Goal: Task Accomplishment & Management: Use online tool/utility

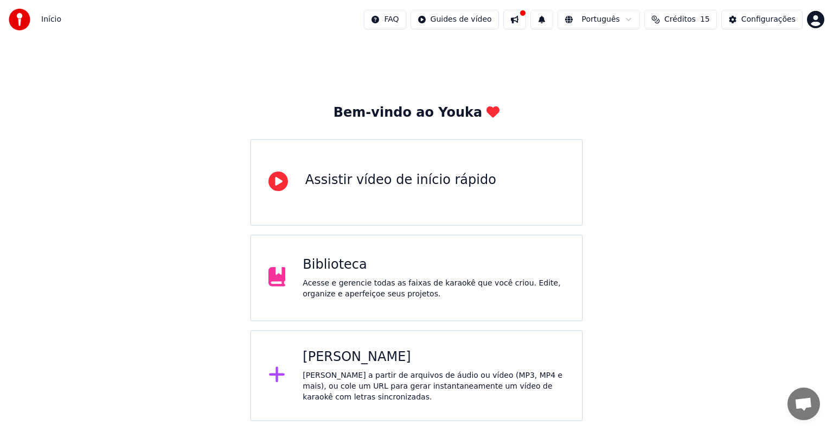
click at [397, 364] on div "[PERSON_NAME]" at bounding box center [434, 356] width 262 height 17
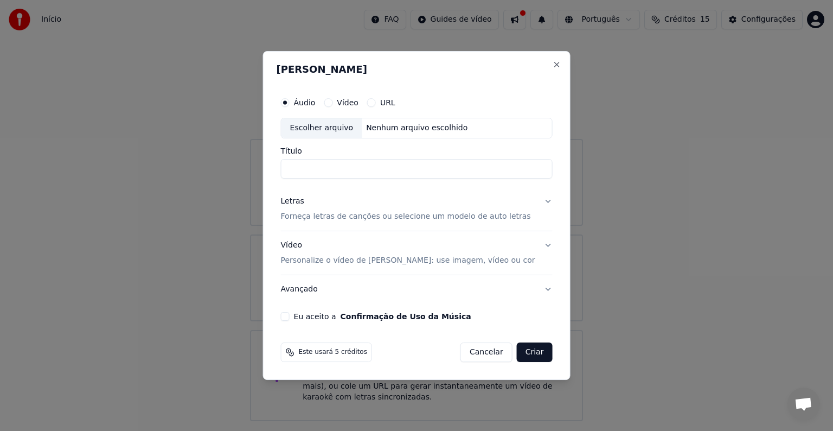
click at [333, 130] on div "Escolher arquivo" at bounding box center [322, 128] width 81 height 20
type input "**********"
click at [317, 221] on button "Letras Forneça letras de canções ou selecione um modelo de auto letras" at bounding box center [417, 208] width 272 height 43
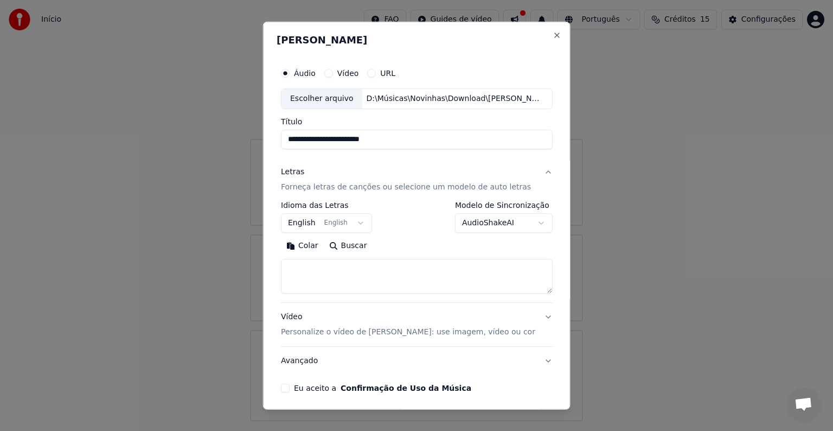
click at [320, 223] on button "English English" at bounding box center [326, 223] width 91 height 20
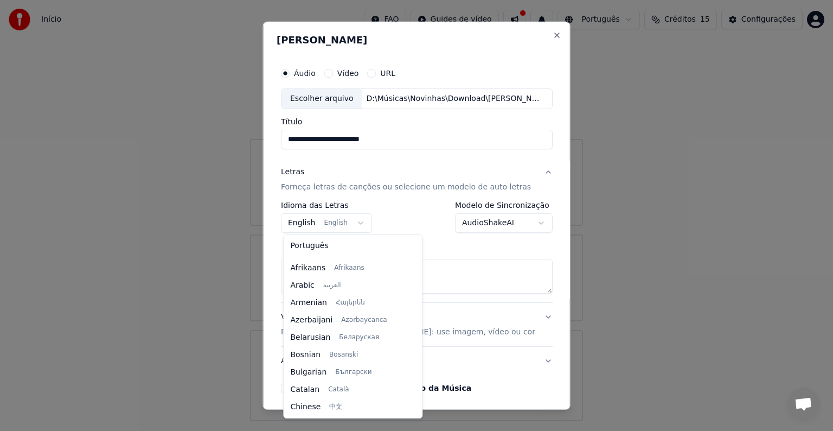
scroll to position [87, 0]
click at [315, 235] on div "Português Afrikaans Afrikaans Arabic العربية Armenian Հայերեն Azerbaijani Azərb…" at bounding box center [353, 326] width 138 height 183
select select "**"
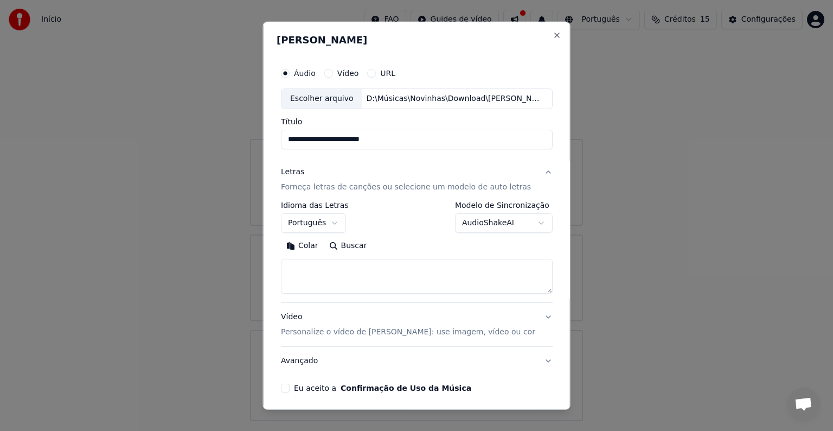
click at [349, 269] on textarea at bounding box center [417, 276] width 272 height 35
paste textarea "**********"
type textarea "**********"
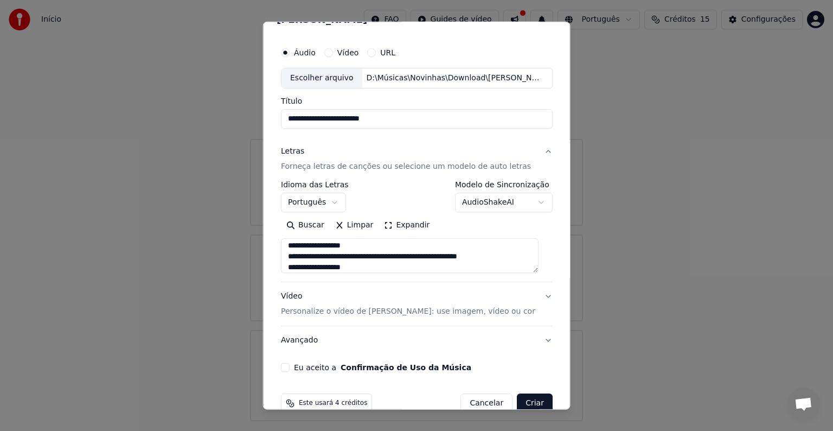
scroll to position [41, 0]
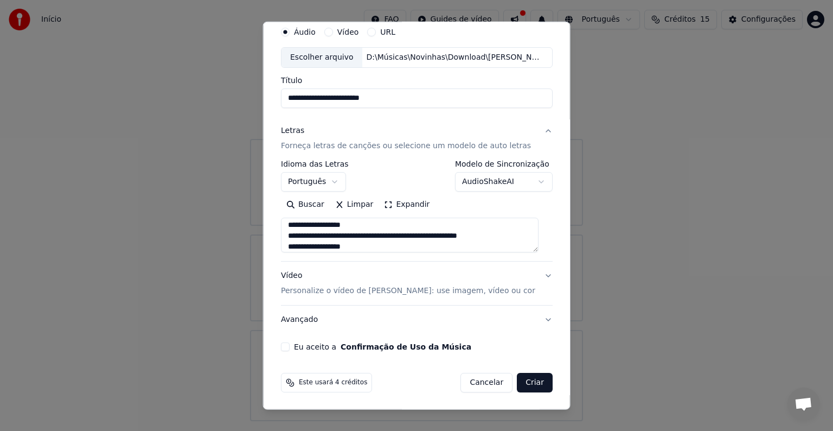
click at [400, 290] on p "Personalize o vídeo de [PERSON_NAME]: use imagem, vídeo ou cor" at bounding box center [408, 290] width 254 height 11
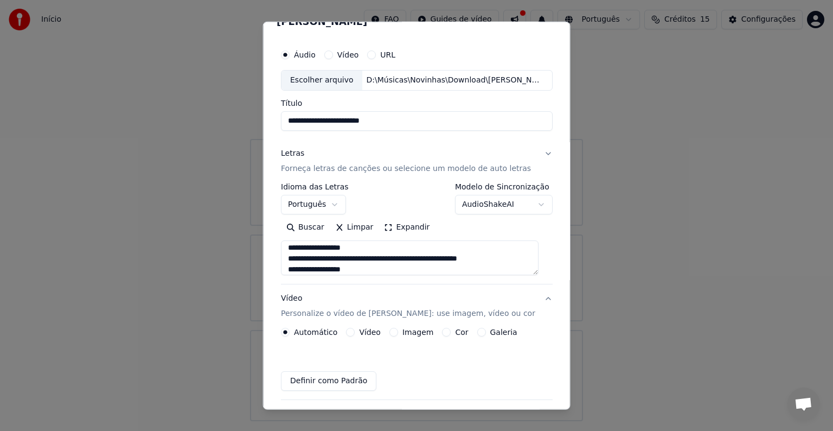
scroll to position [12, 0]
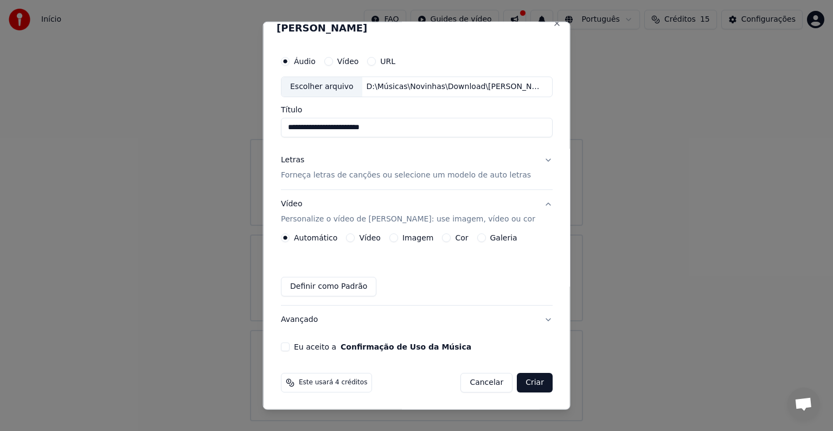
click at [319, 347] on label "Eu aceito a Confirmação de Uso da Música" at bounding box center [382, 347] width 177 height 8
click at [290, 347] on button "Eu aceito a Confirmação de Uso da Música" at bounding box center [285, 346] width 9 height 9
click at [521, 384] on button "Criar" at bounding box center [535, 383] width 36 height 20
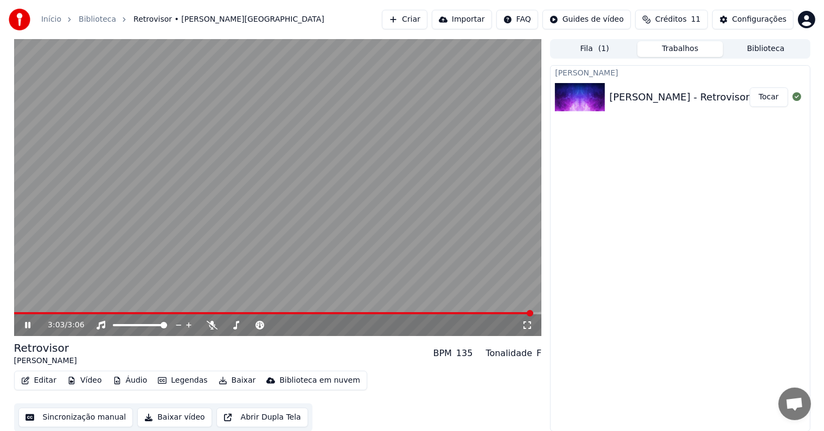
click at [33, 384] on button "Editar" at bounding box center [39, 380] width 44 height 15
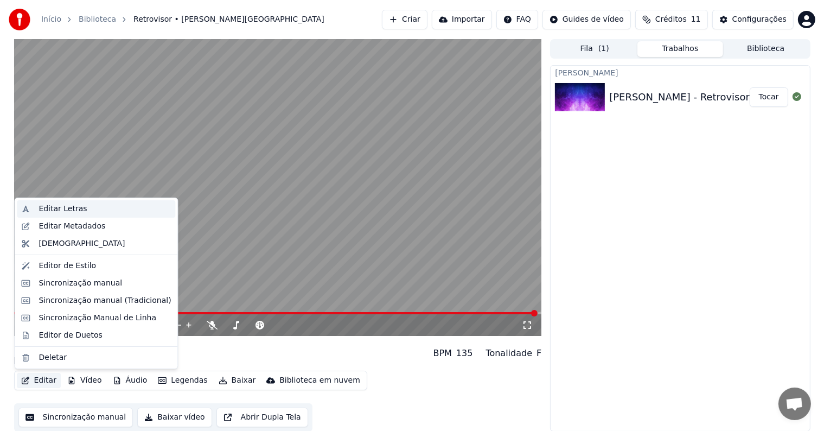
click at [48, 209] on div "Editar Letras" at bounding box center [63, 208] width 48 height 11
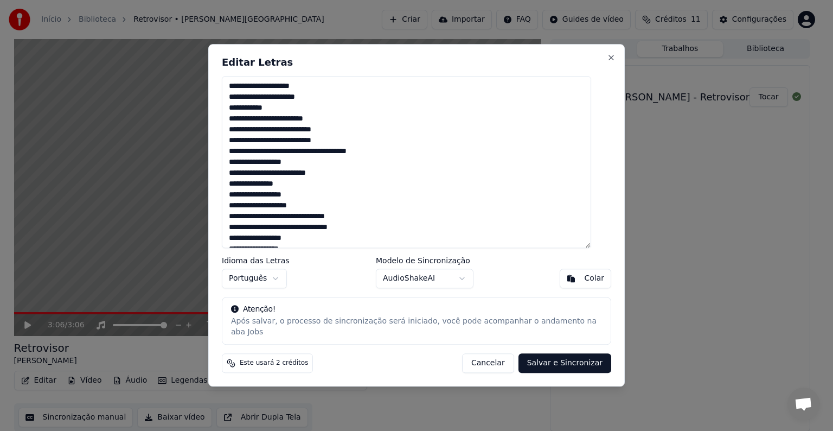
click at [495, 358] on button "Cancelar" at bounding box center [488, 364] width 52 height 20
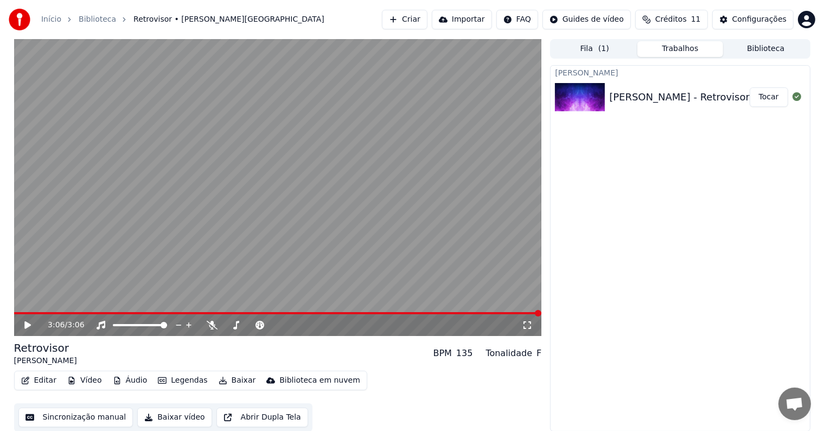
scroll to position [1, 0]
click at [79, 417] on button "Sincronização manual" at bounding box center [75, 417] width 115 height 20
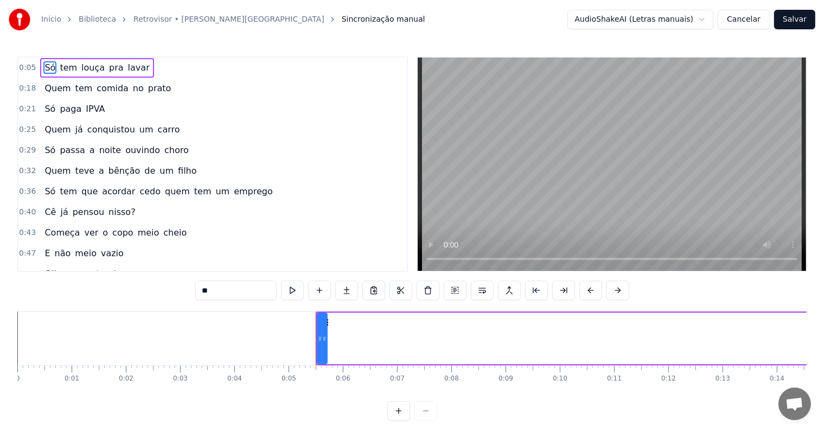
click at [23, 67] on span "0:05" at bounding box center [27, 67] width 17 height 11
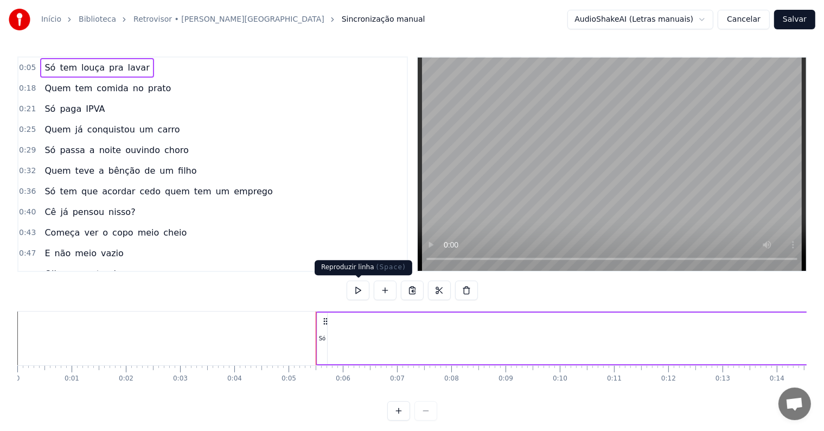
click at [356, 293] on button at bounding box center [358, 291] width 23 height 20
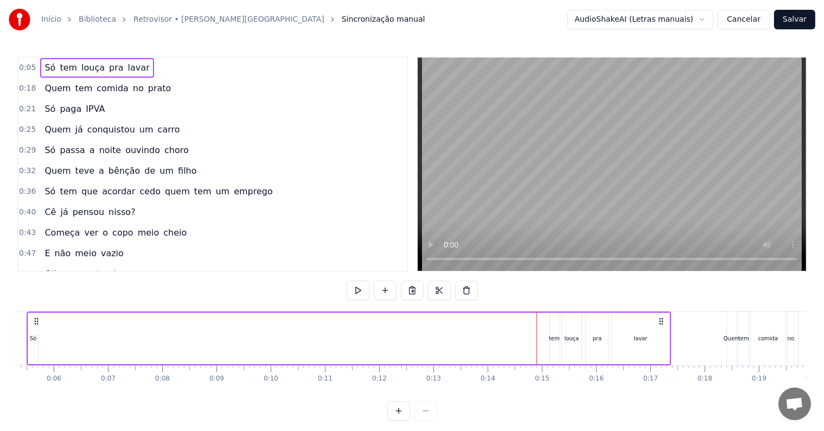
scroll to position [0, 250]
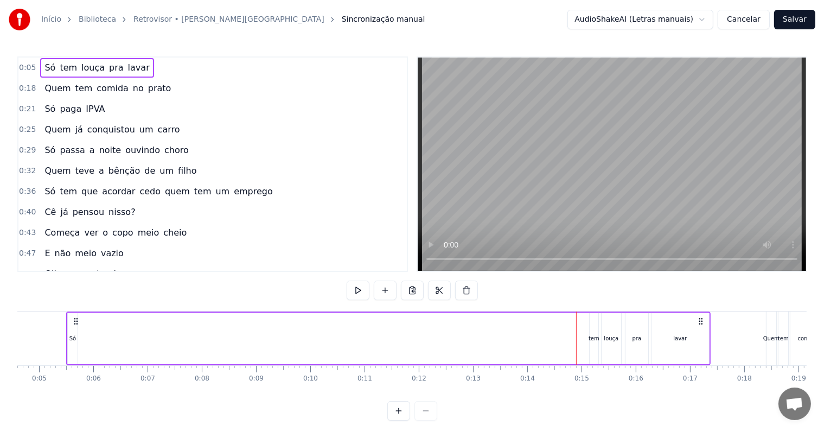
click at [75, 319] on icon at bounding box center [76, 321] width 9 height 9
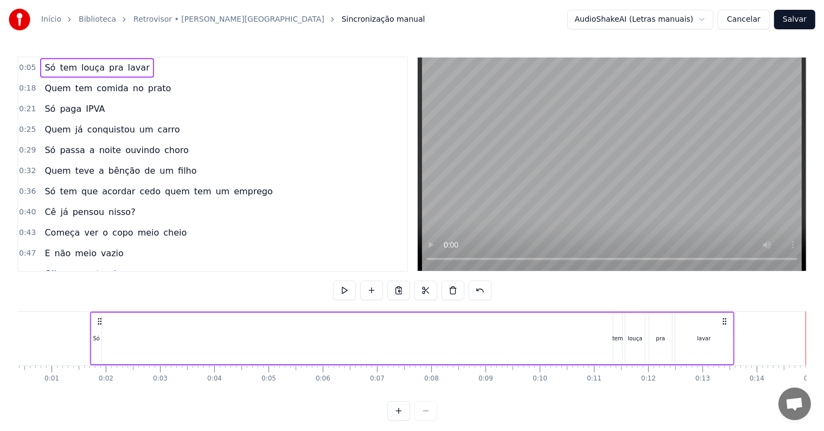
scroll to position [0, 0]
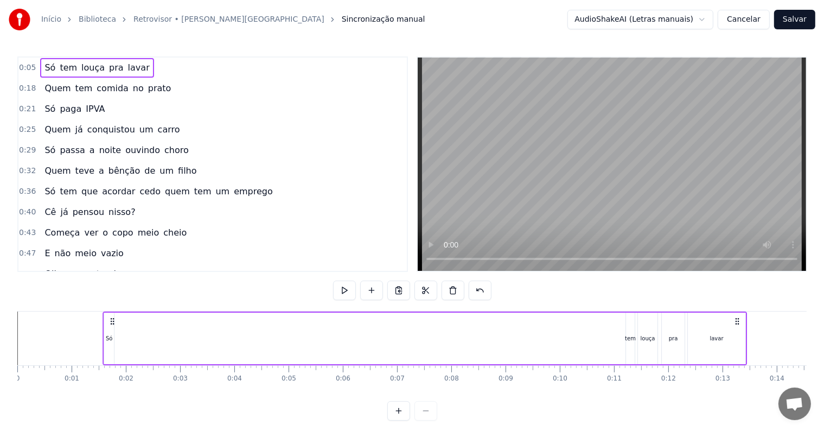
drag, startPoint x: 74, startPoint y: 320, endPoint x: 121, endPoint y: 323, distance: 46.7
click at [117, 323] on icon at bounding box center [112, 321] width 9 height 9
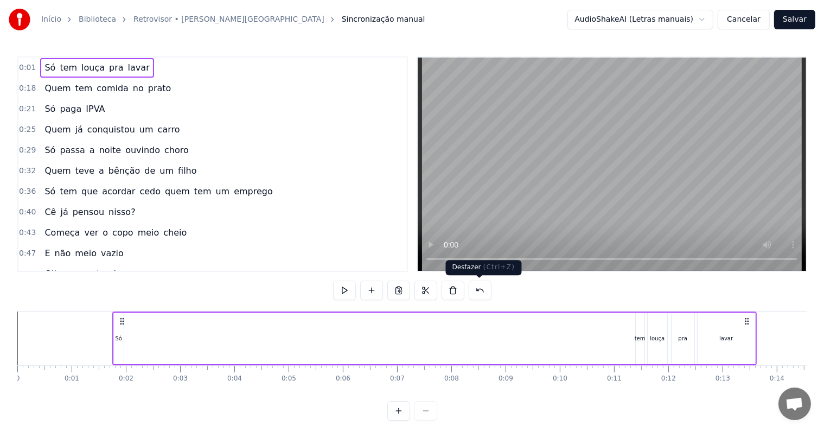
click at [480, 296] on button at bounding box center [480, 291] width 23 height 20
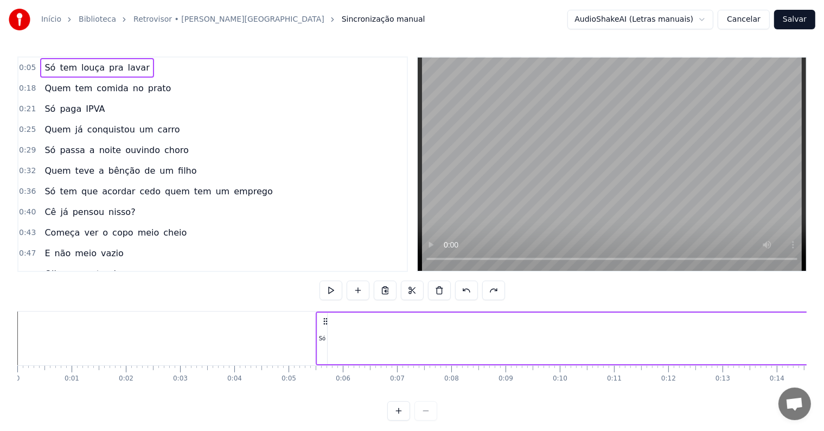
click at [321, 335] on div "Só" at bounding box center [322, 338] width 7 height 8
drag, startPoint x: 321, startPoint y: 333, endPoint x: 544, endPoint y: 328, distance: 223.1
click at [569, 328] on div "Só tem louça pra lavar" at bounding box center [638, 338] width 645 height 54
click at [328, 339] on div "Só" at bounding box center [328, 338] width 7 height 8
drag, startPoint x: 330, startPoint y: 339, endPoint x: 347, endPoint y: 339, distance: 16.3
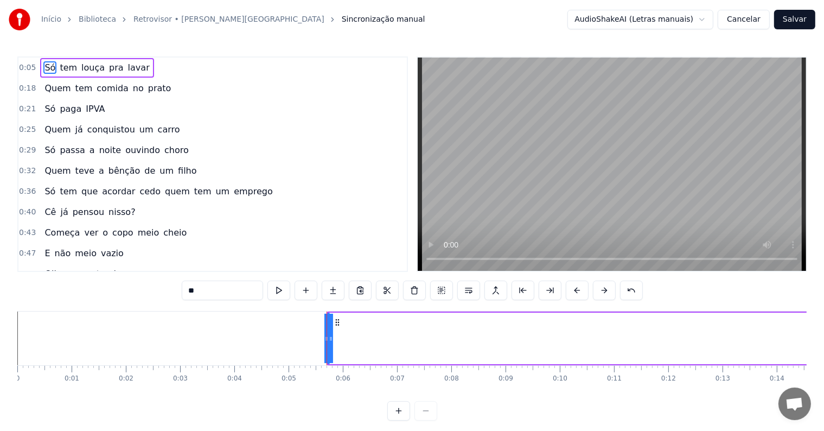
click at [347, 339] on div "Só tem louça pra lavar" at bounding box center [644, 338] width 634 height 54
click at [329, 336] on div "Só" at bounding box center [328, 338] width 7 height 8
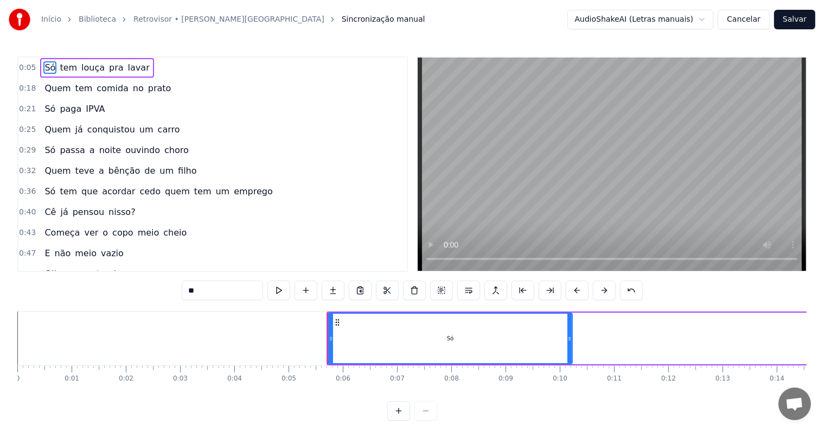
drag, startPoint x: 327, startPoint y: 339, endPoint x: 572, endPoint y: 330, distance: 246.0
click at [572, 330] on div "Só" at bounding box center [450, 339] width 245 height 52
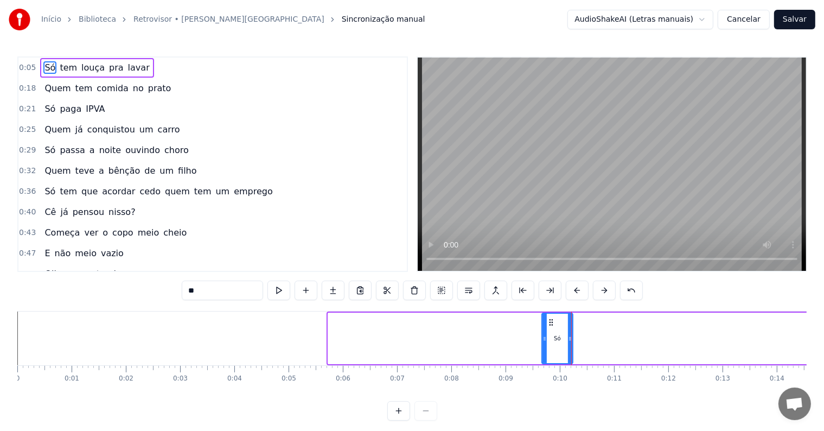
drag, startPoint x: 332, startPoint y: 340, endPoint x: 547, endPoint y: 338, distance: 215.4
click at [547, 338] on icon at bounding box center [545, 338] width 4 height 9
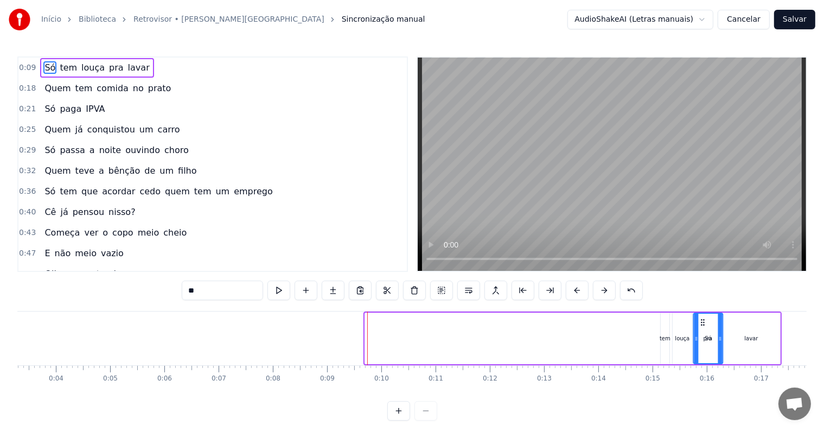
scroll to position [0, 204]
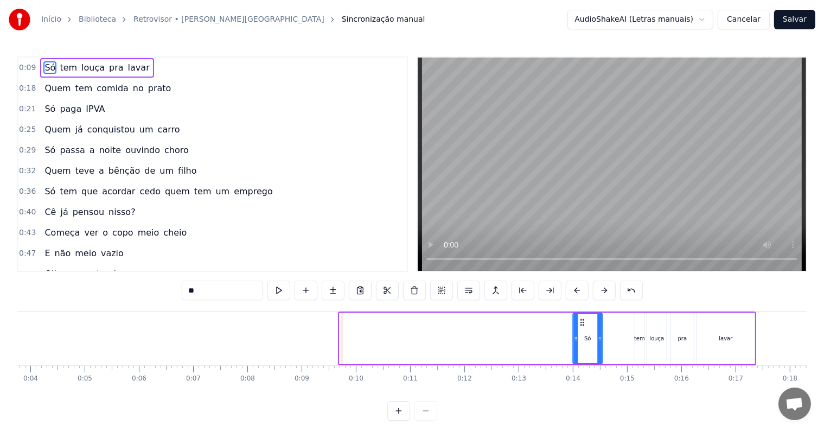
drag, startPoint x: 551, startPoint y: 322, endPoint x: 581, endPoint y: 322, distance: 29.3
click at [581, 322] on icon at bounding box center [582, 322] width 9 height 9
click at [19, 85] on span "0:18" at bounding box center [27, 88] width 17 height 11
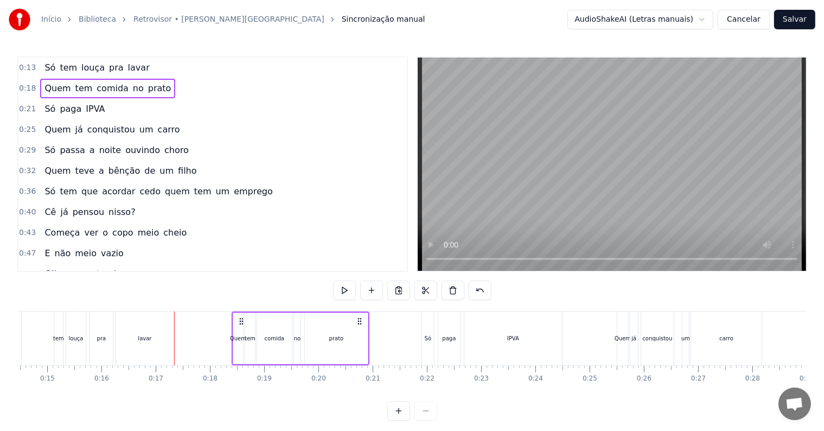
click at [18, 60] on div "0:13 Só tem louça pra lavar" at bounding box center [212, 68] width 389 height 21
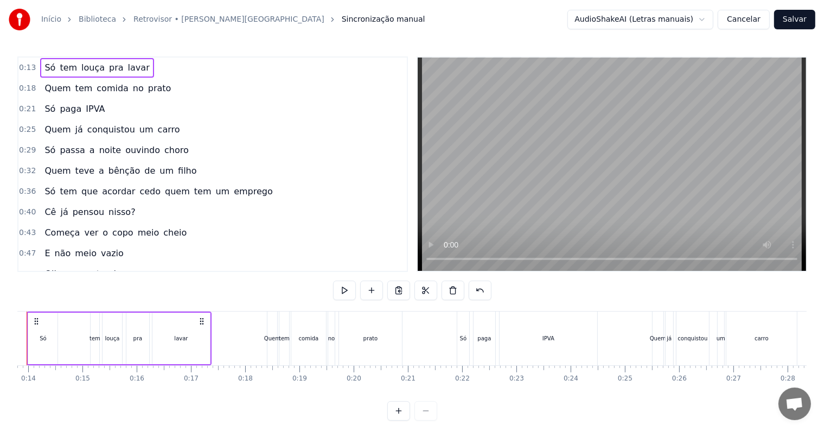
scroll to position [0, 703]
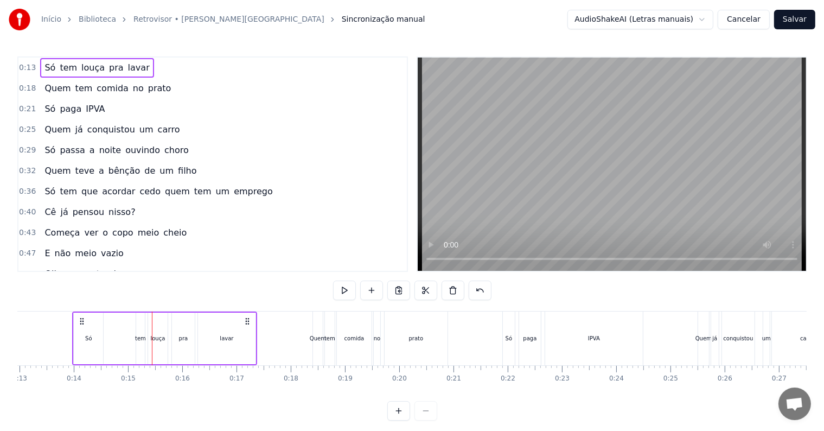
click at [96, 338] on div "Só" at bounding box center [88, 339] width 29 height 52
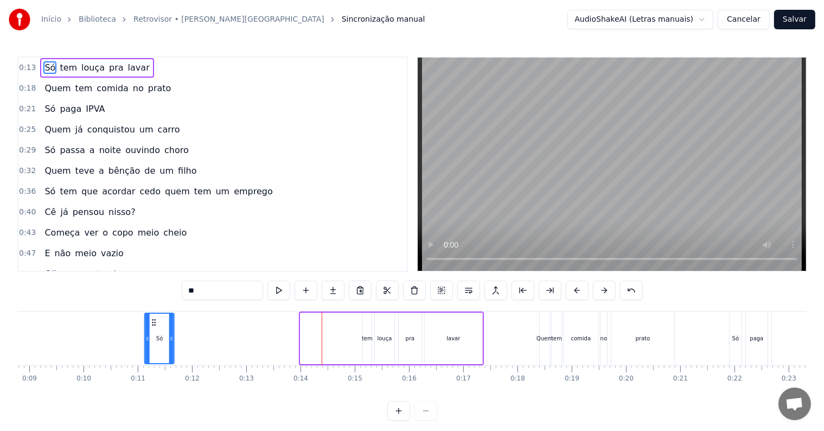
scroll to position [0, 454]
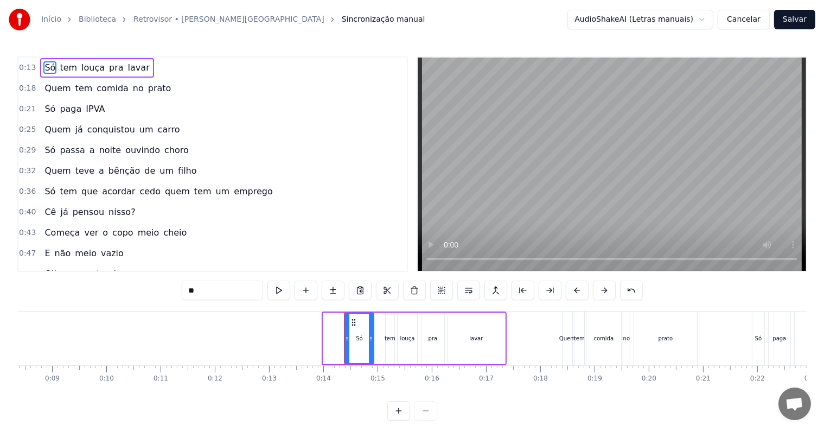
drag, startPoint x: 82, startPoint y: 321, endPoint x: 353, endPoint y: 319, distance: 270.8
click at [353, 319] on icon at bounding box center [354, 322] width 9 height 9
click at [20, 69] on span "0:14" at bounding box center [27, 67] width 17 height 11
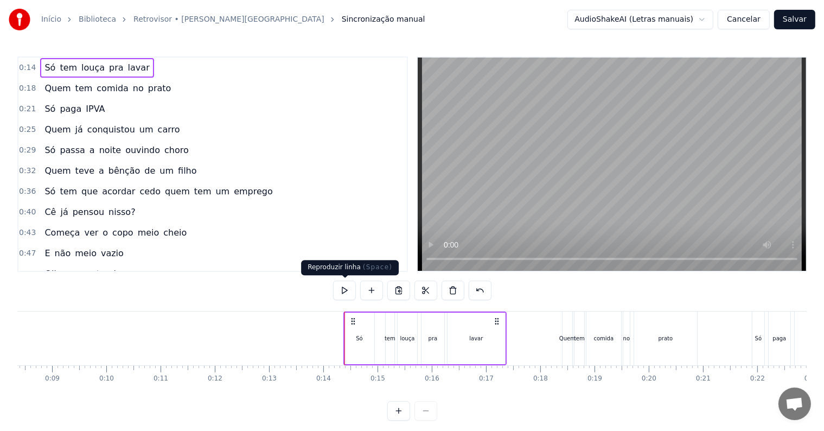
click at [343, 295] on button at bounding box center [344, 291] width 23 height 20
drag, startPoint x: 351, startPoint y: 320, endPoint x: 344, endPoint y: 319, distance: 7.1
click at [345, 319] on icon at bounding box center [349, 321] width 9 height 9
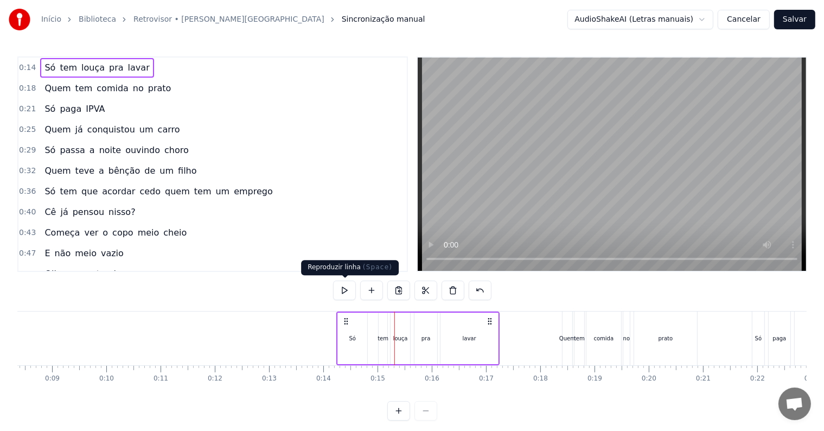
click at [341, 289] on button at bounding box center [344, 291] width 23 height 20
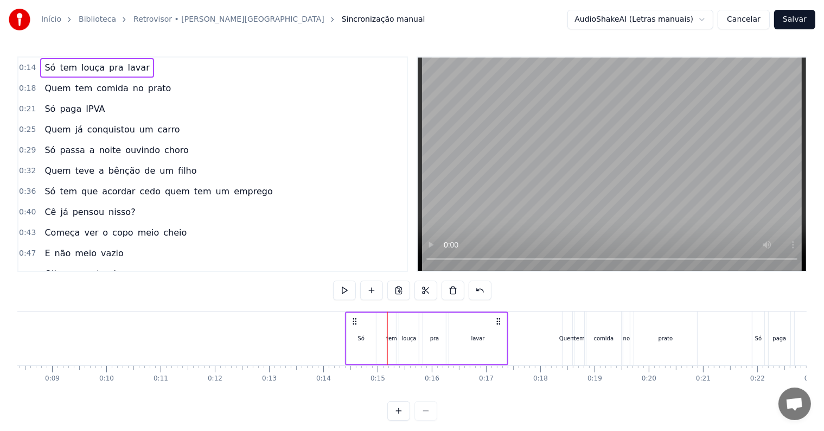
drag, startPoint x: 345, startPoint y: 320, endPoint x: 352, endPoint y: 321, distance: 6.5
click at [352, 321] on icon at bounding box center [355, 321] width 9 height 9
click at [347, 291] on button at bounding box center [344, 291] width 23 height 20
click at [261, 203] on div "0:40 Cê já pensou nisso?" at bounding box center [212, 212] width 389 height 21
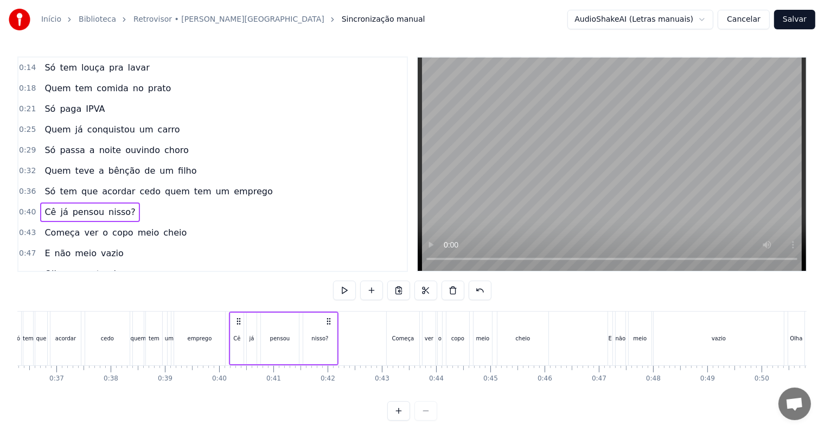
scroll to position [0, 2125]
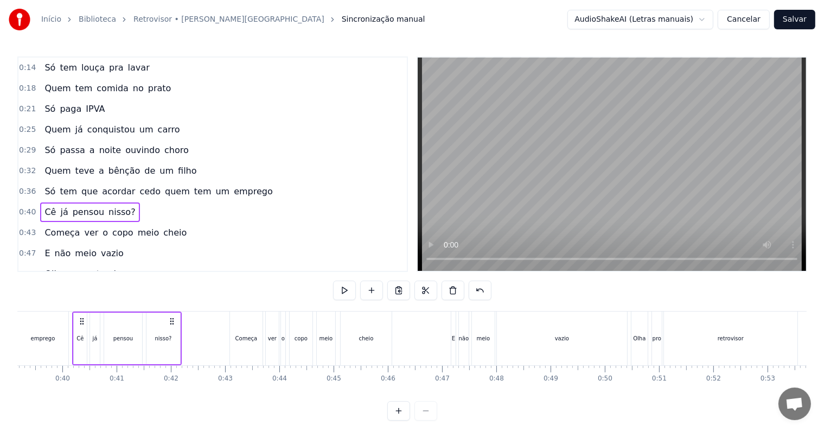
click at [22, 89] on span "0:18" at bounding box center [27, 88] width 17 height 11
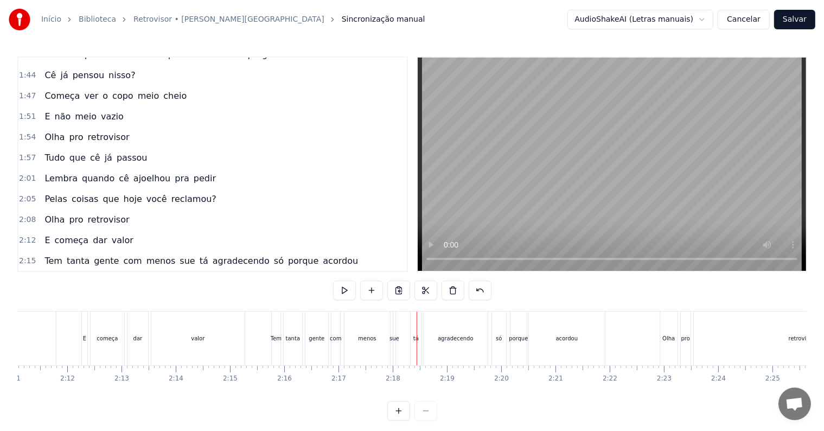
scroll to position [426, 0]
click at [179, 253] on span "sue" at bounding box center [187, 259] width 17 height 12
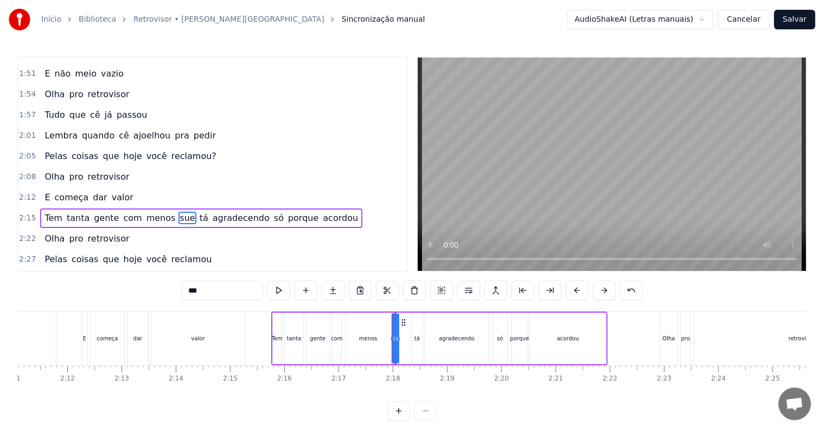
scroll to position [502, 0]
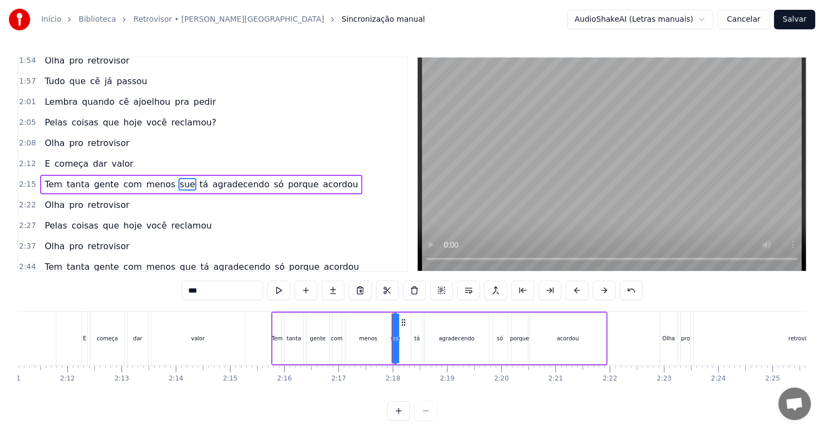
drag, startPoint x: 206, startPoint y: 292, endPoint x: 187, endPoint y: 290, distance: 19.7
click at [187, 290] on input "***" at bounding box center [222, 291] width 81 height 20
type input "***"
click at [24, 158] on span "2:12" at bounding box center [27, 163] width 17 height 11
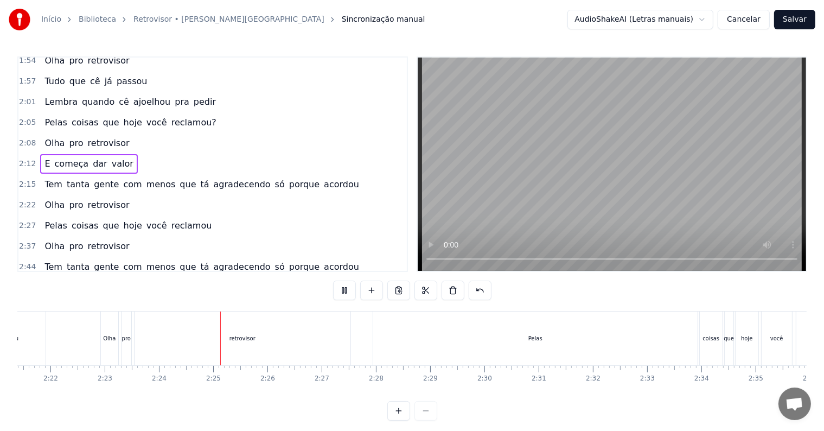
scroll to position [0, 7794]
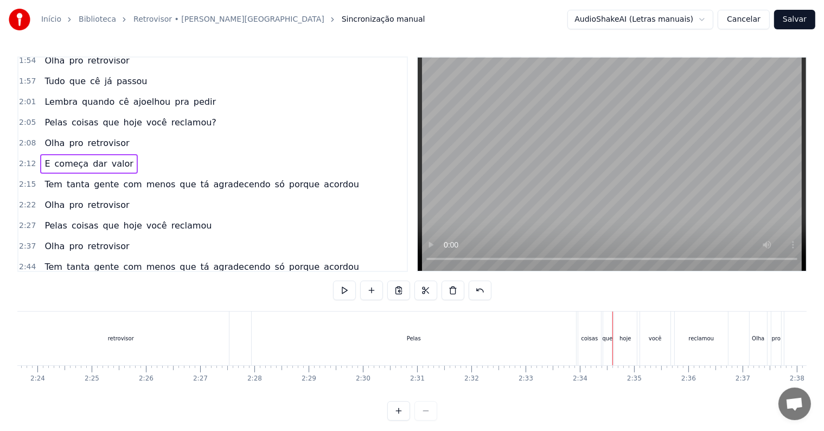
click at [34, 174] on div "2:15 Tem tanta gente com menos que tá agradecendo só porque acordou" at bounding box center [212, 184] width 389 height 21
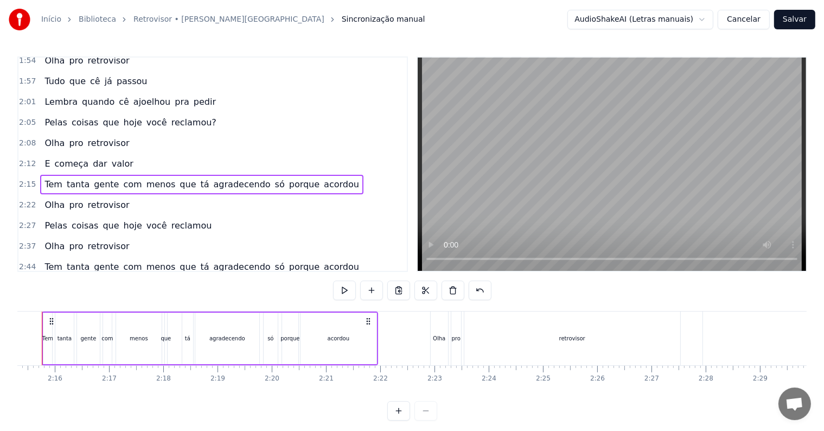
scroll to position [0, 7312]
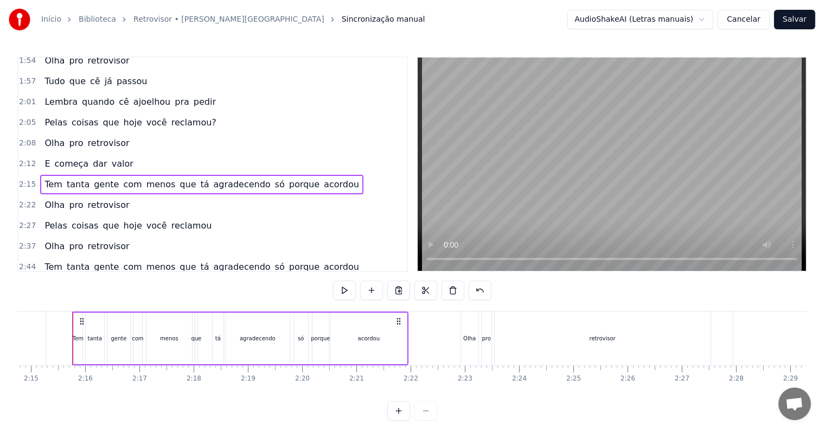
click at [30, 179] on span "2:15" at bounding box center [27, 184] width 17 height 11
click at [337, 293] on button at bounding box center [344, 291] width 23 height 20
click at [23, 200] on span "2:22" at bounding box center [27, 205] width 17 height 11
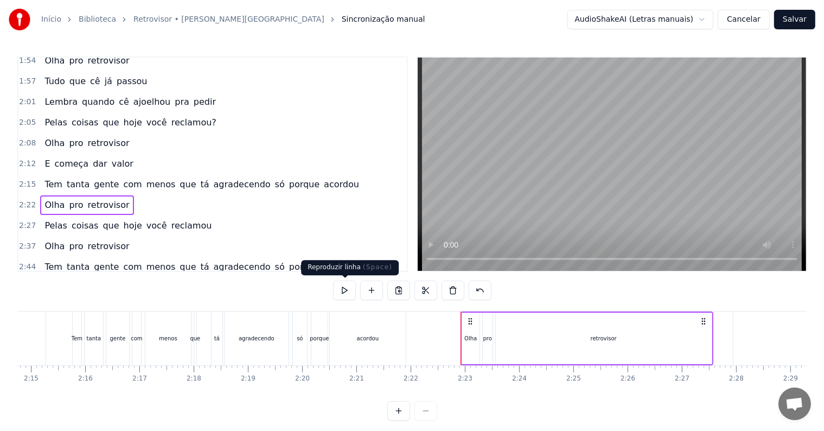
click at [341, 291] on button at bounding box center [344, 291] width 23 height 20
click at [20, 215] on div "2:27 Pelas coisas que hoje você reclamou" at bounding box center [212, 225] width 389 height 21
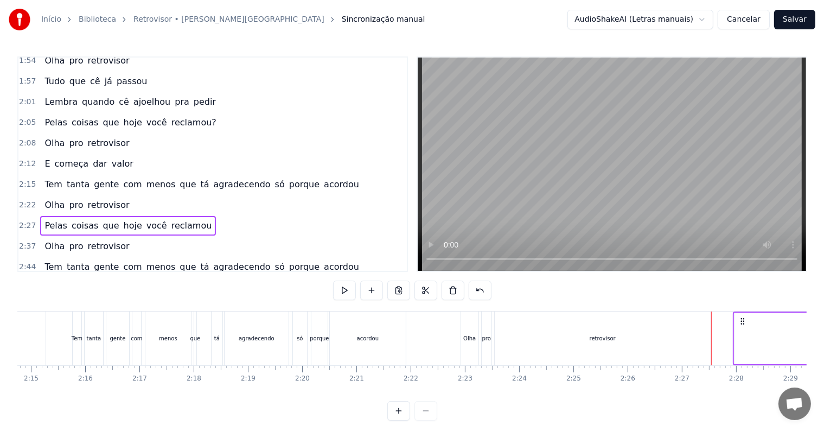
click at [29, 200] on span "2:22" at bounding box center [27, 205] width 17 height 11
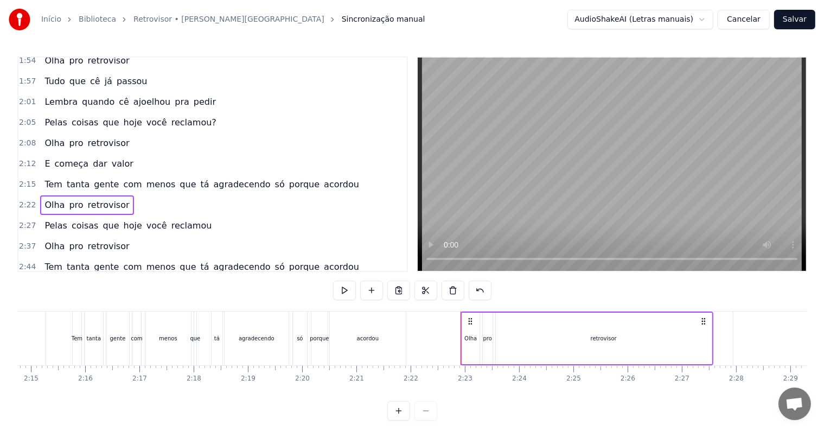
click at [26, 179] on span "2:15" at bounding box center [27, 184] width 17 height 11
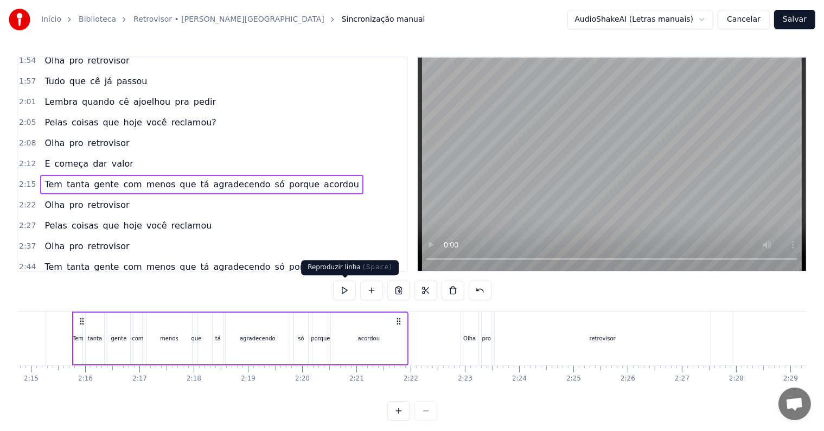
click at [348, 289] on button at bounding box center [344, 291] width 23 height 20
click at [60, 195] on div "Olha pro retrovisor" at bounding box center [86, 205] width 93 height 20
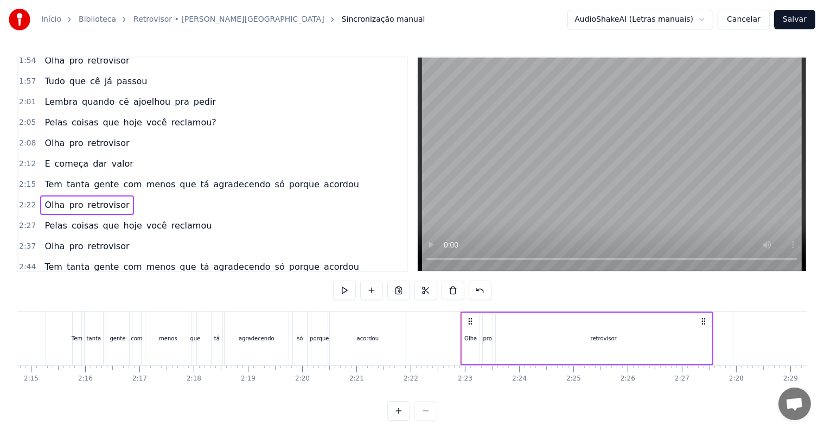
click at [33, 200] on span "2:22" at bounding box center [27, 205] width 17 height 11
click at [336, 289] on button at bounding box center [344, 291] width 23 height 20
click at [72, 219] on span "coisas" at bounding box center [85, 225] width 29 height 12
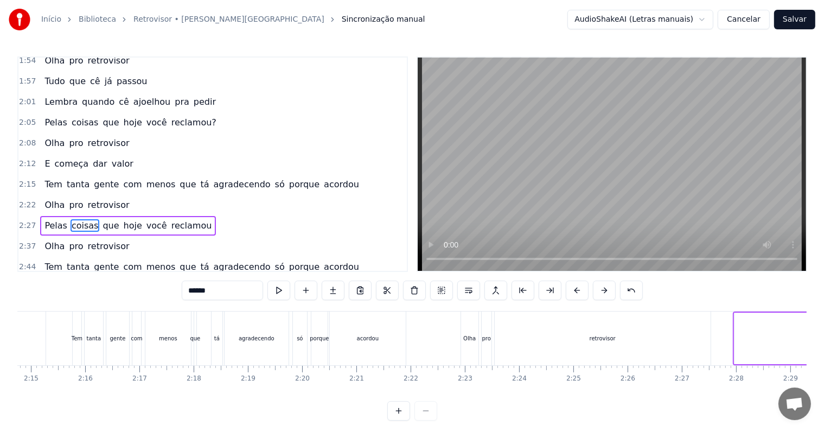
scroll to position [505, 0]
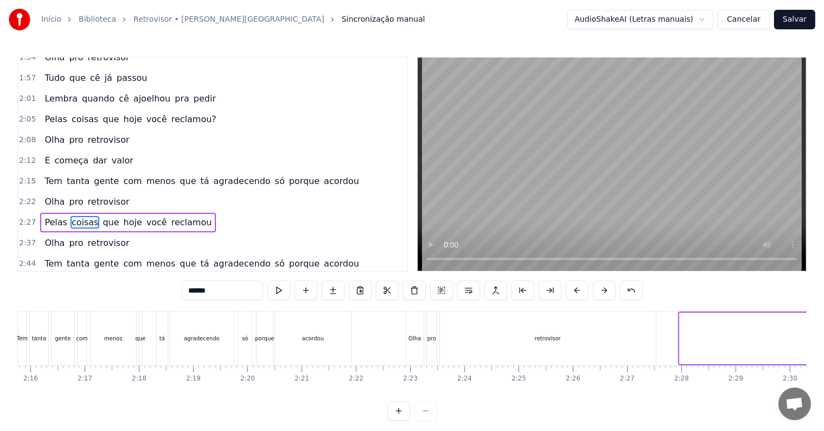
click at [54, 216] on span "Pelas" at bounding box center [55, 222] width 25 height 12
type input "*****"
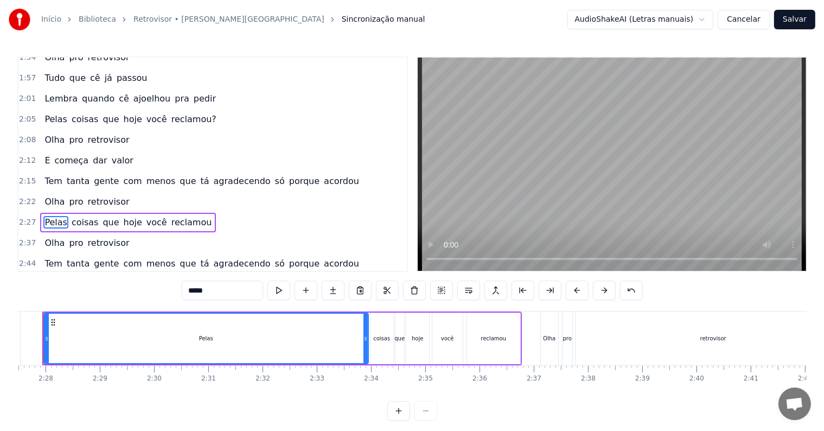
scroll to position [0, 7986]
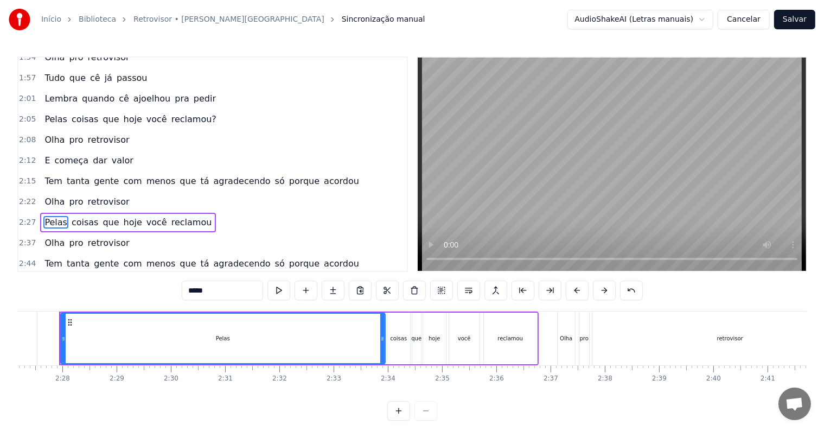
click at [224, 337] on div "Pelas" at bounding box center [223, 338] width 14 height 8
click at [48, 216] on span "Pelas" at bounding box center [55, 222] width 25 height 12
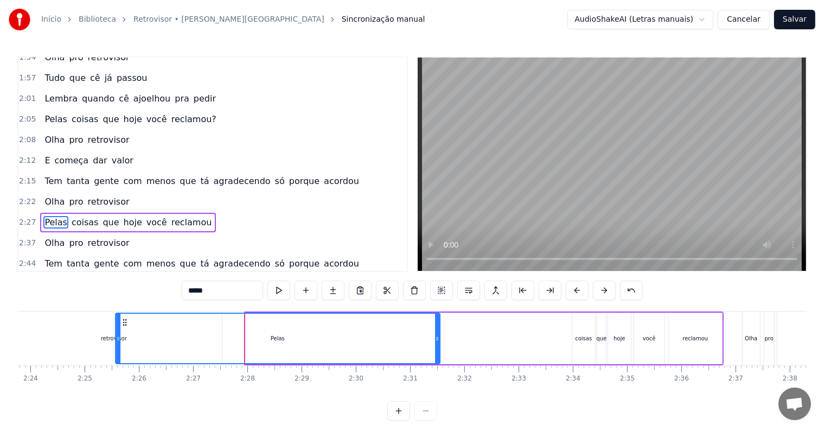
drag, startPoint x: 83, startPoint y: 320, endPoint x: 104, endPoint y: 321, distance: 21.2
click at [120, 321] on icon at bounding box center [124, 322] width 9 height 9
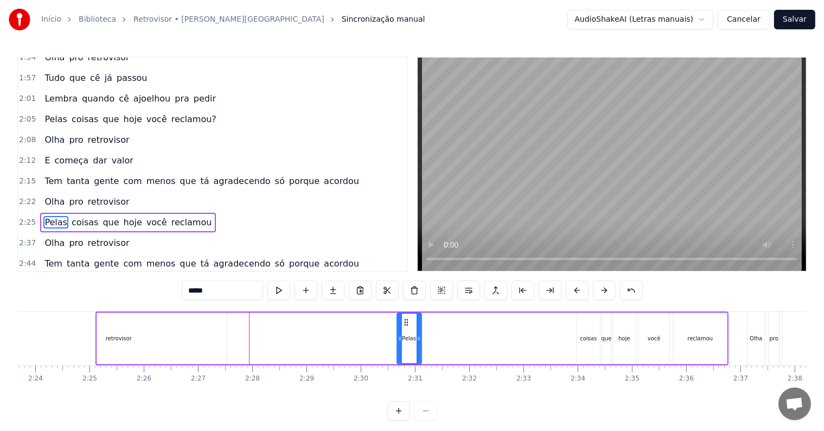
drag, startPoint x: 99, startPoint y: 339, endPoint x: 400, endPoint y: 337, distance: 301.2
click at [400, 338] on icon at bounding box center [400, 338] width 4 height 9
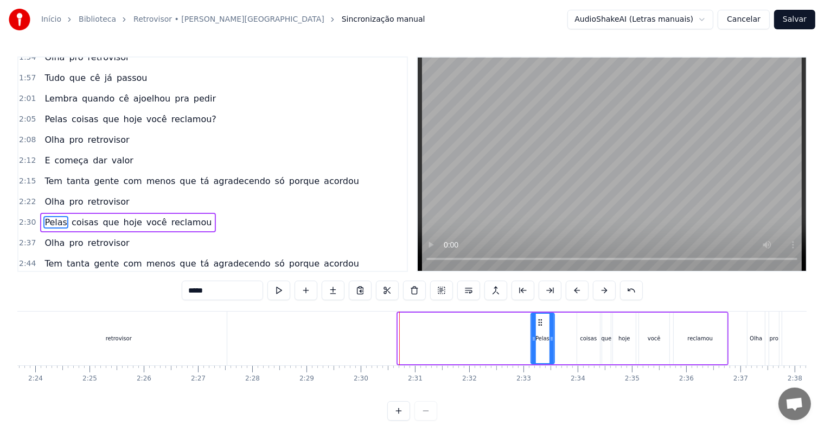
drag, startPoint x: 406, startPoint y: 319, endPoint x: 538, endPoint y: 321, distance: 132.4
click at [538, 321] on icon at bounding box center [540, 322] width 9 height 9
click at [20, 196] on span "2:22" at bounding box center [27, 201] width 17 height 11
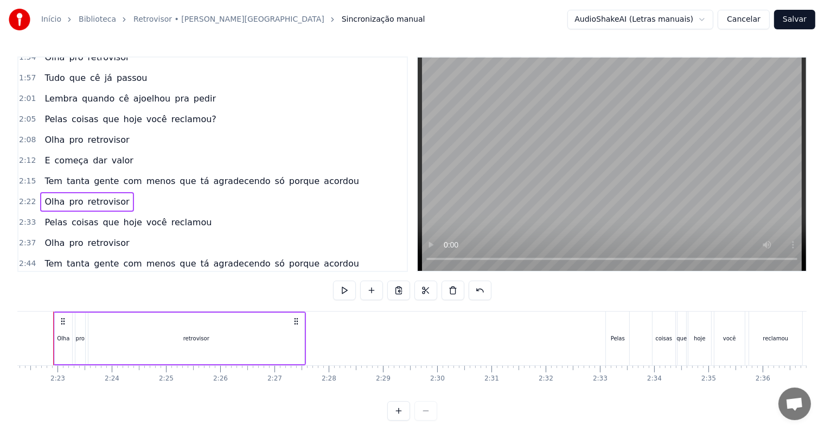
scroll to position [0, 7700]
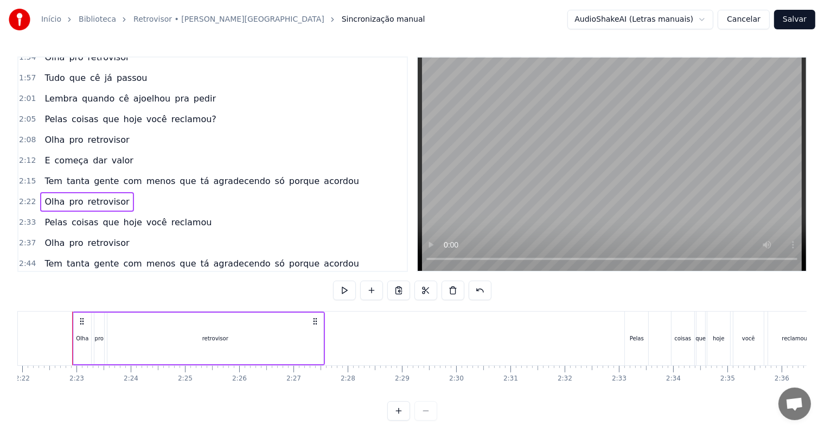
click at [21, 217] on span "2:33" at bounding box center [27, 222] width 17 height 11
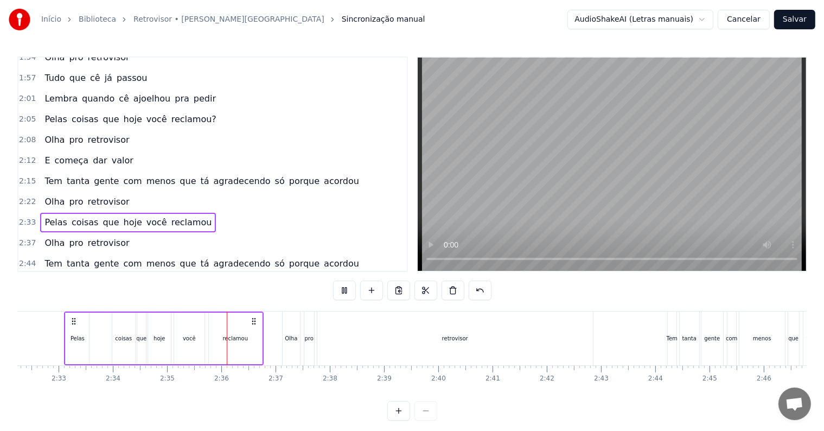
scroll to position [0, 8385]
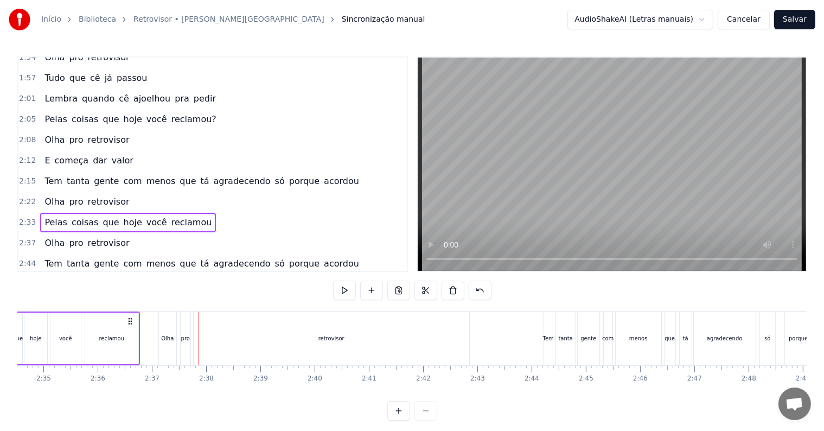
click at [27, 196] on span "2:22" at bounding box center [27, 201] width 17 height 11
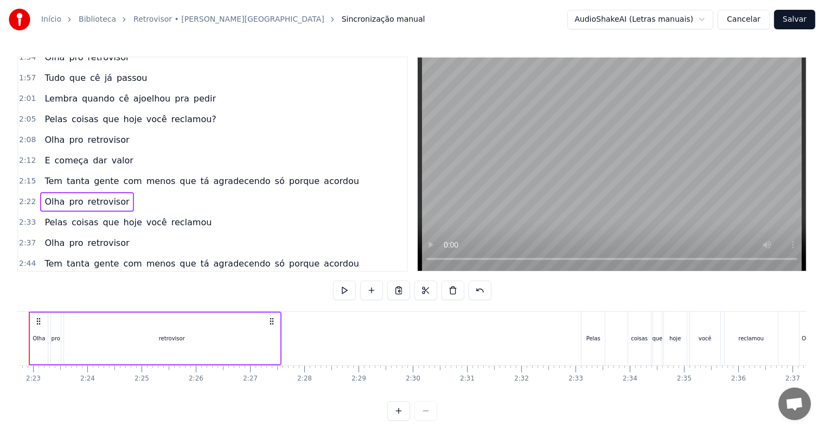
scroll to position [0, 7700]
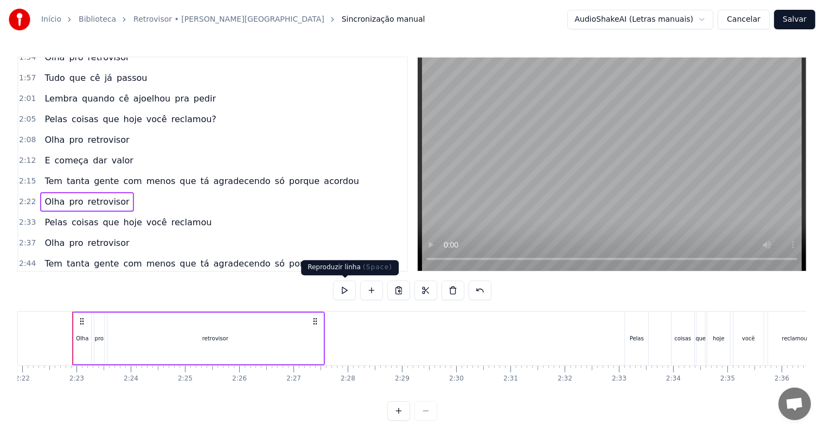
click at [351, 287] on button at bounding box center [344, 291] width 23 height 20
click at [20, 212] on div "2:33 Pelas coisas que hoje você reclamou" at bounding box center [212, 222] width 389 height 21
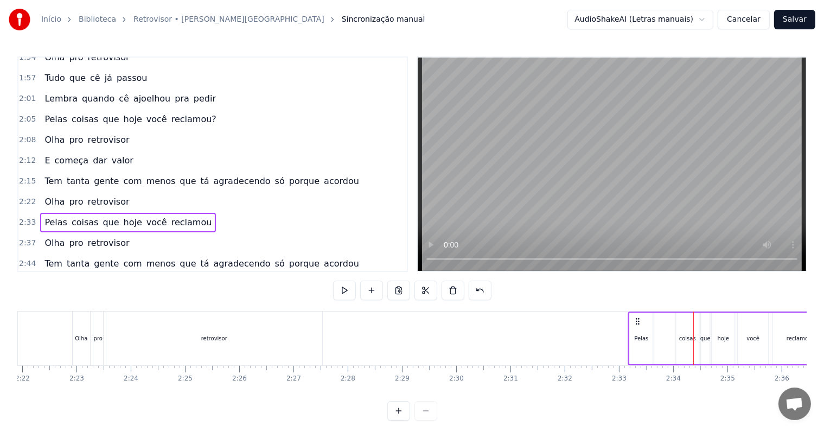
click at [638, 320] on icon at bounding box center [638, 321] width 9 height 9
click at [15, 206] on div "Início Biblioteca Retrovisor • [PERSON_NAME] manual AudioShakeAI (Letras manuai…" at bounding box center [412, 210] width 824 height 421
click at [18, 202] on div "0:14 Só tem louça pra lavar 0:18 Quem tem comida no prato 0:21 Só paga IPVA 0:2…" at bounding box center [212, 163] width 391 height 215
click at [26, 217] on span "2:33" at bounding box center [27, 222] width 17 height 11
drag, startPoint x: 638, startPoint y: 321, endPoint x: 647, endPoint y: 321, distance: 9.8
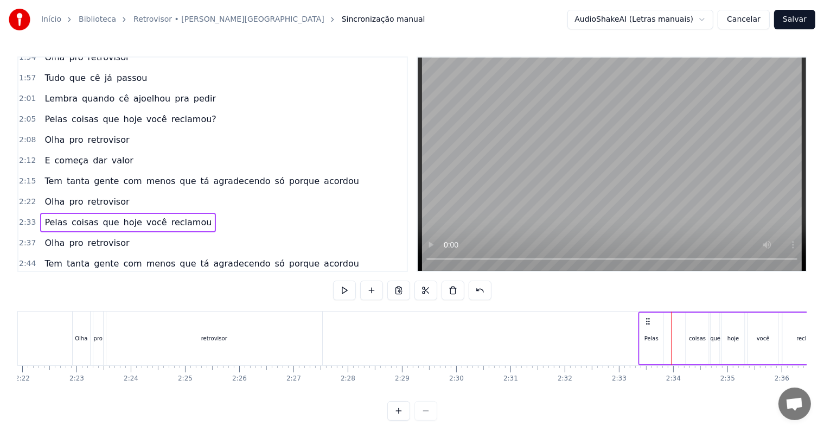
click at [647, 321] on icon at bounding box center [648, 321] width 9 height 9
click at [22, 196] on span "2:22" at bounding box center [27, 201] width 17 height 11
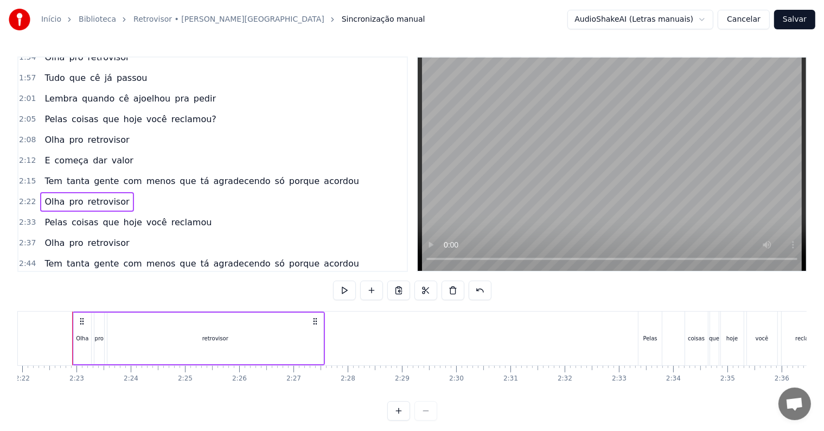
click at [26, 217] on span "2:33" at bounding box center [27, 222] width 17 height 11
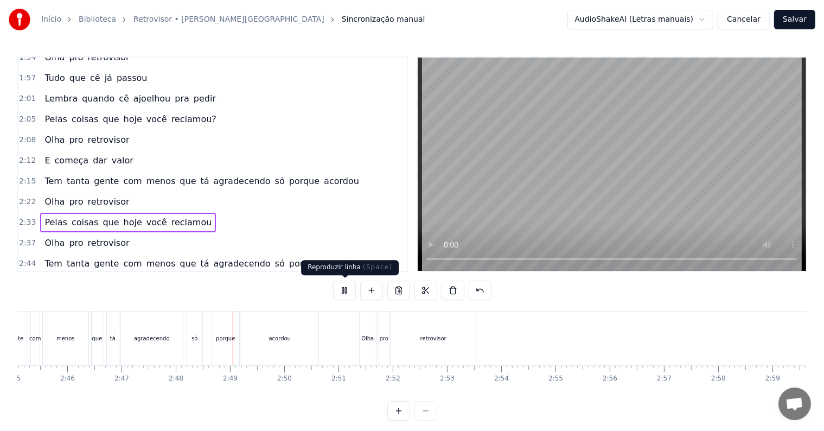
scroll to position [0, 9087]
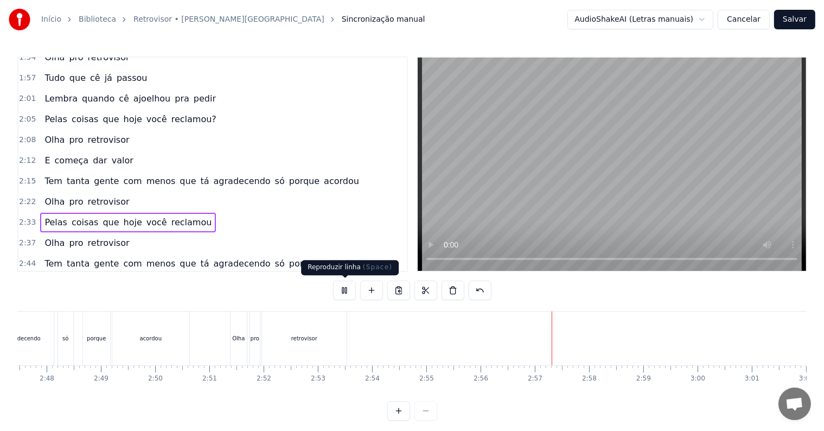
click at [345, 290] on button at bounding box center [344, 291] width 23 height 20
click at [145, 257] on span "menos" at bounding box center [160, 263] width 31 height 12
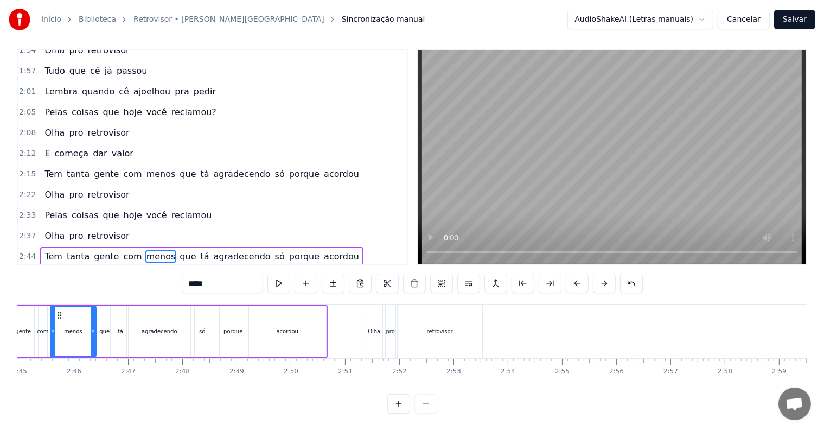
scroll to position [0, 8928]
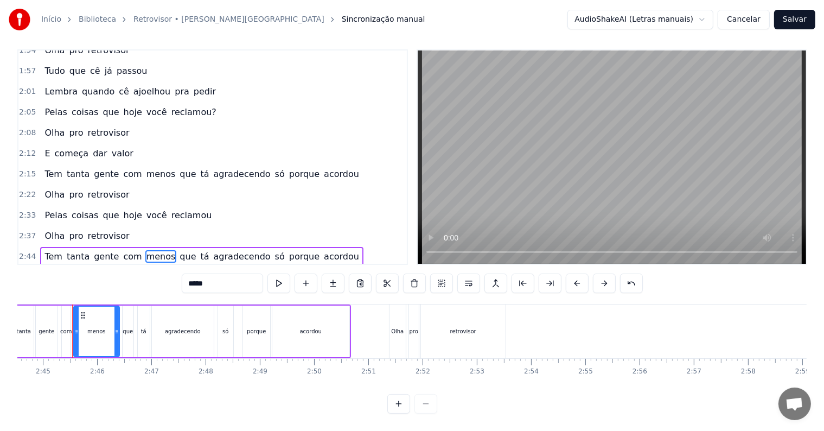
click at [26, 272] on span "2:51" at bounding box center [27, 277] width 17 height 11
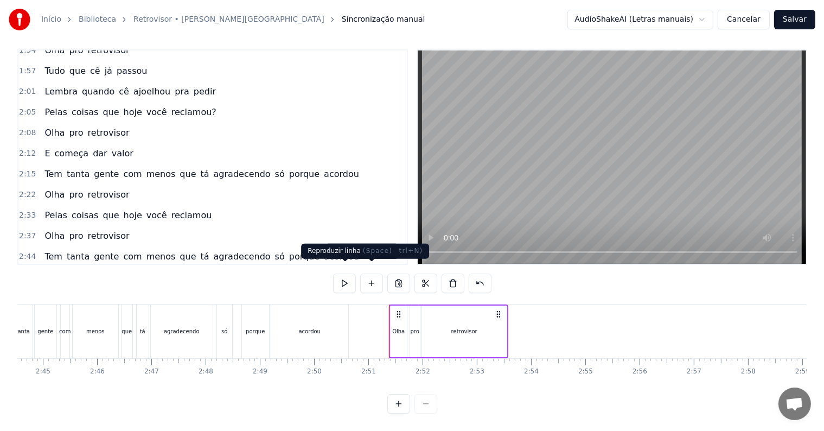
click at [347, 273] on button at bounding box center [344, 283] width 23 height 20
click at [793, 20] on button "Salvar" at bounding box center [794, 20] width 41 height 20
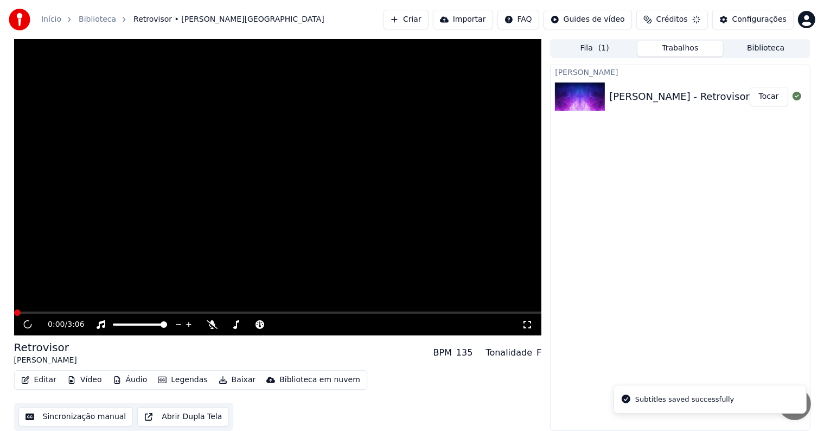
scroll to position [1, 0]
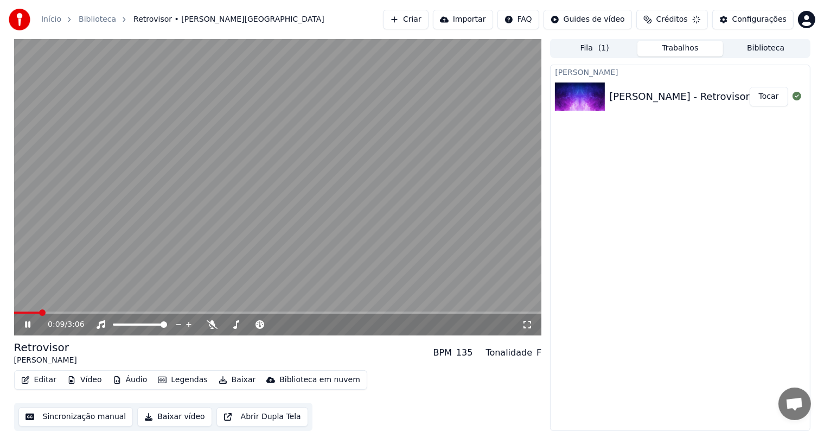
click at [258, 313] on span at bounding box center [278, 312] width 528 height 2
click at [228, 313] on div "1:26 / 3:06" at bounding box center [278, 323] width 528 height 24
click at [225, 312] on span at bounding box center [136, 312] width 244 height 2
click at [212, 311] on span at bounding box center [113, 312] width 199 height 2
click at [168, 311] on span at bounding box center [115, 312] width 202 height 2
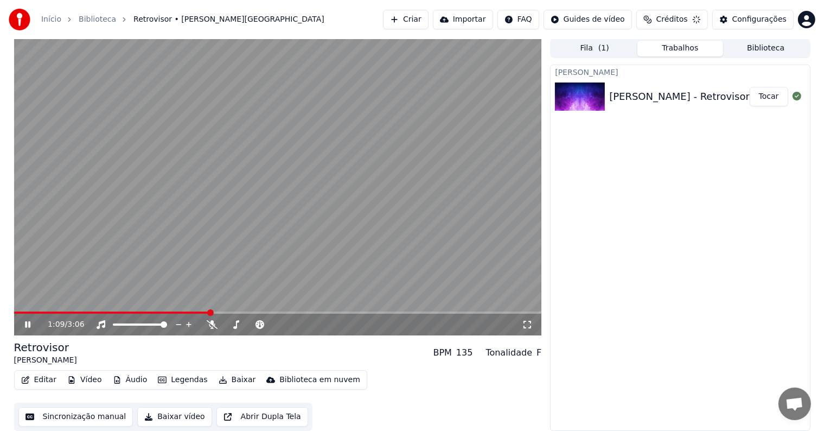
click at [211, 313] on span at bounding box center [278, 312] width 528 height 2
click at [226, 313] on span at bounding box center [278, 312] width 528 height 2
click at [265, 313] on span at bounding box center [278, 312] width 528 height 2
click at [24, 323] on icon at bounding box center [36, 324] width 26 height 9
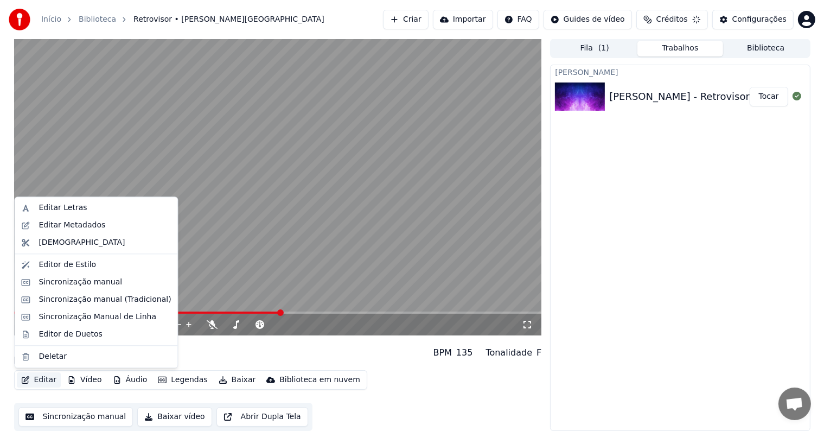
click at [34, 378] on button "Editar" at bounding box center [39, 379] width 44 height 15
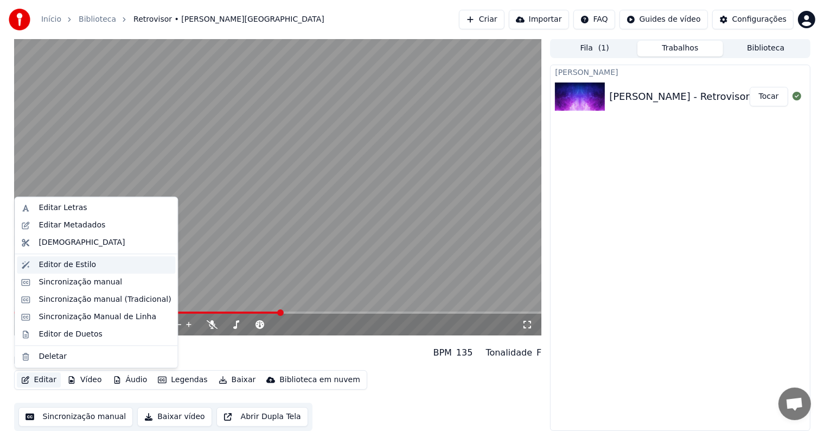
click at [74, 267] on div "Editor de Estilo" at bounding box center [68, 264] width 58 height 11
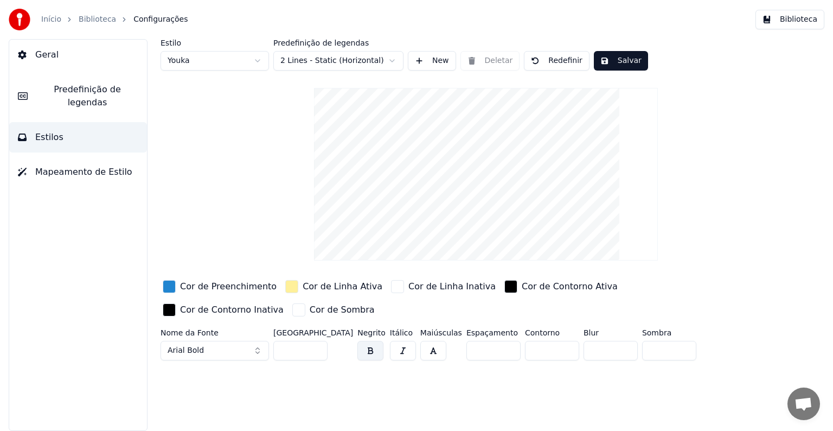
click at [84, 165] on span "Mapeamento de Estilo" at bounding box center [83, 171] width 97 height 13
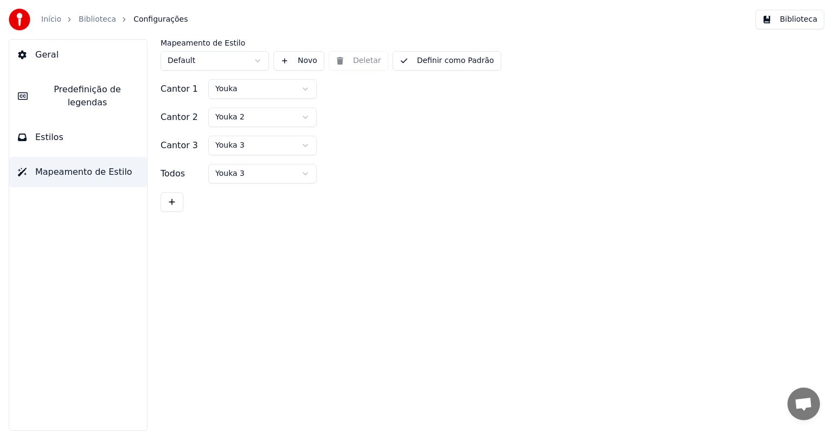
click at [75, 128] on button "Estilos" at bounding box center [78, 137] width 138 height 30
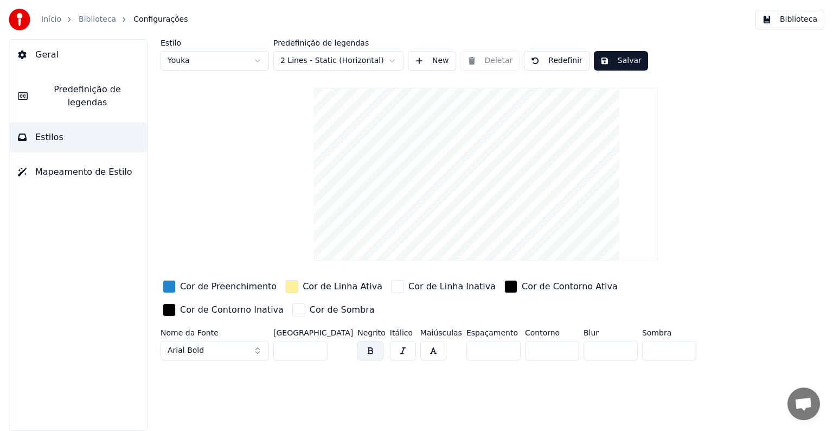
click at [72, 93] on span "Predefinição de legendas" at bounding box center [87, 96] width 102 height 26
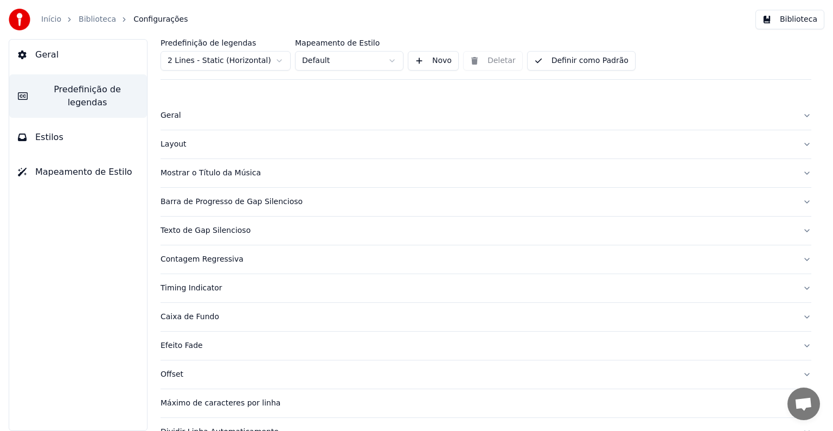
click at [801, 202] on button "Barra de Progresso de Gap Silencioso" at bounding box center [486, 202] width 651 height 28
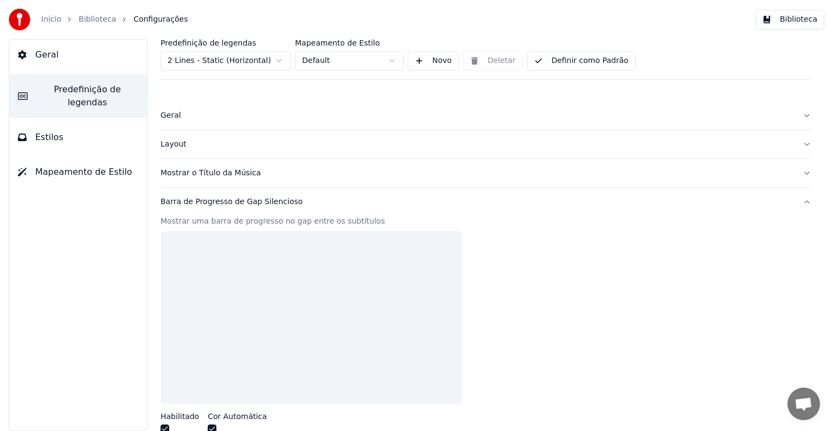
click at [801, 202] on button "Barra de Progresso de Gap Silencioso" at bounding box center [486, 202] width 651 height 28
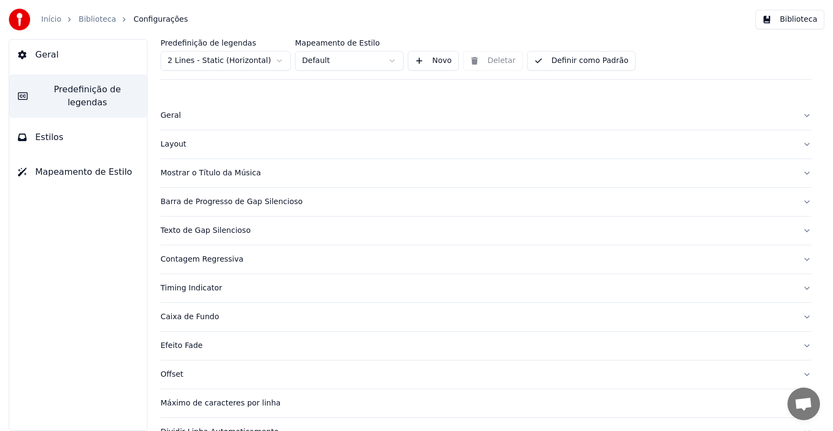
click at [800, 202] on button "Barra de Progresso de Gap Silencioso" at bounding box center [486, 202] width 651 height 28
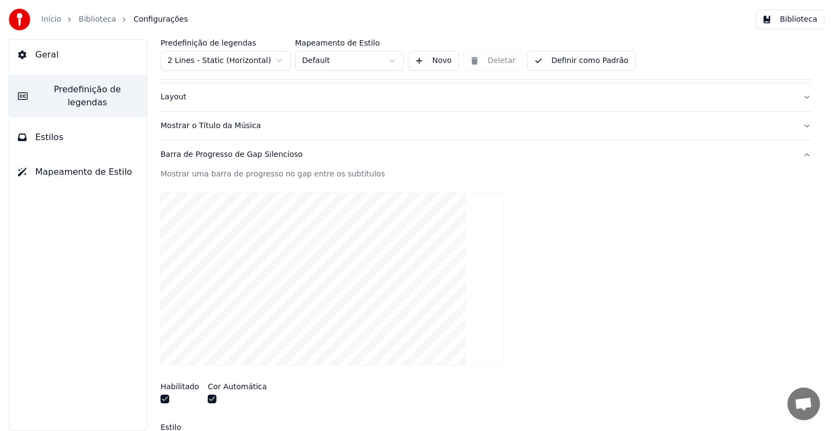
scroll to position [109, 0]
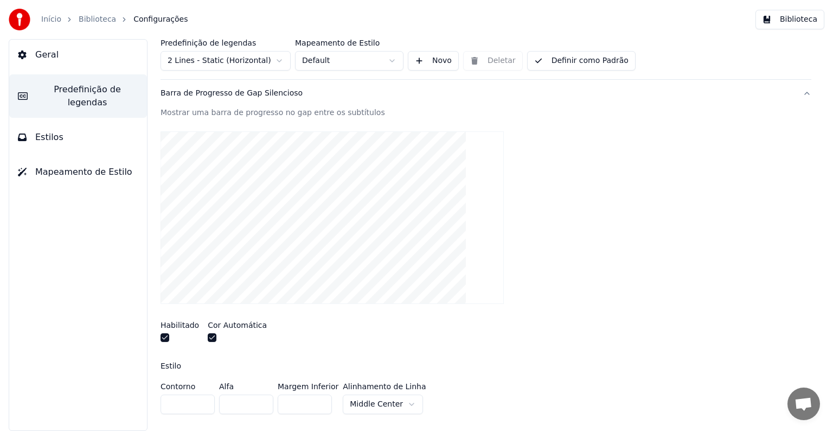
click at [801, 92] on button "Barra de Progresso de Gap Silencioso" at bounding box center [486, 93] width 651 height 28
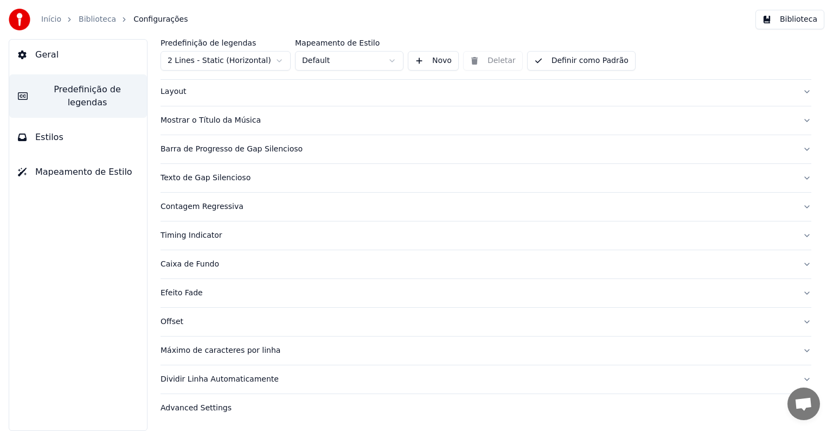
scroll to position [51, 0]
click at [191, 408] on div "Advanced Settings" at bounding box center [478, 409] width 634 height 11
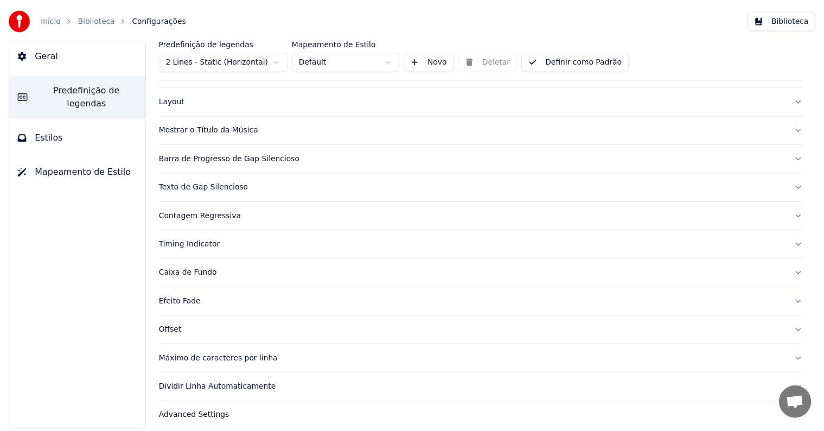
scroll to position [0, 0]
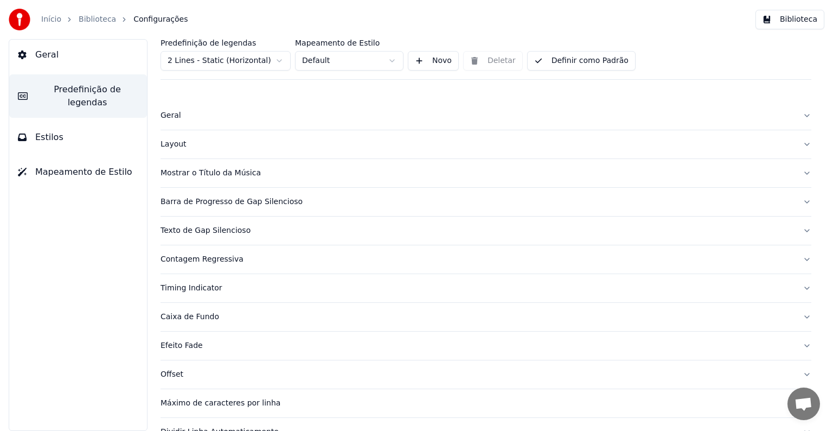
click at [41, 59] on span "Geral" at bounding box center [46, 54] width 23 height 13
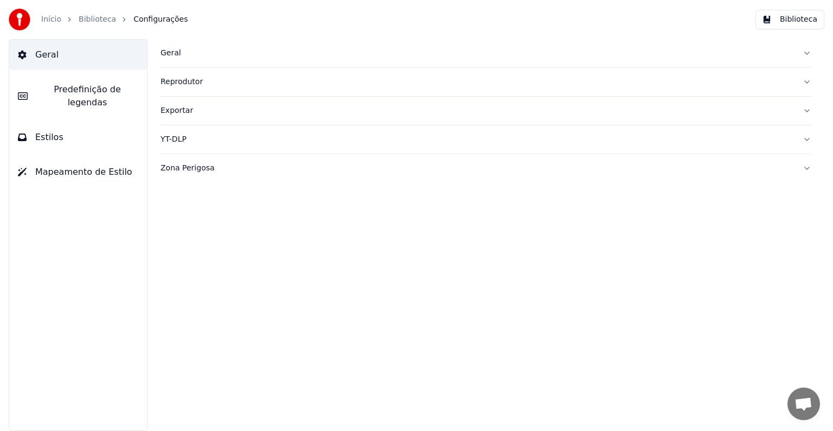
click at [189, 62] on button "Geral" at bounding box center [486, 53] width 651 height 28
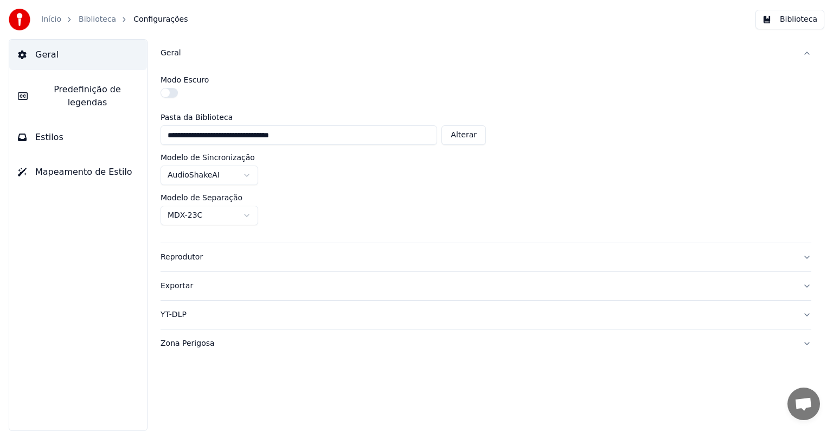
click at [188, 57] on div "Geral" at bounding box center [478, 53] width 634 height 11
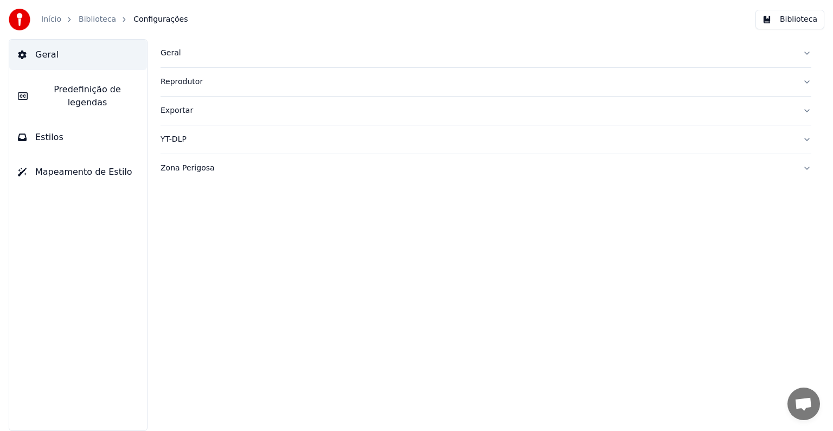
click at [187, 77] on div "Reprodutor" at bounding box center [478, 82] width 634 height 11
click at [93, 18] on link "Biblioteca" at bounding box center [97, 19] width 37 height 11
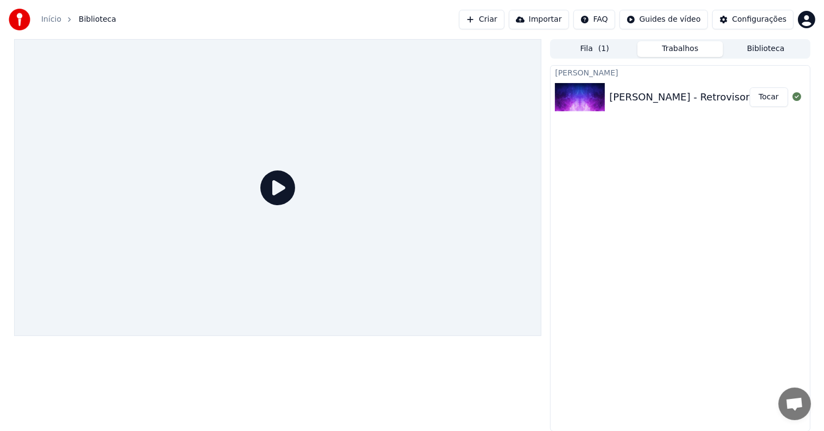
click at [277, 188] on icon at bounding box center [277, 187] width 35 height 35
click at [766, 99] on button "Tocar" at bounding box center [769, 97] width 39 height 20
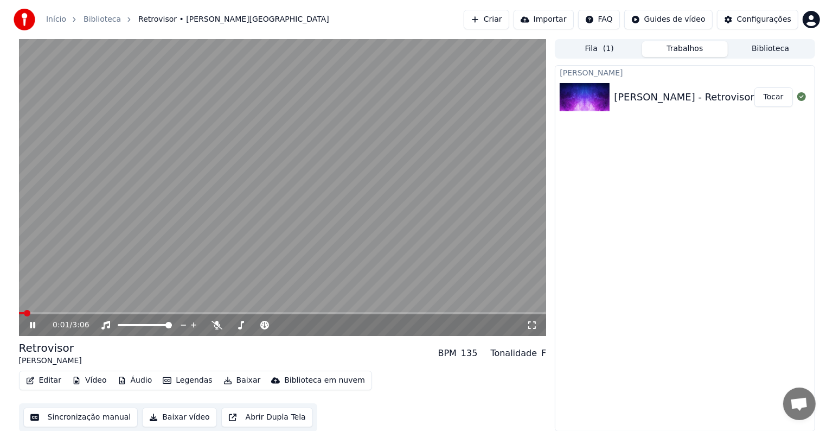
scroll to position [1, 0]
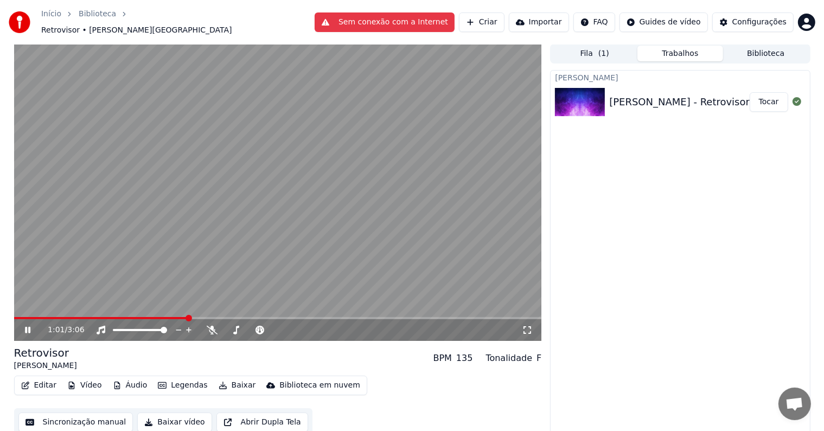
click at [28, 327] on icon at bounding box center [27, 330] width 5 height 7
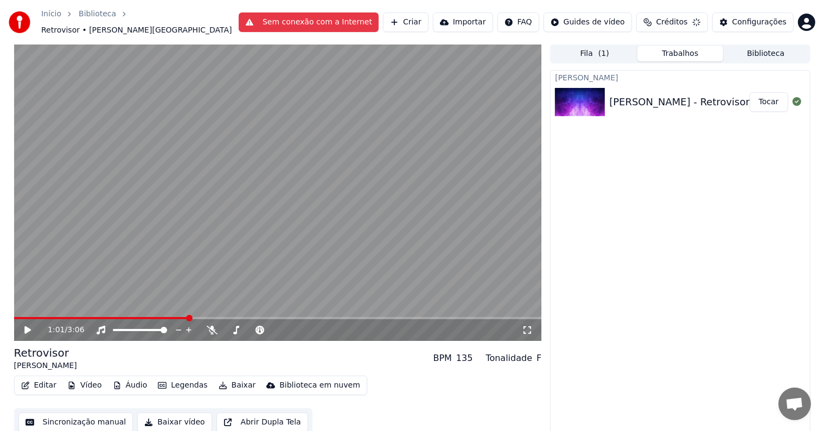
click at [28, 326] on icon at bounding box center [36, 330] width 26 height 9
click at [30, 326] on icon at bounding box center [36, 330] width 26 height 9
click at [166, 417] on button "Baixar vídeo" at bounding box center [174, 422] width 74 height 20
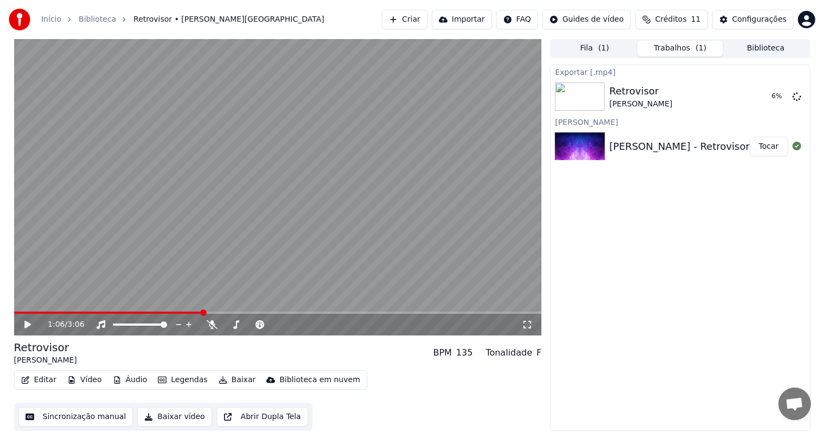
click at [23, 324] on icon at bounding box center [36, 324] width 26 height 9
click at [24, 323] on icon at bounding box center [36, 324] width 26 height 9
click at [382, 398] on div "Editar Vídeo Áudio Legendas Baixar Biblioteca em nuvem Sincronização manual Bai…" at bounding box center [278, 400] width 528 height 61
click at [14, 311] on span at bounding box center [14, 312] width 0 height 2
click at [28, 325] on icon at bounding box center [27, 325] width 7 height 8
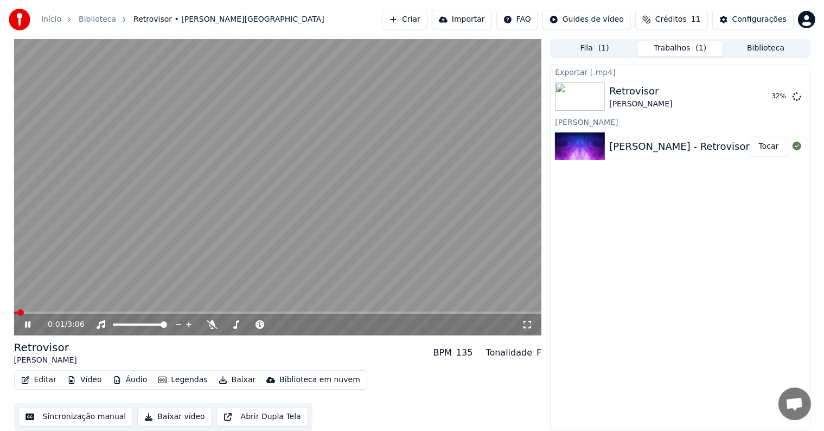
click at [27, 325] on icon at bounding box center [27, 324] width 5 height 7
click at [770, 94] on button "Exibir" at bounding box center [768, 97] width 40 height 20
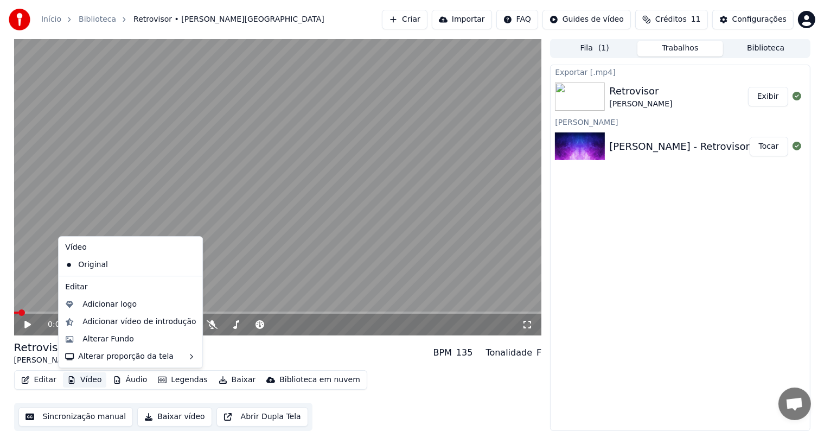
click at [93, 381] on button "Vídeo" at bounding box center [84, 379] width 43 height 15
click at [119, 343] on div "Alterar Fundo" at bounding box center [108, 339] width 52 height 11
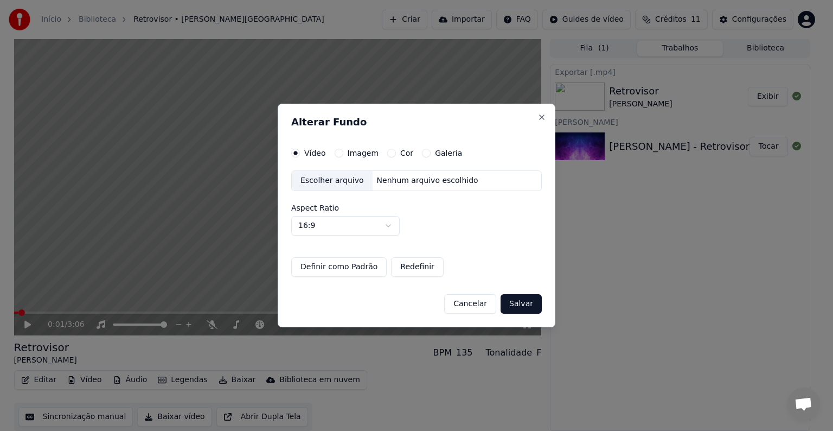
click at [438, 154] on label "Galeria" at bounding box center [448, 153] width 27 height 8
click at [431, 154] on button "Galeria" at bounding box center [426, 153] width 9 height 9
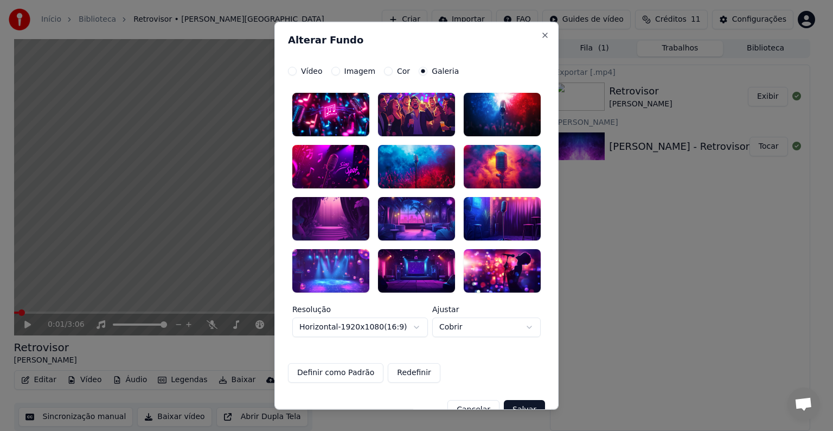
click at [404, 164] on div at bounding box center [416, 166] width 77 height 43
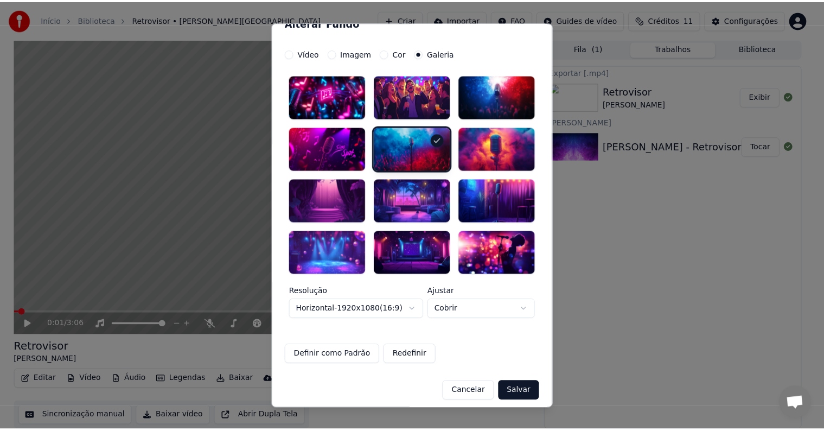
scroll to position [23, 0]
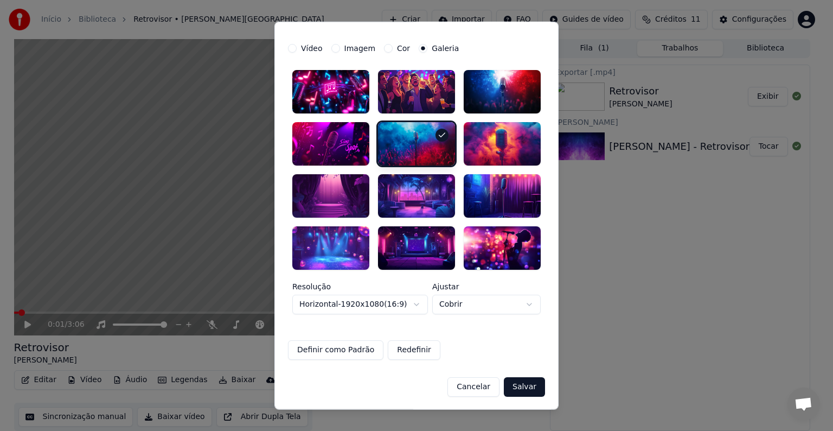
click at [519, 384] on button "Salvar" at bounding box center [524, 387] width 41 height 20
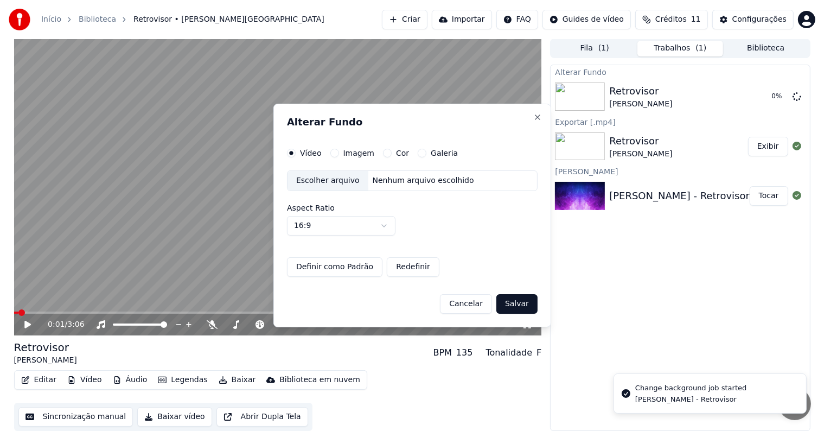
scroll to position [0, 0]
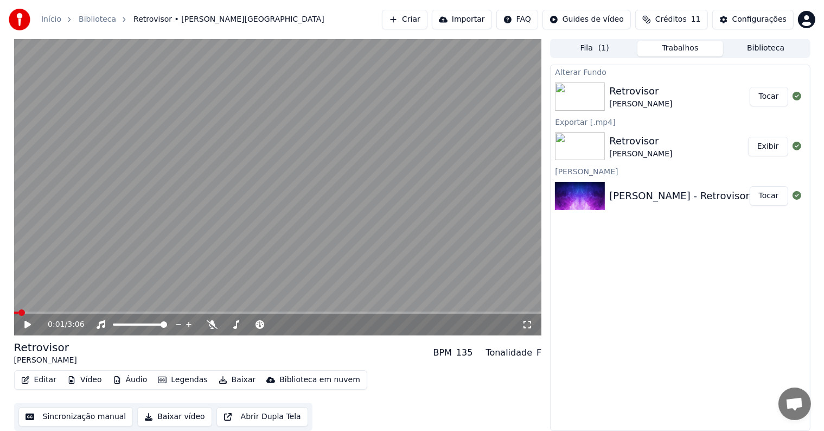
click at [765, 98] on button "Tocar" at bounding box center [769, 97] width 39 height 20
click at [28, 326] on icon at bounding box center [27, 324] width 5 height 7
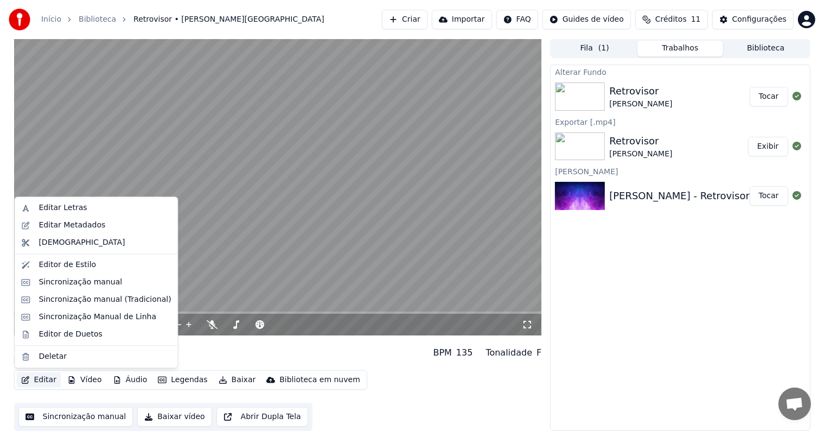
click at [43, 380] on button "Editar" at bounding box center [39, 379] width 44 height 15
click at [62, 227] on div "Editar Metadados" at bounding box center [72, 225] width 67 height 11
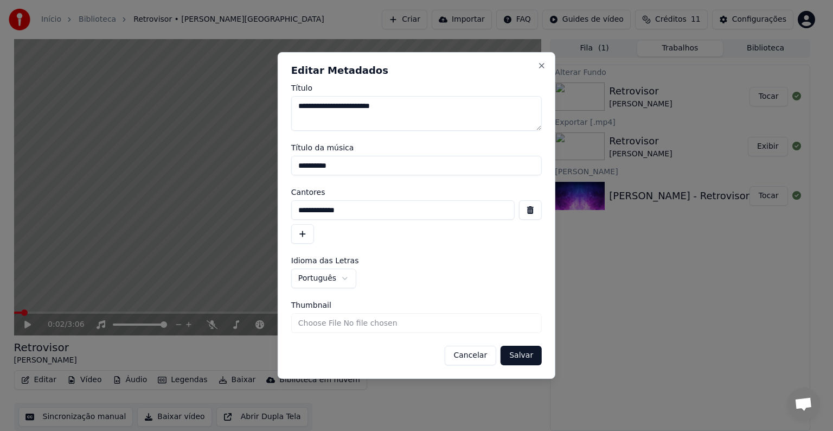
click at [399, 105] on textarea "**********" at bounding box center [416, 113] width 251 height 35
type textarea "**********"
click at [525, 357] on button "Salvar" at bounding box center [521, 356] width 41 height 20
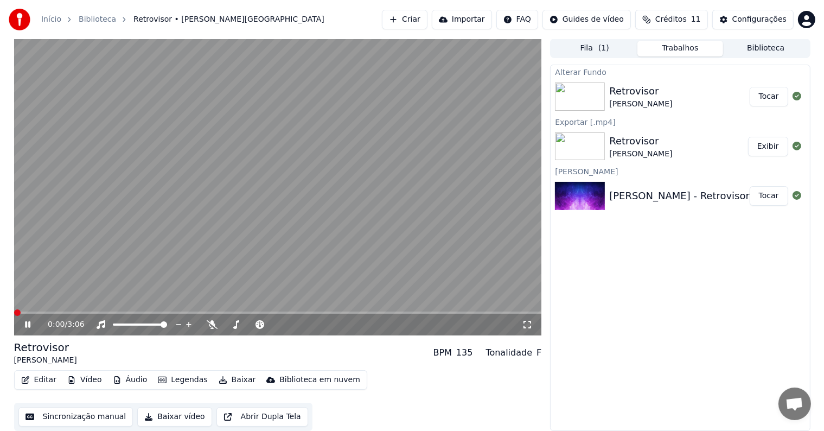
click at [14, 309] on span at bounding box center [17, 312] width 7 height 7
click at [30, 327] on icon at bounding box center [36, 324] width 26 height 9
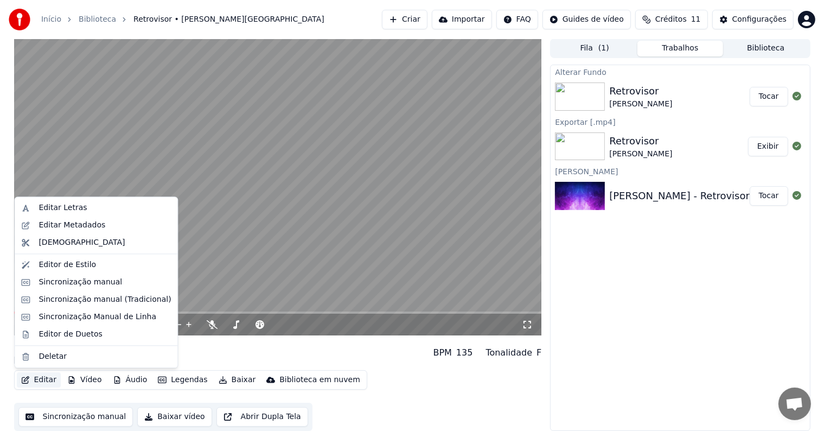
click at [36, 381] on button "Editar" at bounding box center [39, 379] width 44 height 15
click at [65, 226] on div "Editar Metadados" at bounding box center [72, 225] width 67 height 11
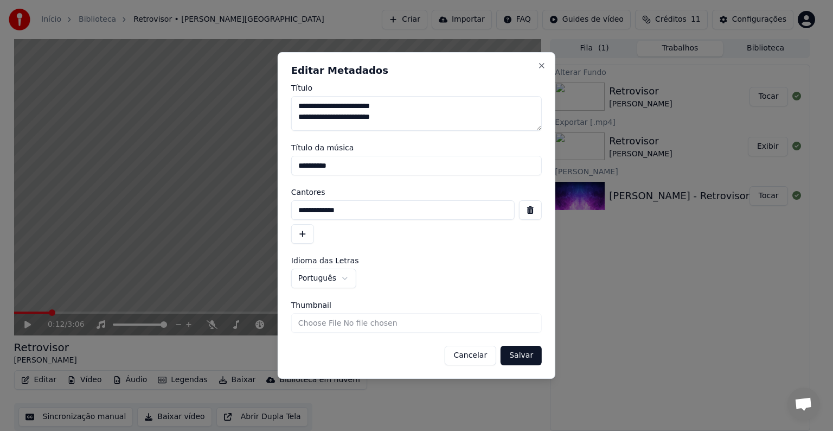
click at [297, 119] on textarea "**********" at bounding box center [416, 113] width 251 height 35
click at [526, 358] on button "Salvar" at bounding box center [521, 356] width 41 height 20
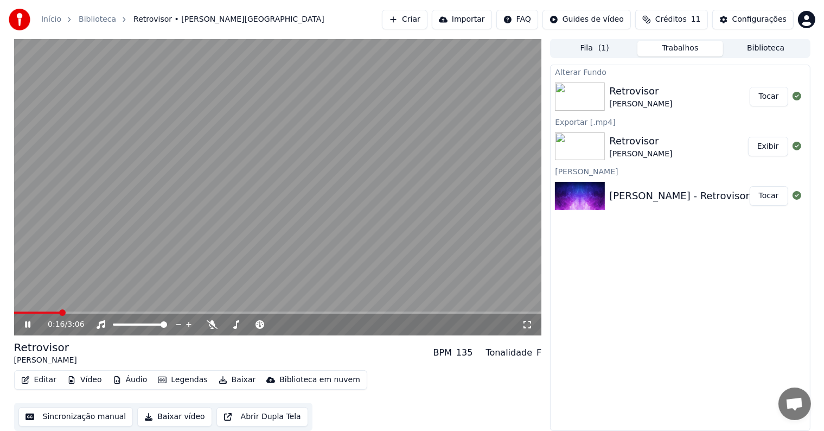
drag, startPoint x: 22, startPoint y: 314, endPoint x: 8, endPoint y: 314, distance: 14.7
click at [1, 310] on div "0:16 / 3:06 Retrovisor [PERSON_NAME] BPM 135 Tonalidade F Editar Vídeo Áudio Le…" at bounding box center [412, 235] width 824 height 392
click at [23, 315] on div "0:16 / 3:06" at bounding box center [278, 325] width 528 height 22
click at [14, 311] on span at bounding box center [14, 312] width 0 height 2
click at [24, 324] on icon at bounding box center [36, 324] width 26 height 9
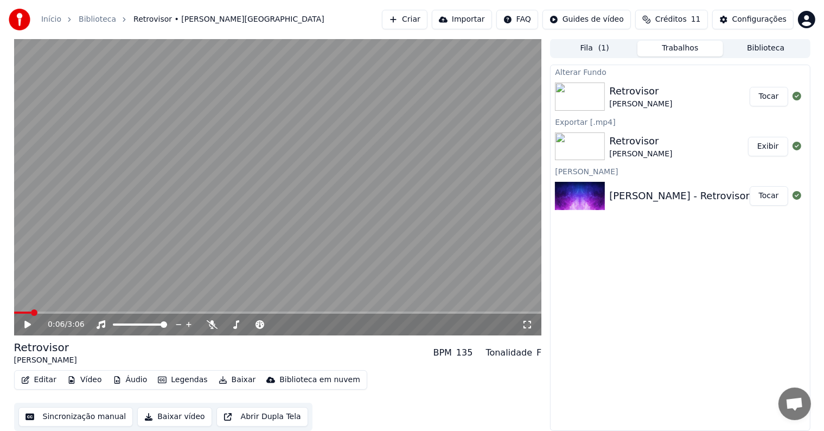
click at [178, 413] on button "Baixar vídeo" at bounding box center [174, 417] width 74 height 20
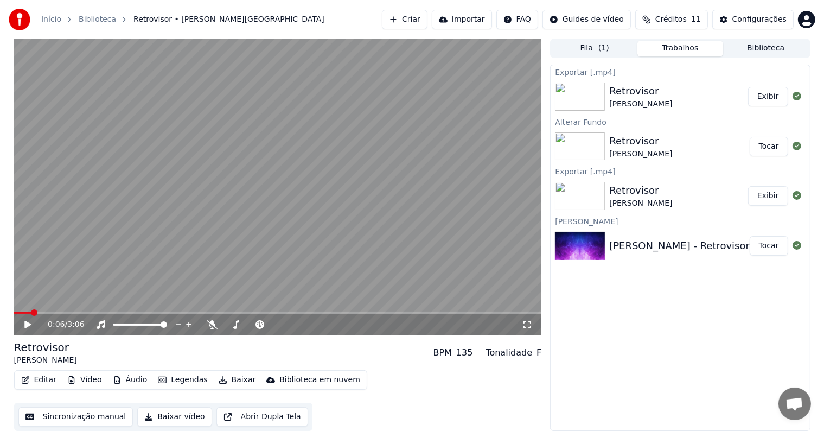
click at [766, 95] on button "Exibir" at bounding box center [768, 97] width 40 height 20
click at [428, 24] on button "Criar" at bounding box center [405, 20] width 46 height 20
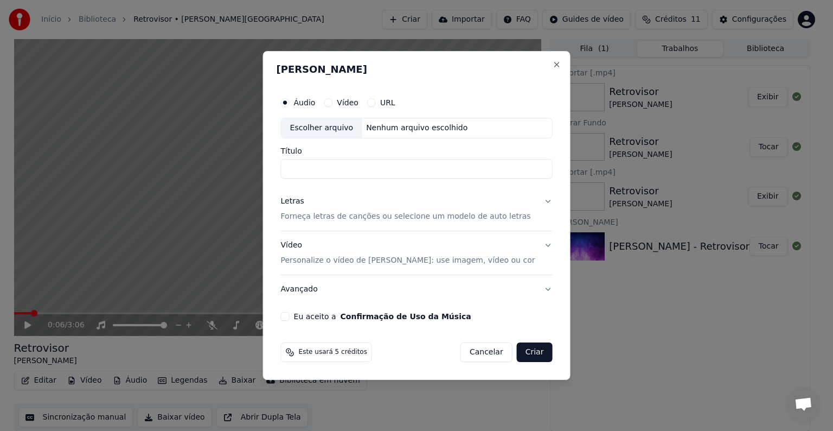
click at [334, 127] on div "Escolher arquivo" at bounding box center [322, 128] width 81 height 20
click at [419, 169] on input "**********" at bounding box center [417, 169] width 272 height 20
type input "**********"
click at [385, 217] on p "Forneça letras de canções ou selecione um modelo de auto letras" at bounding box center [406, 216] width 250 height 11
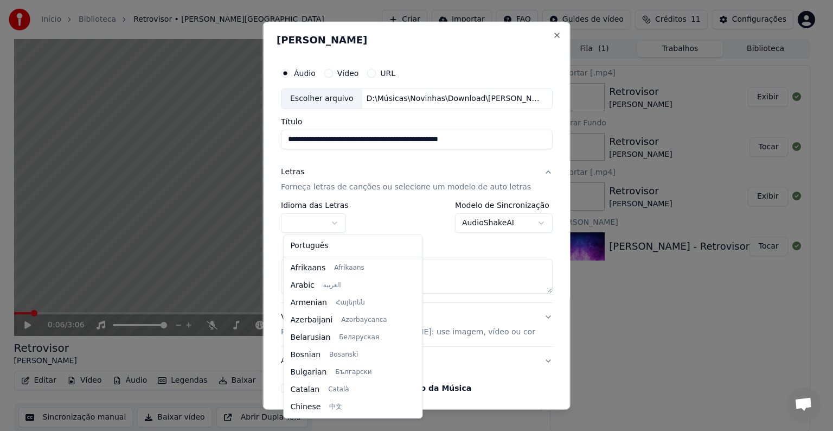
click at [308, 220] on body "**********" at bounding box center [412, 215] width 824 height 431
select select "**"
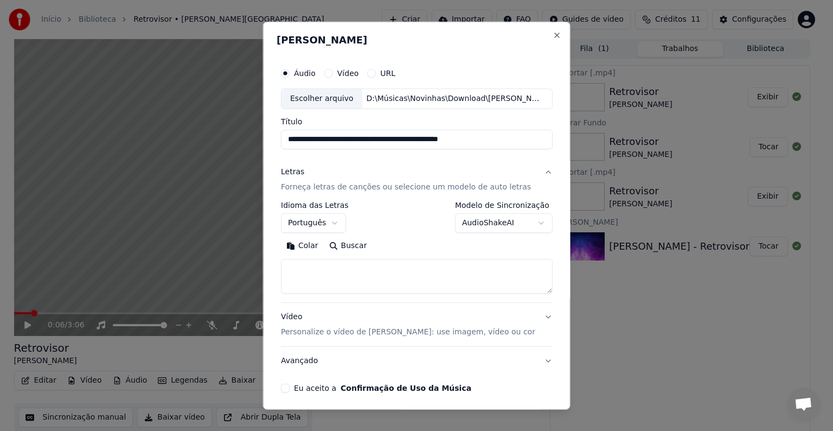
click at [315, 273] on textarea at bounding box center [417, 276] width 272 height 35
paste textarea "**********"
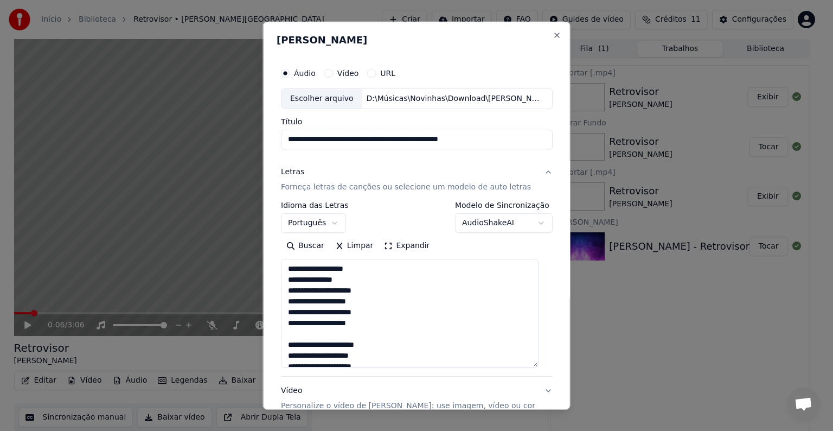
drag, startPoint x: 538, startPoint y: 291, endPoint x: 551, endPoint y: 365, distance: 74.9
click at [551, 365] on div "**********" at bounding box center [417, 216] width 308 height 388
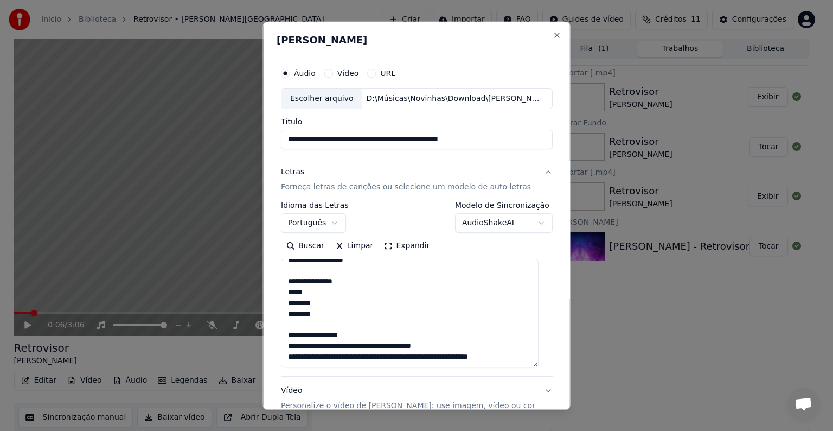
scroll to position [291, 0]
drag, startPoint x: 512, startPoint y: 335, endPoint x: 387, endPoint y: 336, distance: 124.8
click at [387, 336] on textarea "**********" at bounding box center [410, 313] width 258 height 109
drag, startPoint x: 291, startPoint y: 321, endPoint x: 444, endPoint y: 372, distance: 161.0
click at [444, 372] on div "**********" at bounding box center [417, 288] width 272 height 175
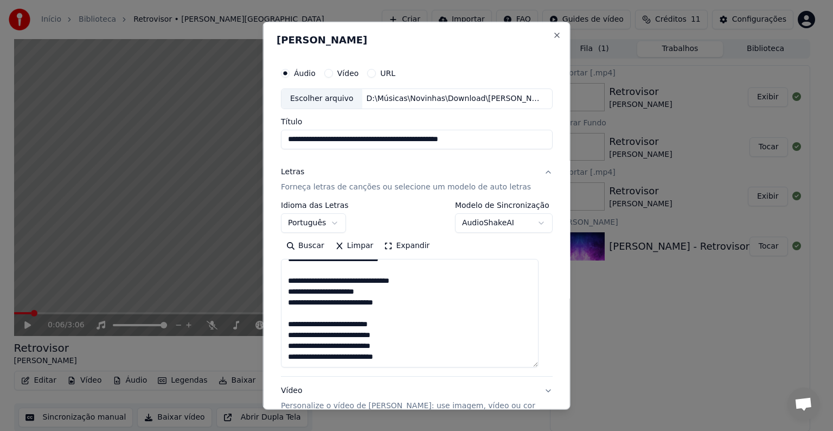
scroll to position [150, 0]
click at [362, 353] on textarea "**********" at bounding box center [410, 313] width 258 height 109
click at [334, 360] on textarea "**********" at bounding box center [410, 313] width 258 height 109
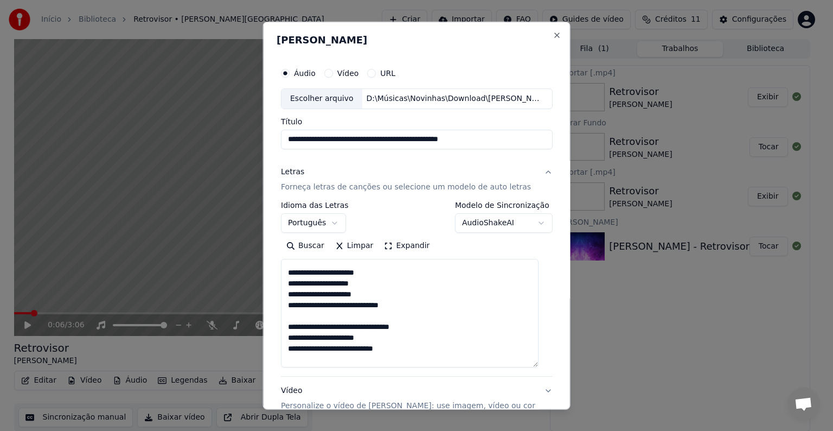
scroll to position [129, 0]
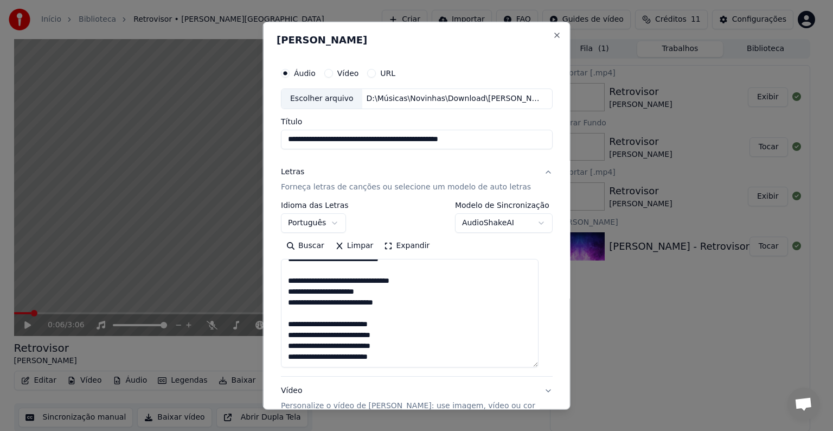
type textarea "**********"
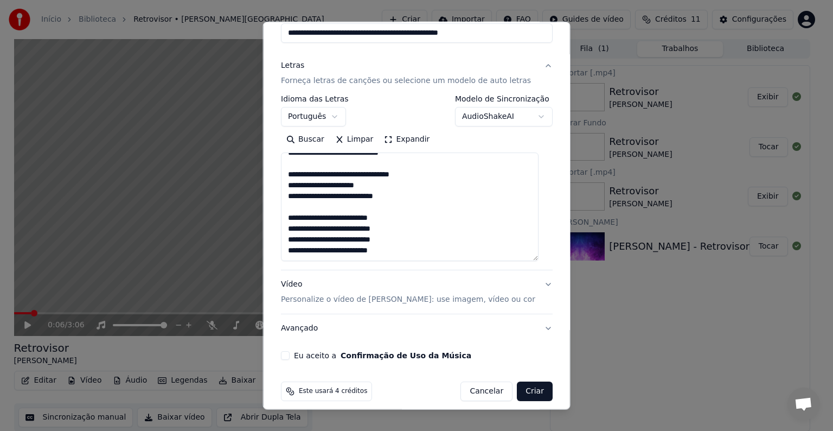
click at [406, 304] on button "Vídeo Personalize o vídeo de karaokê: use imagem, vídeo ou cor" at bounding box center [417, 291] width 272 height 43
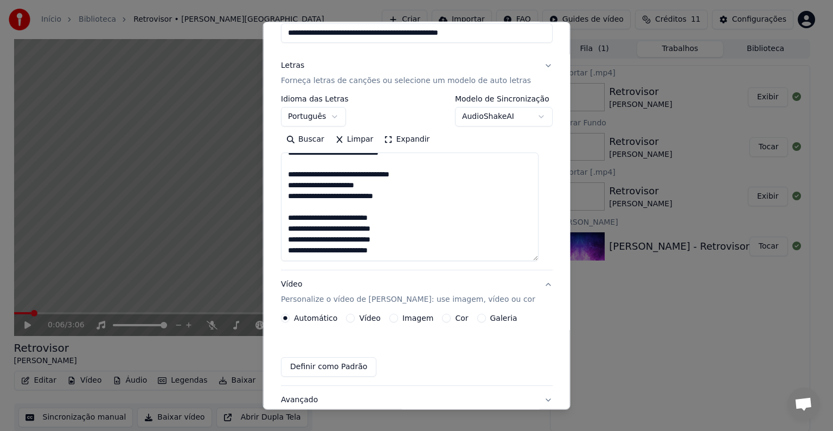
scroll to position [12, 0]
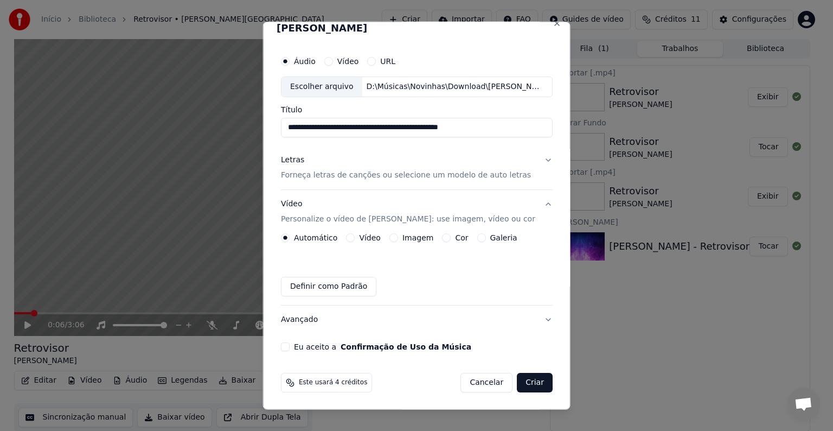
click at [477, 237] on button "Galeria" at bounding box center [481, 237] width 9 height 9
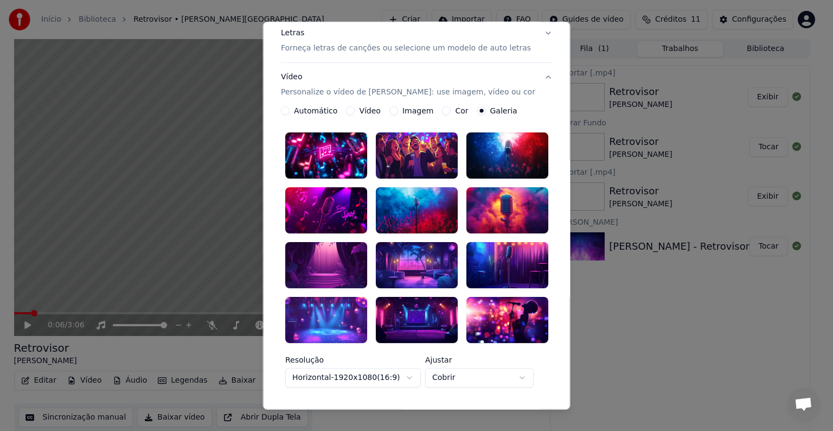
scroll to position [175, 0]
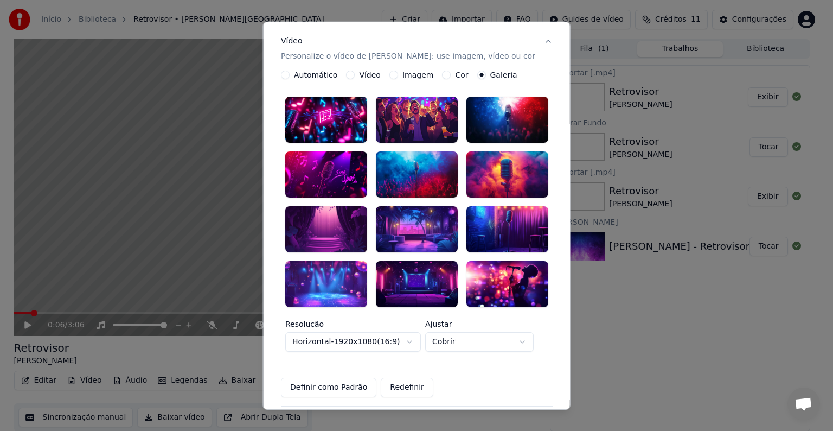
click at [419, 261] on div at bounding box center [417, 283] width 82 height 46
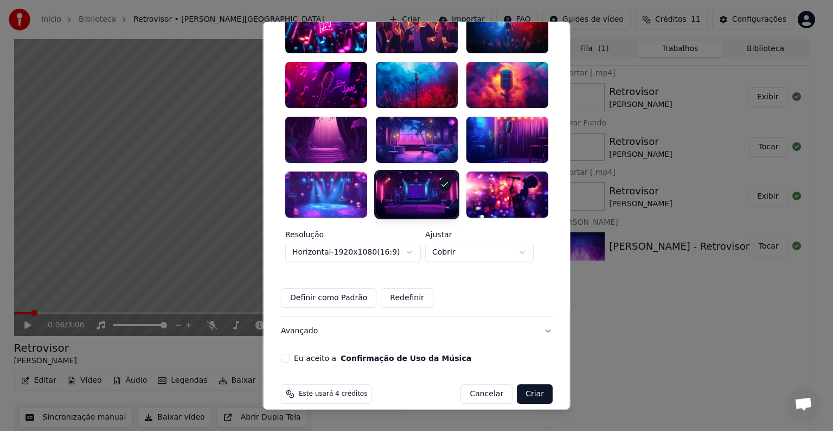
scroll to position [265, 0]
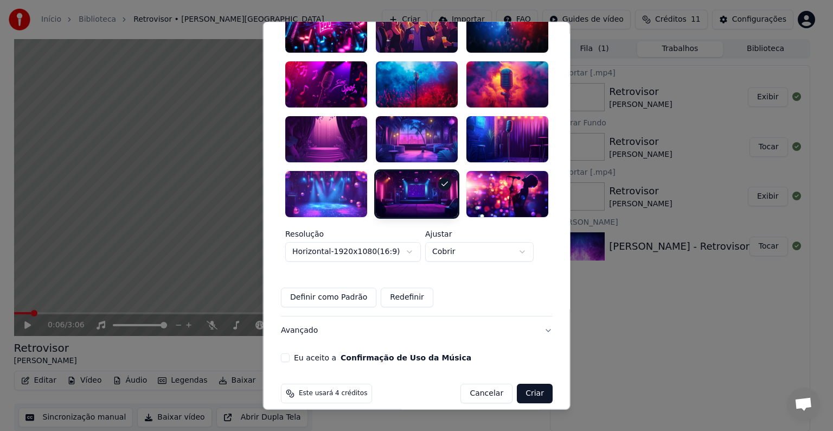
click at [285, 353] on button "Eu aceito a Confirmação de Uso da Música" at bounding box center [285, 357] width 9 height 9
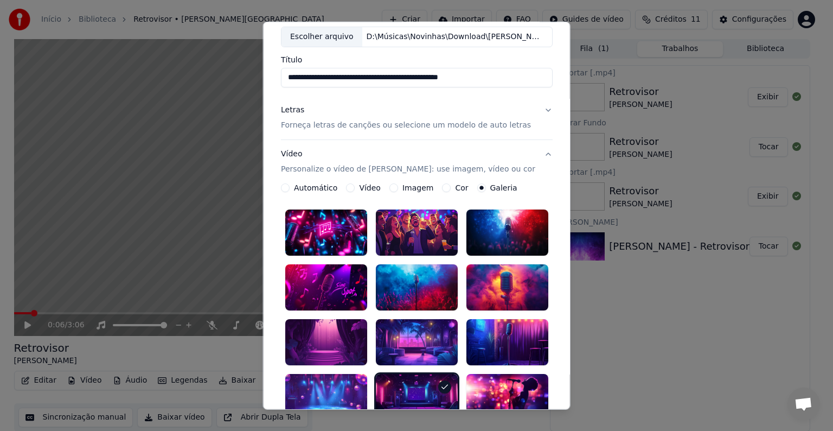
scroll to position [0, 0]
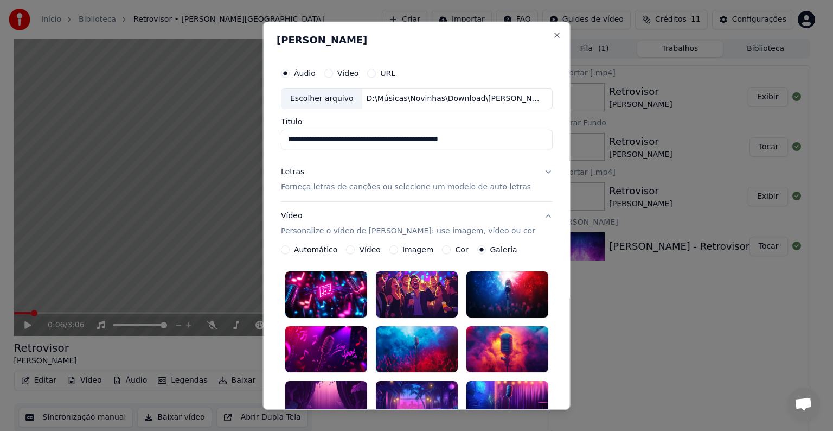
click at [399, 139] on input "**********" at bounding box center [417, 140] width 272 height 20
type input "**********"
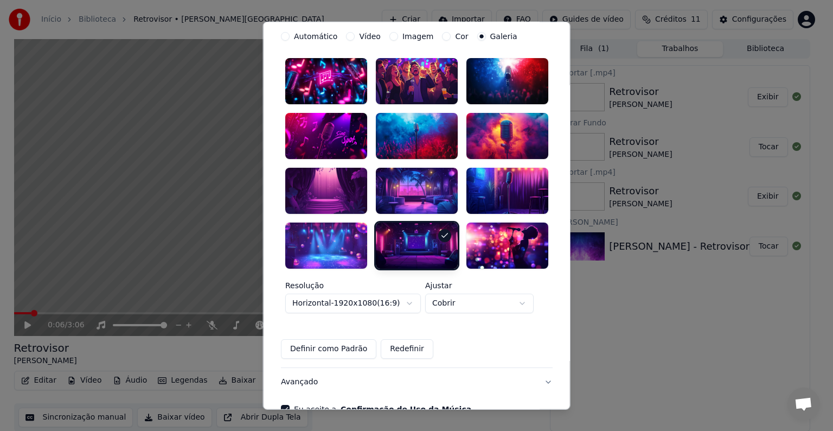
scroll to position [265, 0]
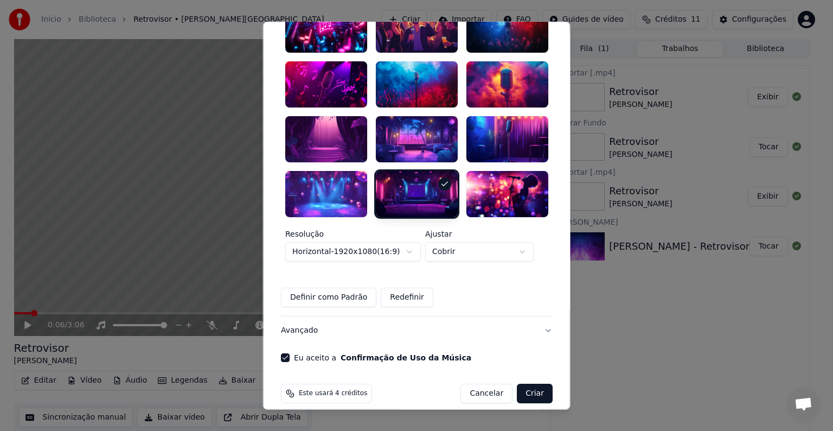
click at [527, 383] on button "Criar" at bounding box center [535, 393] width 36 height 20
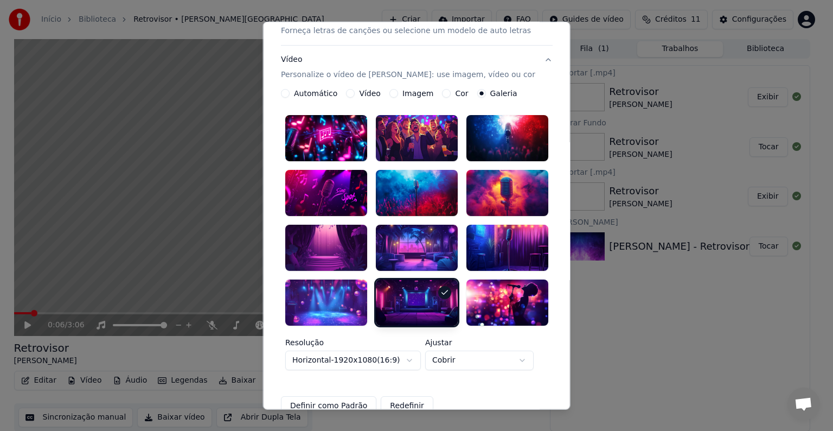
scroll to position [0, 0]
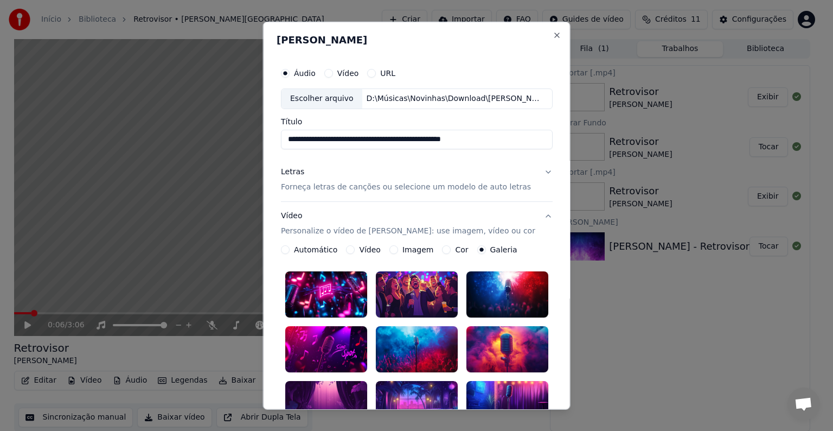
click at [362, 187] on p "Forneça letras de canções ou selecione um modelo de auto letras" at bounding box center [406, 187] width 250 height 11
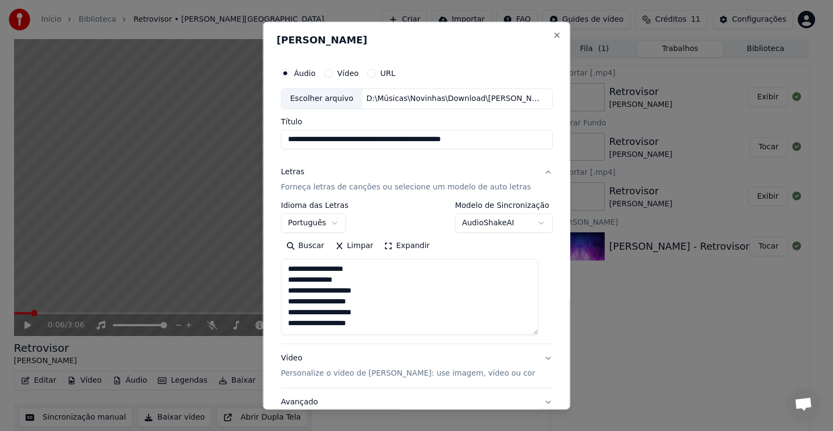
drag, startPoint x: 540, startPoint y: 290, endPoint x: 553, endPoint y: 331, distance: 43.2
click at [553, 331] on div "**********" at bounding box center [417, 216] width 308 height 388
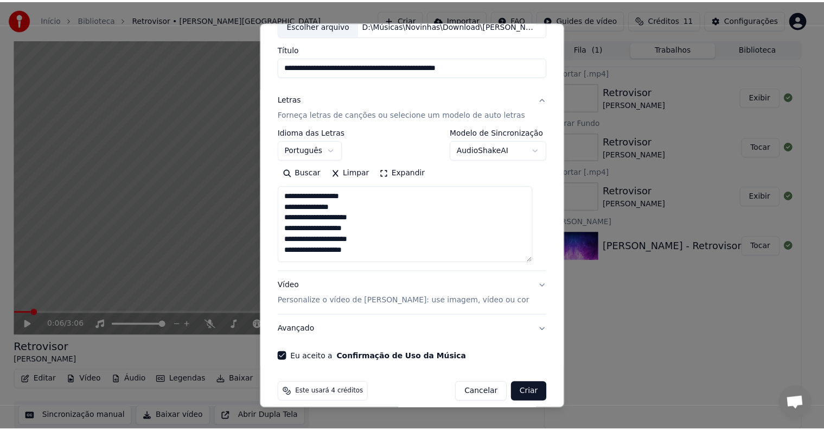
scroll to position [83, 0]
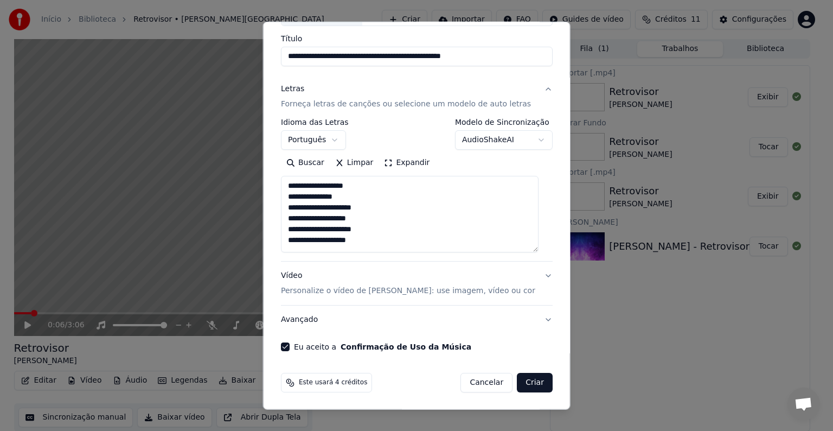
click at [529, 382] on button "Criar" at bounding box center [535, 383] width 36 height 20
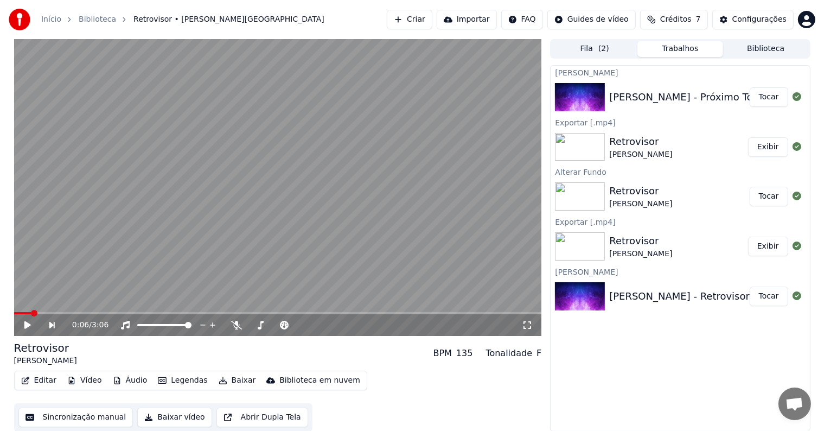
click at [776, 99] on button "Tocar" at bounding box center [769, 97] width 39 height 20
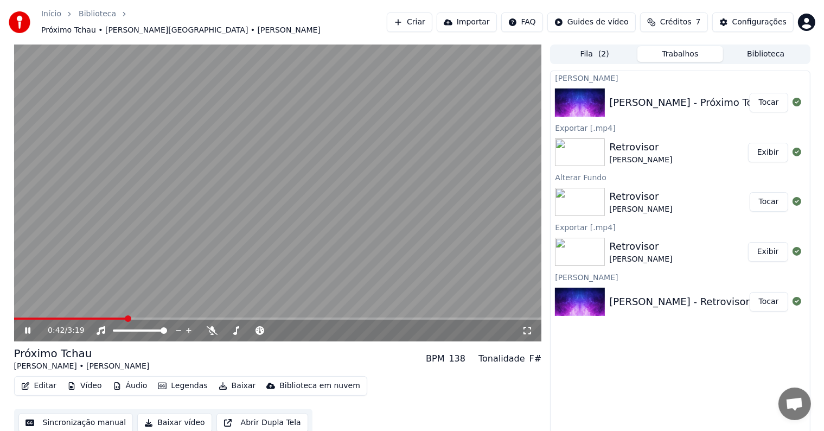
click at [28, 327] on icon at bounding box center [27, 330] width 5 height 7
click at [98, 421] on button "Sincronização manual" at bounding box center [75, 423] width 115 height 20
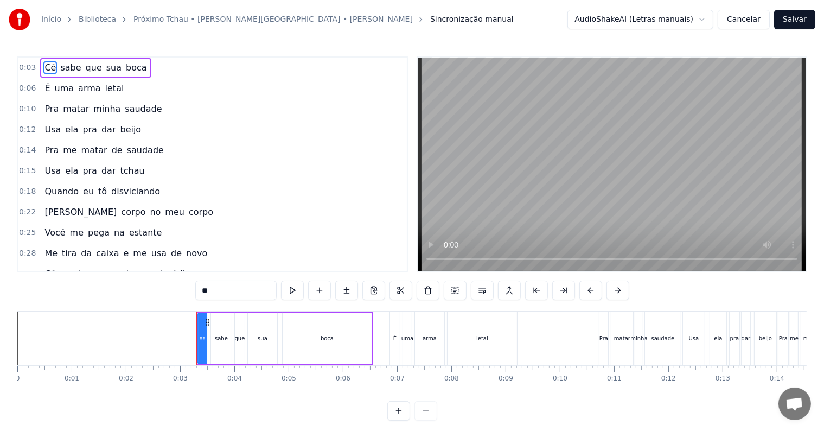
click at [26, 69] on span "0:03" at bounding box center [27, 67] width 17 height 11
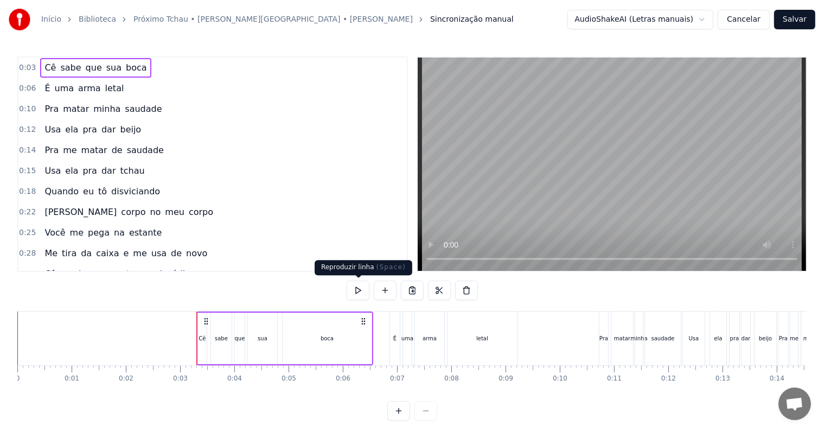
click at [354, 291] on button at bounding box center [358, 291] width 23 height 20
click at [7, 84] on div "Início Biblioteca Próximo Tchau • [PERSON_NAME][GEOGRAPHIC_DATA] • [PERSON_NAME…" at bounding box center [412, 210] width 824 height 421
click at [18, 61] on div "0:03 Cê sabe que sua boca" at bounding box center [212, 68] width 389 height 21
click at [18, 85] on div "0:06 É uma arma letal" at bounding box center [212, 88] width 389 height 21
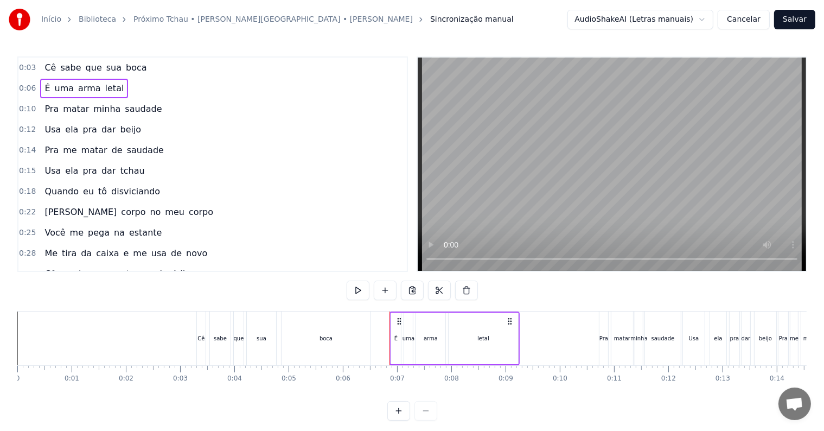
click at [9, 85] on div "Início Biblioteca Próximo Tchau • [PERSON_NAME][GEOGRAPHIC_DATA] • [PERSON_NAME…" at bounding box center [412, 210] width 824 height 421
click at [17, 87] on div "0:03 Cê sabe que sua boca 0:06 É uma arma letal 0:10 Pra matar minha saudade 0:…" at bounding box center [212, 163] width 391 height 215
click at [22, 86] on span "0:06" at bounding box center [27, 88] width 17 height 11
click at [354, 291] on button at bounding box center [358, 291] width 23 height 20
click at [67, 106] on span "matar" at bounding box center [76, 109] width 28 height 12
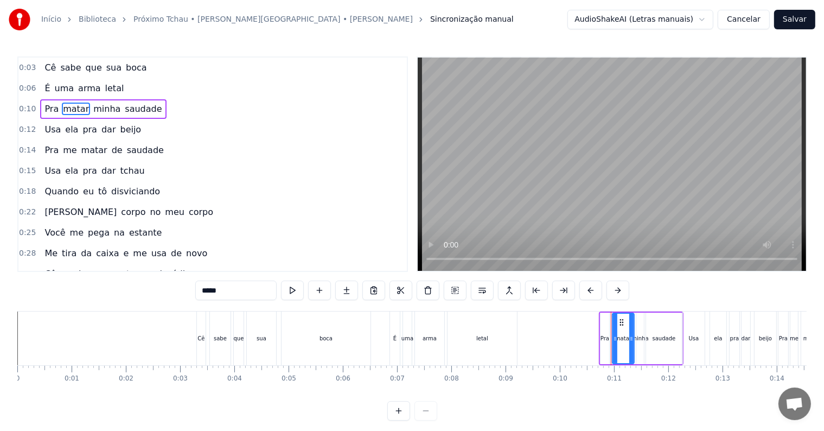
click at [34, 101] on div "0:10 Pra matar minha saudade" at bounding box center [212, 109] width 389 height 21
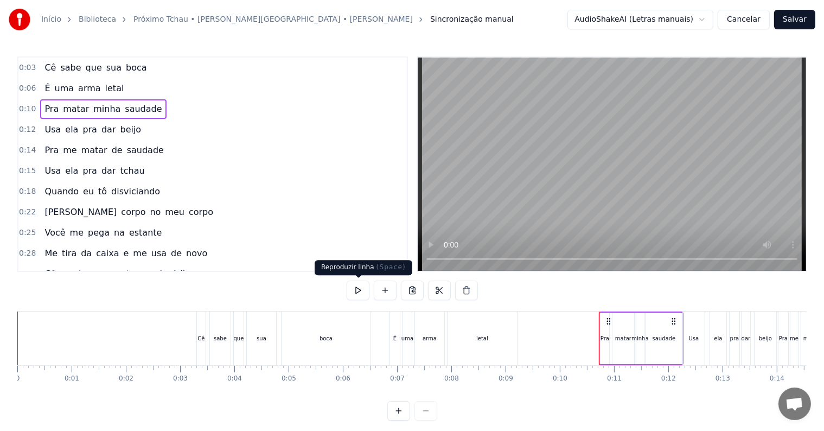
click at [357, 287] on button at bounding box center [358, 291] width 23 height 20
click at [20, 66] on span "0:03" at bounding box center [27, 67] width 17 height 11
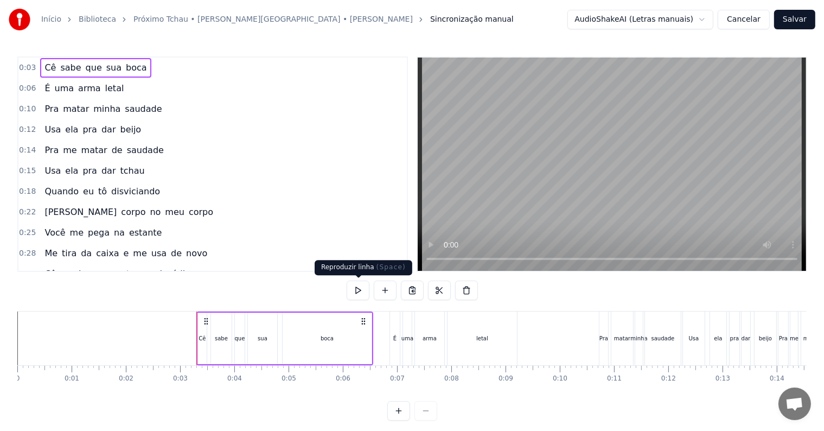
click at [355, 293] on button at bounding box center [358, 291] width 23 height 20
click at [30, 126] on span "0:12" at bounding box center [27, 129] width 17 height 11
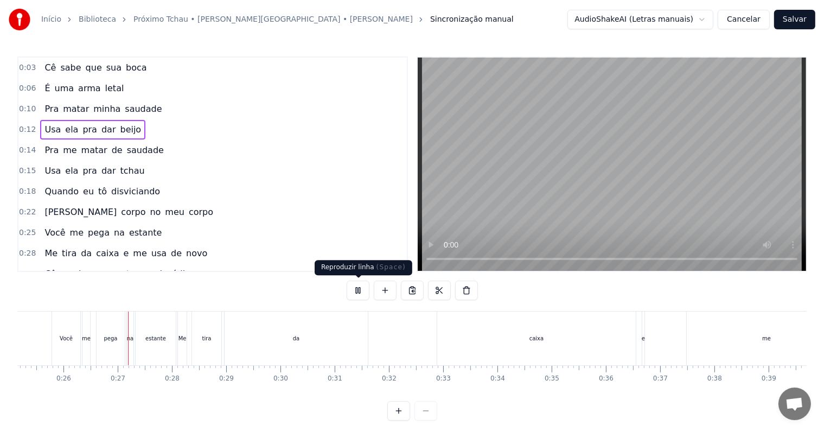
scroll to position [0, 1385]
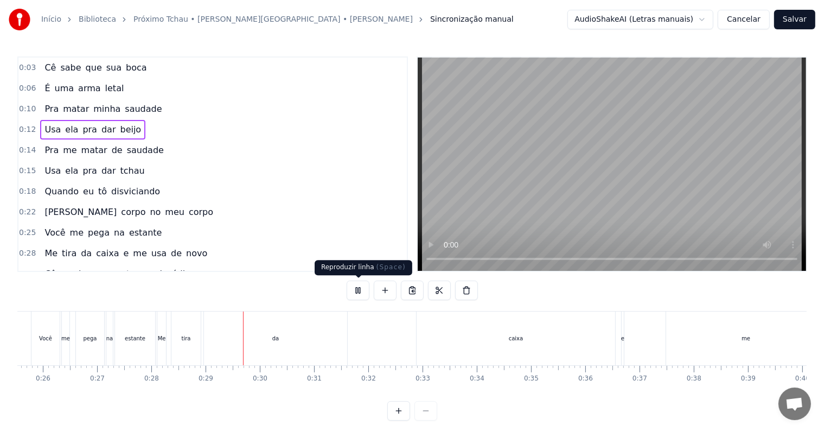
click at [358, 291] on button at bounding box center [358, 291] width 23 height 20
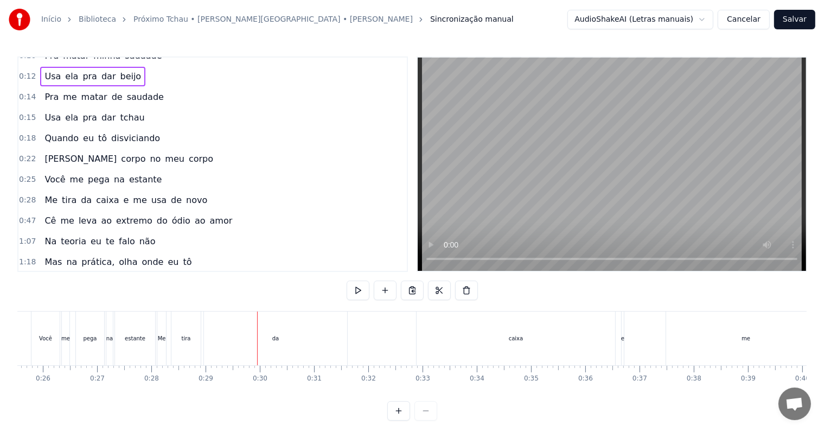
scroll to position [56, 0]
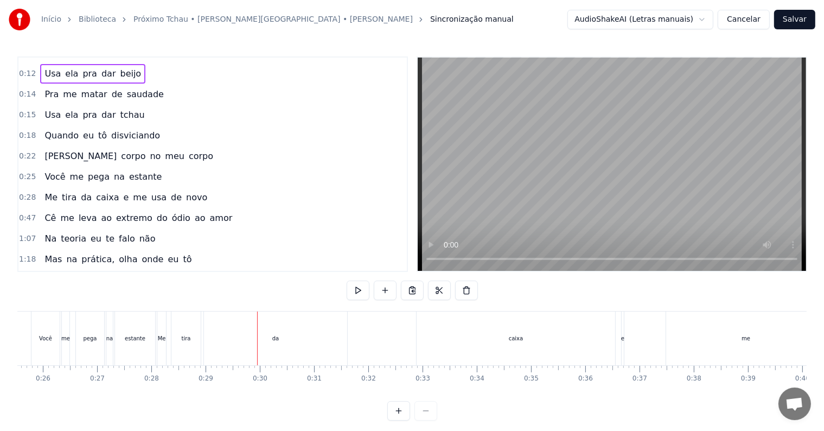
click at [70, 191] on span "tira" at bounding box center [69, 197] width 17 height 13
click at [67, 191] on span "tira" at bounding box center [69, 197] width 17 height 12
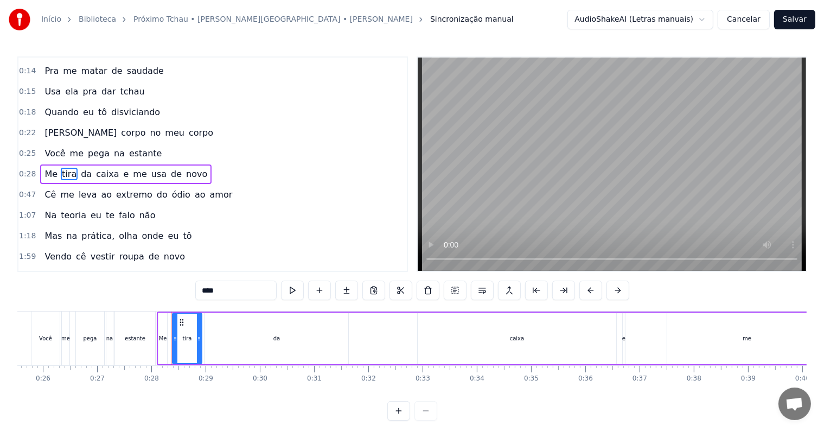
scroll to position [82, 0]
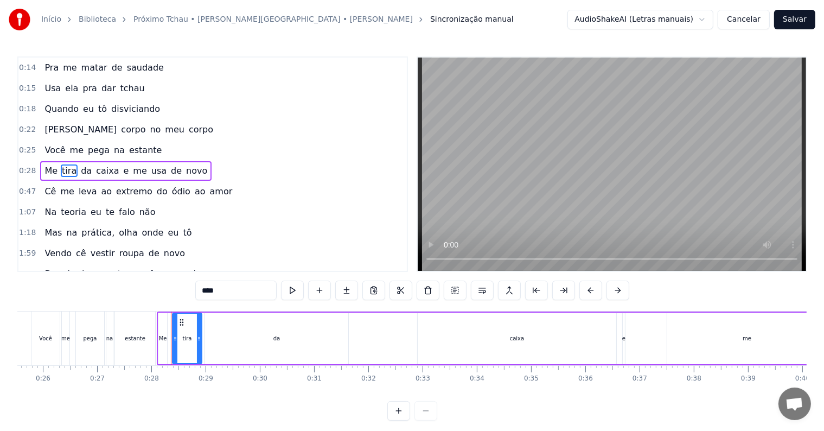
click at [80, 189] on div "Cê me leva ao extremo do ódio ao amor" at bounding box center [138, 192] width 196 height 20
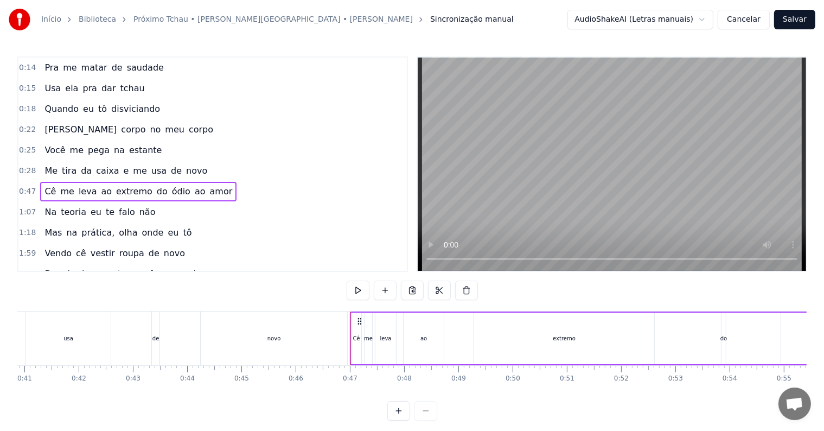
click at [80, 164] on span "da" at bounding box center [86, 170] width 13 height 12
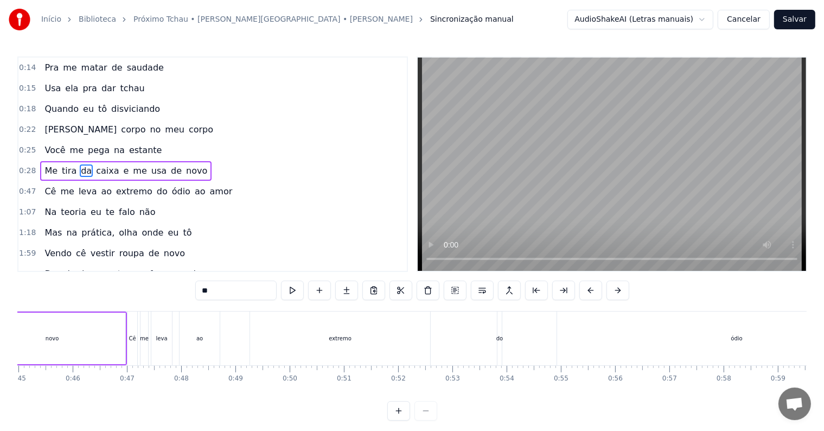
click at [95, 164] on span "caixa" at bounding box center [107, 170] width 25 height 12
type input "*****"
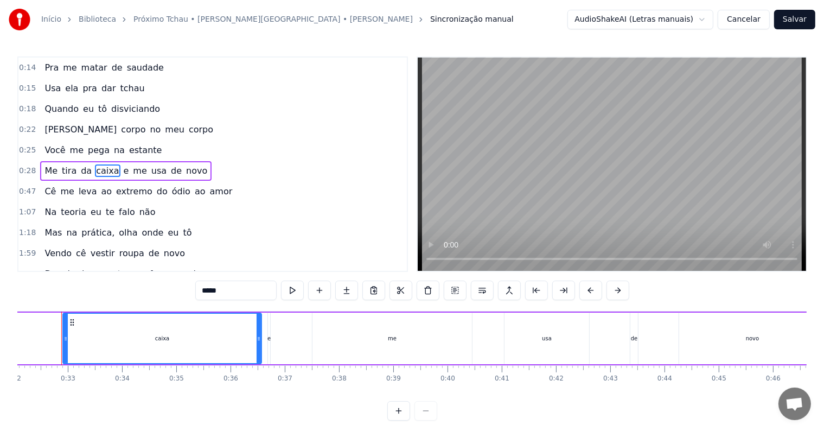
scroll to position [0, 1730]
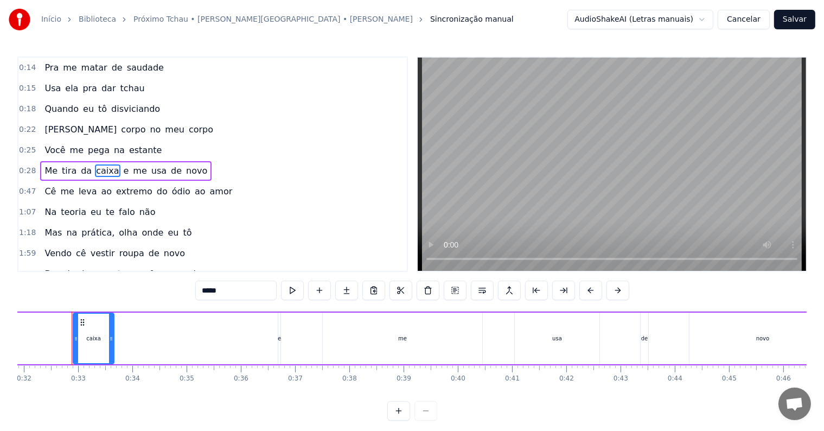
drag, startPoint x: 269, startPoint y: 338, endPoint x: 111, endPoint y: 335, distance: 157.9
click at [111, 335] on icon at bounding box center [111, 338] width 4 height 9
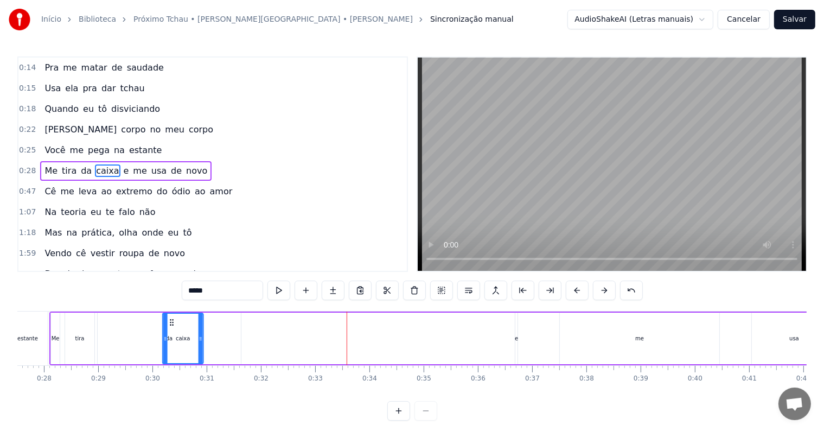
scroll to position [0, 1492]
drag, startPoint x: 271, startPoint y: 320, endPoint x: 190, endPoint y: 319, distance: 80.9
click at [190, 319] on icon at bounding box center [191, 322] width 9 height 9
click at [27, 165] on span "0:28" at bounding box center [27, 170] width 17 height 11
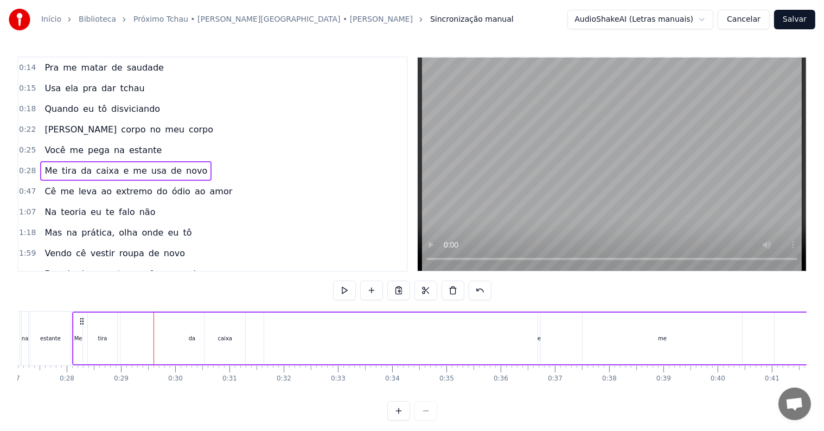
click at [189, 341] on div "da" at bounding box center [192, 338] width 7 height 8
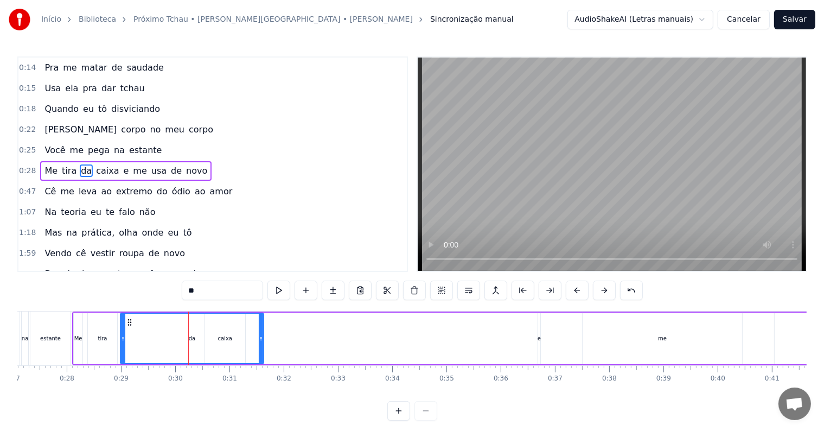
click at [193, 336] on div "da" at bounding box center [192, 338] width 7 height 8
click at [97, 164] on span "caixa" at bounding box center [107, 170] width 25 height 12
type input "*****"
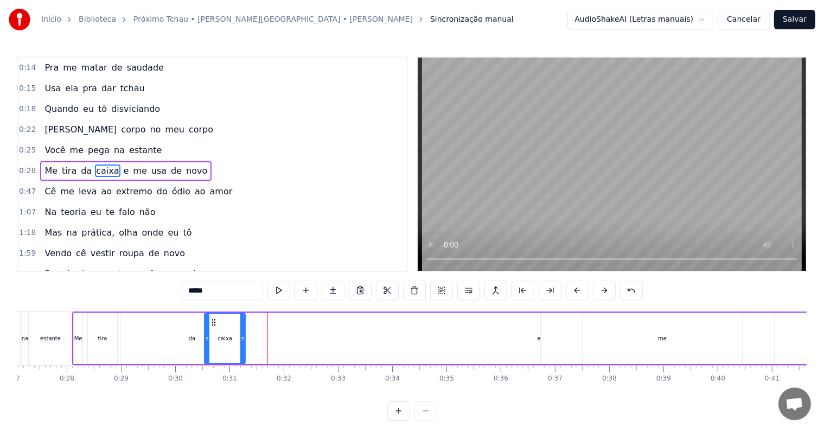
click at [31, 165] on span "0:28" at bounding box center [27, 170] width 17 height 11
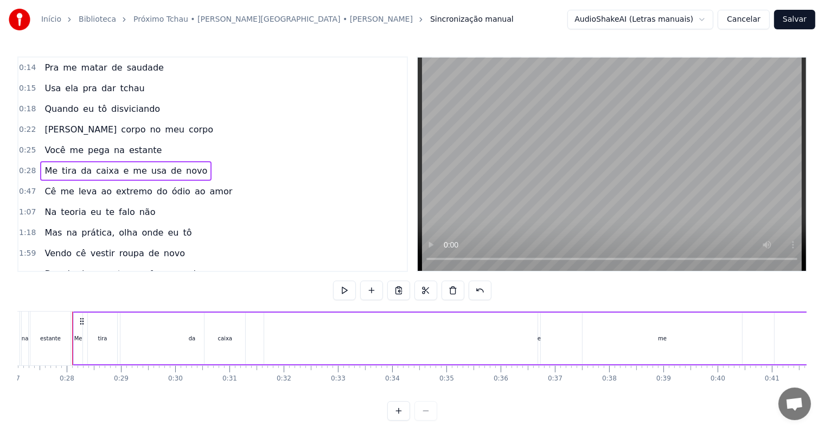
click at [46, 164] on span "Me" at bounding box center [50, 170] width 15 height 12
click at [63, 164] on span "tira" at bounding box center [69, 170] width 17 height 12
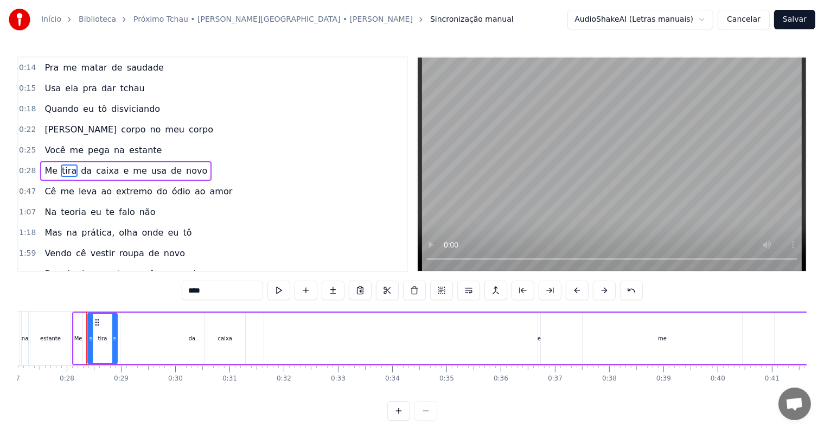
click at [81, 164] on span "da" at bounding box center [86, 170] width 13 height 12
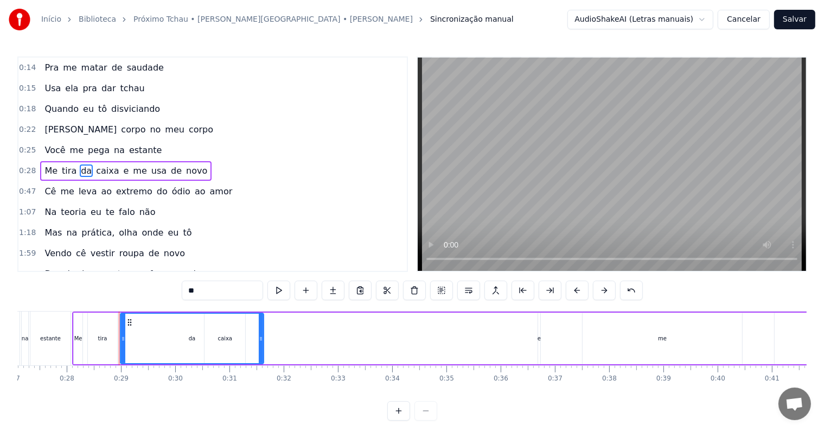
click at [95, 164] on span "caixa" at bounding box center [107, 170] width 25 height 12
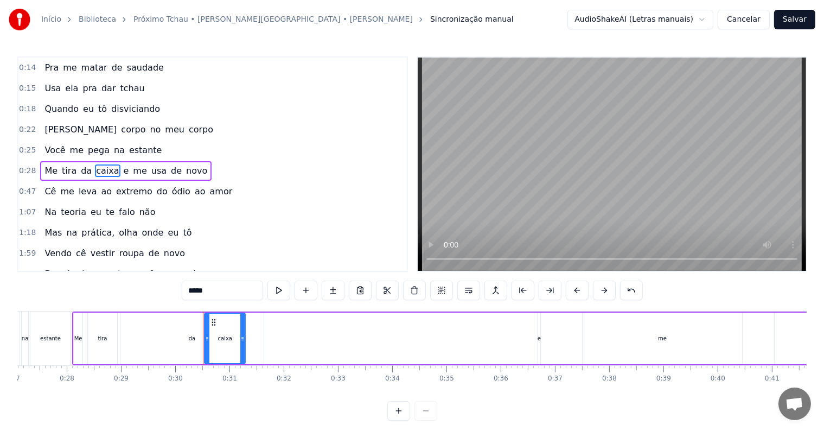
click at [123, 164] on span "e" at bounding box center [127, 170] width 8 height 12
click at [538, 329] on div at bounding box center [536, 338] width 4 height 49
drag, startPoint x: 548, startPoint y: 321, endPoint x: 540, endPoint y: 320, distance: 7.1
click at [540, 320] on icon at bounding box center [540, 322] width 9 height 9
click at [657, 338] on div "me" at bounding box center [663, 339] width 160 height 52
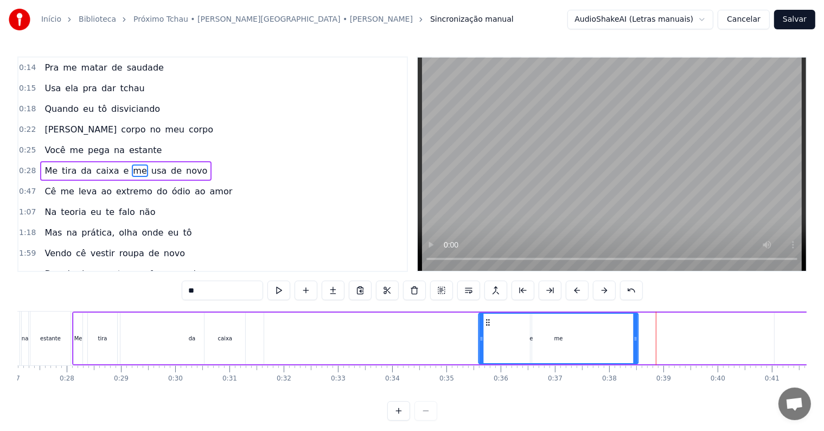
drag, startPoint x: 590, startPoint y: 321, endPoint x: 486, endPoint y: 321, distance: 104.2
click at [487, 322] on circle at bounding box center [487, 322] width 1 height 1
click at [530, 338] on div "me" at bounding box center [559, 338] width 158 height 49
click at [141, 164] on span "e" at bounding box center [145, 170] width 8 height 13
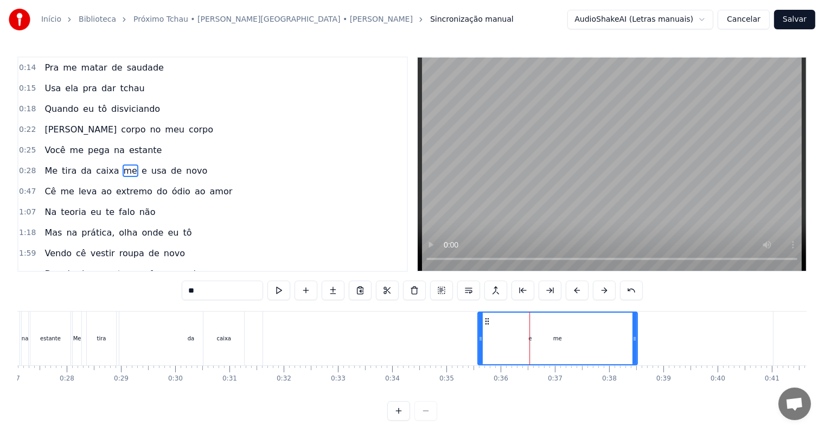
click at [141, 164] on span "e" at bounding box center [145, 170] width 8 height 12
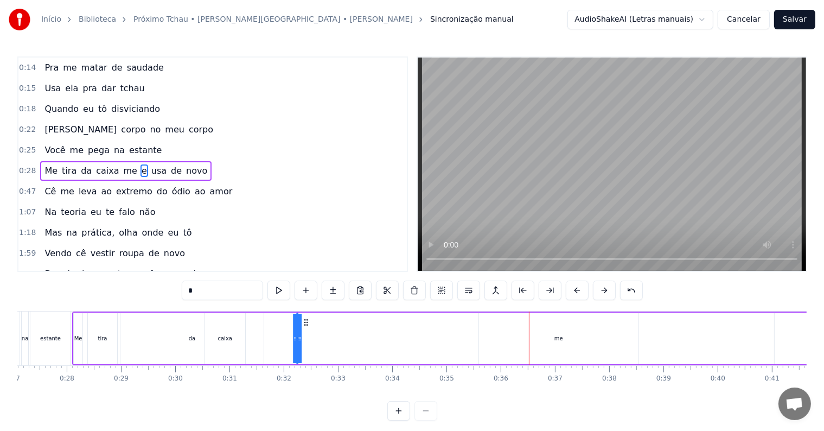
drag, startPoint x: 538, startPoint y: 321, endPoint x: 305, endPoint y: 315, distance: 232.9
click at [305, 315] on div "Me tira da caixa me e usa de novo" at bounding box center [585, 338] width 1026 height 54
click at [558, 339] on div "me" at bounding box center [559, 338] width 9 height 8
type input "**"
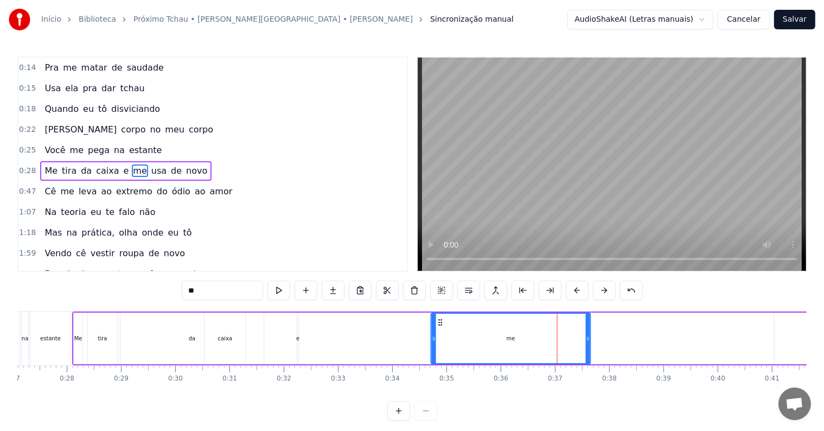
drag, startPoint x: 487, startPoint y: 320, endPoint x: 423, endPoint y: 320, distance: 64.6
click at [436, 320] on icon at bounding box center [440, 322] width 9 height 9
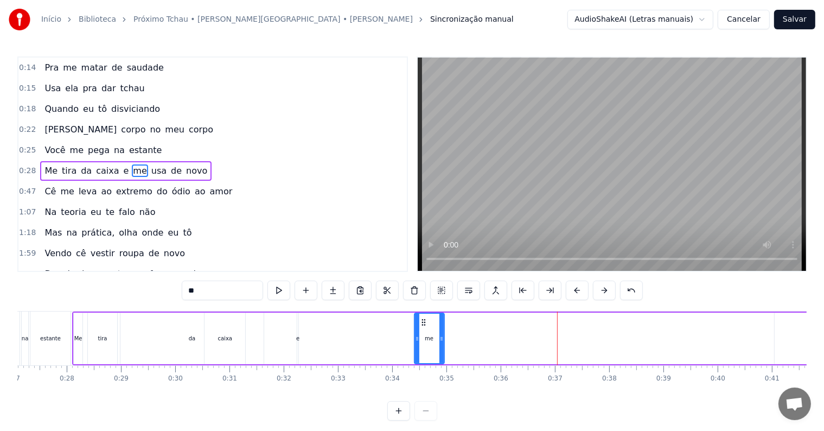
drag, startPoint x: 570, startPoint y: 337, endPoint x: 435, endPoint y: 332, distance: 134.7
click at [440, 334] on icon at bounding box center [442, 338] width 4 height 9
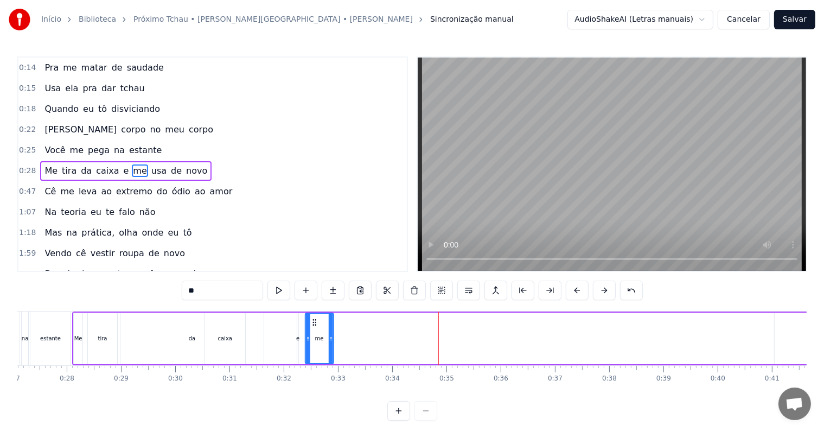
drag, startPoint x: 421, startPoint y: 321, endPoint x: 309, endPoint y: 330, distance: 112.2
click at [311, 323] on icon at bounding box center [314, 322] width 9 height 9
click at [18, 171] on div "0:28 Me tira da caixa e me usa de novo" at bounding box center [212, 171] width 389 height 21
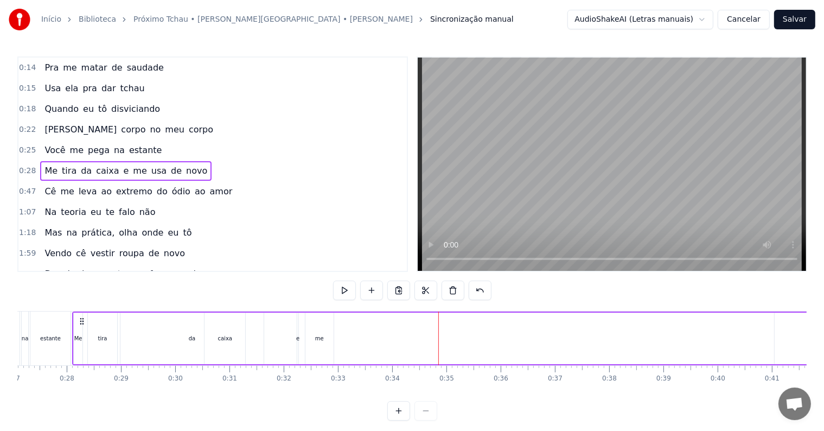
click at [19, 165] on span "0:28" at bounding box center [27, 170] width 17 height 11
click at [341, 294] on button at bounding box center [344, 291] width 23 height 20
click at [341, 293] on button at bounding box center [344, 291] width 23 height 20
click at [32, 165] on span "0:28" at bounding box center [27, 170] width 17 height 11
click at [350, 287] on button at bounding box center [344, 291] width 23 height 20
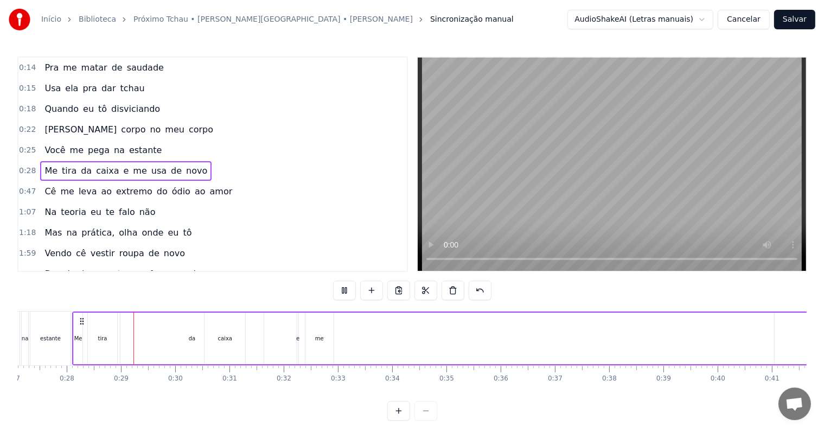
click at [350, 287] on button at bounding box center [344, 291] width 23 height 20
click at [193, 338] on div "da" at bounding box center [192, 338] width 7 height 8
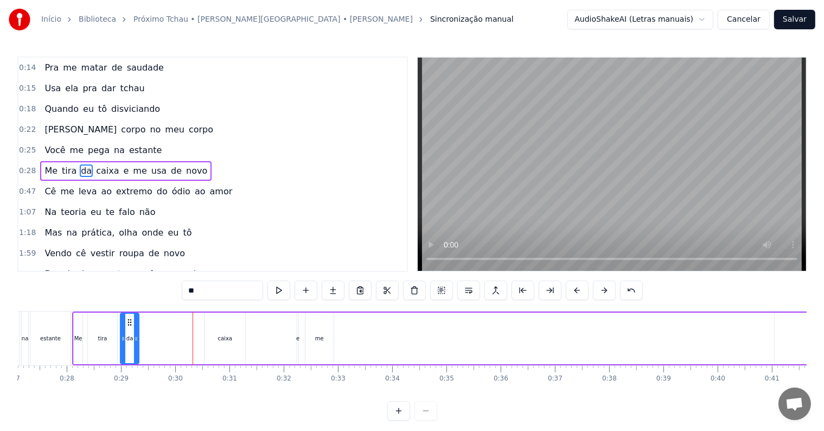
drag, startPoint x: 262, startPoint y: 336, endPoint x: 137, endPoint y: 336, distance: 124.8
click at [137, 336] on icon at bounding box center [136, 338] width 4 height 9
click at [230, 340] on div "caixa" at bounding box center [225, 338] width 14 height 8
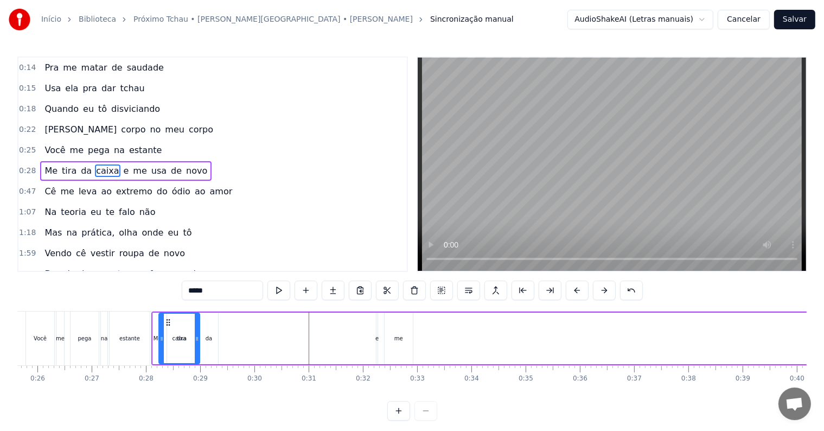
scroll to position [0, 1386]
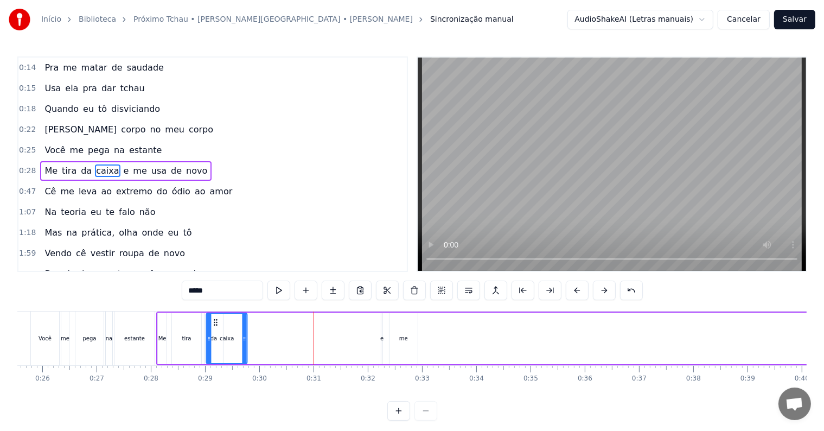
click at [215, 320] on icon at bounding box center [216, 322] width 9 height 9
click at [213, 338] on div "caixa" at bounding box center [227, 338] width 40 height 49
click at [83, 165] on span "da" at bounding box center [86, 170] width 13 height 12
type input "**"
drag, startPoint x: 213, startPoint y: 321, endPoint x: 203, endPoint y: 317, distance: 9.8
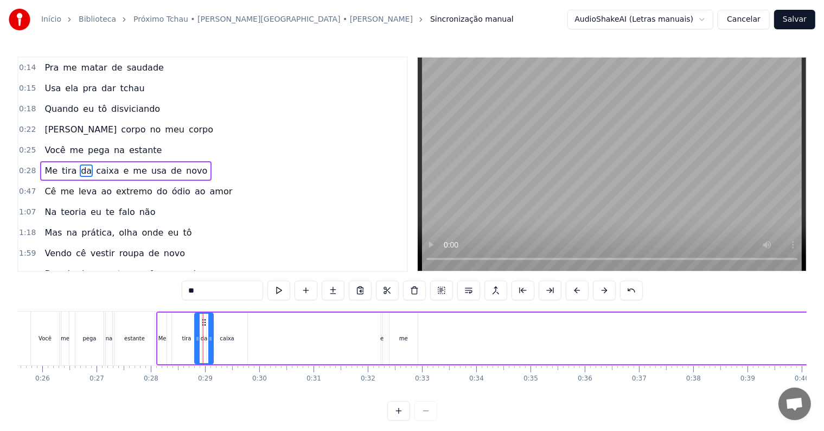
click at [203, 318] on icon at bounding box center [204, 322] width 9 height 9
click at [24, 165] on span "0:28" at bounding box center [27, 170] width 17 height 11
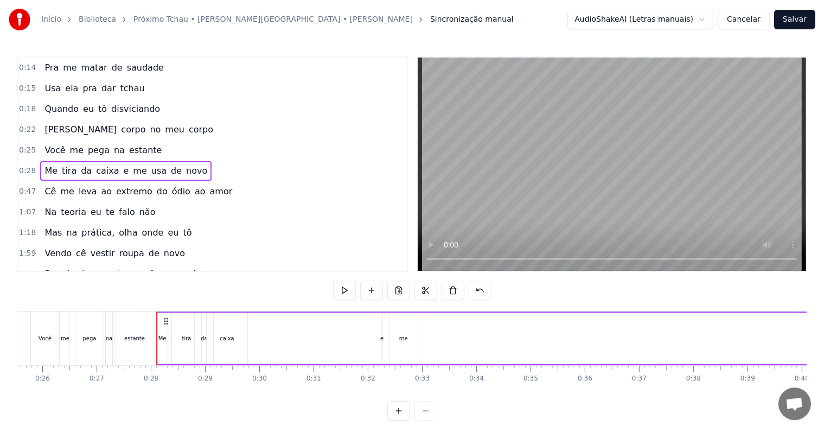
click at [29, 165] on span "0:28" at bounding box center [27, 170] width 17 height 11
click at [345, 289] on button at bounding box center [344, 291] width 23 height 20
click at [123, 167] on span "e" at bounding box center [127, 170] width 8 height 12
drag, startPoint x: 381, startPoint y: 334, endPoint x: 305, endPoint y: 329, distance: 76.7
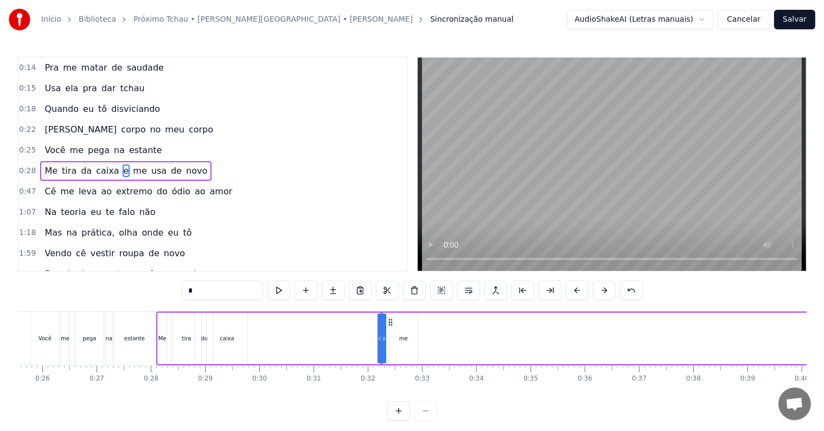
click at [289, 329] on div "Me tira da caixa e me usa de novo" at bounding box center [669, 338] width 1026 height 54
click at [381, 338] on div "e" at bounding box center [381, 338] width 3 height 8
drag, startPoint x: 390, startPoint y: 320, endPoint x: 251, endPoint y: 315, distance: 139.5
click at [251, 315] on div "Me tira da caixa e me usa de novo" at bounding box center [669, 338] width 1026 height 54
click at [95, 166] on span "caixa" at bounding box center [107, 170] width 25 height 12
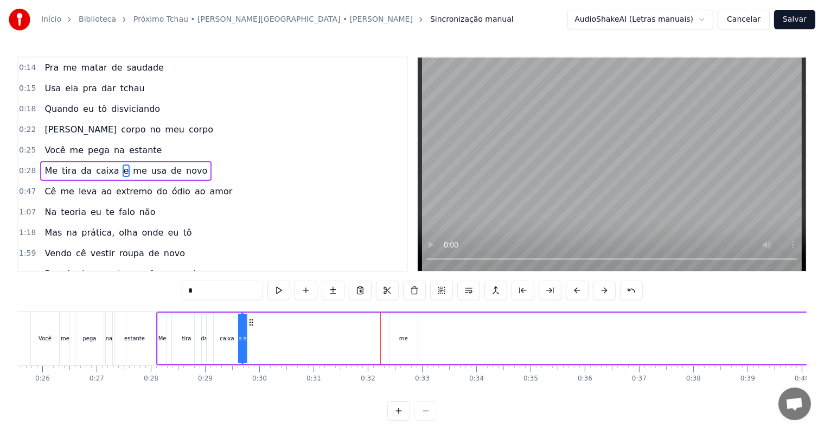
type input "*****"
click at [22, 165] on span "0:28" at bounding box center [27, 170] width 17 height 11
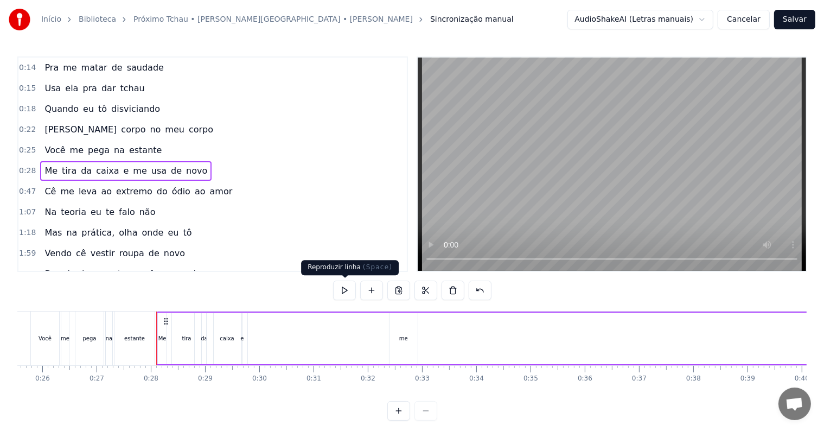
click at [346, 289] on button at bounding box center [344, 291] width 23 height 20
click at [346, 288] on button at bounding box center [344, 291] width 23 height 20
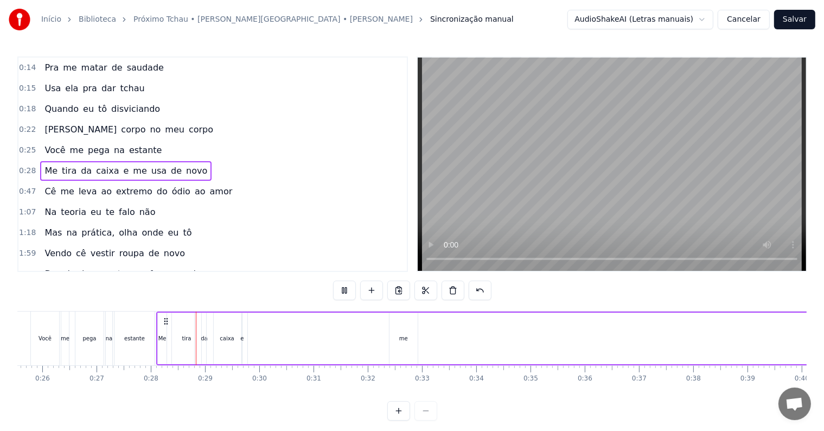
click at [346, 288] on button at bounding box center [344, 291] width 23 height 20
click at [399, 338] on div "me" at bounding box center [404, 339] width 28 height 52
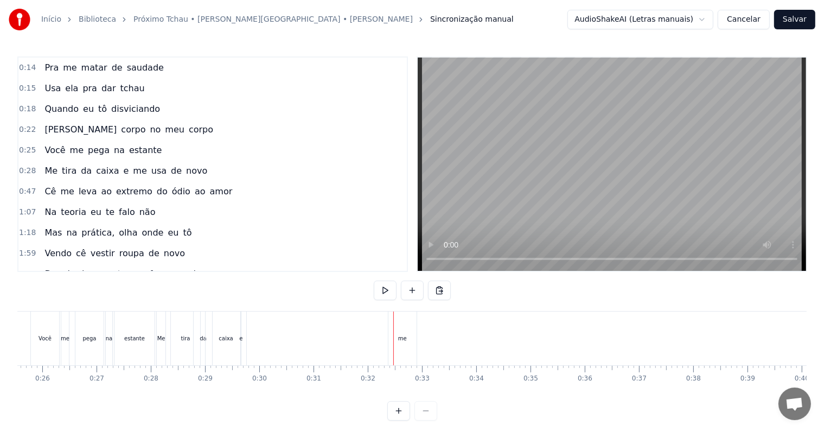
click at [397, 324] on div "me" at bounding box center [403, 338] width 28 height 54
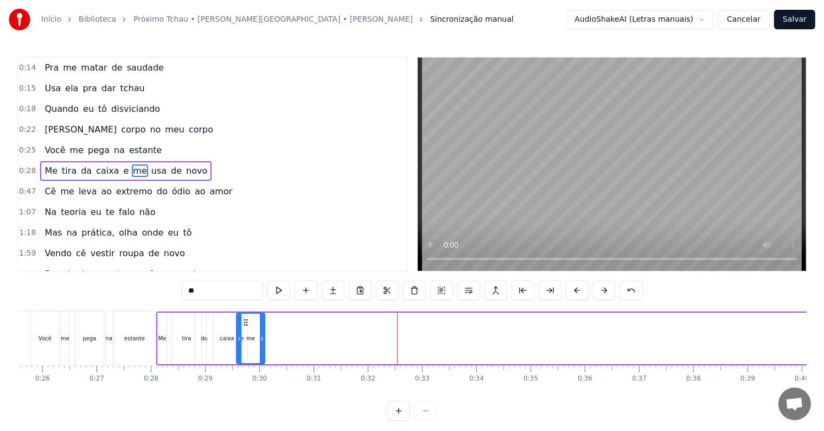
drag, startPoint x: 400, startPoint y: 320, endPoint x: 247, endPoint y: 306, distance: 153.1
click at [247, 306] on div "0:03 Cê sabe que sua boca 0:06 É uma arma letal 0:10 Pra matar minha saudade 0:…" at bounding box center [412, 238] width 790 height 364
click at [26, 165] on span "0:28" at bounding box center [27, 170] width 17 height 11
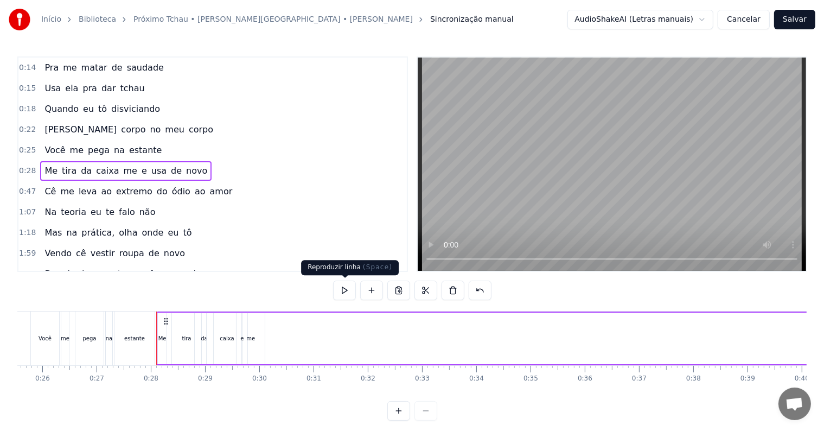
click at [342, 284] on button at bounding box center [344, 291] width 23 height 20
click at [342, 288] on button at bounding box center [344, 291] width 23 height 20
click at [123, 165] on span "me" at bounding box center [131, 170] width 16 height 12
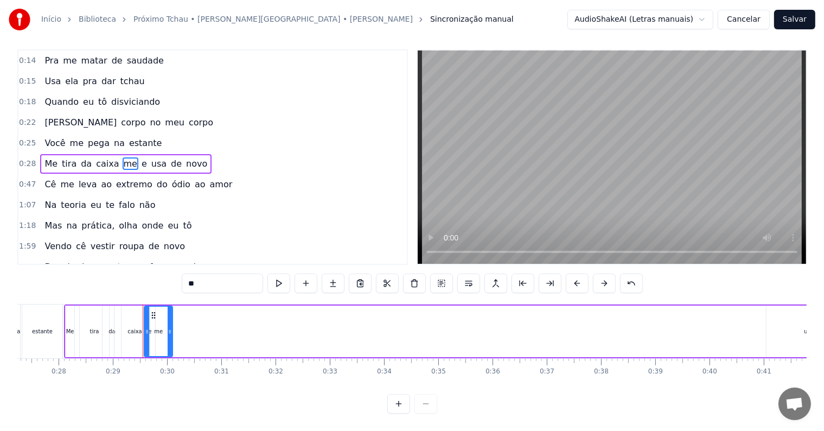
scroll to position [0, 1491]
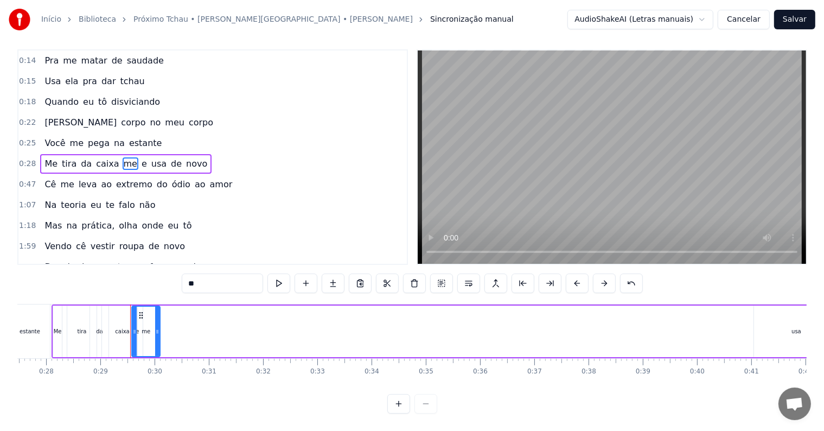
click at [141, 157] on span "e" at bounding box center [145, 163] width 8 height 12
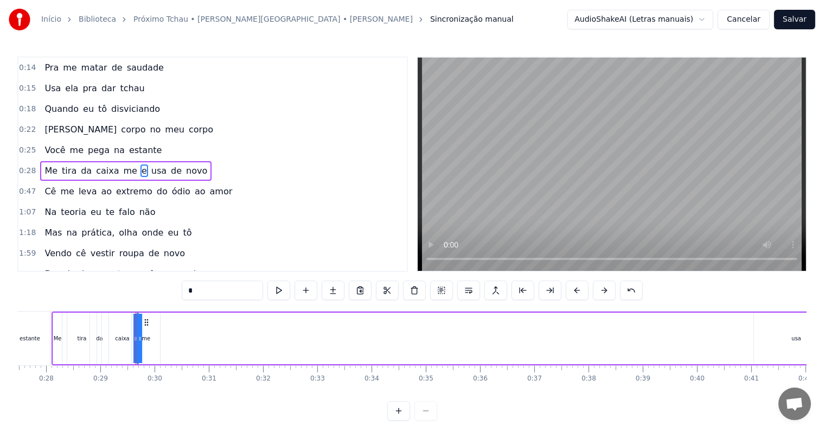
click at [123, 165] on span "me" at bounding box center [131, 170] width 16 height 12
click at [158, 335] on icon at bounding box center [157, 338] width 4 height 9
click at [141, 164] on span "e" at bounding box center [145, 170] width 8 height 12
type input "*"
click at [23, 167] on span "0:28" at bounding box center [27, 170] width 17 height 11
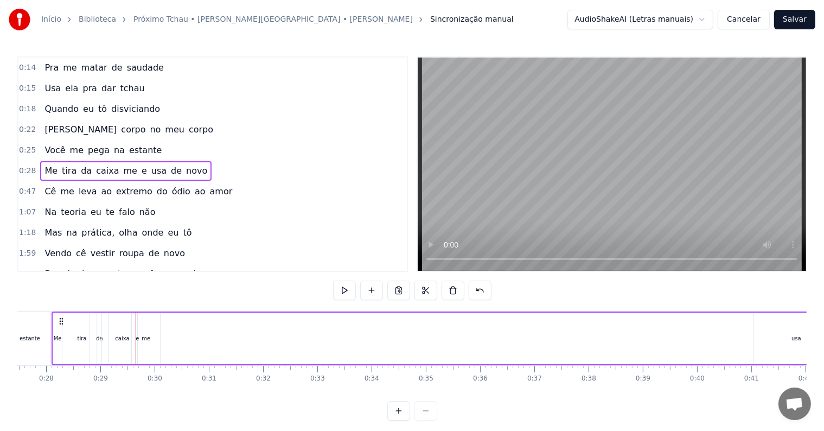
scroll to position [0, 1470]
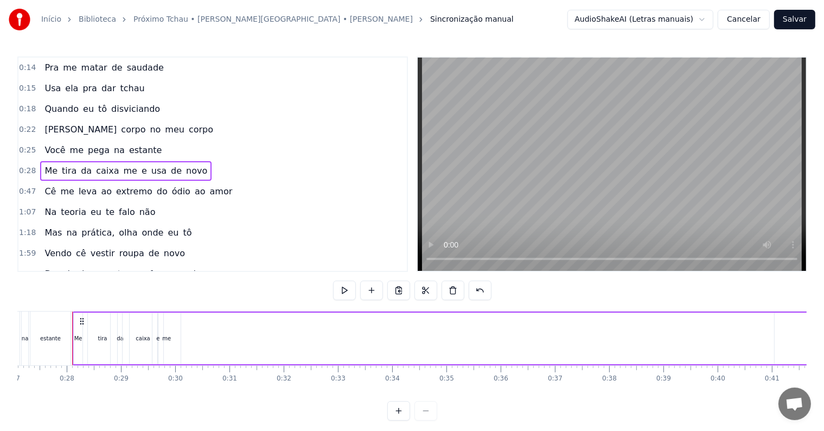
click at [343, 298] on button at bounding box center [344, 291] width 23 height 20
click at [141, 164] on span "e" at bounding box center [145, 170] width 8 height 12
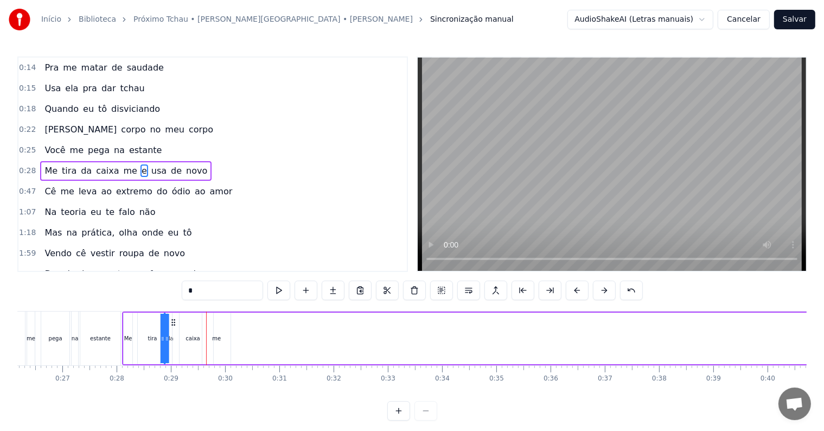
scroll to position [0, 1417]
drag, startPoint x: 166, startPoint y: 320, endPoint x: 217, endPoint y: 321, distance: 50.5
click at [217, 321] on icon at bounding box center [217, 322] width 9 height 9
click at [94, 173] on div "Me tira da caixa me e usa de novo" at bounding box center [125, 171] width 171 height 20
click at [26, 165] on span "0:28" at bounding box center [27, 170] width 17 height 11
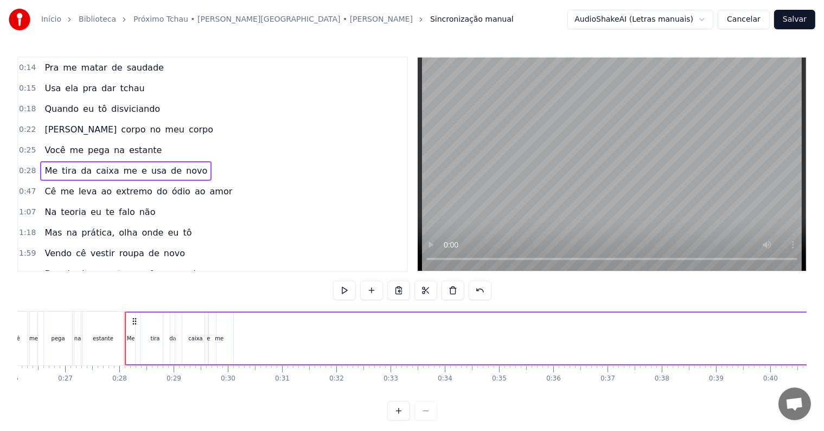
click at [102, 169] on span "caixa" at bounding box center [107, 170] width 25 height 12
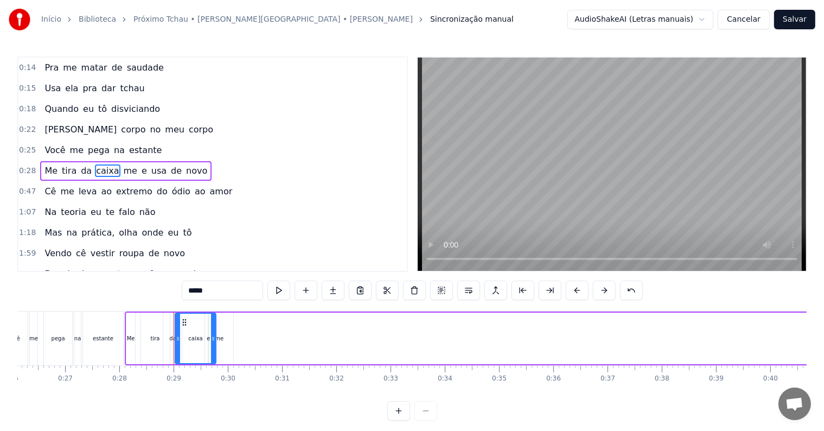
click at [123, 167] on span "me" at bounding box center [131, 170] width 16 height 12
click at [141, 165] on span "e" at bounding box center [145, 170] width 8 height 12
type input "*"
click at [198, 291] on input "*" at bounding box center [222, 291] width 81 height 20
click at [123, 164] on span "me" at bounding box center [131, 170] width 16 height 12
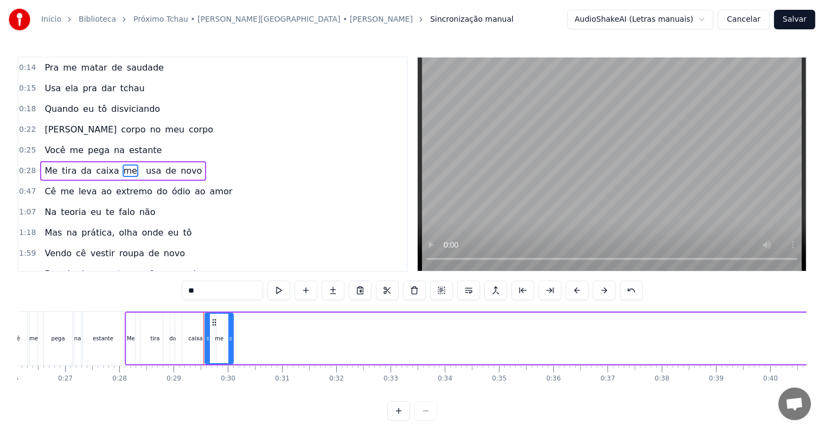
click at [189, 288] on input "**" at bounding box center [222, 291] width 81 height 20
click at [194, 291] on input "***" at bounding box center [222, 291] width 81 height 20
type input "****"
click at [149, 165] on span at bounding box center [150, 170] width 2 height 12
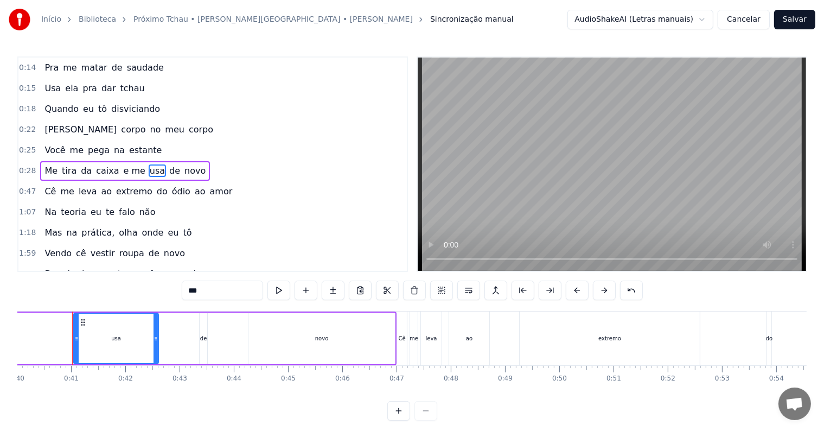
click at [123, 164] on span "e me" at bounding box center [135, 170] width 24 height 12
type input "****"
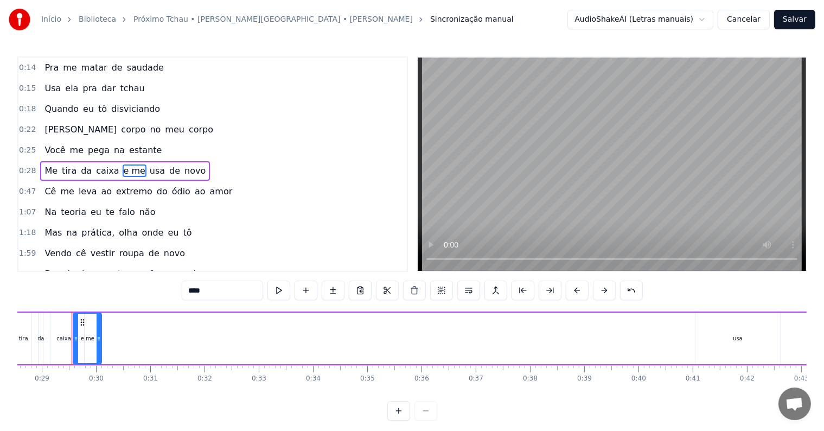
click at [25, 165] on span "0:28" at bounding box center [27, 170] width 17 height 11
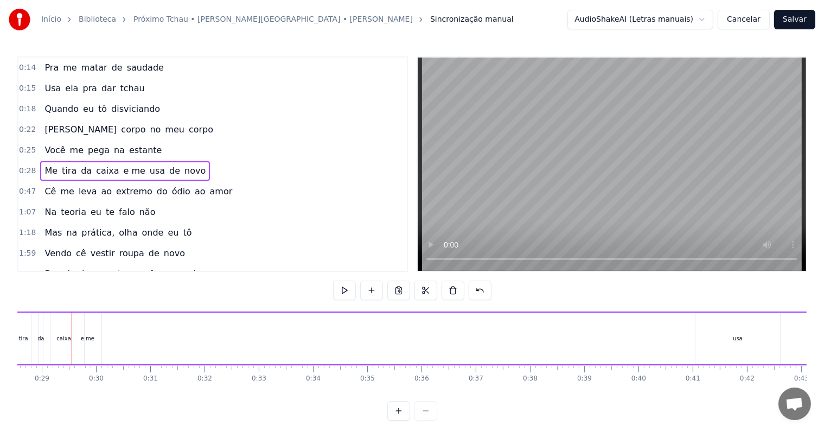
scroll to position [0, 1470]
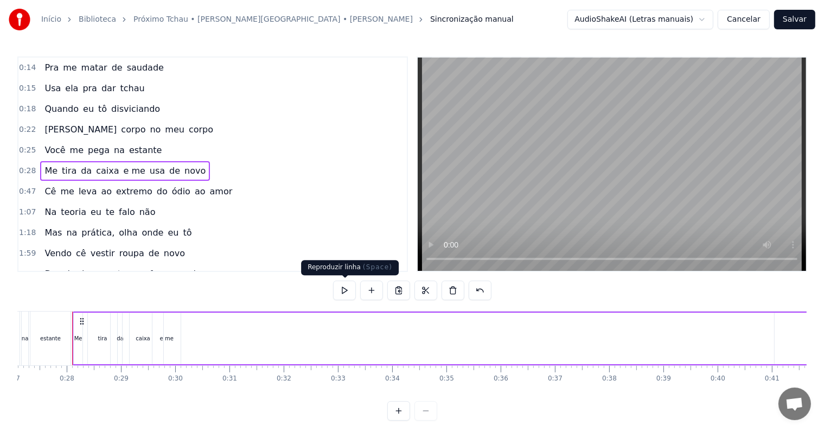
click at [348, 292] on button at bounding box center [344, 291] width 23 height 20
click at [149, 165] on span "usa" at bounding box center [157, 170] width 17 height 12
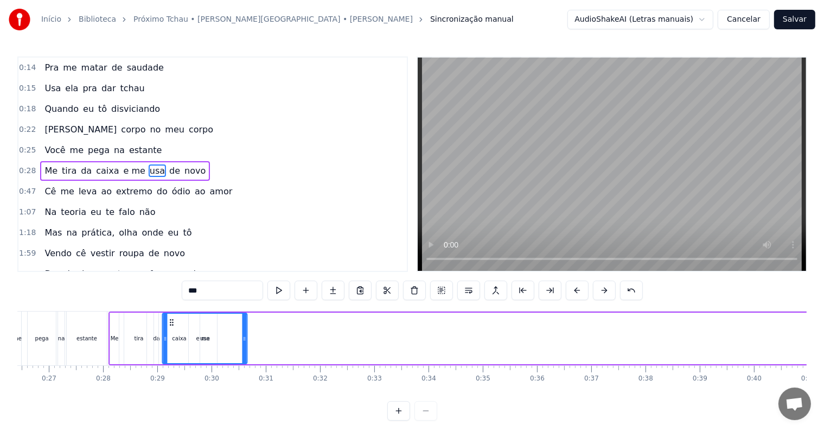
scroll to position [0, 1427]
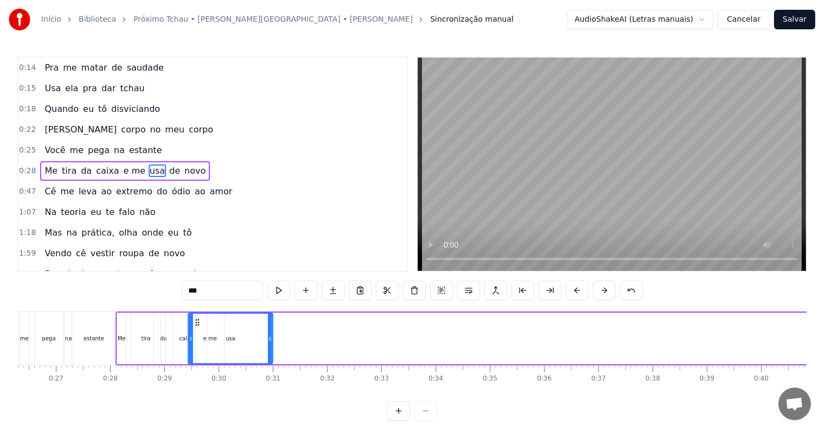
drag, startPoint x: 82, startPoint y: 320, endPoint x: 198, endPoint y: 321, distance: 115.0
click at [198, 321] on icon at bounding box center [197, 322] width 9 height 9
click at [16, 162] on div "Início Biblioteca Próximo Tchau • [PERSON_NAME][GEOGRAPHIC_DATA] • [PERSON_NAME…" at bounding box center [412, 210] width 824 height 421
click at [24, 165] on span "0:28" at bounding box center [27, 170] width 17 height 11
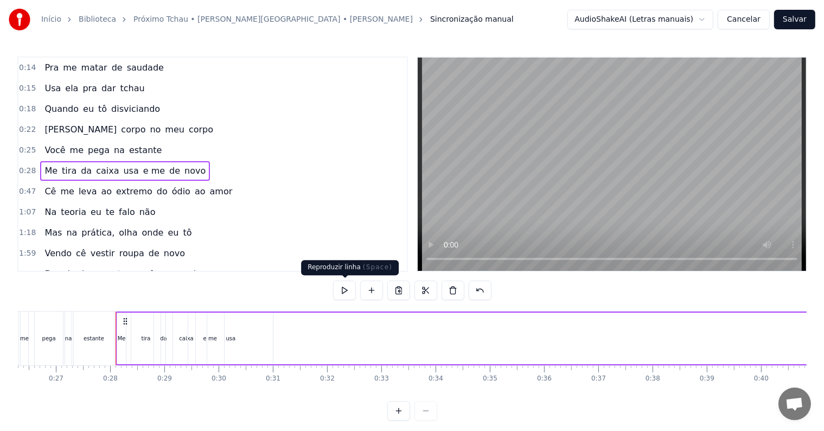
click at [339, 291] on button at bounding box center [344, 291] width 23 height 20
click at [103, 164] on span "caixa" at bounding box center [107, 170] width 25 height 12
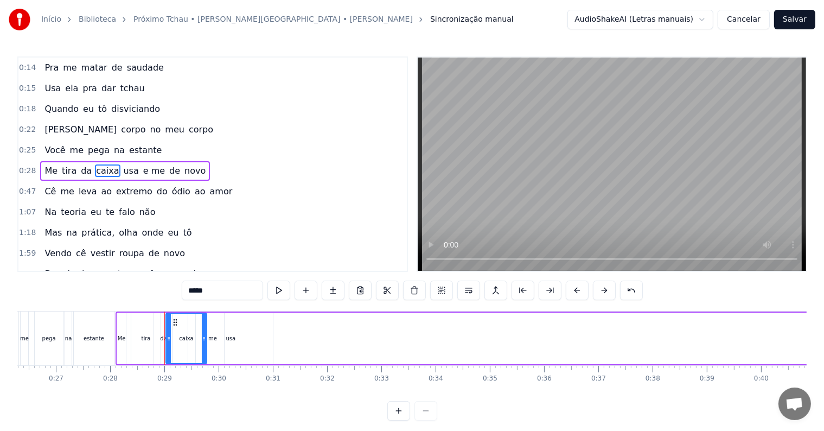
click at [142, 164] on span "e me" at bounding box center [154, 170] width 24 height 12
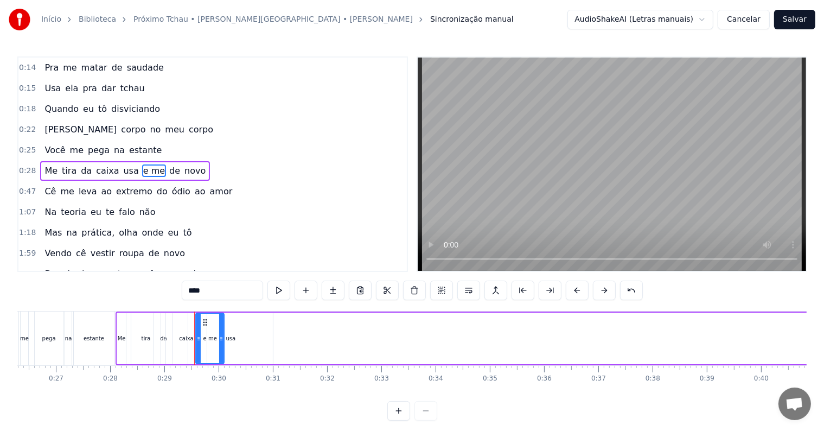
click at [123, 164] on span "usa" at bounding box center [131, 170] width 17 height 12
type input "***"
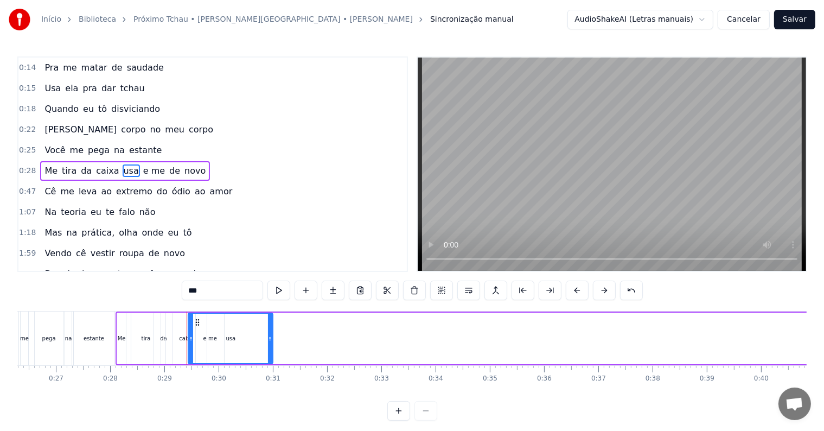
drag, startPoint x: 203, startPoint y: 290, endPoint x: 186, endPoint y: 288, distance: 17.5
click at [186, 288] on input "***" at bounding box center [222, 291] width 81 height 20
click at [135, 165] on div "Me tira da caixa e me de novo" at bounding box center [117, 171] width 155 height 20
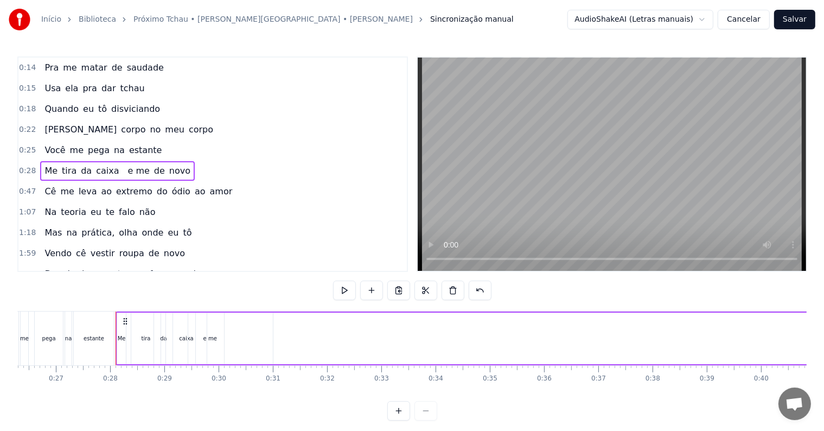
click at [123, 164] on span at bounding box center [124, 170] width 2 height 12
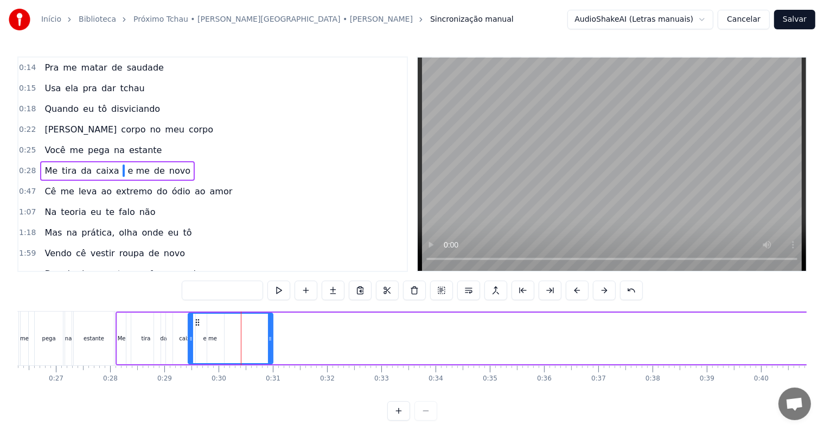
click at [127, 164] on span "e me" at bounding box center [139, 170] width 24 height 12
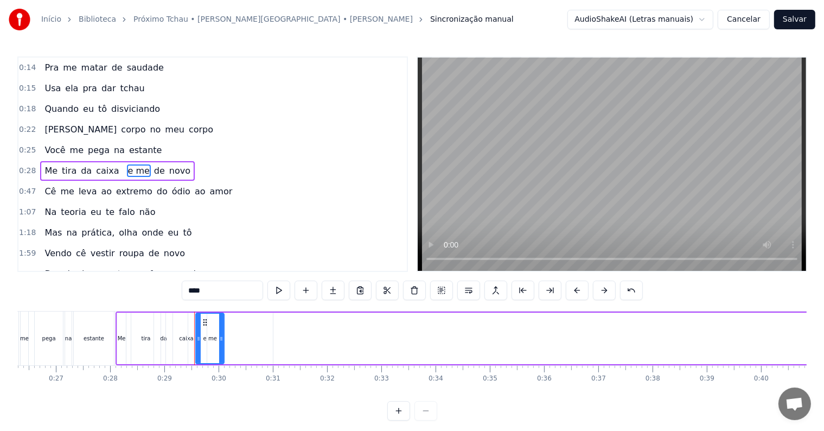
click at [213, 293] on input "****" at bounding box center [222, 291] width 81 height 20
paste input "****"
type input "********"
click at [237, 181] on div "0:47 Cê me leva ao extremo do ódio ao amor" at bounding box center [212, 191] width 389 height 21
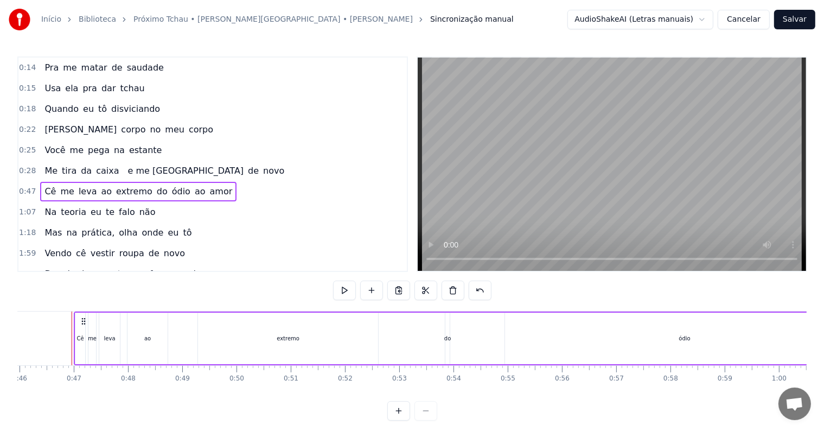
click at [24, 165] on span "0:28" at bounding box center [27, 170] width 17 height 11
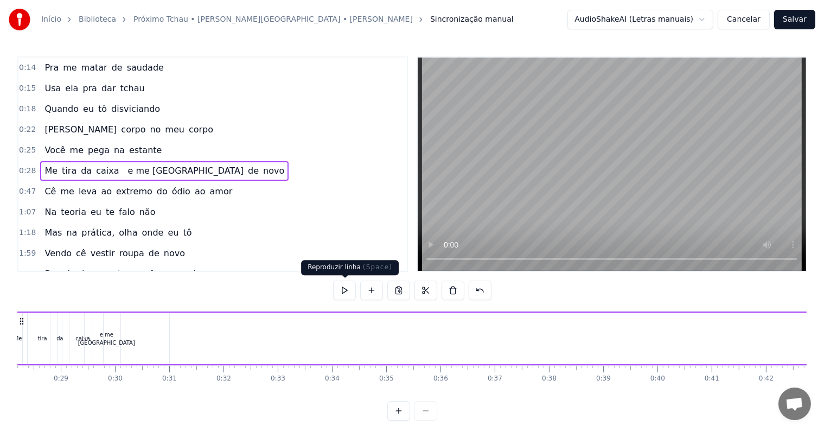
scroll to position [0, 1470]
click at [345, 290] on button at bounding box center [344, 291] width 23 height 20
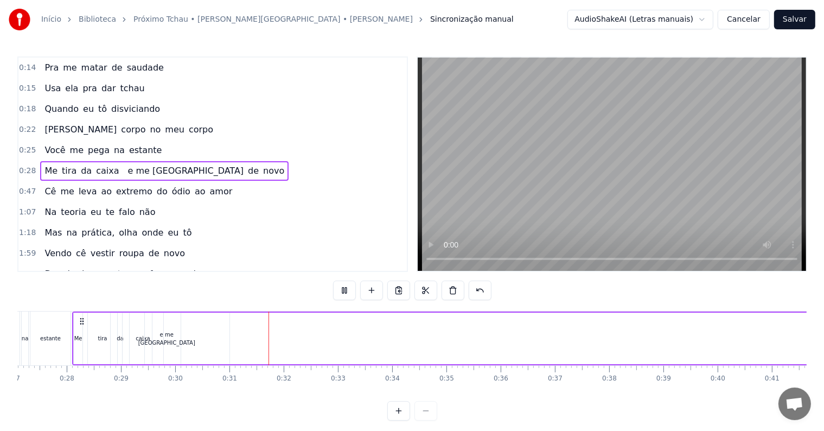
click at [345, 290] on button at bounding box center [344, 291] width 23 height 20
click at [247, 165] on span "de" at bounding box center [253, 170] width 13 height 12
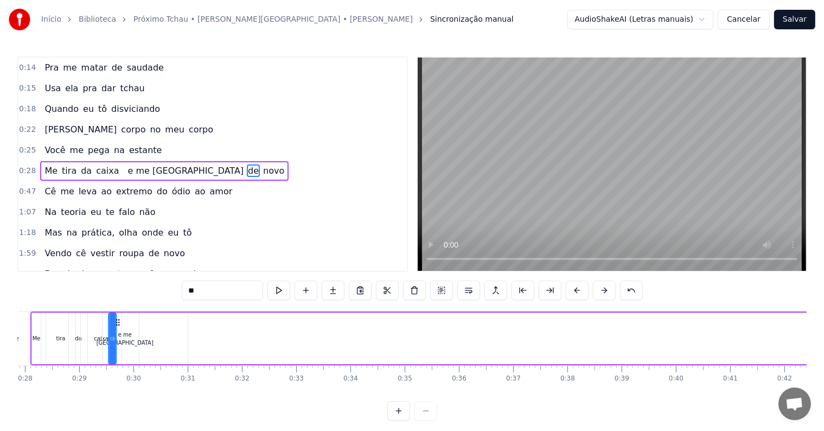
scroll to position [0, 1456]
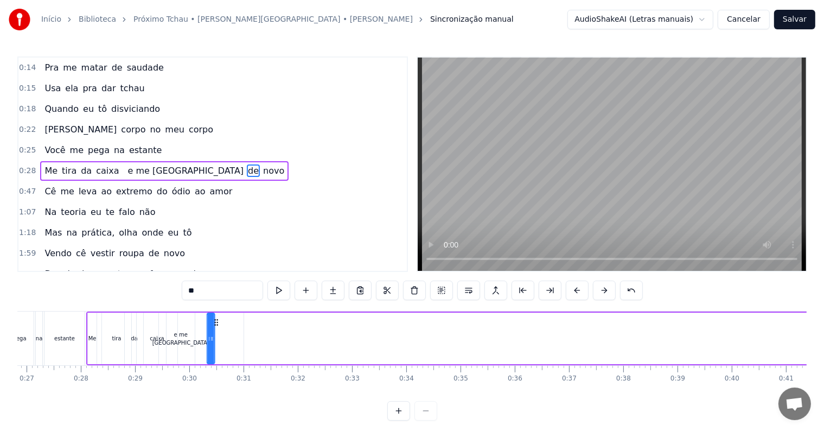
drag, startPoint x: 82, startPoint y: 320, endPoint x: 215, endPoint y: 308, distance: 134.1
click at [215, 308] on div "0:03 Cê sabe que sua boca 0:06 É uma arma letal 0:10 Pra matar minha saudade 0:…" at bounding box center [412, 238] width 790 height 364
click at [260, 165] on span "novo" at bounding box center [271, 170] width 23 height 12
type input "****"
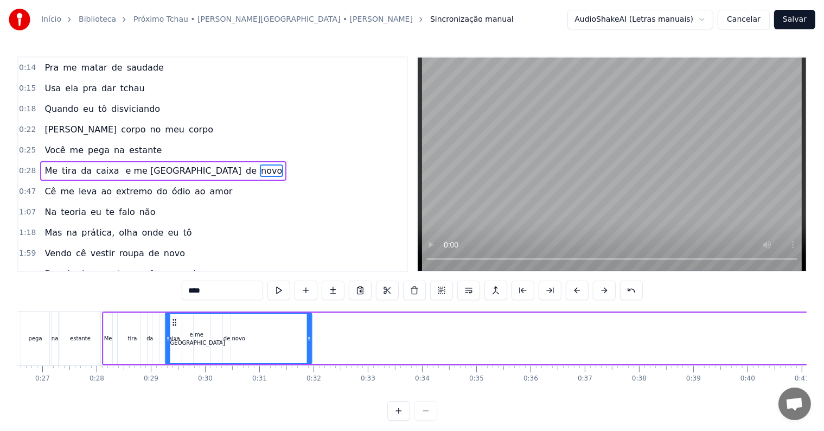
scroll to position [0, 1438]
drag, startPoint x: 82, startPoint y: 320, endPoint x: 184, endPoint y: 329, distance: 102.4
click at [184, 329] on div "novo" at bounding box center [248, 338] width 145 height 49
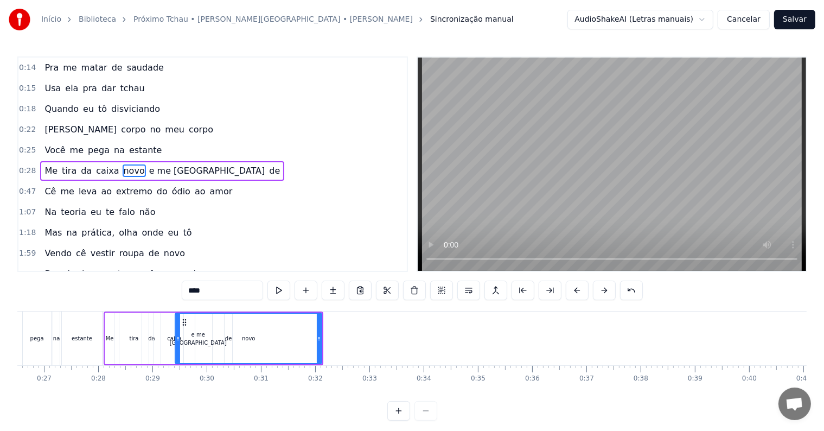
click at [30, 166] on span "0:28" at bounding box center [27, 170] width 17 height 11
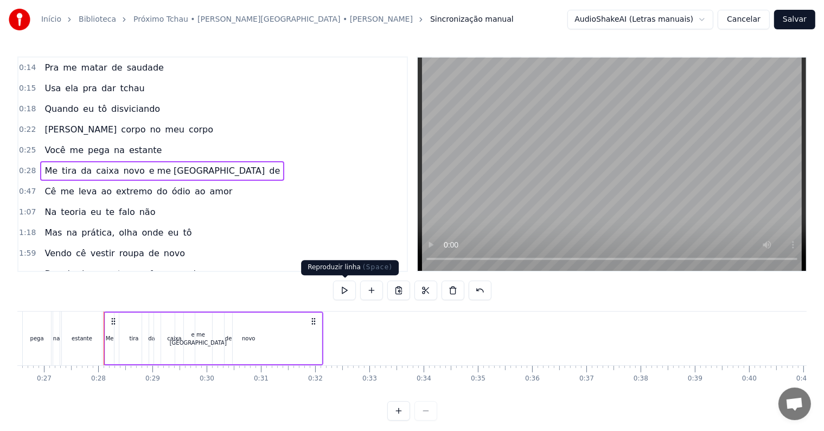
click at [348, 293] on button at bounding box center [344, 291] width 23 height 20
click at [348, 292] on button at bounding box center [344, 291] width 23 height 20
click at [123, 164] on span "novo" at bounding box center [134, 170] width 23 height 12
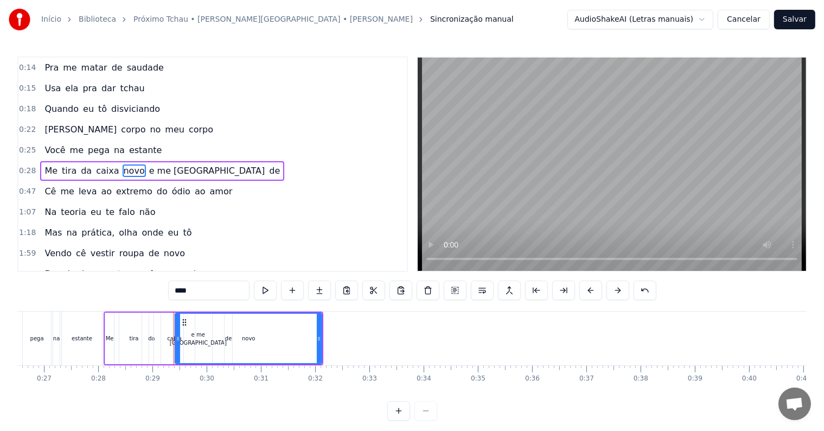
click at [195, 289] on input "****" at bounding box center [208, 291] width 81 height 20
type input "*"
click at [247, 165] on span "de" at bounding box center [253, 170] width 13 height 12
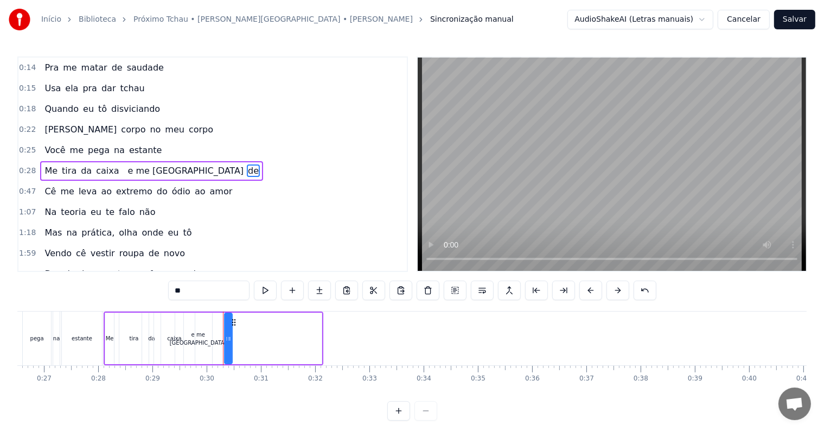
click at [193, 291] on input "**" at bounding box center [208, 291] width 81 height 20
paste input "****"
click at [191, 291] on input "*********" at bounding box center [208, 291] width 81 height 20
click at [193, 291] on input "********" at bounding box center [208, 291] width 81 height 20
click at [185, 291] on input "******" at bounding box center [208, 291] width 81 height 20
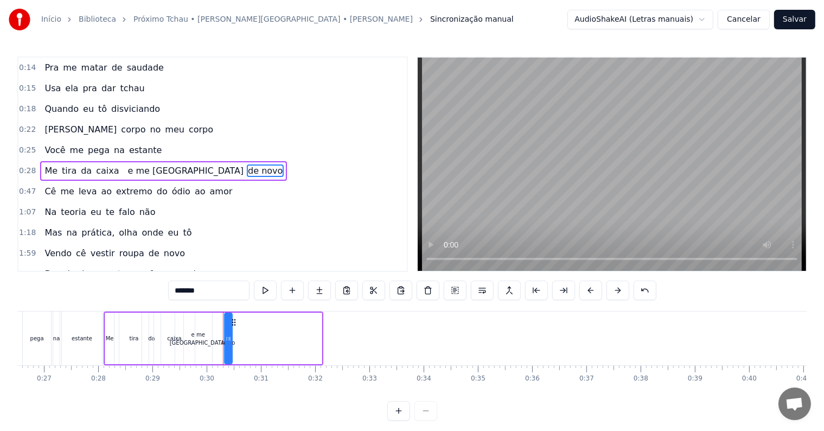
type input "*******"
click at [250, 202] on div "1:07 Na teoria eu te falo não" at bounding box center [212, 212] width 389 height 21
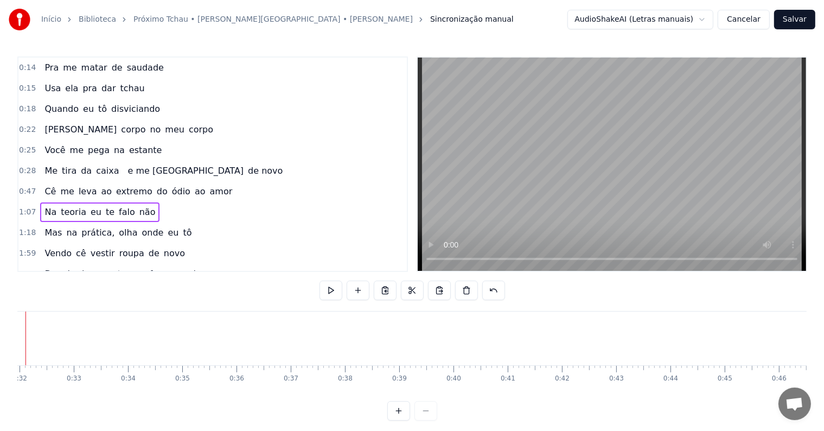
click at [26, 148] on span "0:25" at bounding box center [27, 150] width 17 height 11
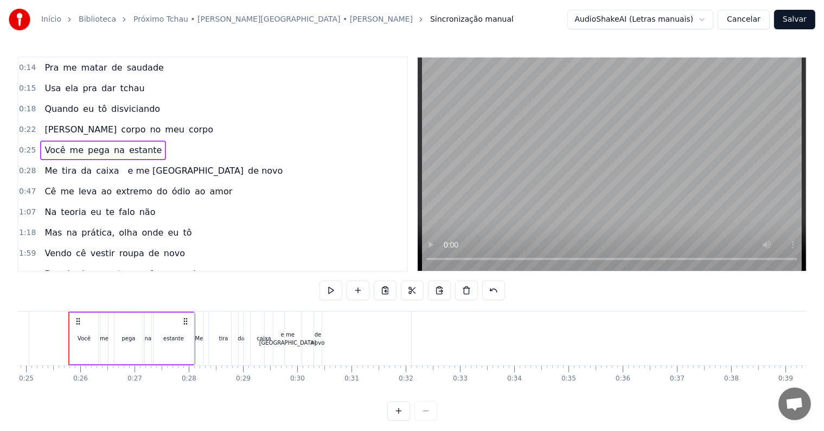
scroll to position [0, 1344]
click at [247, 164] on span "de novo" at bounding box center [265, 170] width 37 height 12
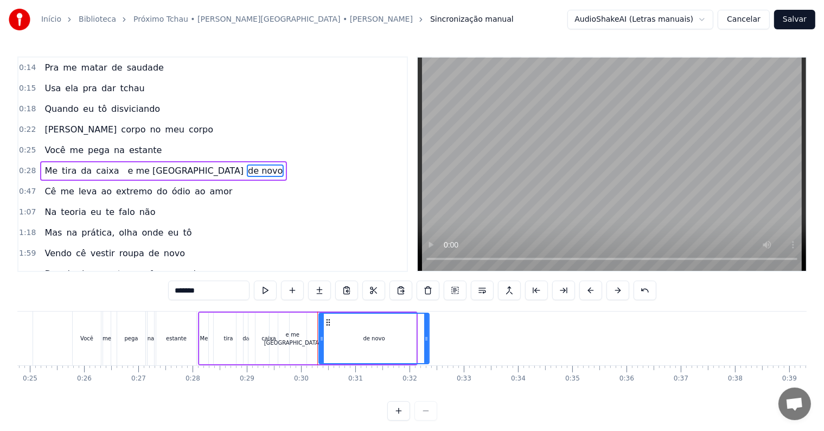
drag, startPoint x: 325, startPoint y: 329, endPoint x: 428, endPoint y: 327, distance: 102.6
click at [428, 327] on div at bounding box center [426, 338] width 4 height 49
click at [28, 165] on span "0:28" at bounding box center [27, 170] width 17 height 11
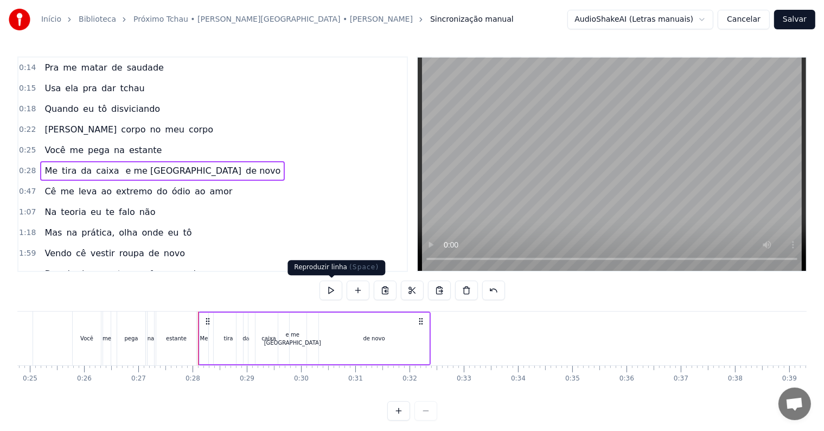
click at [332, 297] on button at bounding box center [331, 291] width 23 height 20
click at [9, 189] on div "Início Biblioteca Próximo Tchau • [PERSON_NAME][GEOGRAPHIC_DATA] • [PERSON_NAME…" at bounding box center [412, 210] width 824 height 421
click at [17, 188] on div "Início Biblioteca Próximo Tchau • [PERSON_NAME][GEOGRAPHIC_DATA] • [PERSON_NAME…" at bounding box center [412, 210] width 824 height 421
click at [22, 186] on span "0:47" at bounding box center [27, 191] width 17 height 11
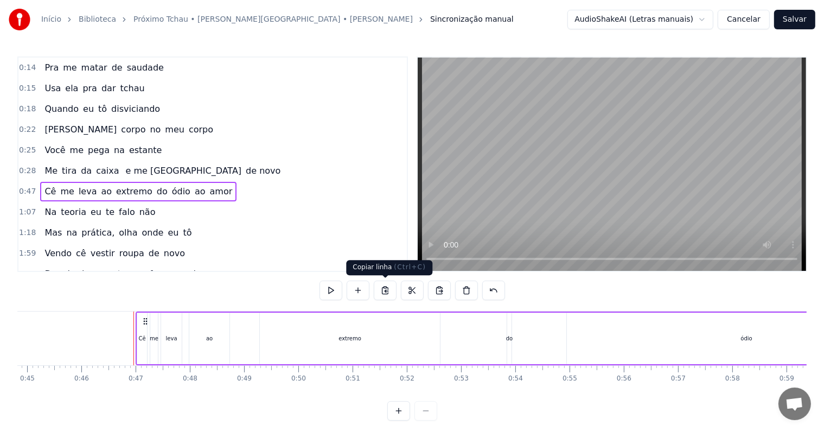
scroll to position [0, 2494]
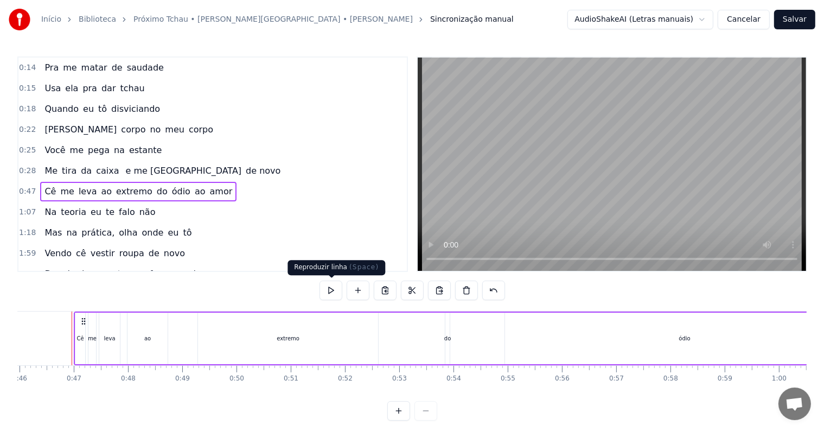
click at [332, 288] on button at bounding box center [331, 291] width 23 height 20
click at [332, 287] on button at bounding box center [331, 291] width 23 height 20
click at [335, 293] on button at bounding box center [331, 291] width 23 height 20
click at [40, 169] on div "Me tira da caixa e me usa de novo" at bounding box center [162, 171] width 245 height 20
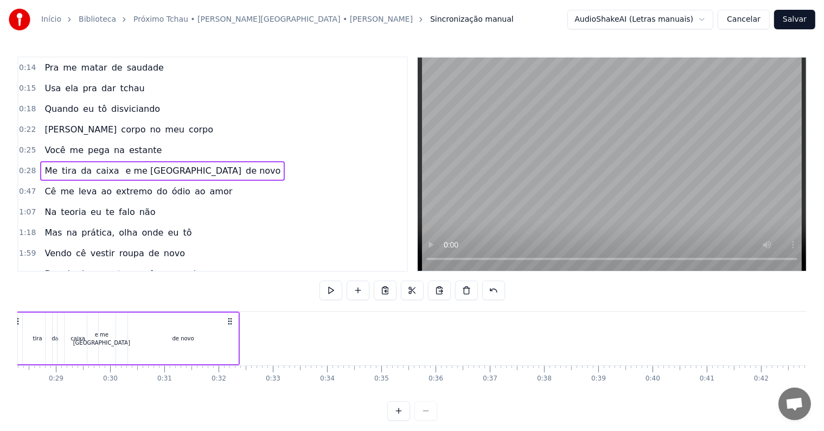
scroll to position [0, 1470]
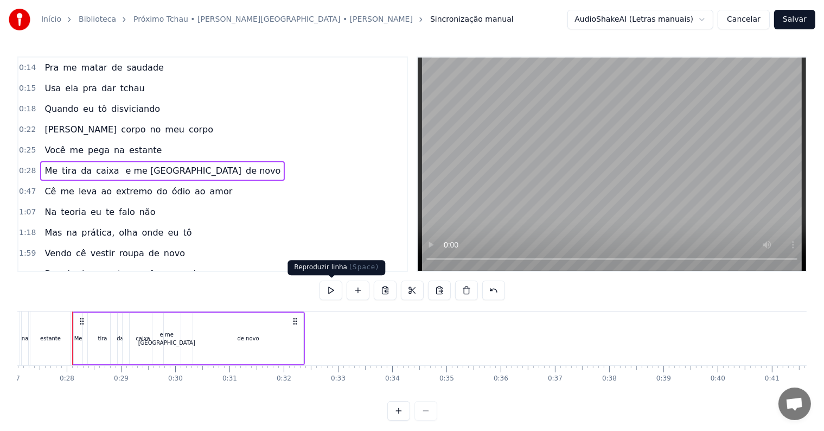
click at [334, 297] on button at bounding box center [331, 291] width 23 height 20
click at [59, 188] on span "me" at bounding box center [67, 191] width 16 height 12
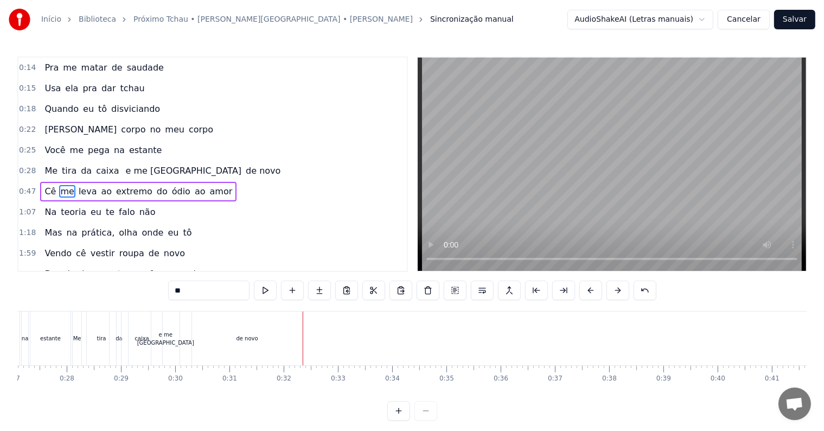
scroll to position [103, 0]
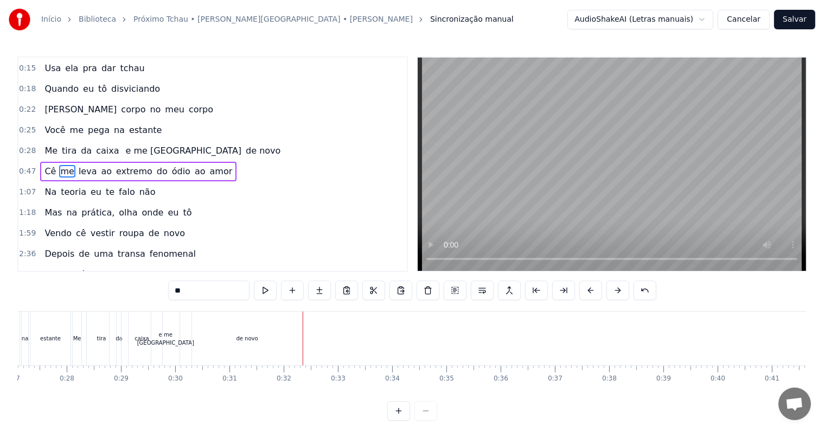
click at [34, 169] on div "0:47 Cê me leva ao extremo do ódio ao amor" at bounding box center [212, 171] width 389 height 21
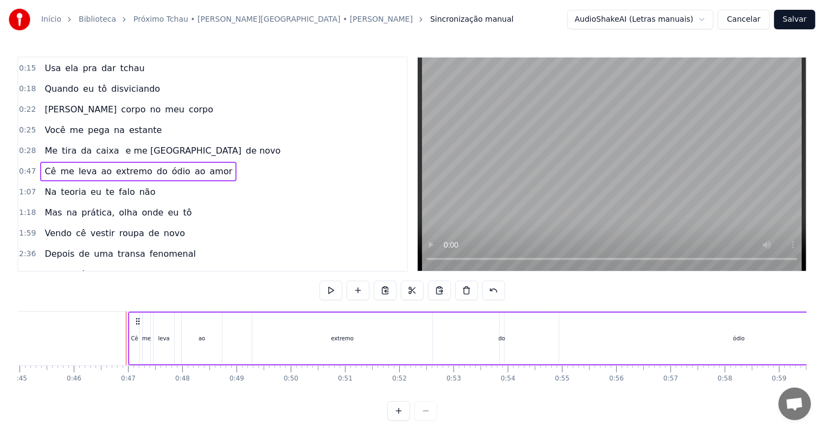
scroll to position [0, 2494]
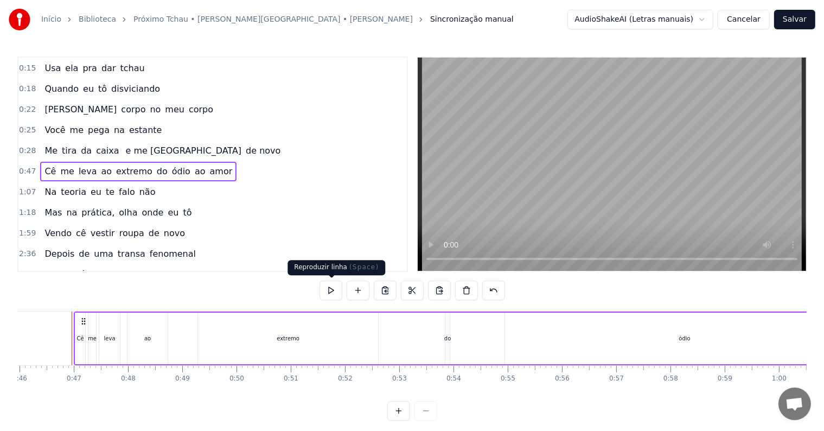
click at [334, 291] on button at bounding box center [331, 291] width 23 height 20
click at [78, 165] on span "leva" at bounding box center [88, 171] width 21 height 12
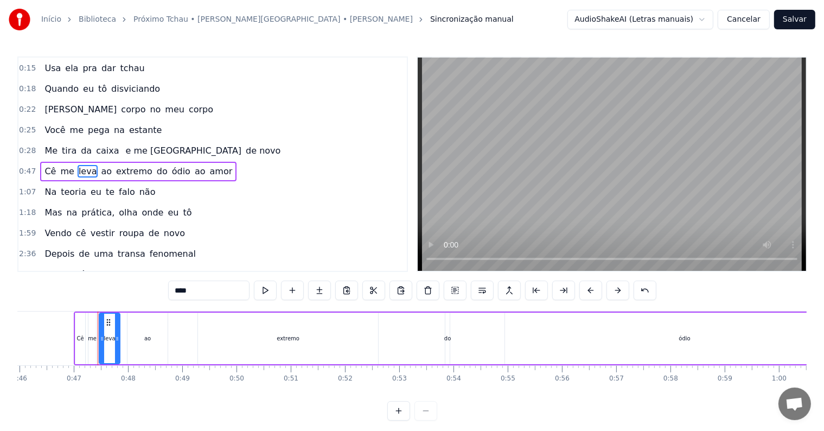
click at [43, 165] on span "Cê" at bounding box center [50, 171] width 14 height 12
type input "**"
click at [262, 291] on button at bounding box center [265, 291] width 23 height 20
click at [262, 290] on button at bounding box center [265, 291] width 23 height 20
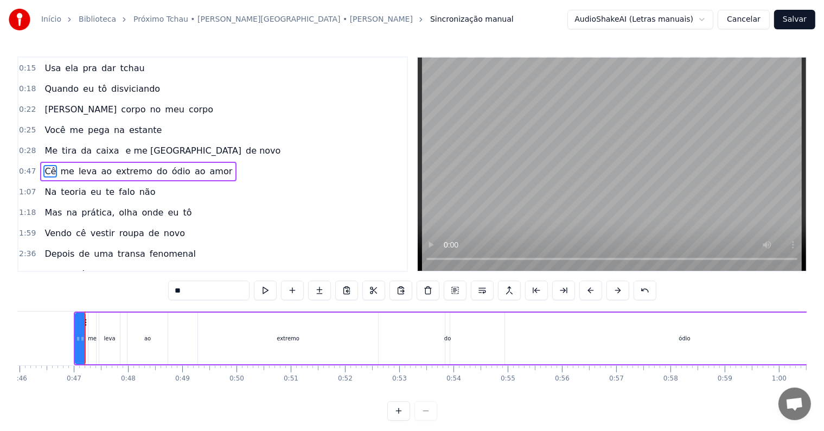
click at [22, 166] on span "0:47" at bounding box center [27, 171] width 17 height 11
click at [23, 187] on span "1:07" at bounding box center [27, 192] width 17 height 11
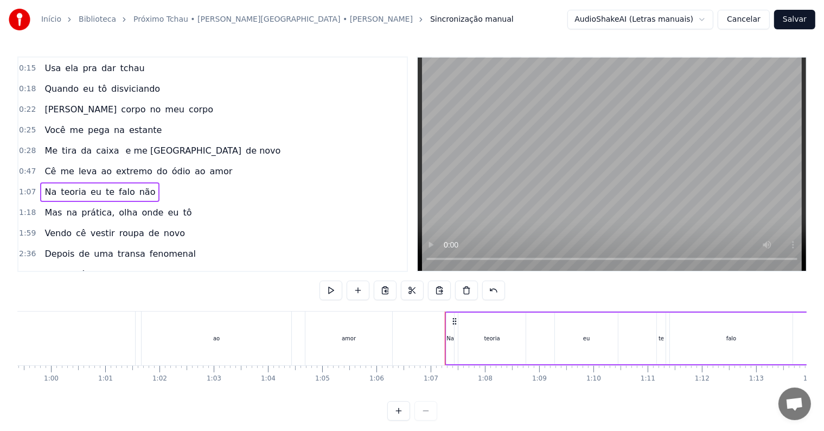
click at [21, 166] on span "0:47" at bounding box center [27, 171] width 17 height 11
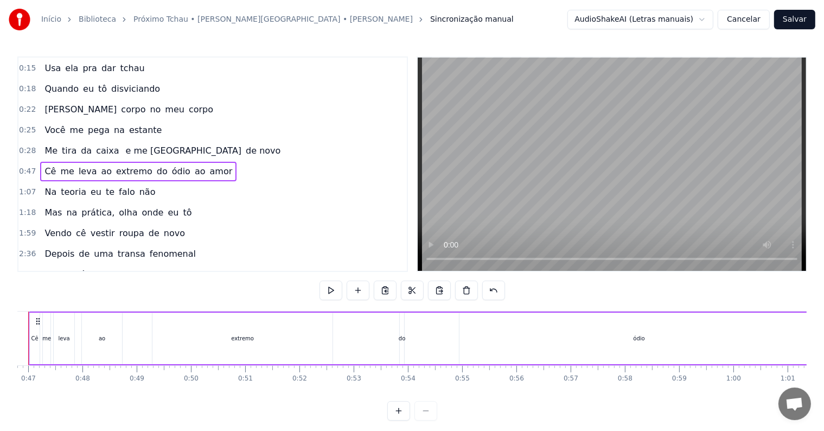
scroll to position [0, 2496]
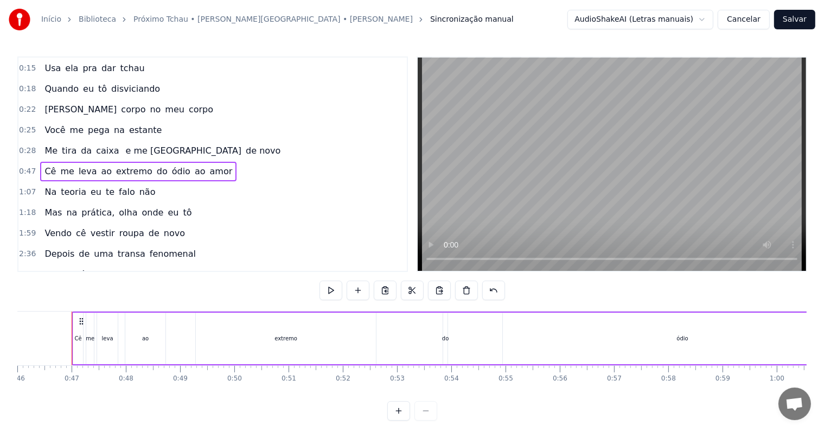
click at [330, 289] on button at bounding box center [331, 291] width 23 height 20
click at [26, 148] on span "0:28" at bounding box center [27, 150] width 17 height 11
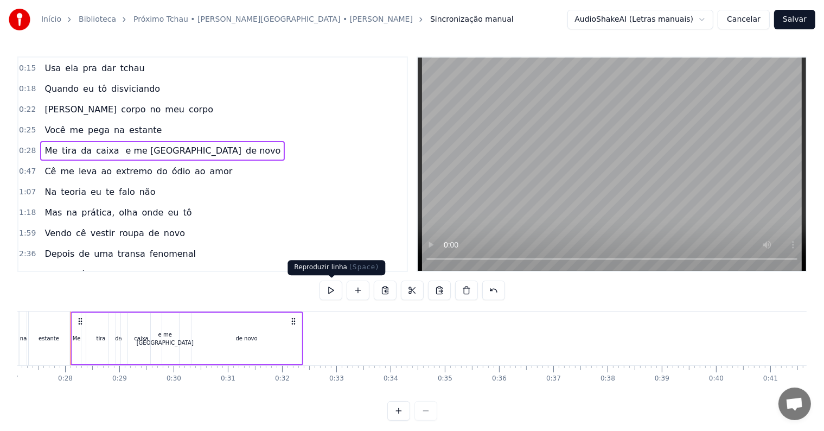
scroll to position [0, 1470]
click at [326, 293] on button at bounding box center [331, 291] width 23 height 20
click at [15, 163] on div "Início Biblioteca Próximo Tchau • [PERSON_NAME][GEOGRAPHIC_DATA] • [PERSON_NAME…" at bounding box center [412, 210] width 824 height 421
click at [22, 166] on span "0:47" at bounding box center [27, 171] width 17 height 11
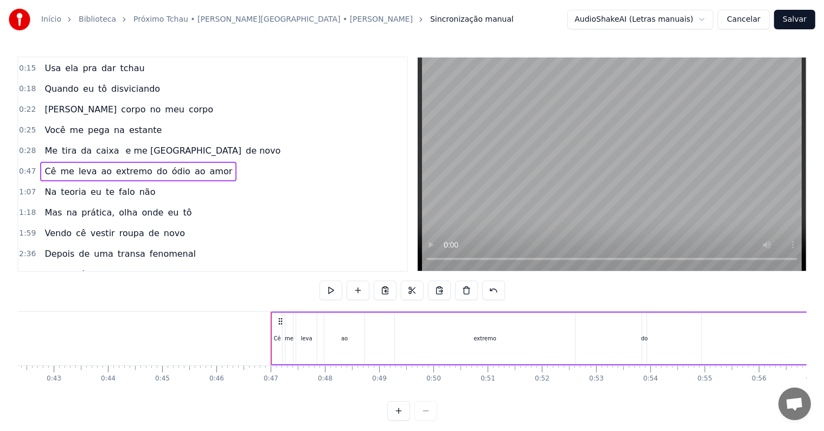
scroll to position [0, 2496]
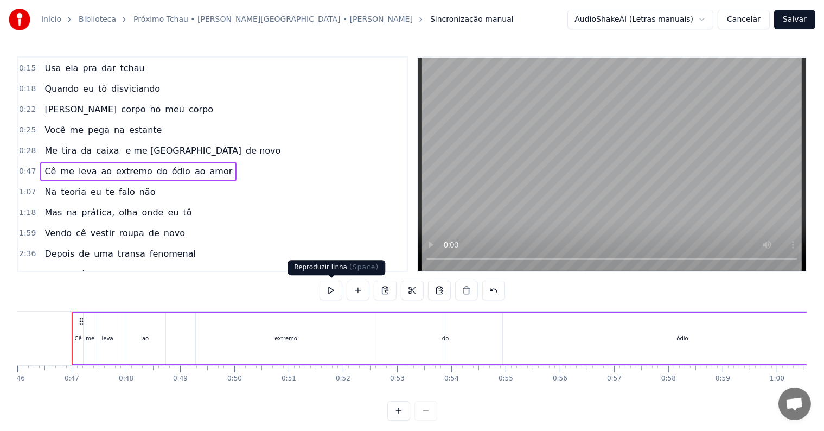
click at [332, 292] on button at bounding box center [331, 291] width 23 height 20
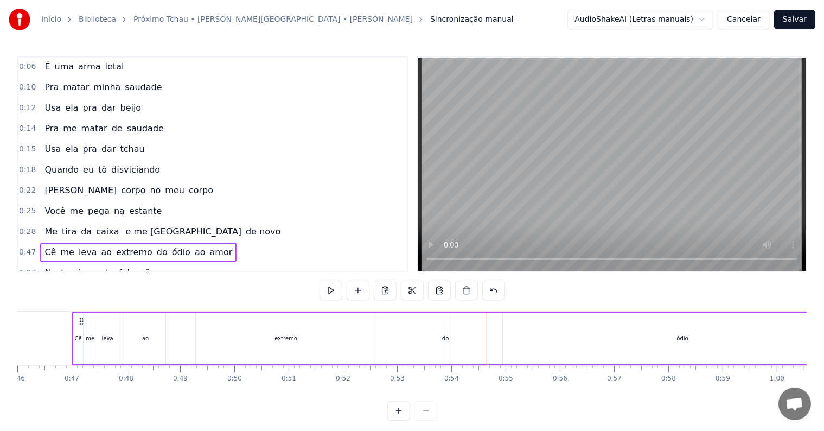
scroll to position [17, 0]
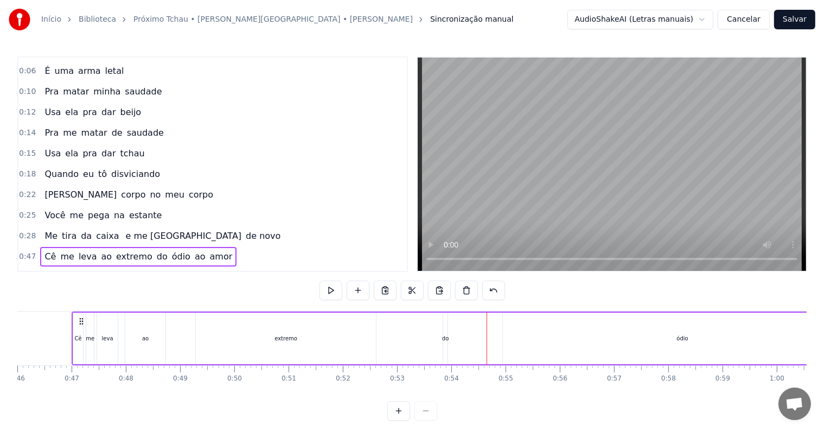
click at [21, 169] on span "0:18" at bounding box center [27, 174] width 17 height 11
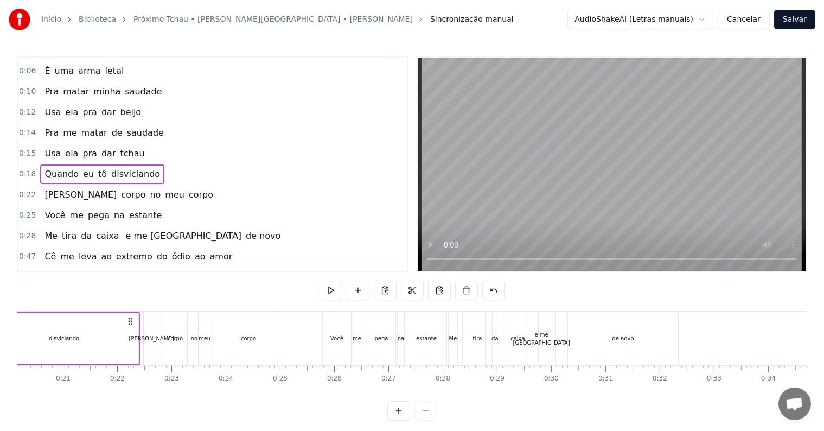
scroll to position [0, 964]
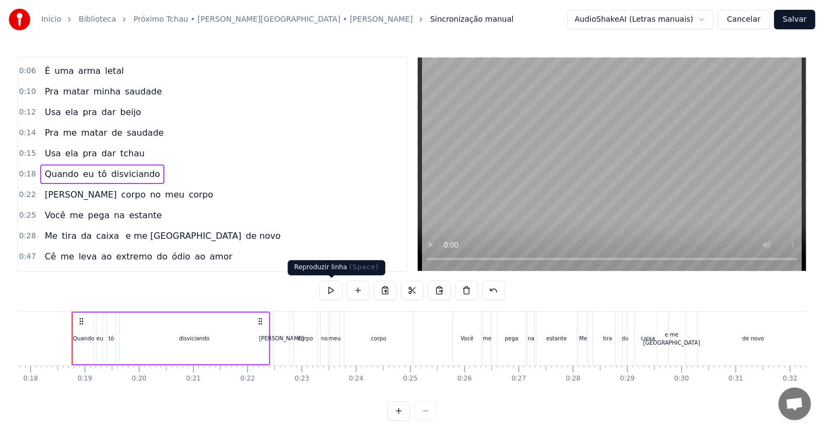
click at [333, 291] on button at bounding box center [331, 291] width 23 height 20
click at [36, 143] on div "0:15 Usa ela pra dar tchau" at bounding box center [212, 153] width 389 height 21
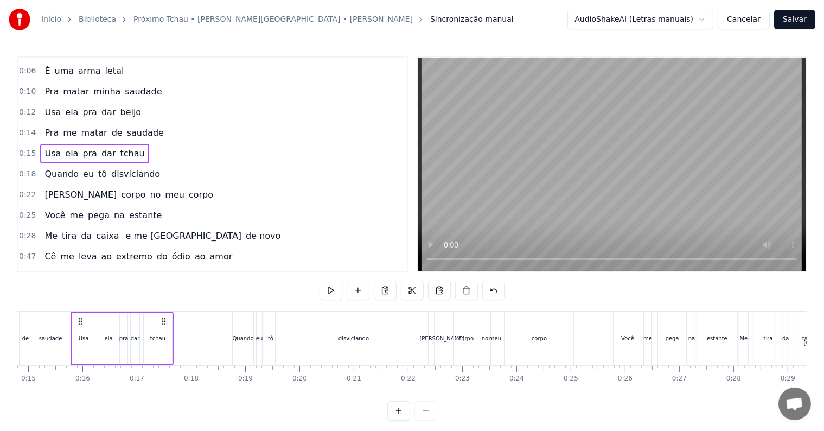
scroll to position [0, 801]
click at [33, 186] on div "0:22 Seu corpo no meu corpo" at bounding box center [212, 194] width 389 height 21
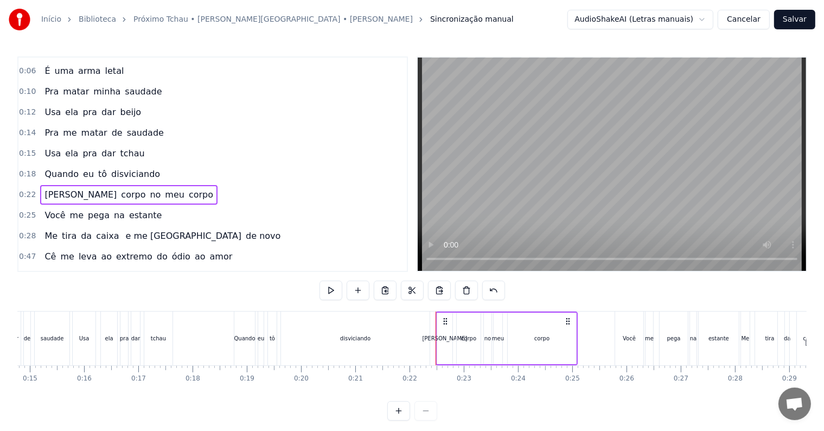
click at [23, 174] on div "0:18 Quando eu tô disviciando" at bounding box center [212, 174] width 389 height 21
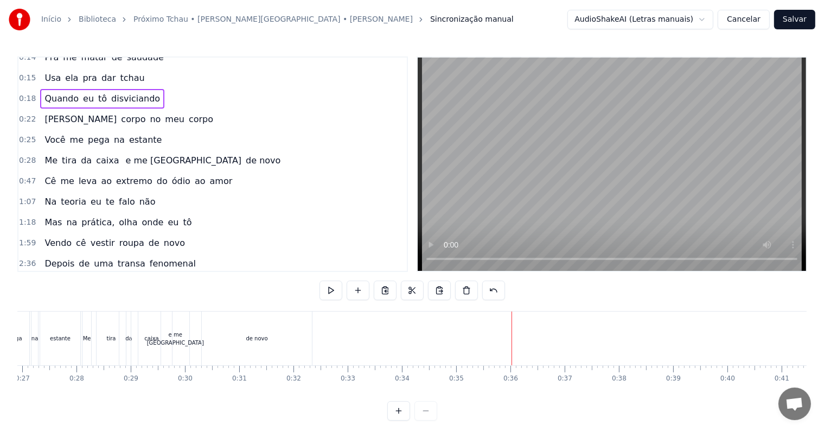
scroll to position [0, 1430]
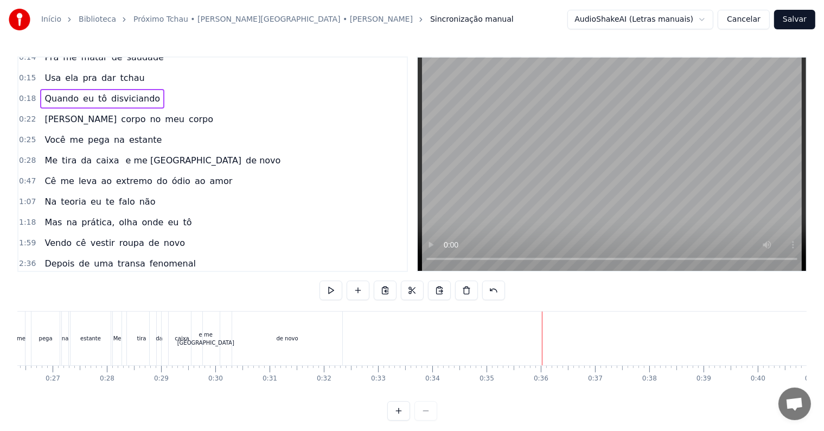
click at [47, 175] on span "Cê" at bounding box center [50, 181] width 14 height 12
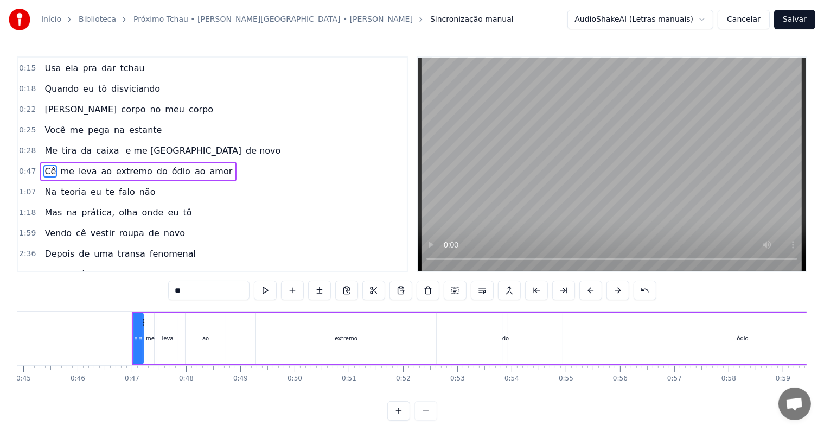
scroll to position [0, 2496]
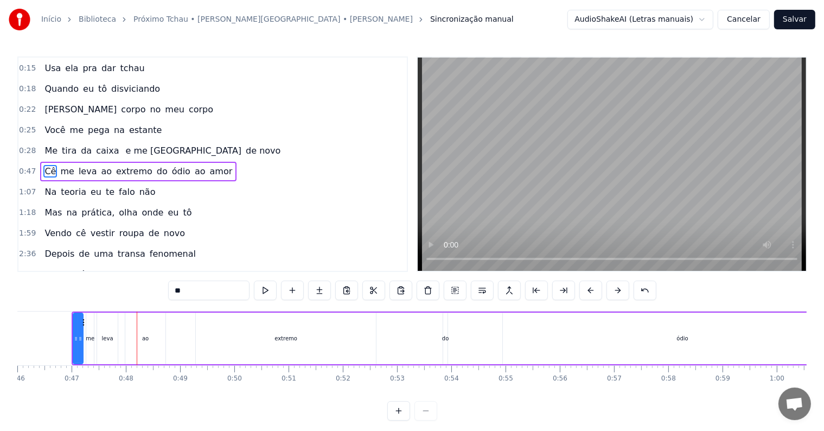
click at [24, 145] on span "0:28" at bounding box center [27, 150] width 17 height 11
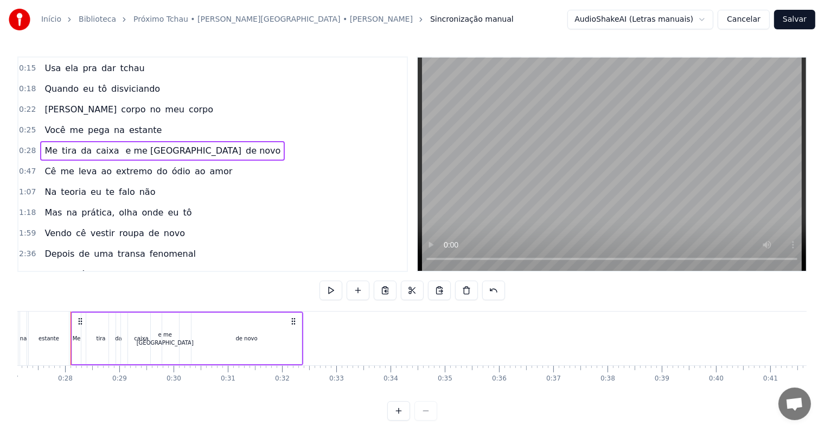
scroll to position [0, 1470]
click at [294, 321] on circle at bounding box center [294, 321] width 1 height 1
click at [297, 321] on icon at bounding box center [295, 321] width 9 height 9
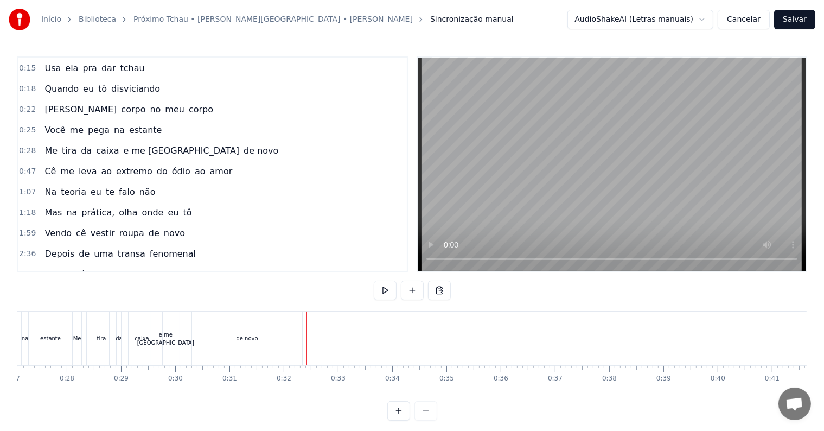
click at [296, 330] on div "de novo" at bounding box center [247, 338] width 110 height 54
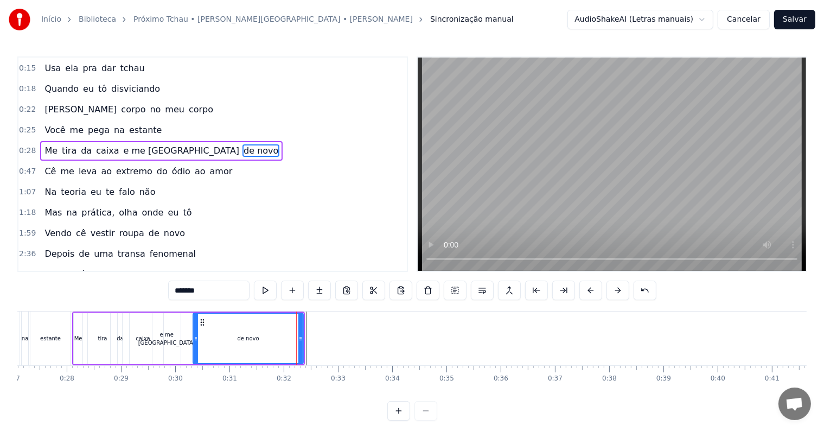
scroll to position [82, 0]
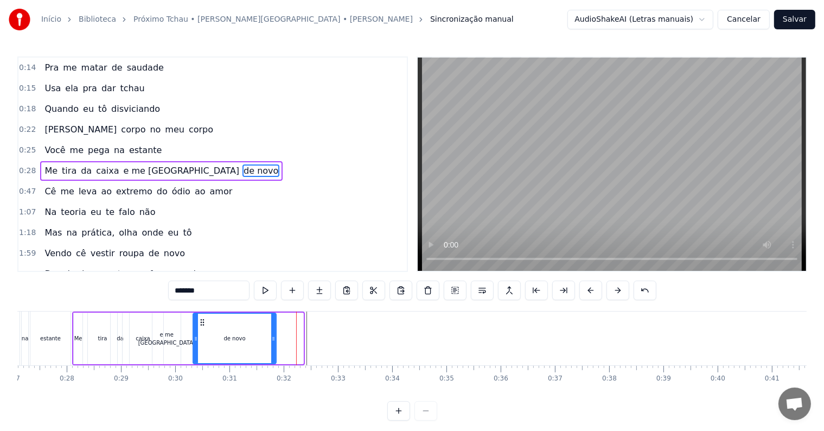
drag, startPoint x: 301, startPoint y: 336, endPoint x: 274, endPoint y: 336, distance: 27.1
click at [274, 336] on icon at bounding box center [273, 338] width 4 height 9
click at [48, 185] on span "Cê" at bounding box center [50, 191] width 14 height 12
type input "**"
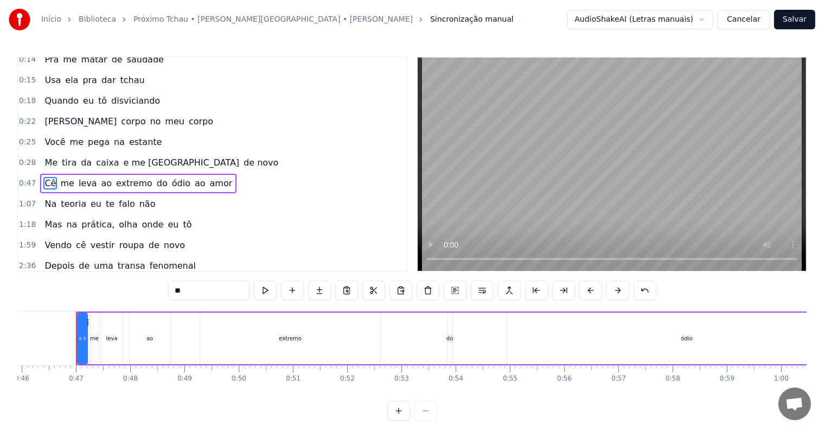
scroll to position [0, 2496]
click at [76, 322] on div at bounding box center [76, 338] width 4 height 49
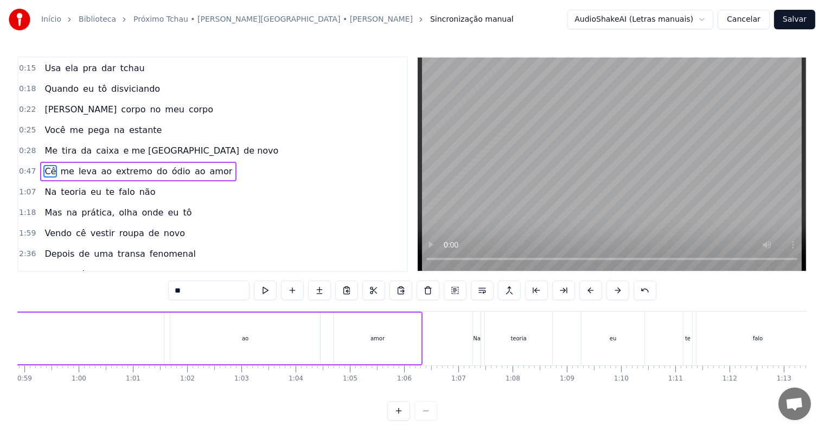
scroll to position [0, 3182]
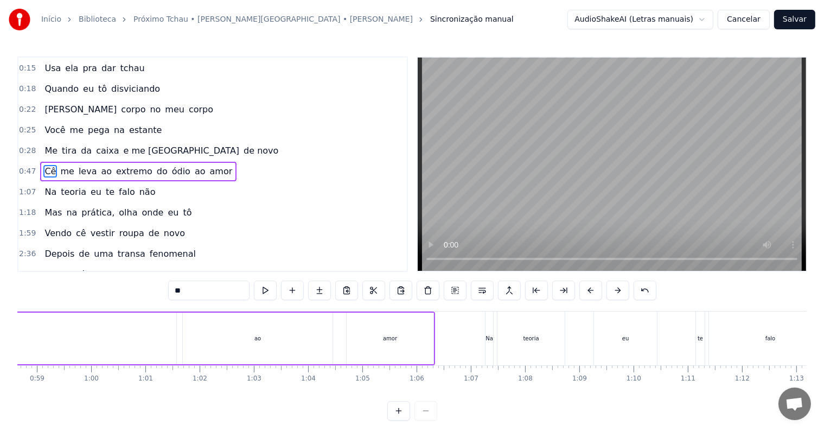
click at [22, 166] on span "0:47" at bounding box center [27, 171] width 17 height 11
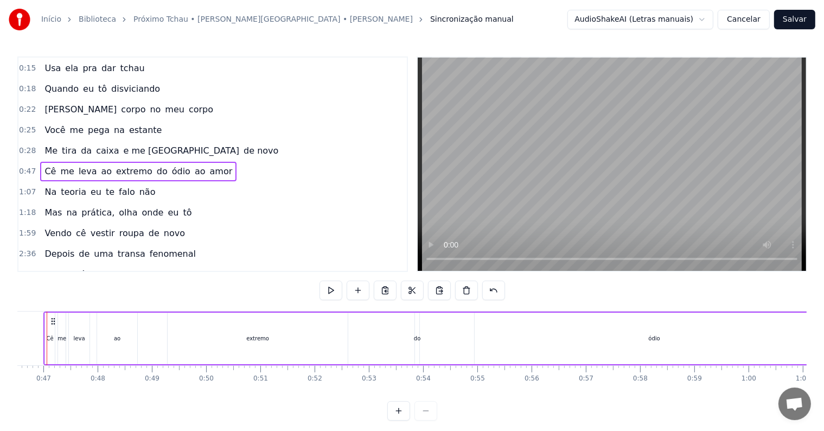
scroll to position [0, 2496]
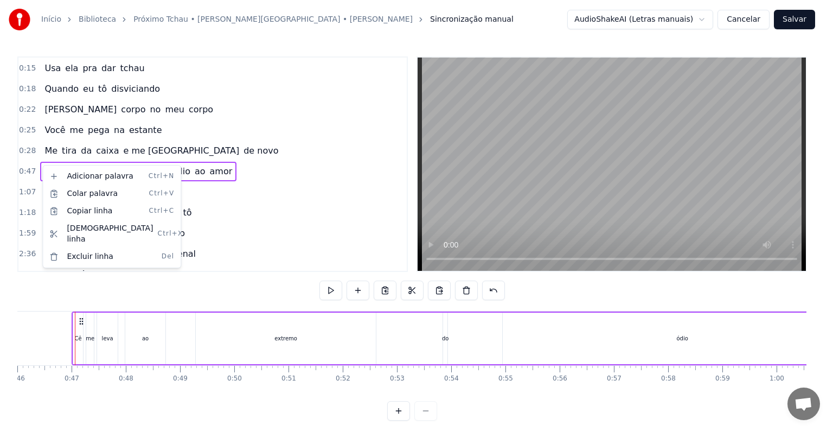
click at [27, 166] on html "Início Biblioteca Próximo Tchau • [PERSON_NAME][GEOGRAPHIC_DATA] • [PERSON_NAME…" at bounding box center [416, 219] width 833 height 438
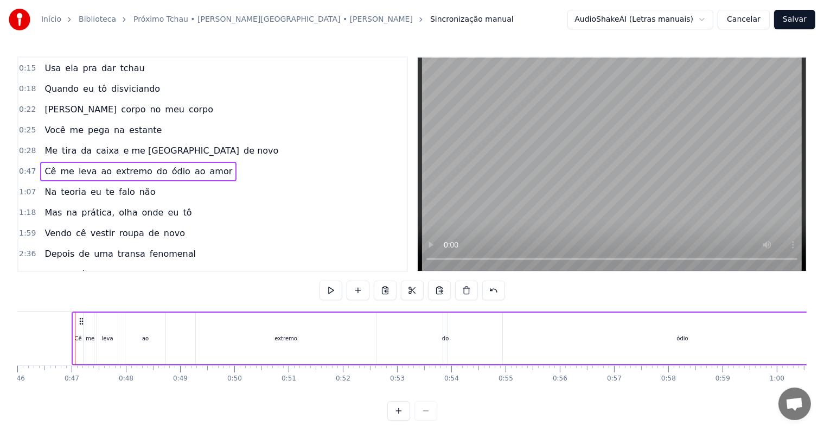
click at [26, 166] on span "0:47" at bounding box center [27, 171] width 17 height 11
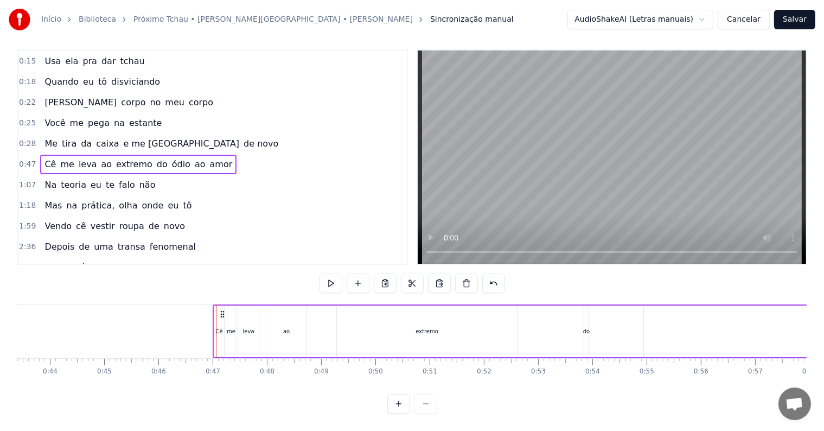
scroll to position [0, 2434]
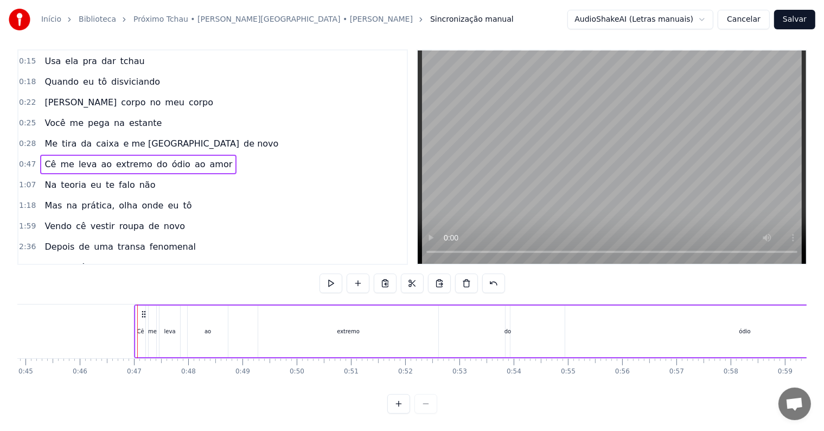
click at [309, 403] on div "0:03 Cê sabe que sua boca 0:06 É uma arma letal 0:10 Pra matar minha saudade 0:…" at bounding box center [412, 231] width 790 height 364
click at [31, 159] on span "0:47" at bounding box center [27, 164] width 17 height 11
click at [49, 158] on span "Cê" at bounding box center [50, 164] width 14 height 12
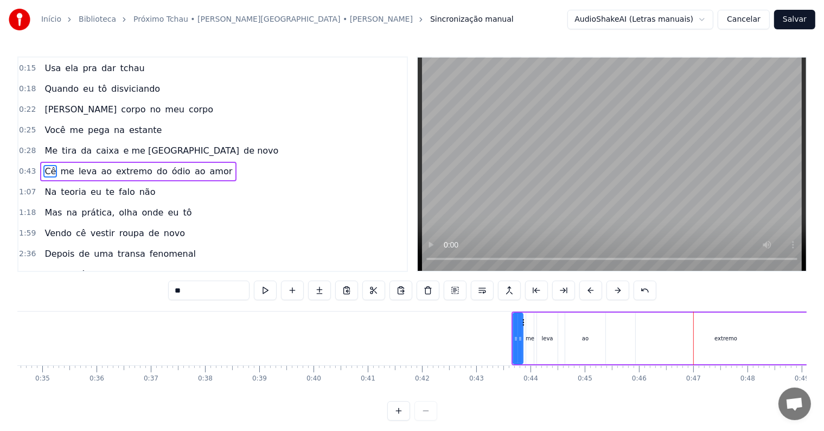
scroll to position [0, 1996]
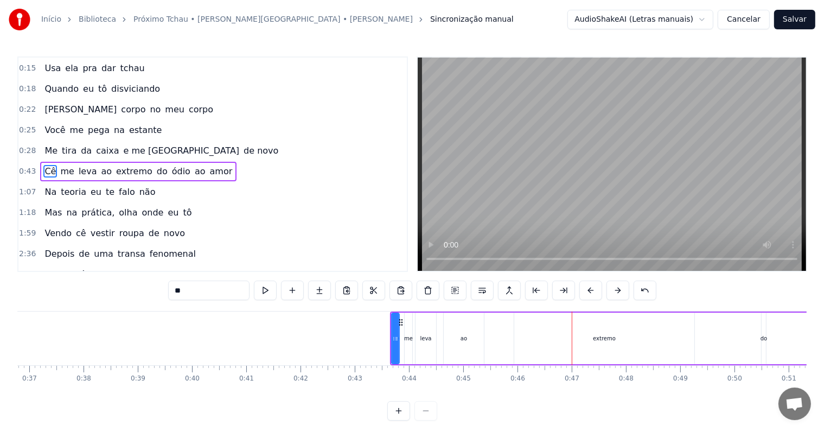
click at [394, 325] on div at bounding box center [396, 338] width 4 height 49
click at [399, 321] on icon at bounding box center [401, 322] width 9 height 9
click at [399, 320] on icon at bounding box center [401, 322] width 9 height 9
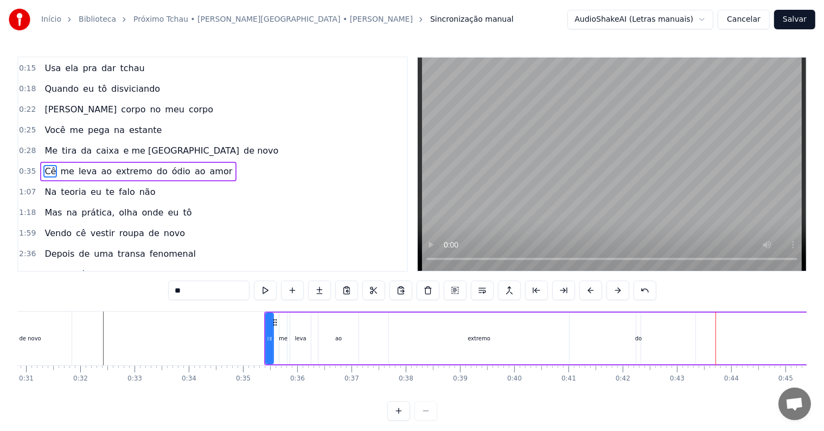
scroll to position [0, 1569]
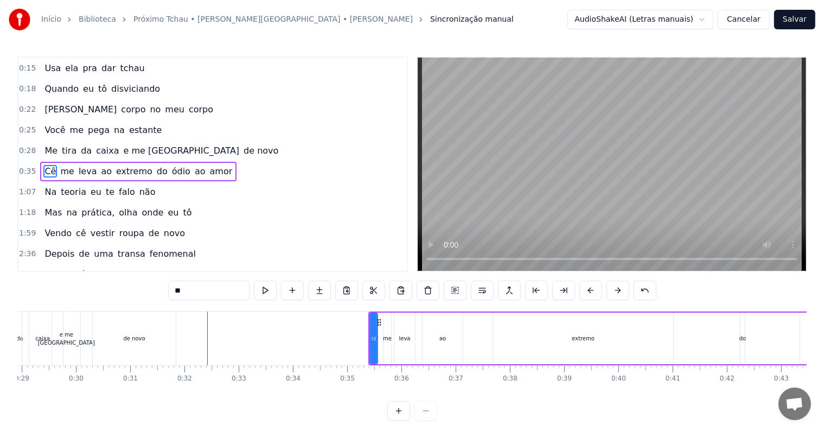
click at [26, 145] on span "0:28" at bounding box center [27, 150] width 17 height 11
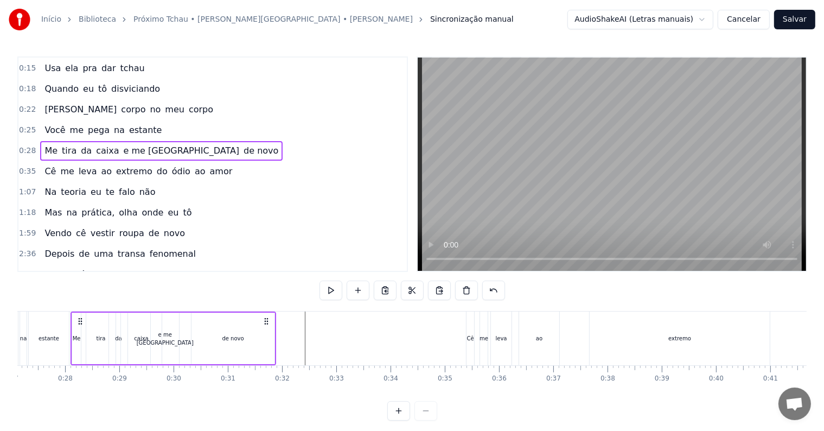
scroll to position [0, 1470]
click at [469, 339] on div "Cê" at bounding box center [472, 338] width 7 height 8
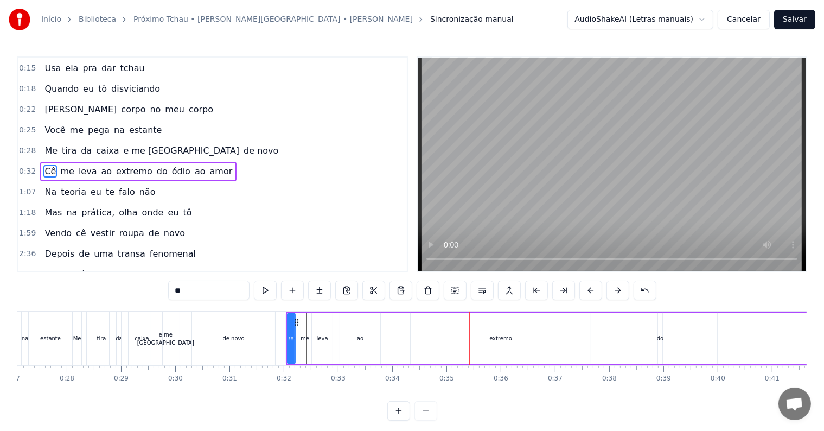
click at [24, 145] on span "0:28" at bounding box center [27, 150] width 17 height 11
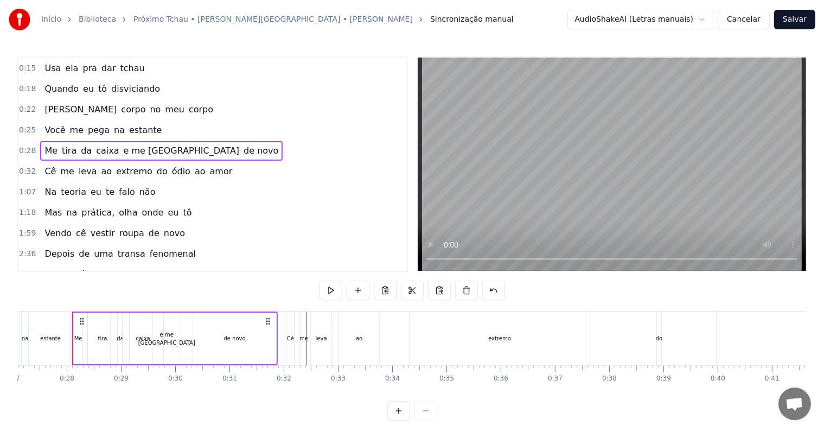
click at [23, 166] on span "0:32" at bounding box center [27, 171] width 17 height 11
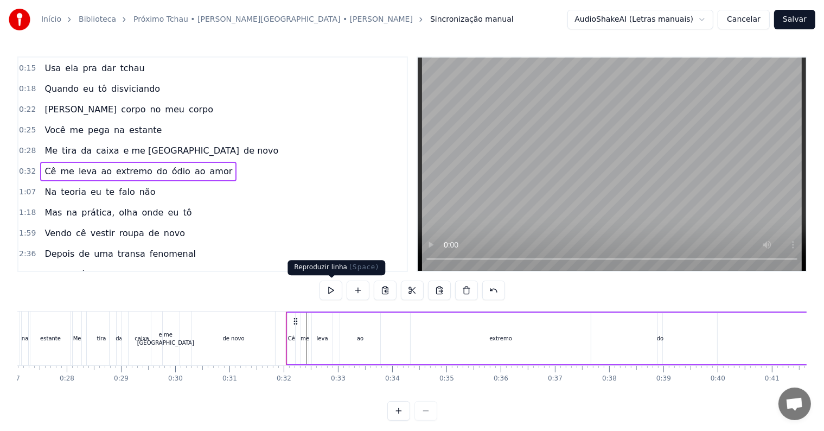
click at [328, 293] on button at bounding box center [331, 291] width 23 height 20
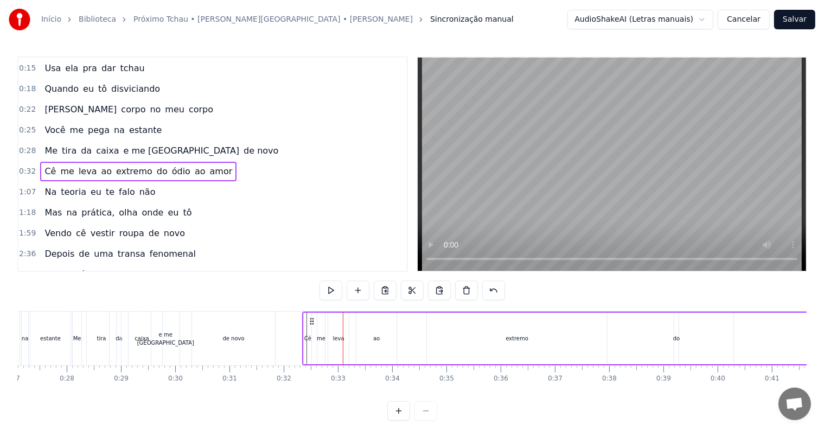
click at [20, 166] on span "0:32" at bounding box center [27, 171] width 17 height 11
click at [25, 166] on span "0:32" at bounding box center [27, 171] width 17 height 11
click at [332, 287] on button at bounding box center [331, 291] width 23 height 20
click at [327, 291] on button at bounding box center [331, 291] width 23 height 20
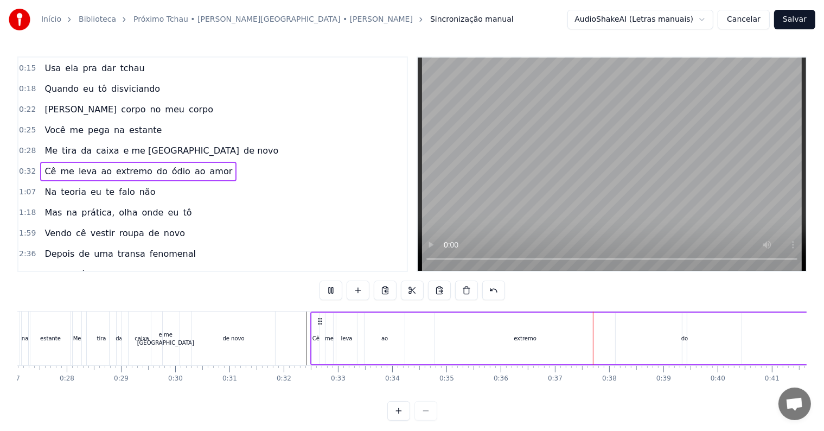
click at [327, 291] on button at bounding box center [331, 291] width 23 height 20
click at [28, 145] on span "0:28" at bounding box center [27, 150] width 17 height 11
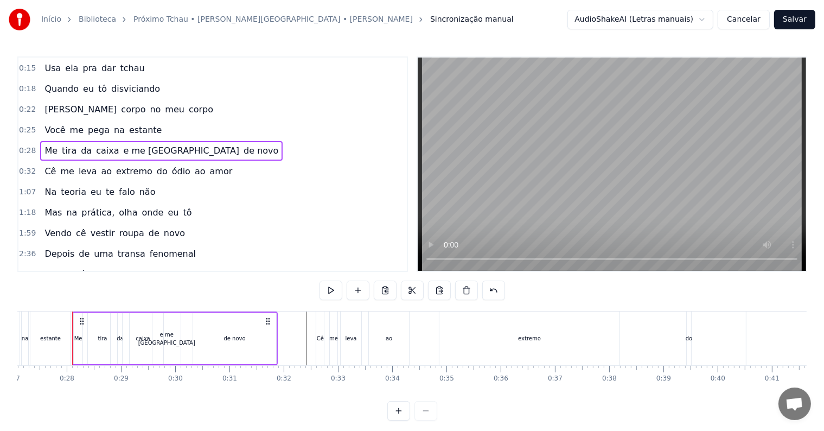
click at [28, 166] on span "0:32" at bounding box center [27, 171] width 17 height 11
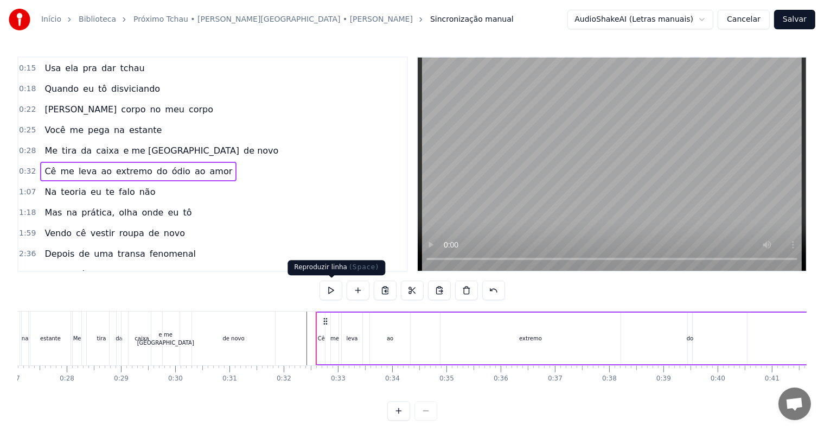
click at [331, 287] on button at bounding box center [331, 291] width 23 height 20
click at [528, 333] on div "extremo" at bounding box center [531, 339] width 180 height 52
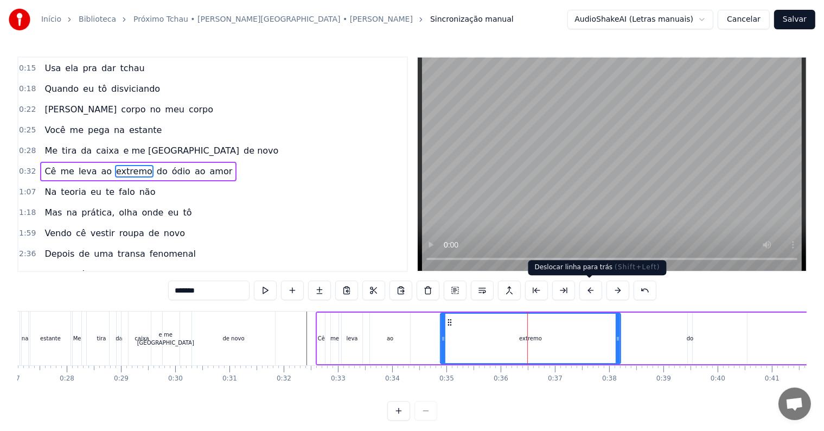
click at [588, 291] on button at bounding box center [591, 291] width 23 height 20
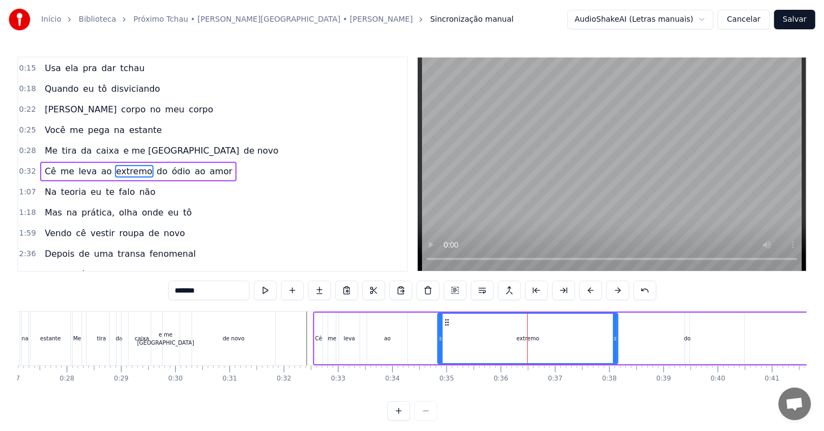
click at [588, 291] on button at bounding box center [591, 291] width 23 height 20
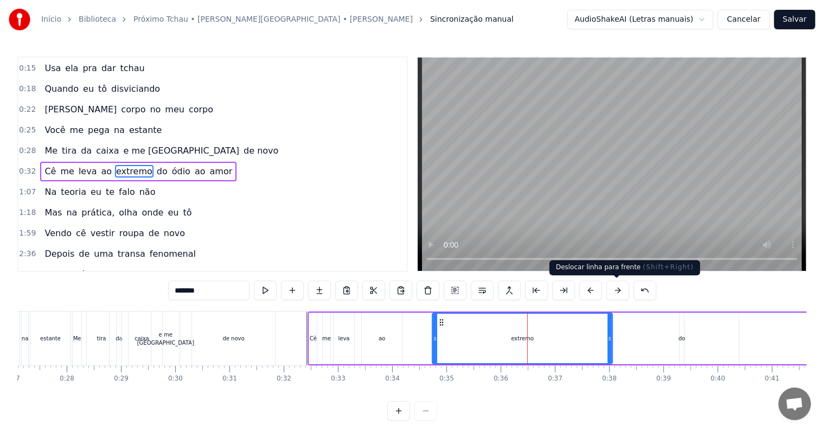
click at [612, 290] on button at bounding box center [618, 291] width 23 height 20
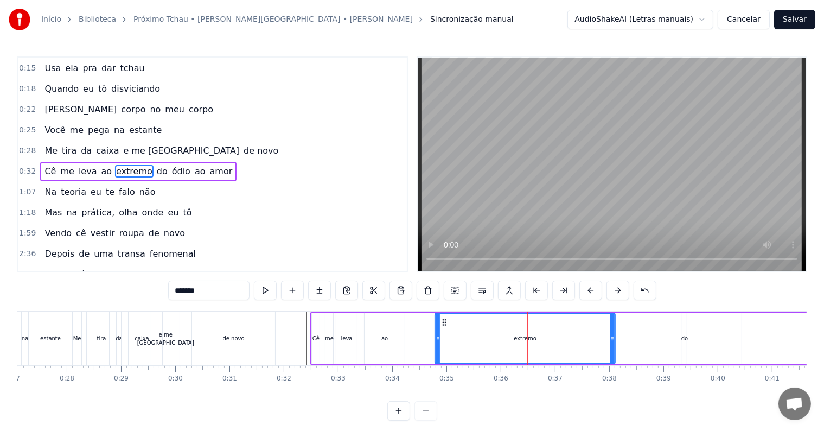
click at [520, 336] on div "extremo" at bounding box center [525, 338] width 23 height 8
drag, startPoint x: 612, startPoint y: 337, endPoint x: 516, endPoint y: 339, distance: 96.1
click at [516, 339] on icon at bounding box center [516, 338] width 4 height 9
click at [17, 160] on div "Início Biblioteca Próximo Tchau • [PERSON_NAME][GEOGRAPHIC_DATA] • [PERSON_NAME…" at bounding box center [412, 210] width 824 height 421
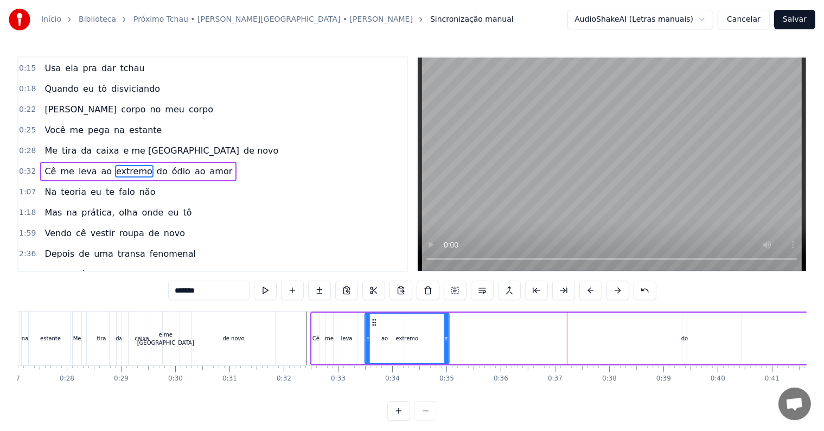
drag, startPoint x: 442, startPoint y: 321, endPoint x: 374, endPoint y: 319, distance: 68.4
click at [374, 319] on icon at bounding box center [374, 322] width 9 height 9
click at [40, 164] on div "Cê me leva ao extremo do ódio ao amor" at bounding box center [138, 172] width 196 height 20
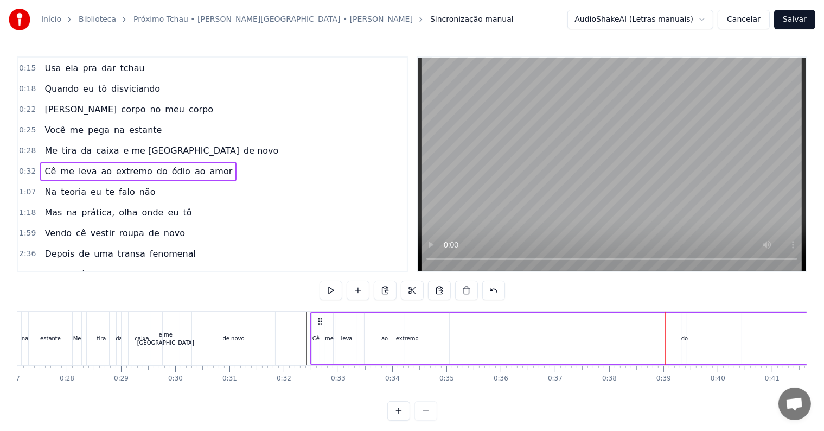
click at [29, 166] on span "0:32" at bounding box center [27, 171] width 17 height 11
click at [405, 338] on div "extremo" at bounding box center [407, 338] width 23 height 8
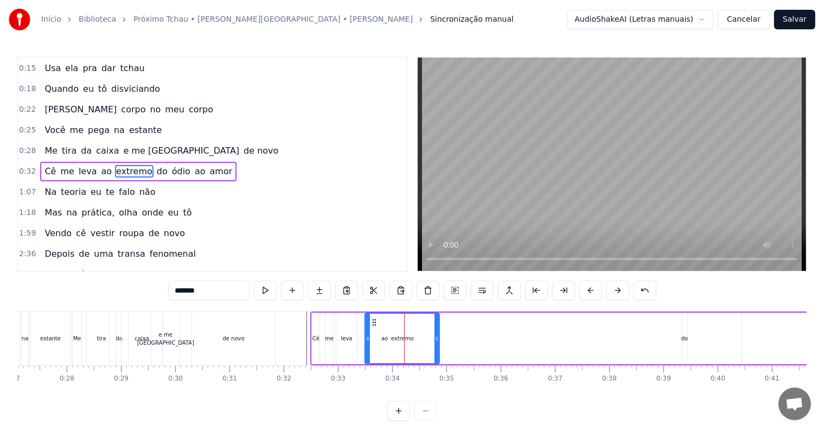
drag, startPoint x: 446, startPoint y: 336, endPoint x: 436, endPoint y: 336, distance: 9.8
click at [436, 336] on icon at bounding box center [437, 338] width 4 height 9
click at [686, 338] on div "do" at bounding box center [685, 338] width 7 height 8
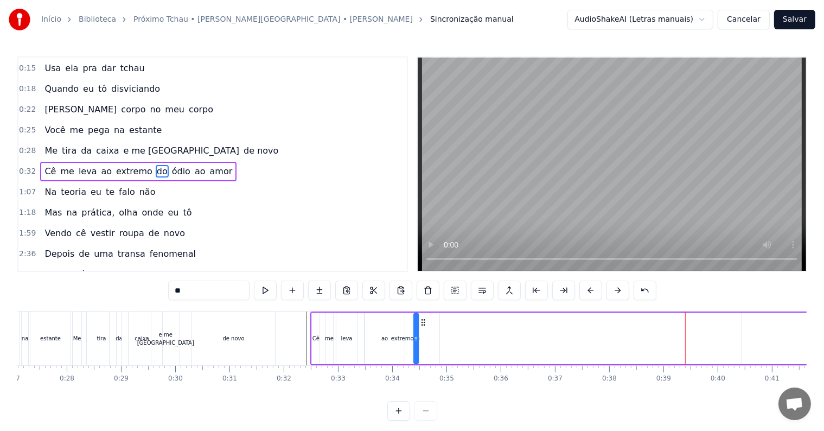
drag, startPoint x: 689, startPoint y: 320, endPoint x: 421, endPoint y: 315, distance: 268.1
click at [421, 315] on div "Cê me leva ao extremo do ódio ao amor" at bounding box center [835, 338] width 1050 height 54
click at [171, 167] on span "ódio" at bounding box center [181, 171] width 21 height 12
type input "****"
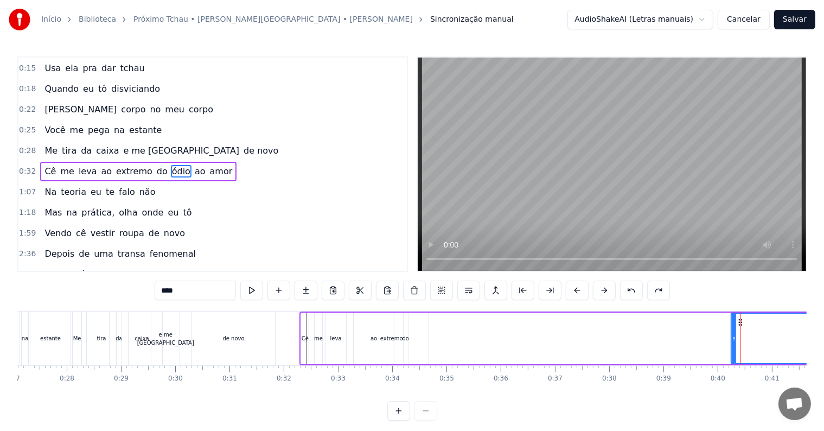
click at [22, 166] on span "0:32" at bounding box center [27, 171] width 17 height 11
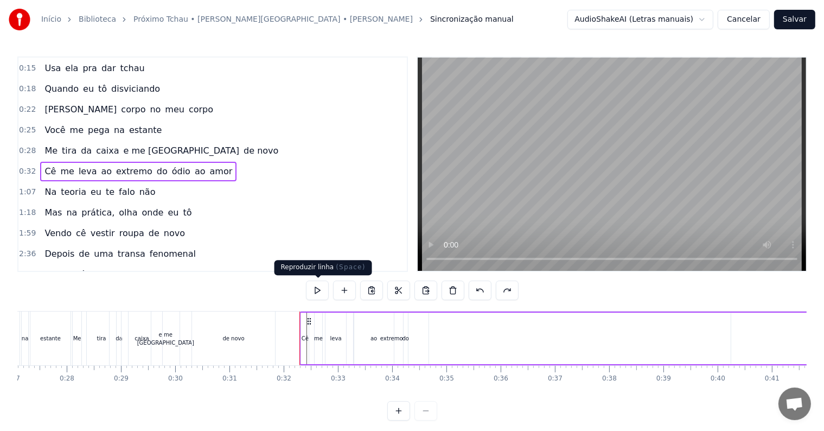
click at [321, 293] on button at bounding box center [317, 291] width 23 height 20
click at [320, 293] on button at bounding box center [317, 291] width 23 height 20
click at [156, 165] on span "do" at bounding box center [162, 171] width 13 height 12
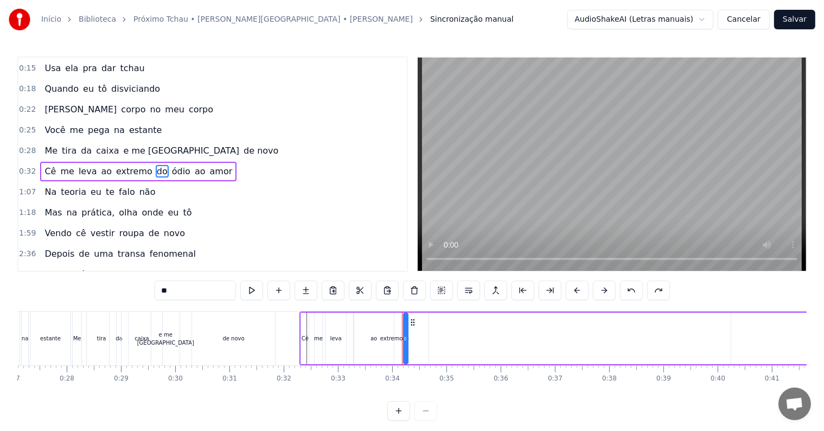
click at [409, 330] on div "extremo" at bounding box center [391, 339] width 74 height 52
type input "*******"
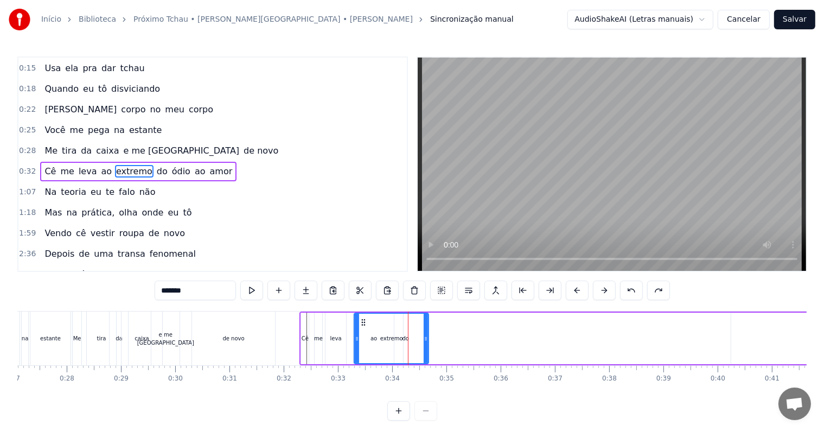
click at [21, 166] on span "0:32" at bounding box center [27, 171] width 17 height 11
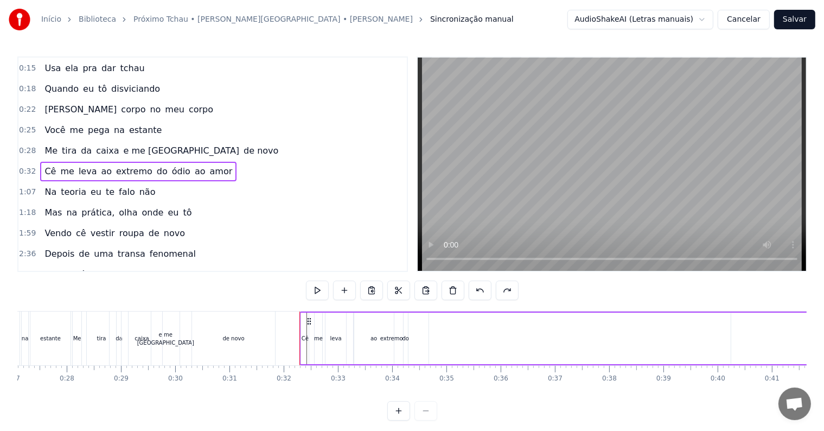
click at [59, 165] on span "me" at bounding box center [67, 171] width 16 height 12
click at [30, 166] on span "0:32" at bounding box center [27, 171] width 17 height 11
click at [47, 165] on span "Cê" at bounding box center [50, 171] width 14 height 12
click at [60, 165] on span "me" at bounding box center [67, 171] width 16 height 12
type input "**"
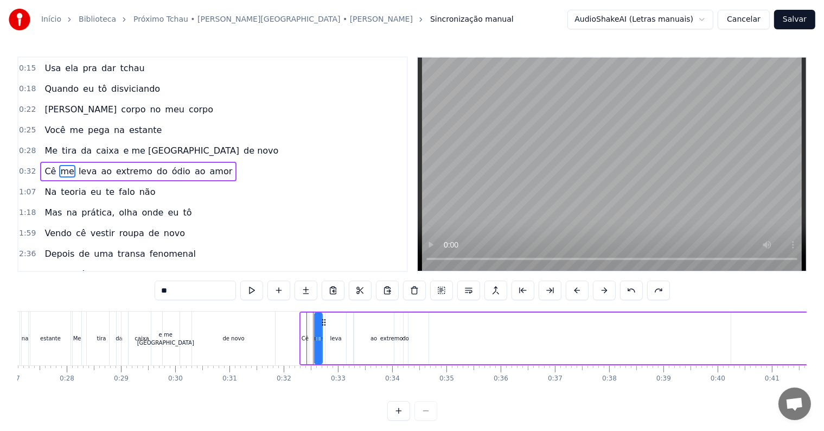
click at [40, 162] on div "Cê me leva ao extremo do ódio ao amor" at bounding box center [138, 172] width 196 height 20
click at [46, 165] on span "Cê" at bounding box center [50, 171] width 14 height 12
click at [59, 165] on span "me" at bounding box center [67, 171] width 16 height 12
click at [43, 165] on span "Cê" at bounding box center [50, 171] width 14 height 12
type input "**"
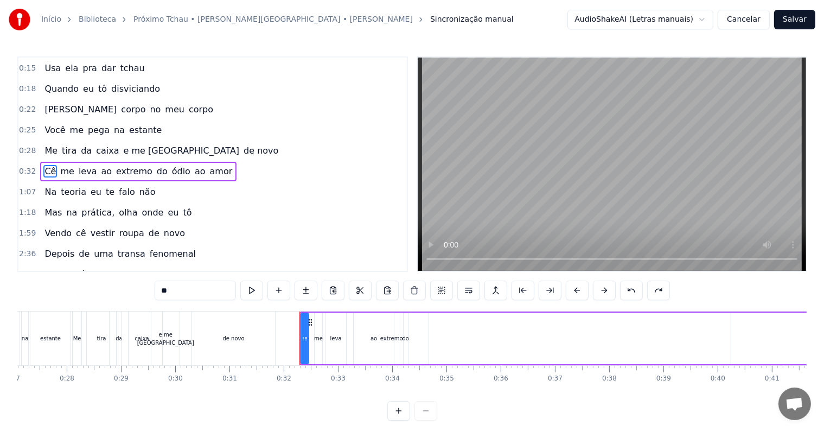
click at [22, 166] on span "0:32" at bounding box center [27, 171] width 17 height 11
click at [40, 171] on div "Cê me leva ao extremo do ódio ao amor" at bounding box center [138, 172] width 196 height 20
click at [43, 167] on span "Cê" at bounding box center [50, 171] width 14 height 12
click at [62, 167] on span "me" at bounding box center [67, 171] width 16 height 12
click at [47, 165] on span "Cê" at bounding box center [50, 171] width 14 height 12
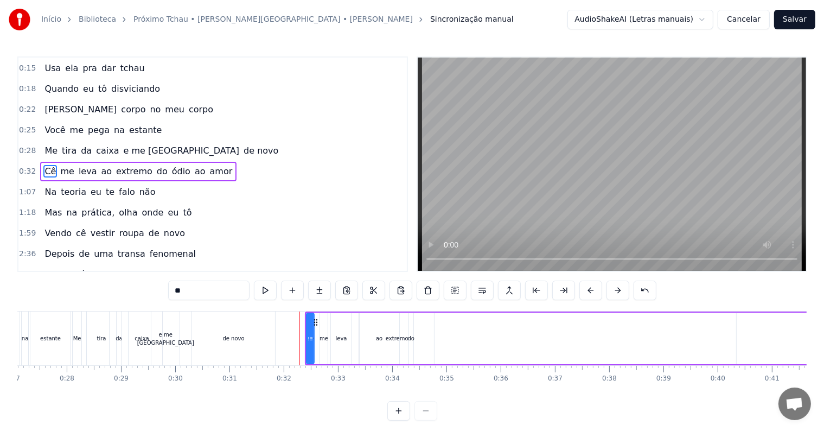
click at [47, 147] on span "Me" at bounding box center [50, 150] width 15 height 12
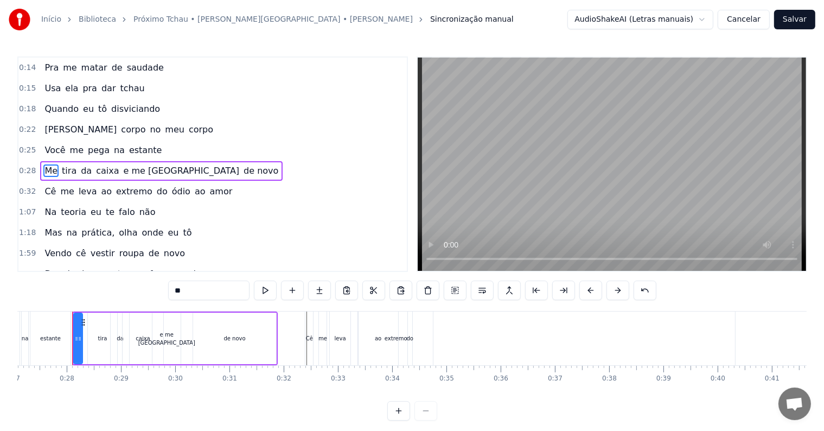
click at [69, 144] on span "me" at bounding box center [77, 150] width 16 height 12
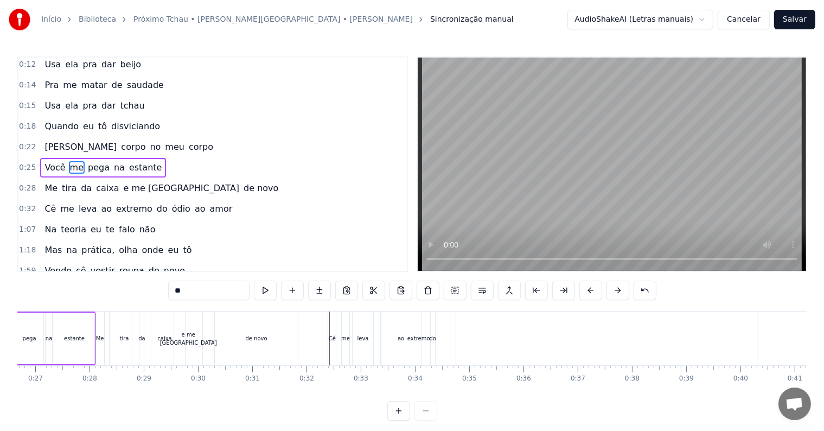
scroll to position [0, 1374]
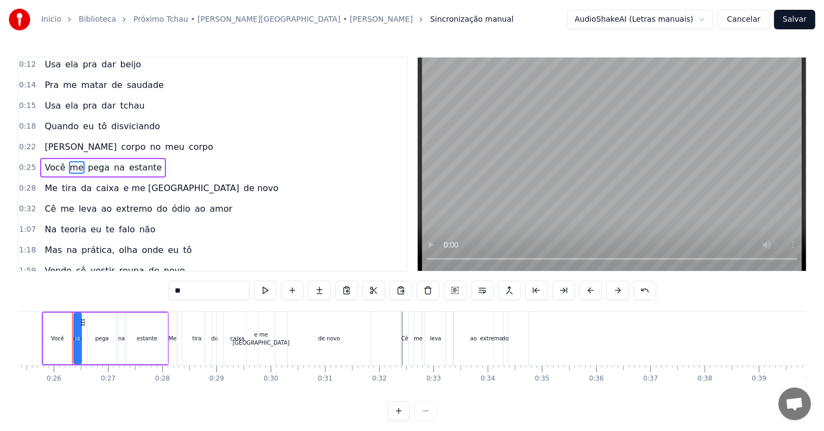
click at [47, 161] on span "Você" at bounding box center [54, 167] width 23 height 12
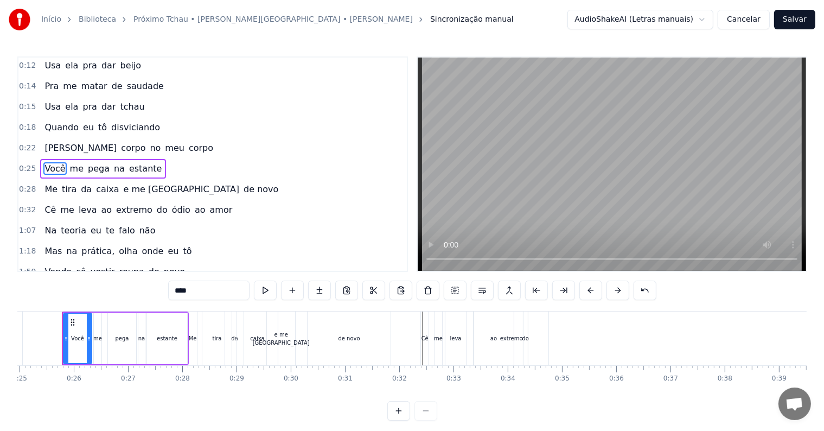
scroll to position [0, 1344]
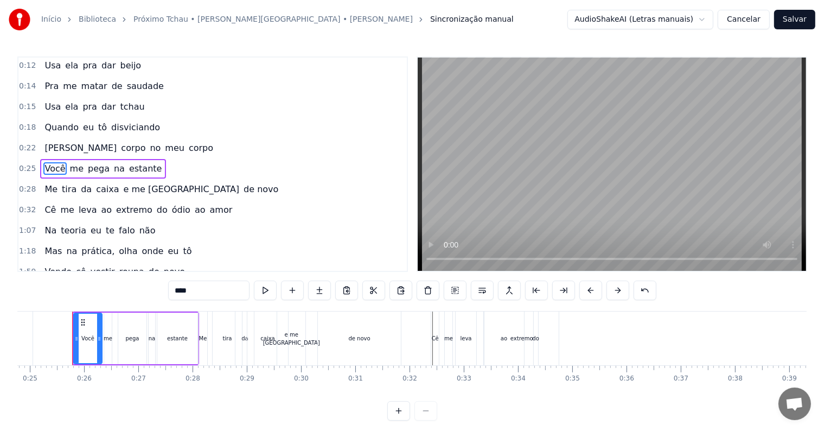
click at [47, 162] on span "Você" at bounding box center [54, 168] width 23 height 12
click at [69, 163] on span "me" at bounding box center [77, 169] width 16 height 12
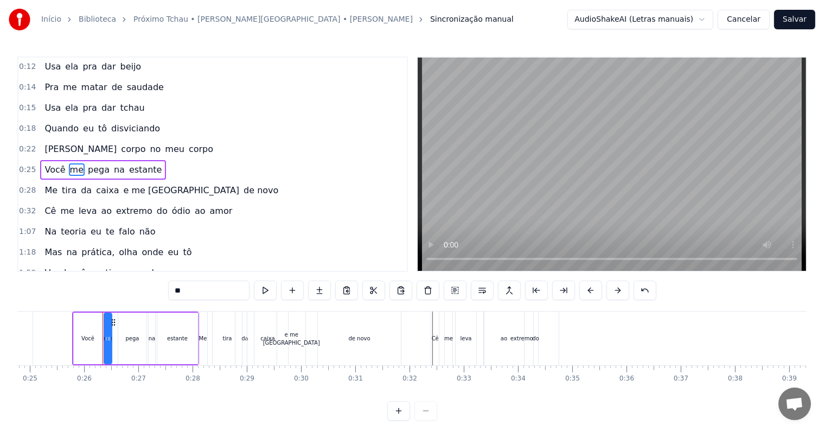
click at [58, 164] on span "Você" at bounding box center [54, 169] width 23 height 12
click at [536, 336] on div "do" at bounding box center [535, 338] width 7 height 8
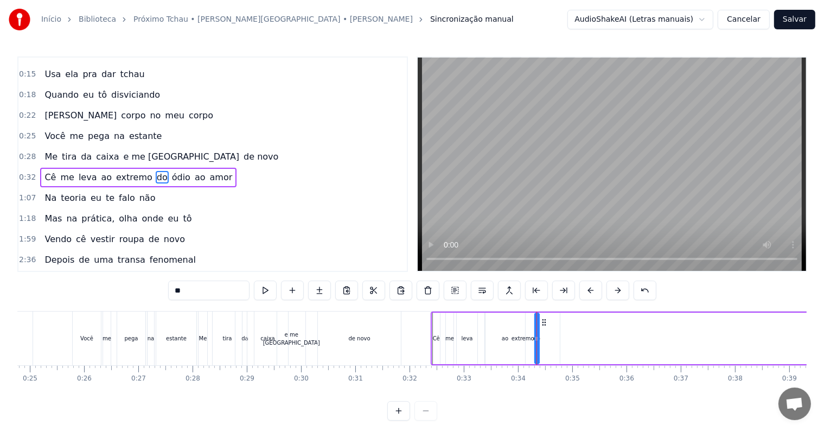
scroll to position [103, 0]
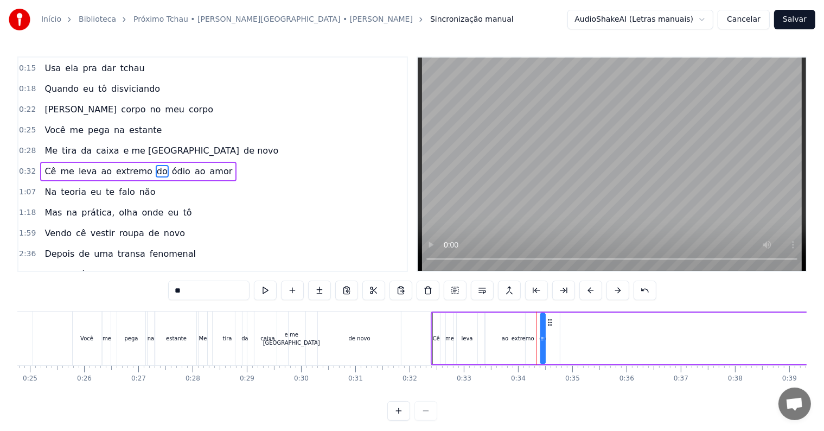
drag, startPoint x: 543, startPoint y: 319, endPoint x: 549, endPoint y: 320, distance: 6.1
click at [549, 320] on icon at bounding box center [550, 322] width 9 height 9
drag, startPoint x: 543, startPoint y: 336, endPoint x: 564, endPoint y: 338, distance: 21.2
click at [564, 338] on icon at bounding box center [564, 338] width 4 height 9
drag, startPoint x: 549, startPoint y: 323, endPoint x: 608, endPoint y: 321, distance: 58.6
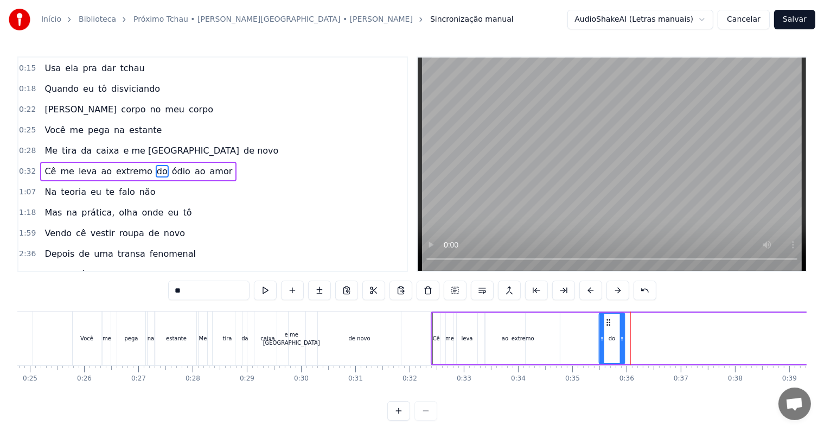
click at [608, 321] on icon at bounding box center [608, 322] width 9 height 9
click at [608, 319] on icon at bounding box center [608, 322] width 9 height 9
drag, startPoint x: 608, startPoint y: 319, endPoint x: 598, endPoint y: 317, distance: 9.9
click at [599, 318] on icon at bounding box center [601, 322] width 9 height 9
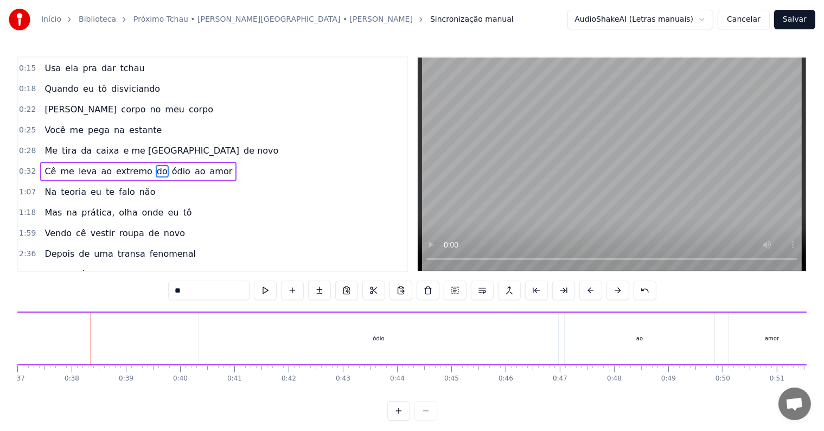
scroll to position [0, 2026]
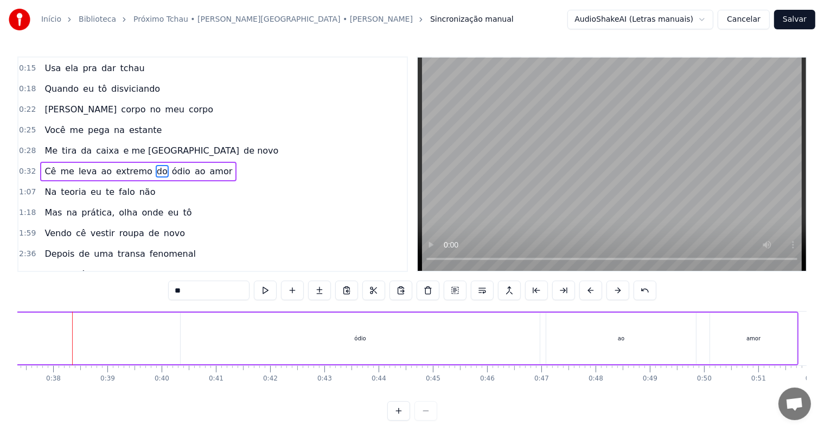
click at [156, 165] on span "do" at bounding box center [162, 171] width 13 height 12
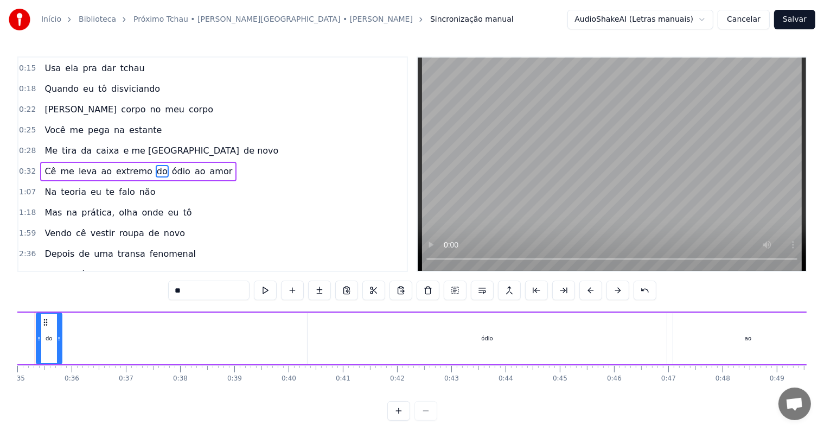
scroll to position [0, 1862]
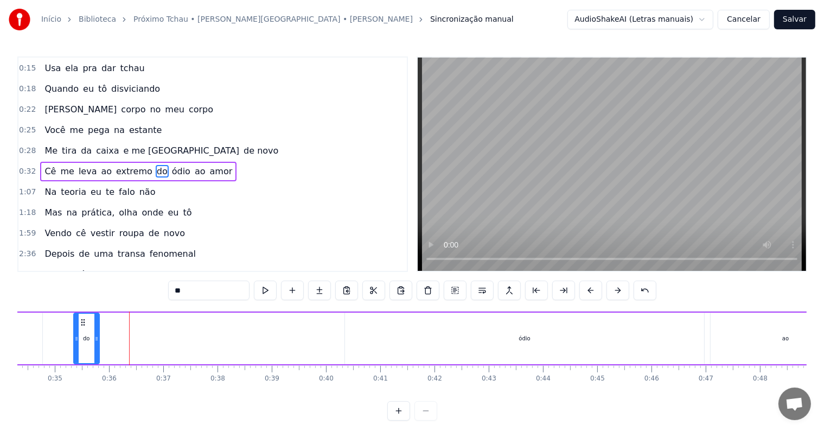
click at [532, 334] on div "ódio" at bounding box center [524, 339] width 359 height 52
type input "****"
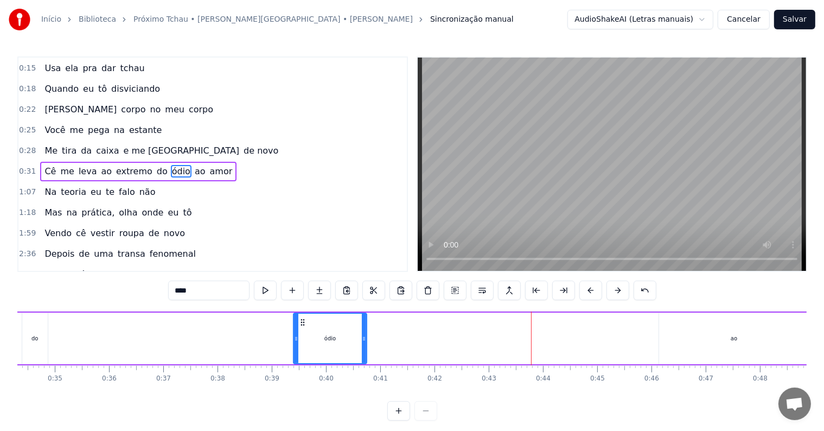
drag, startPoint x: 647, startPoint y: 336, endPoint x: 362, endPoint y: 331, distance: 285.5
click at [362, 331] on div at bounding box center [364, 338] width 4 height 49
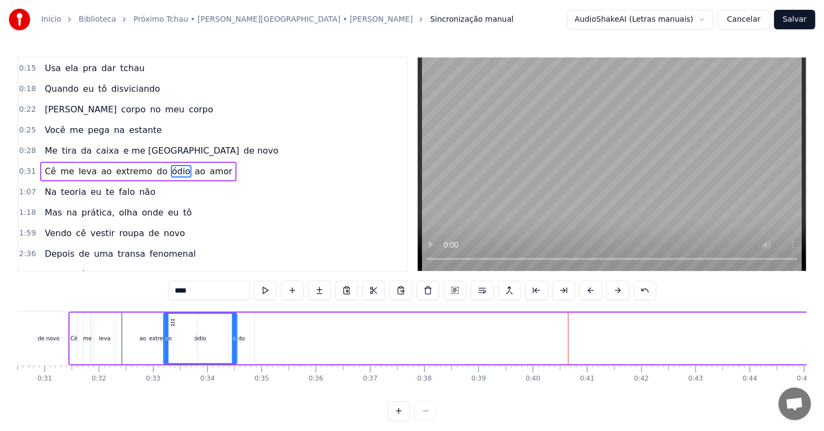
scroll to position [0, 1654]
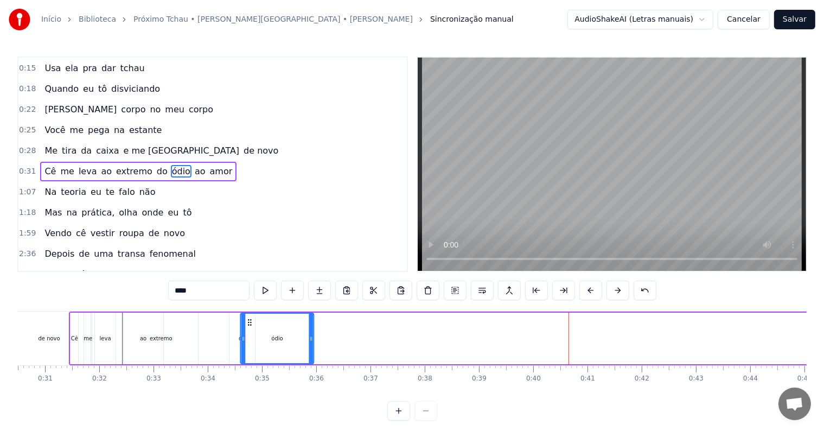
drag, startPoint x: 302, startPoint y: 321, endPoint x: 245, endPoint y: 329, distance: 57.6
click at [245, 329] on div "ódio" at bounding box center [277, 338] width 72 height 49
click at [22, 168] on span "0:31" at bounding box center [27, 171] width 17 height 11
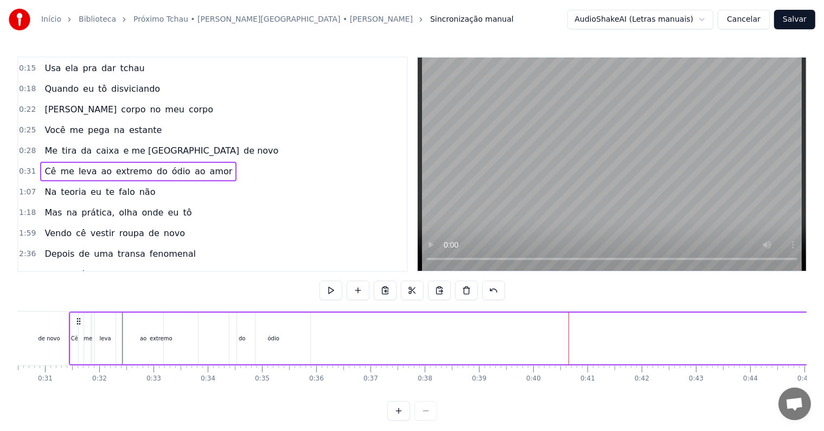
scroll to position [0, 1652]
click at [19, 166] on span "0:31" at bounding box center [27, 171] width 17 height 11
click at [46, 167] on span "Cê" at bounding box center [50, 171] width 14 height 12
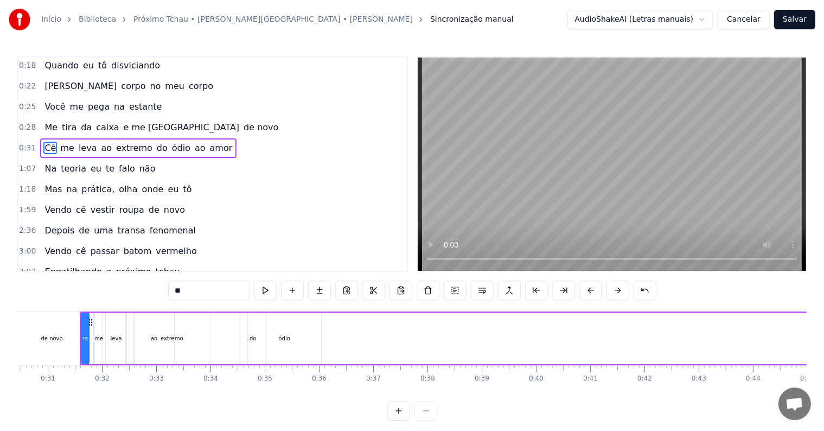
scroll to position [16, 0]
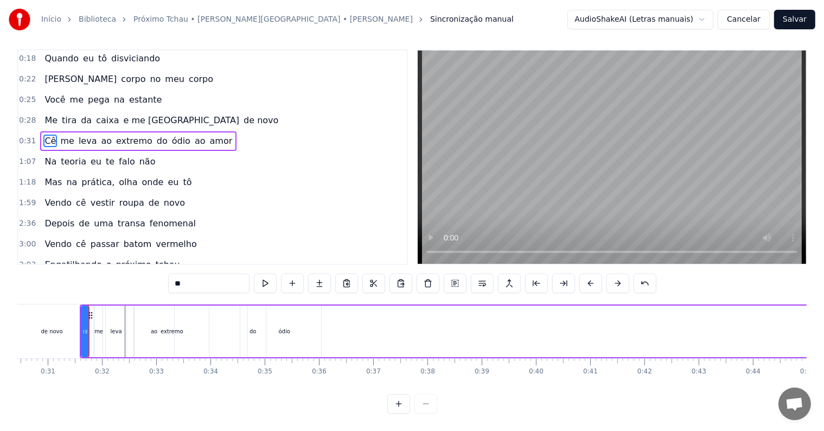
click at [24, 136] on span "0:31" at bounding box center [27, 141] width 17 height 11
click at [59, 135] on span "me" at bounding box center [67, 141] width 16 height 12
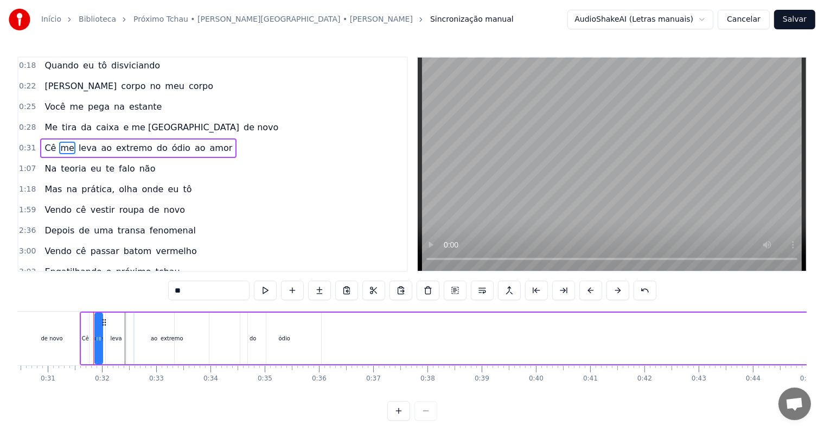
scroll to position [103, 0]
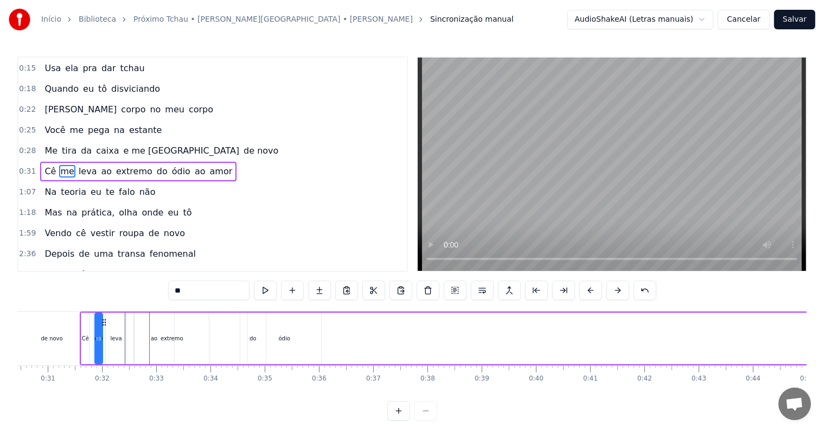
click at [20, 166] on span "0:31" at bounding box center [27, 171] width 17 height 11
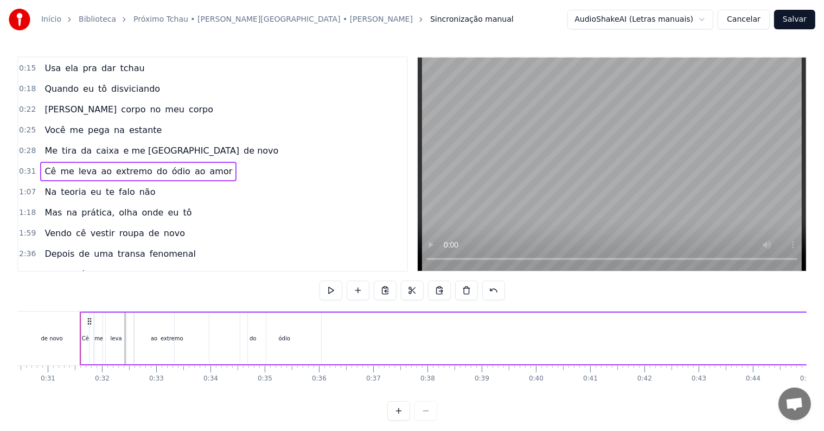
click at [28, 166] on span "0:31" at bounding box center [27, 171] width 17 height 11
click at [43, 148] on span "Me" at bounding box center [50, 150] width 15 height 12
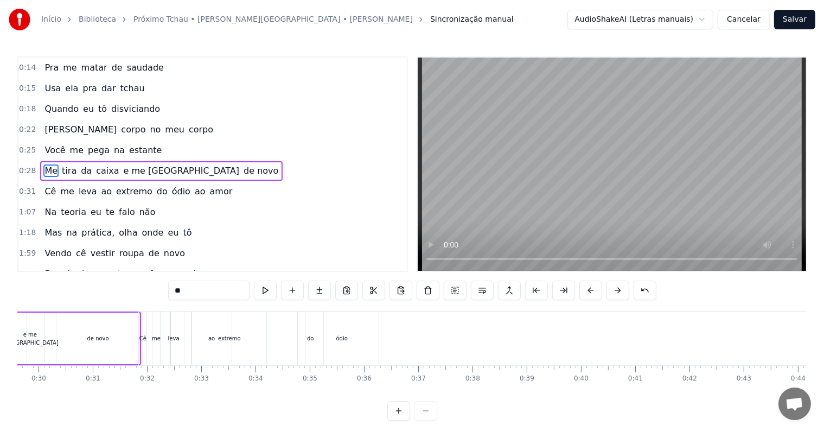
scroll to position [0, 1470]
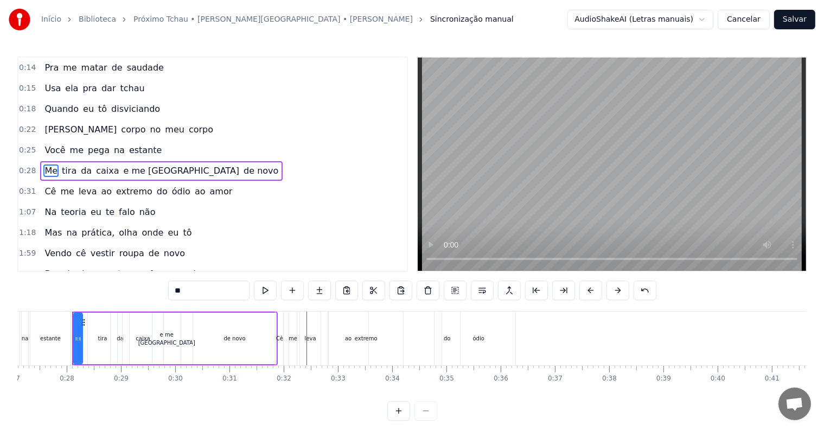
click at [24, 167] on span "0:28" at bounding box center [27, 170] width 17 height 11
click at [24, 190] on div "0:31 Cê me leva ao extremo do ódio ao amor" at bounding box center [212, 191] width 389 height 21
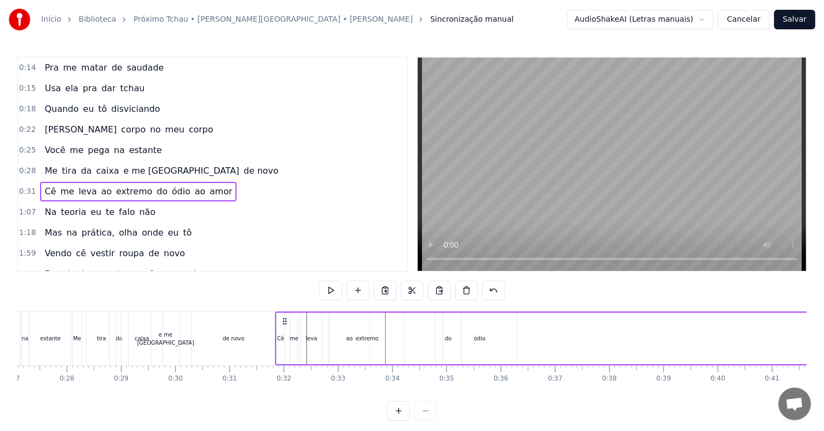
click at [32, 186] on span "0:31" at bounding box center [27, 191] width 17 height 11
click at [25, 186] on span "0:31" at bounding box center [27, 191] width 17 height 11
click at [20, 149] on span "0:25" at bounding box center [27, 150] width 17 height 11
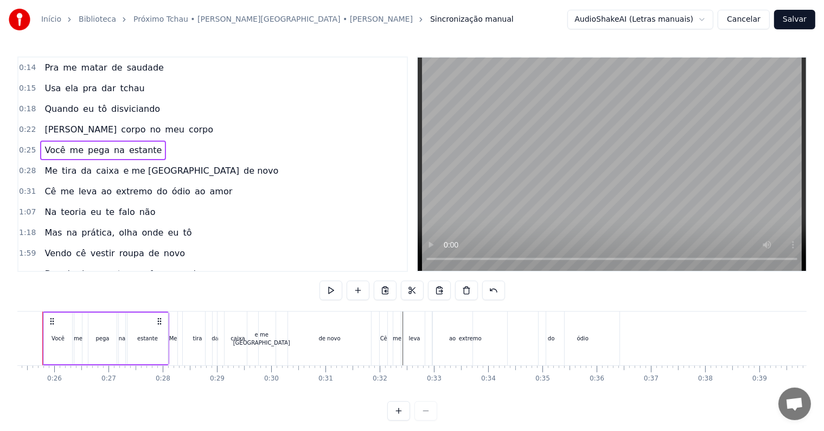
click at [22, 165] on span "0:28" at bounding box center [27, 170] width 17 height 11
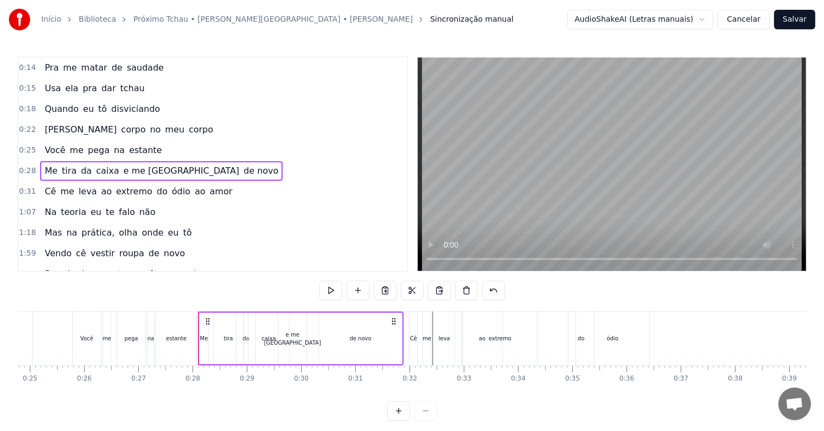
click at [22, 188] on span "0:31" at bounding box center [27, 191] width 17 height 11
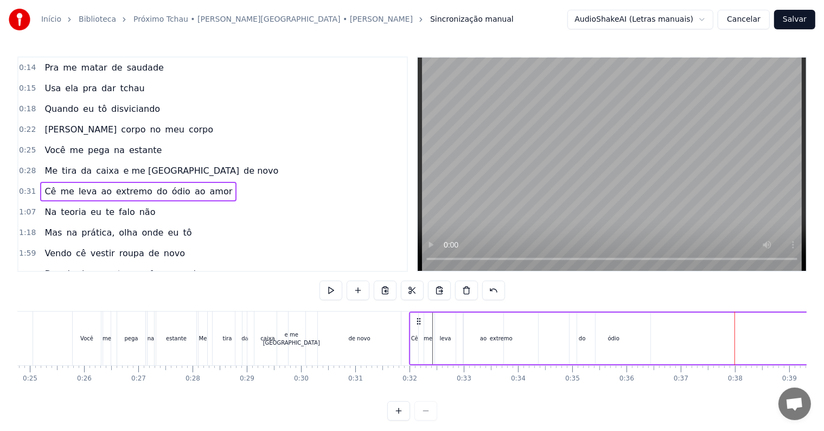
click at [194, 185] on span "ao" at bounding box center [200, 191] width 13 height 12
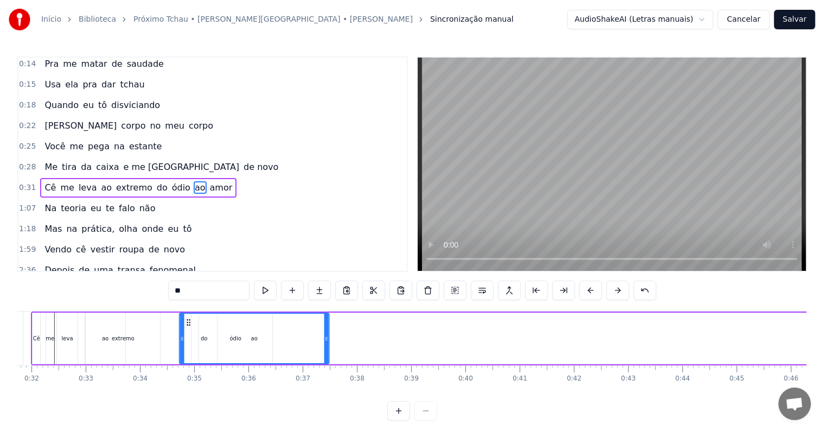
scroll to position [0, 1722]
drag, startPoint x: 84, startPoint y: 320, endPoint x: 199, endPoint y: 326, distance: 114.6
click at [199, 326] on div "ao" at bounding box center [263, 338] width 149 height 49
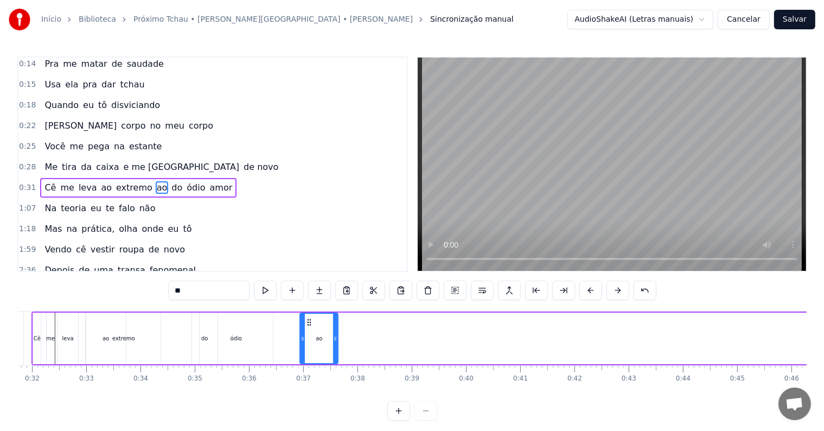
drag, startPoint x: 190, startPoint y: 336, endPoint x: 305, endPoint y: 334, distance: 115.6
click at [209, 184] on span "amor" at bounding box center [221, 187] width 25 height 12
type input "****"
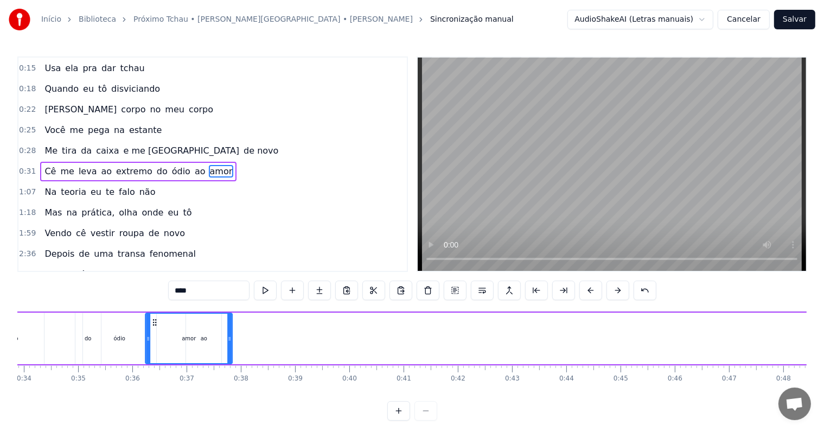
scroll to position [0, 1819]
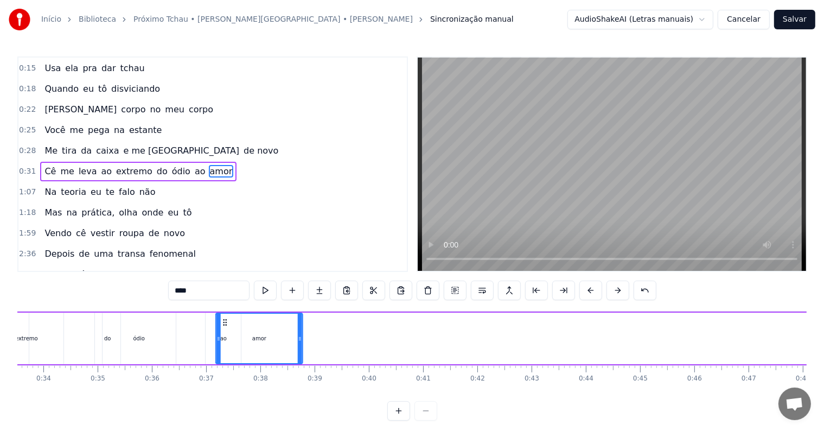
drag, startPoint x: 80, startPoint y: 321, endPoint x: 222, endPoint y: 326, distance: 142.3
click at [222, 326] on div "amor" at bounding box center [260, 338] width 86 height 49
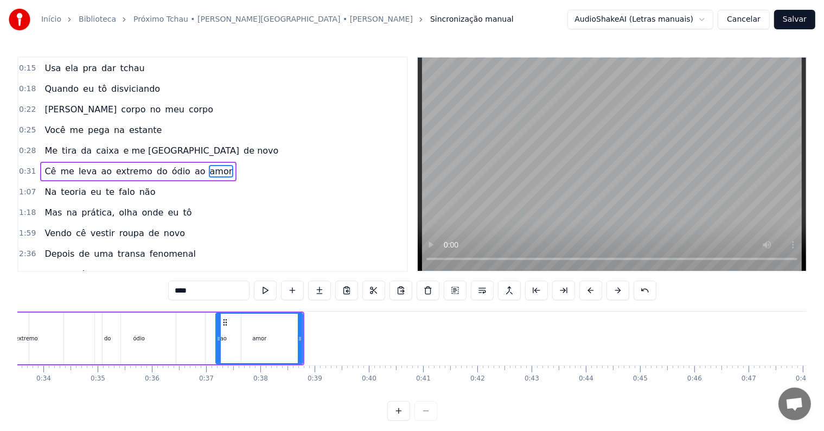
scroll to position [0, 1667]
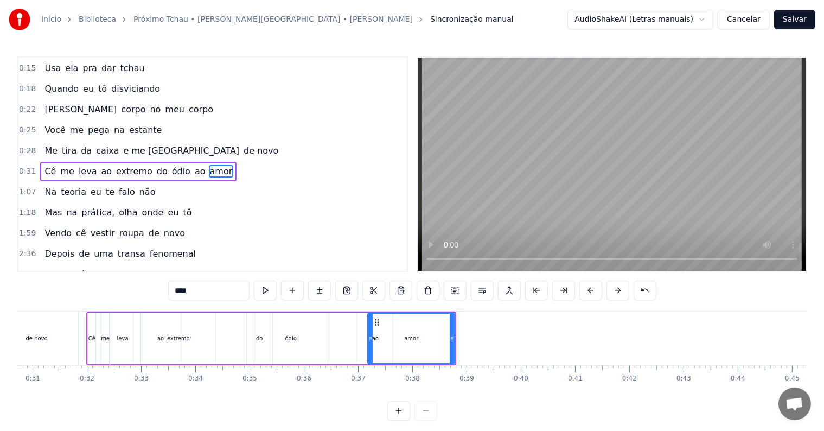
click at [12, 164] on div "Início Biblioteca Próximo Tchau • [PERSON_NAME][GEOGRAPHIC_DATA] • [PERSON_NAME…" at bounding box center [412, 210] width 824 height 421
click at [22, 166] on span "0:31" at bounding box center [27, 171] width 17 height 11
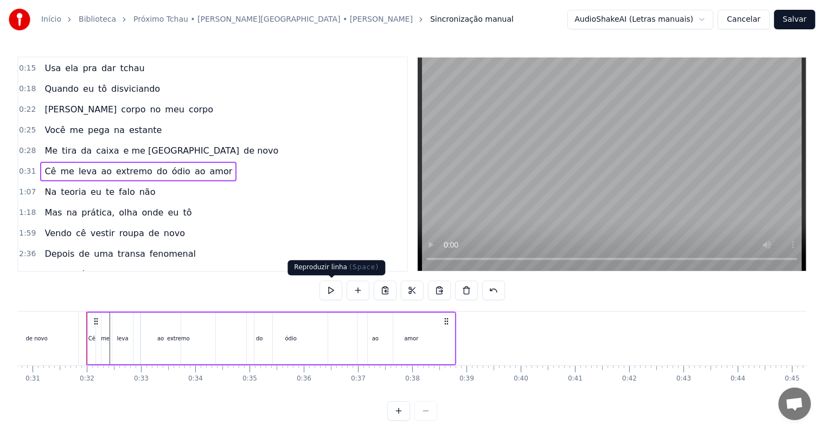
click at [328, 295] on button at bounding box center [331, 291] width 23 height 20
click at [92, 321] on icon at bounding box center [96, 321] width 9 height 9
click at [90, 318] on div "Cê" at bounding box center [92, 339] width 8 height 52
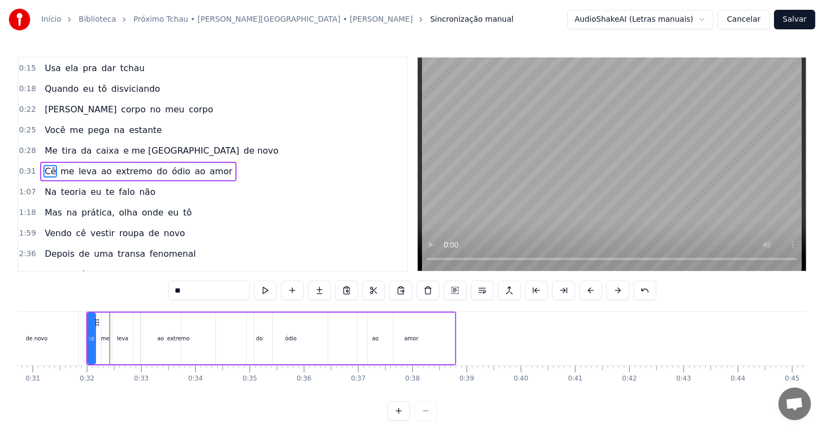
click at [26, 166] on span "0:31" at bounding box center [27, 171] width 17 height 11
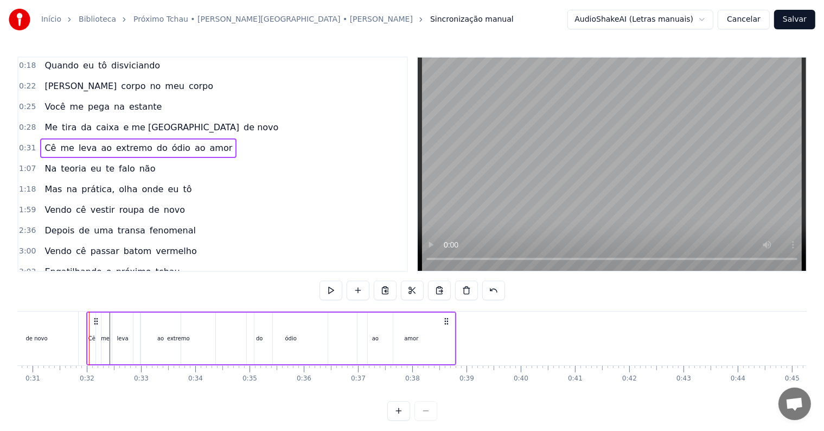
scroll to position [16, 0]
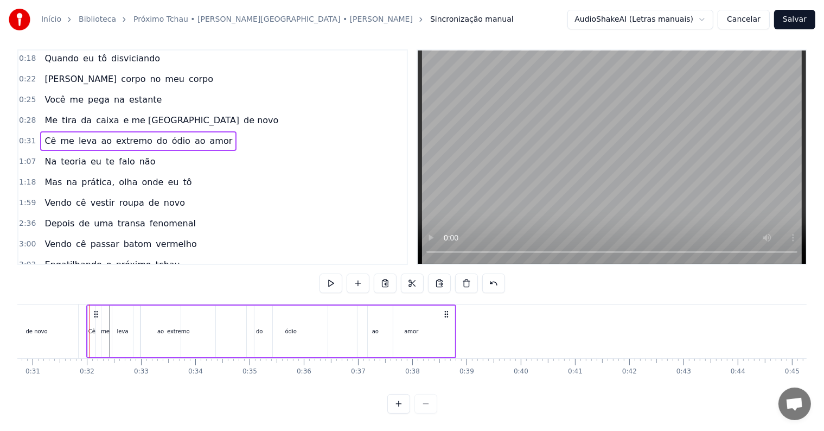
click at [17, 130] on div "0:03 Cê sabe que sua boca 0:06 É uma arma letal 0:10 Pra matar minha saudade 0:…" at bounding box center [212, 156] width 391 height 215
click at [22, 136] on span "0:31" at bounding box center [27, 141] width 17 height 11
click at [43, 135] on span "Cê" at bounding box center [50, 141] width 14 height 12
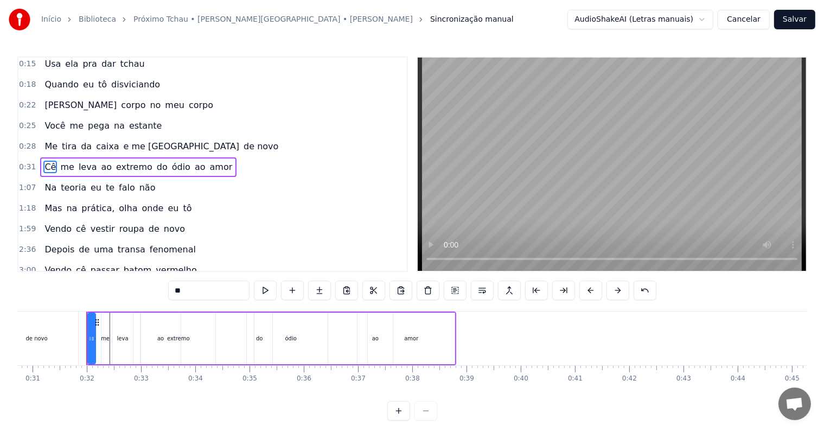
scroll to position [103, 0]
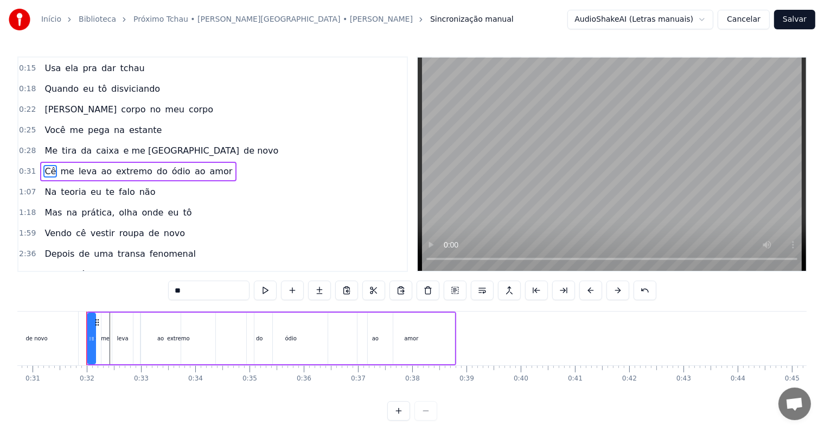
click at [24, 166] on span "0:31" at bounding box center [27, 171] width 17 height 11
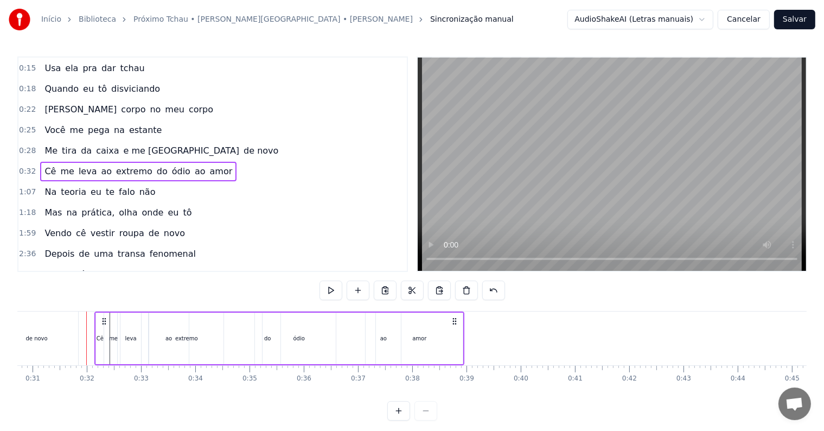
click at [36, 148] on div "0:28 Me tira da caixa e me usa de novo" at bounding box center [212, 151] width 389 height 21
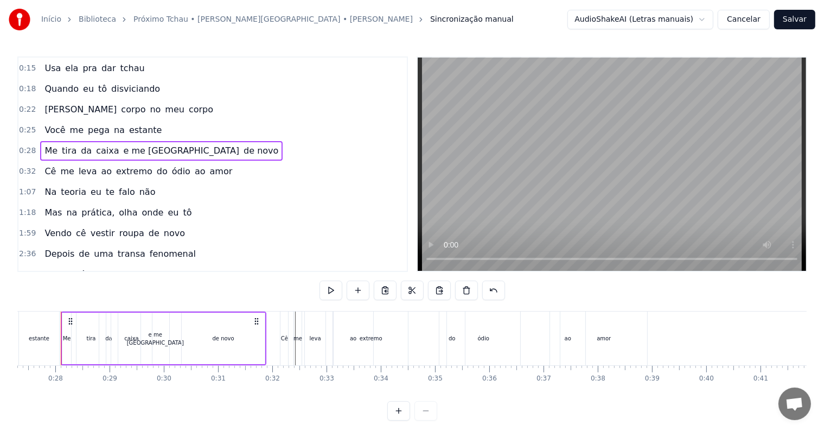
click at [22, 145] on span "0:28" at bounding box center [27, 150] width 17 height 11
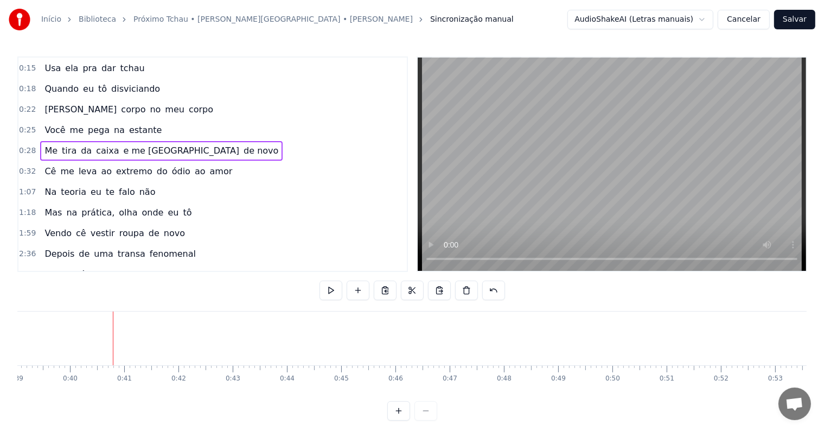
scroll to position [0, 2159]
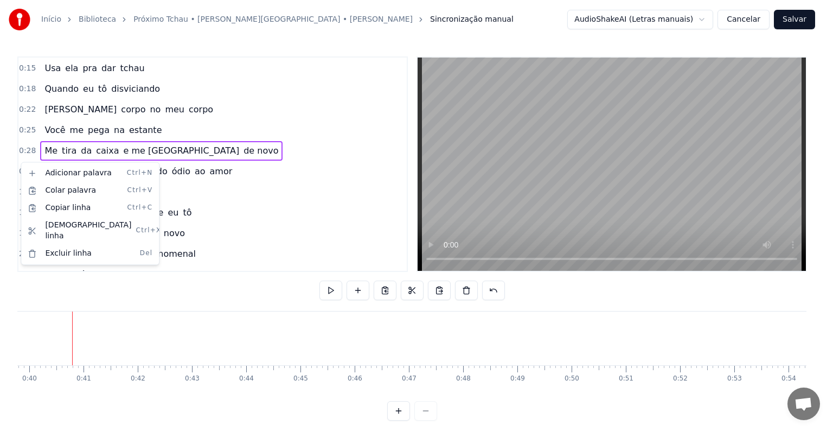
click at [252, 241] on html "Início Biblioteca Próximo Tchau • [PERSON_NAME][GEOGRAPHIC_DATA] • [PERSON_NAME…" at bounding box center [416, 219] width 833 height 438
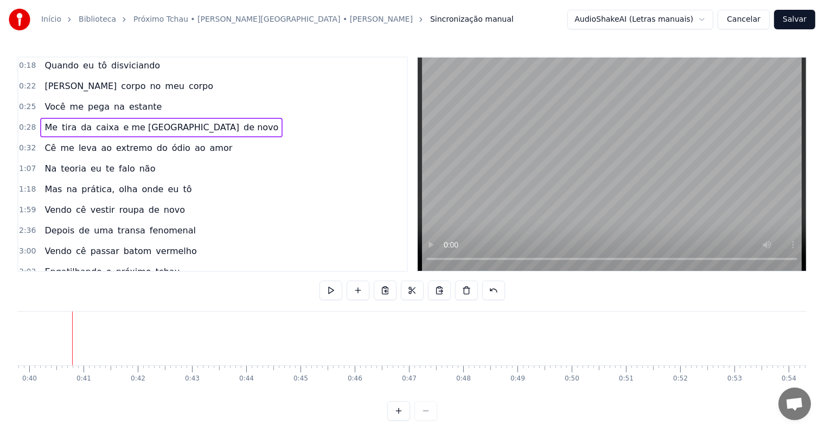
scroll to position [0, 0]
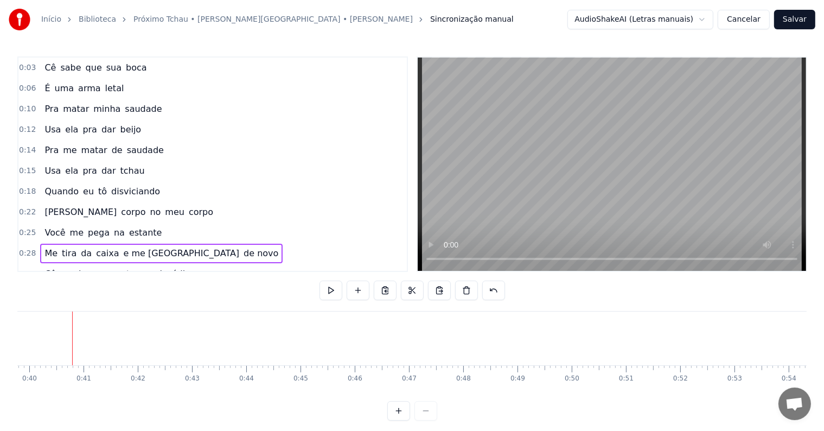
click at [17, 171] on div "0:03 Cê sabe que sua boca 0:06 É uma arma letal 0:10 Pra matar minha saudade 0:…" at bounding box center [212, 163] width 391 height 215
click at [18, 187] on div "0:18 Quando eu tô disviciando" at bounding box center [212, 191] width 389 height 21
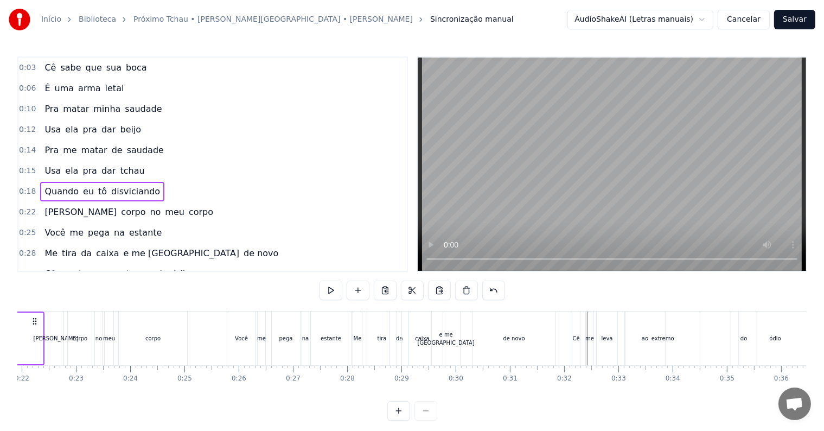
click at [24, 234] on div "0:25 Você me pega na estante" at bounding box center [212, 232] width 389 height 21
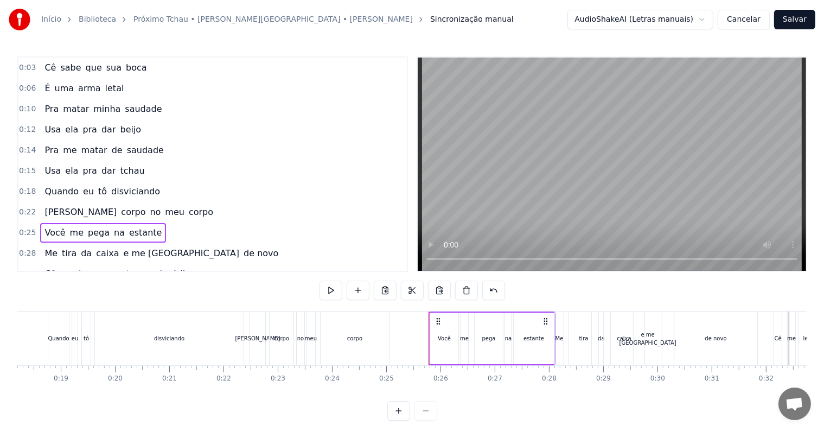
scroll to position [0, 964]
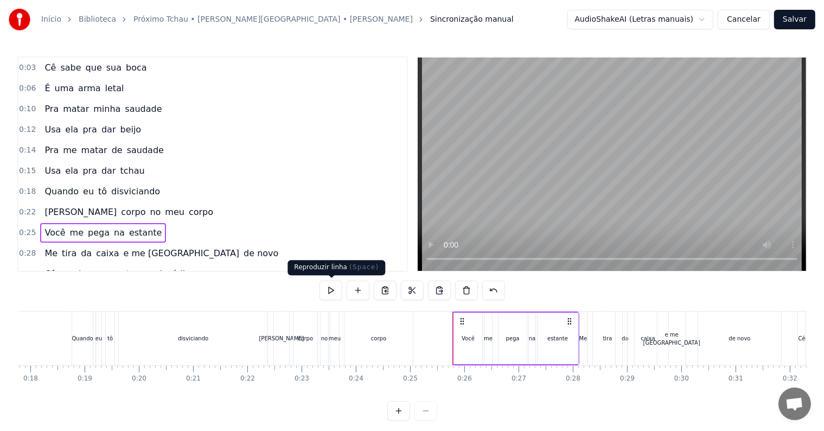
click at [333, 292] on button at bounding box center [331, 291] width 23 height 20
click at [31, 248] on span "0:28" at bounding box center [27, 253] width 17 height 11
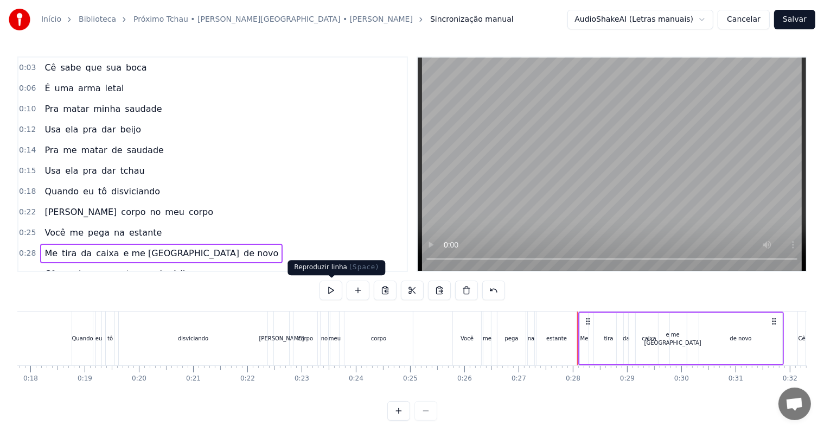
click at [319, 292] on div "0:03 Cê sabe que sua boca 0:06 É uma arma letal 0:10 Pra matar minha saudade 0:…" at bounding box center [412, 238] width 790 height 364
click at [330, 288] on button at bounding box center [331, 291] width 23 height 20
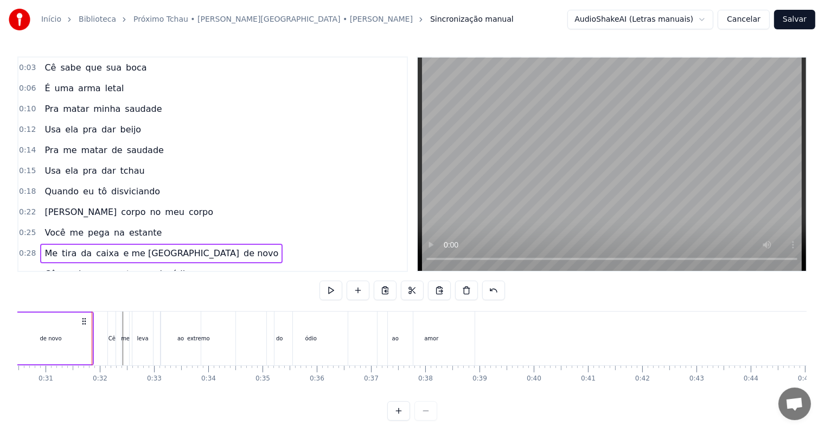
click at [330, 288] on button at bounding box center [331, 291] width 23 height 20
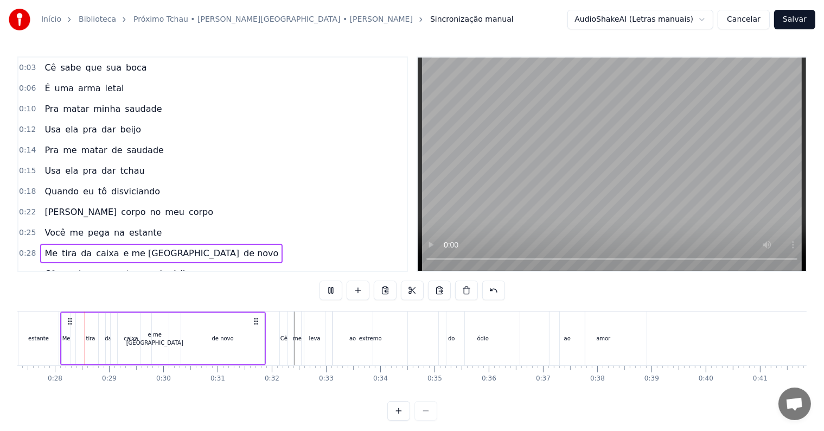
scroll to position [0, 1481]
click at [25, 250] on span "0:28" at bounding box center [27, 253] width 17 height 11
click at [26, 269] on span "0:32" at bounding box center [27, 274] width 17 height 11
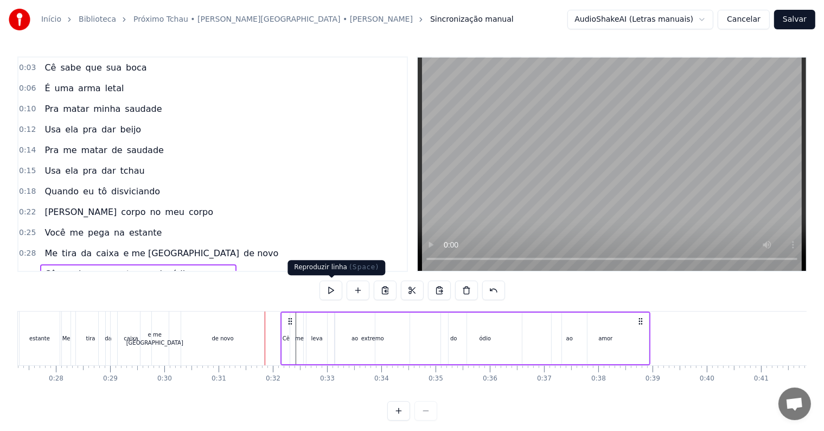
click at [334, 289] on button at bounding box center [331, 291] width 23 height 20
click at [284, 334] on div "Cê" at bounding box center [286, 338] width 7 height 8
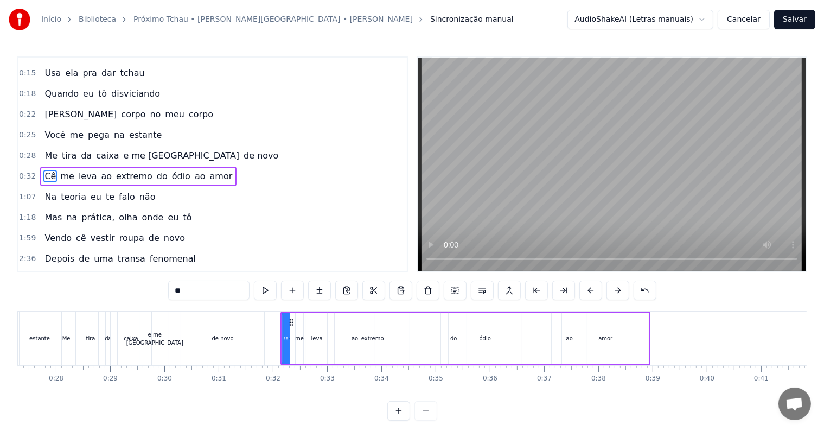
scroll to position [103, 0]
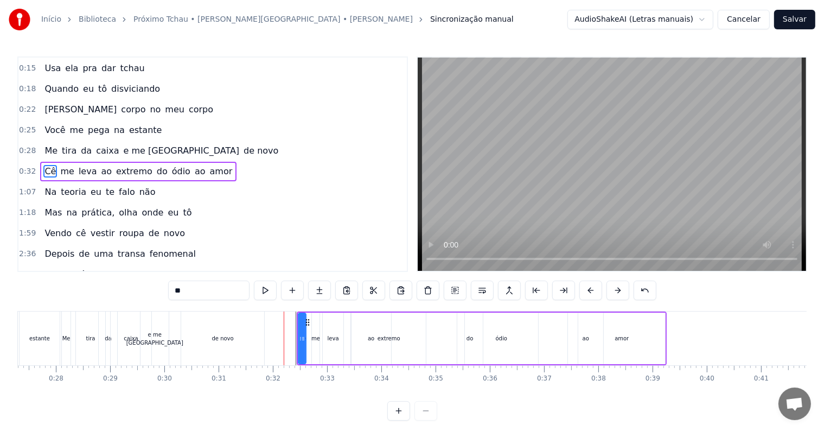
click at [24, 189] on span "1:07" at bounding box center [27, 192] width 17 height 11
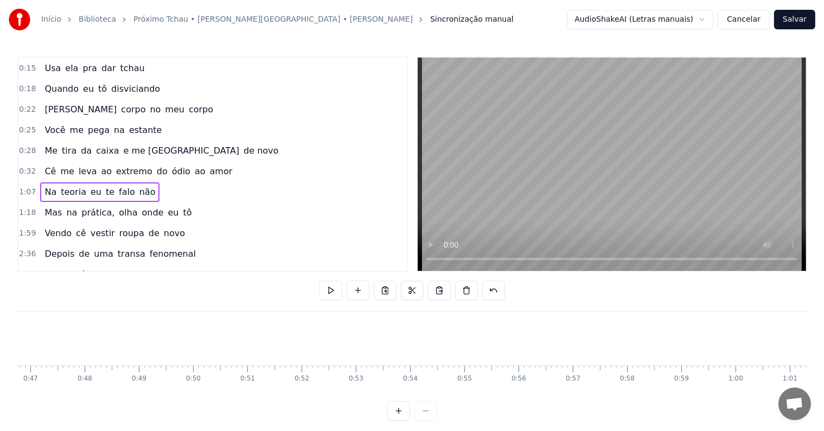
click at [13, 167] on div "Início Biblioteca Próximo Tchau • [PERSON_NAME][GEOGRAPHIC_DATA] • [PERSON_NAME…" at bounding box center [412, 210] width 824 height 421
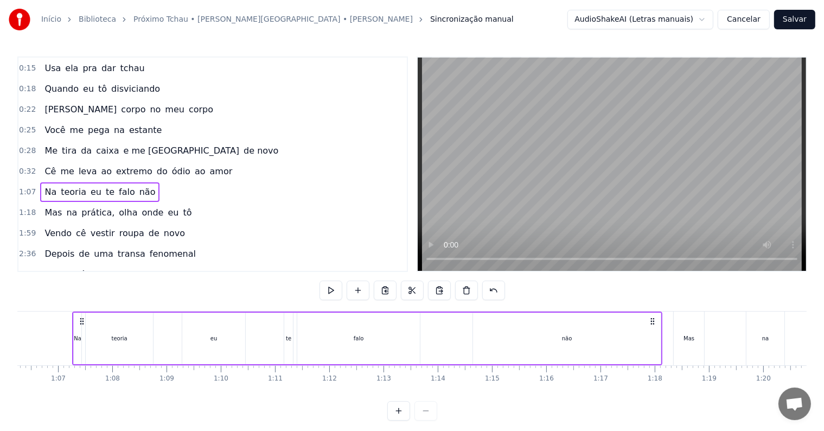
click at [21, 166] on span "0:32" at bounding box center [27, 171] width 17 height 11
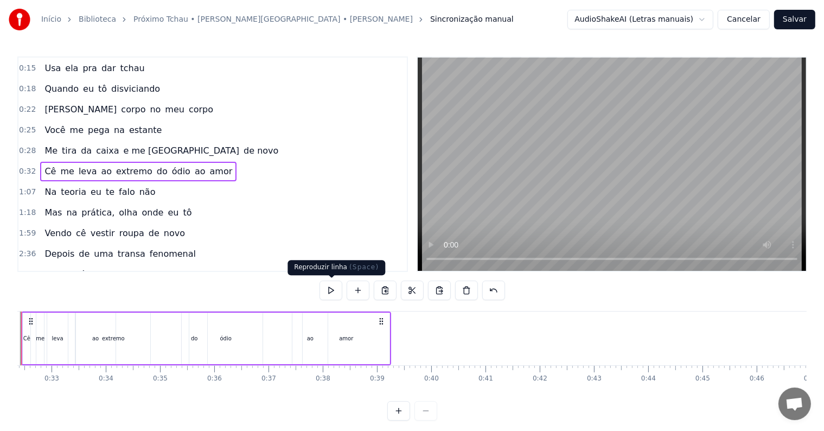
scroll to position [0, 1706]
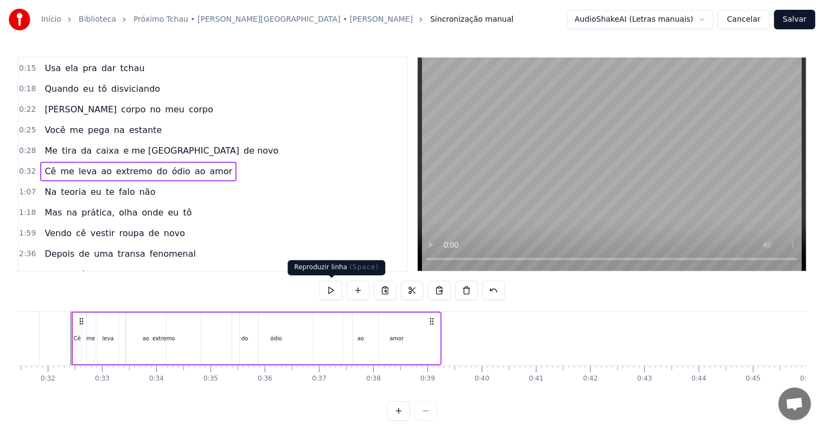
click at [328, 292] on button at bounding box center [331, 291] width 23 height 20
click at [354, 343] on div "amor" at bounding box center [396, 339] width 87 height 52
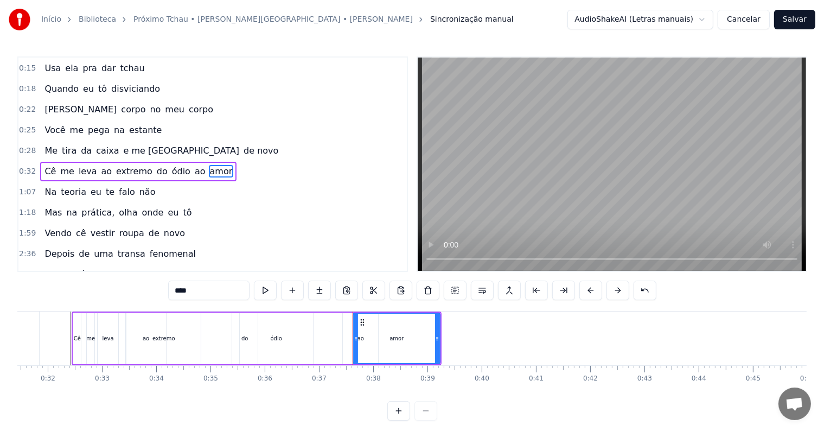
click at [360, 339] on div "amor" at bounding box center [397, 338] width 86 height 49
click at [171, 165] on span "ódio" at bounding box center [181, 171] width 21 height 12
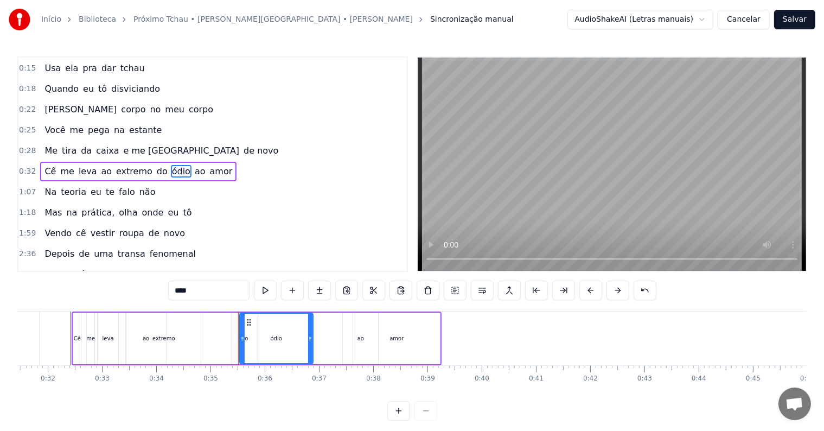
click at [194, 167] on span "ao" at bounding box center [200, 171] width 13 height 12
drag, startPoint x: 351, startPoint y: 319, endPoint x: 287, endPoint y: 320, distance: 64.0
click at [287, 320] on icon at bounding box center [288, 322] width 9 height 9
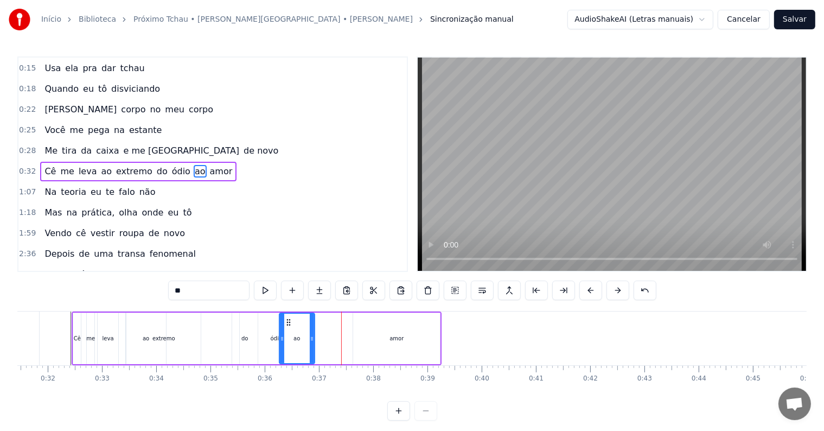
click at [394, 337] on div "amor" at bounding box center [397, 338] width 14 height 8
type input "****"
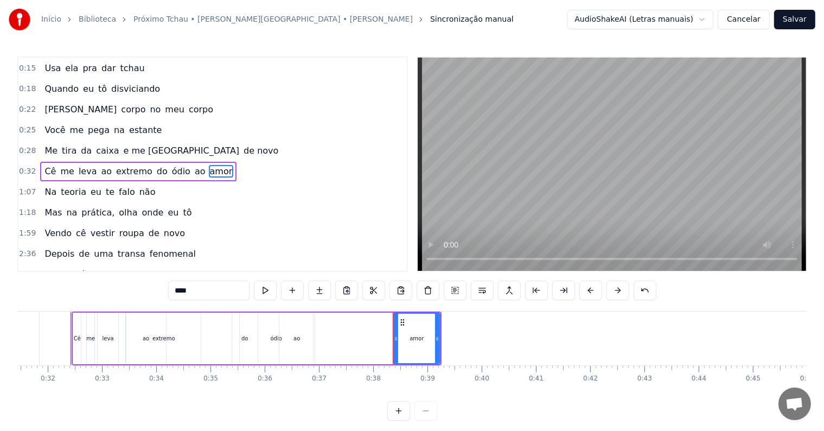
drag, startPoint x: 358, startPoint y: 320, endPoint x: 402, endPoint y: 323, distance: 44.6
click at [402, 323] on div "amor" at bounding box center [417, 338] width 46 height 49
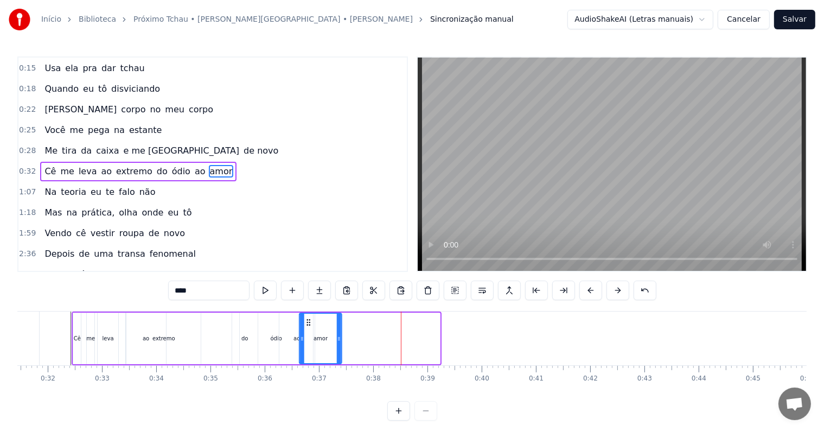
drag, startPoint x: 405, startPoint y: 320, endPoint x: 307, endPoint y: 315, distance: 98.3
click at [307, 315] on div "amor" at bounding box center [321, 338] width 41 height 49
click at [28, 167] on span "0:32" at bounding box center [27, 171] width 17 height 11
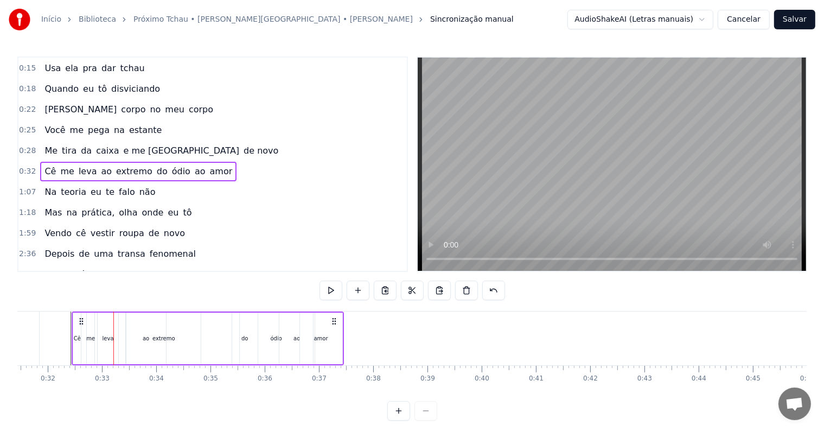
click at [33, 164] on div "0:32 Cê me leva ao extremo do ódio ao amor" at bounding box center [212, 171] width 389 height 21
click at [26, 166] on span "0:32" at bounding box center [27, 171] width 17 height 11
click at [29, 145] on span "0:28" at bounding box center [27, 150] width 17 height 11
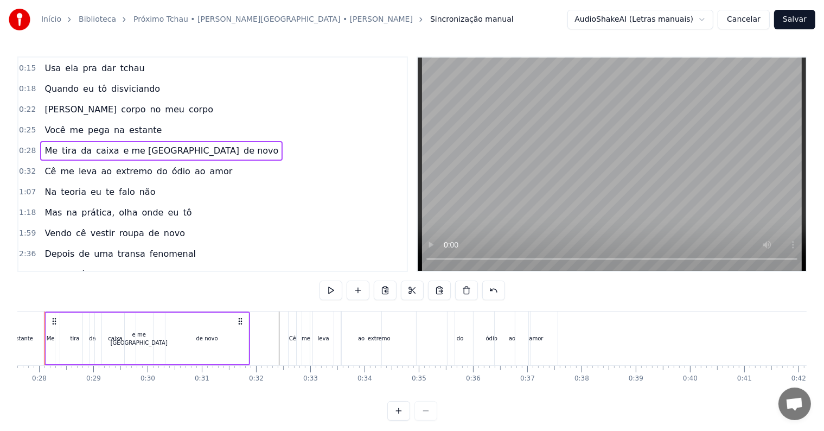
scroll to position [0, 1470]
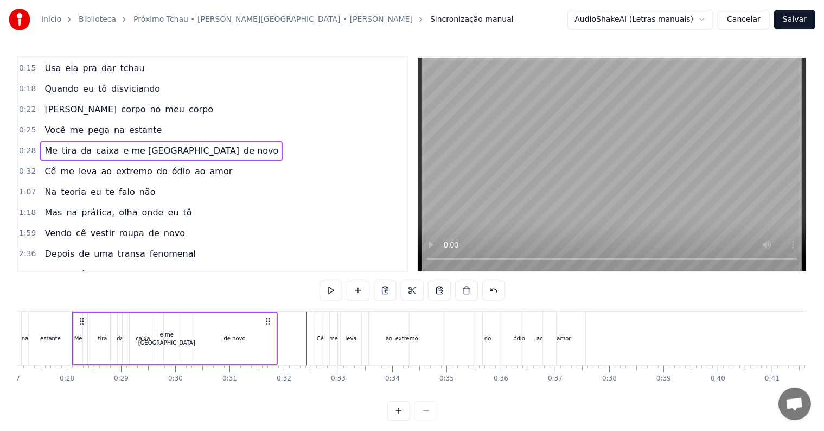
click at [17, 164] on div "Início Biblioteca Próximo Tchau • [PERSON_NAME][GEOGRAPHIC_DATA] • [PERSON_NAME…" at bounding box center [412, 210] width 824 height 421
click at [321, 291] on button at bounding box center [331, 291] width 23 height 20
click at [20, 166] on span "0:32" at bounding box center [27, 171] width 17 height 11
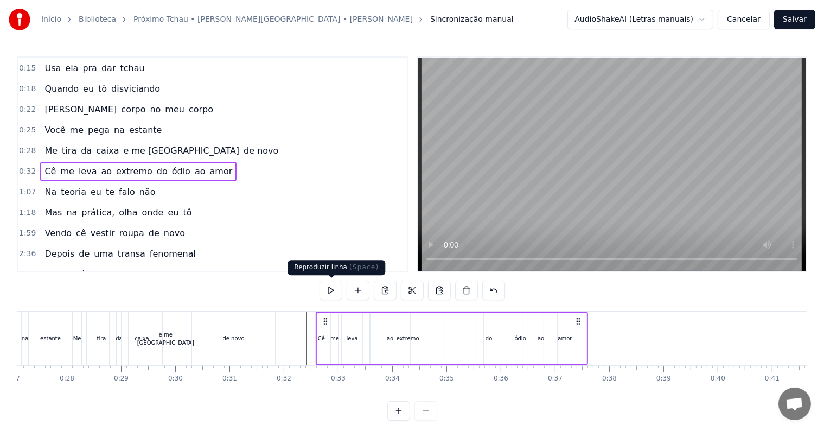
click at [336, 287] on button at bounding box center [331, 291] width 23 height 20
click at [491, 339] on div "ódio" at bounding box center [520, 339] width 73 height 52
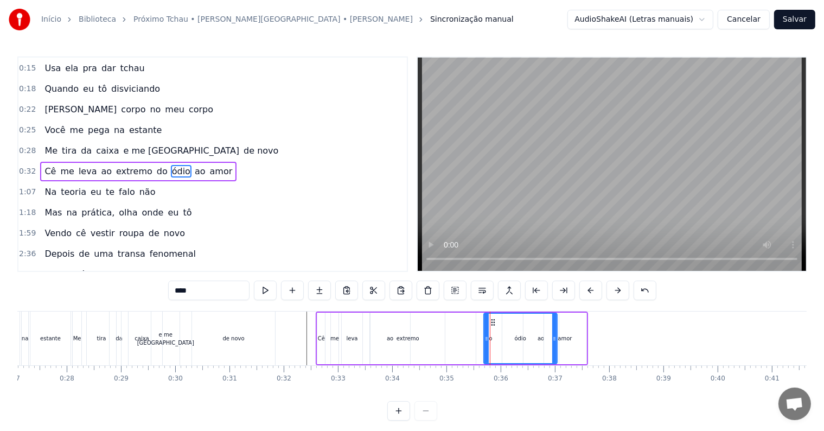
click at [156, 167] on span "do" at bounding box center [162, 171] width 13 height 12
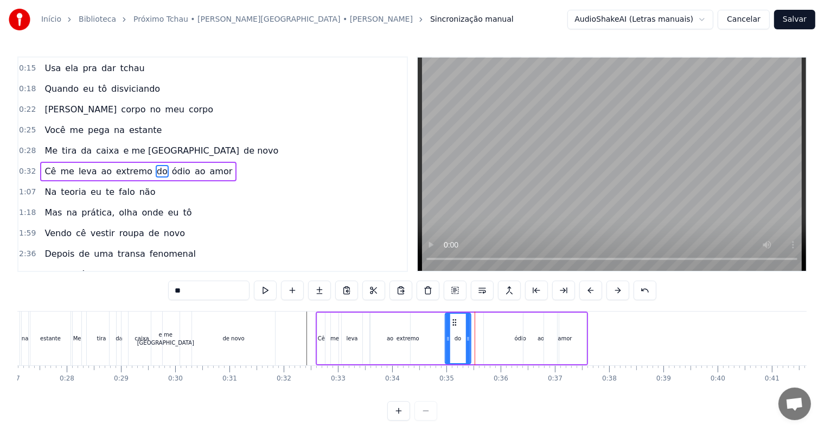
drag, startPoint x: 483, startPoint y: 322, endPoint x: 452, endPoint y: 317, distance: 31.3
click at [452, 318] on icon at bounding box center [454, 322] width 9 height 9
click at [518, 336] on div "ódio" at bounding box center [520, 338] width 11 height 8
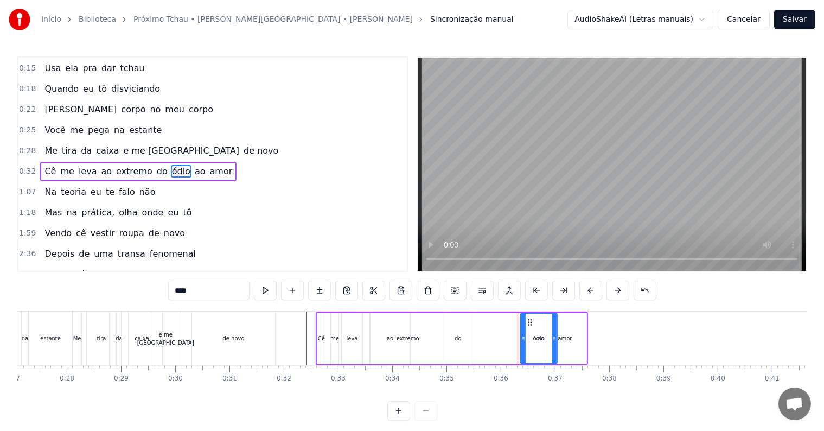
drag, startPoint x: 488, startPoint y: 320, endPoint x: 525, endPoint y: 321, distance: 36.9
click at [525, 321] on div at bounding box center [523, 338] width 4 height 49
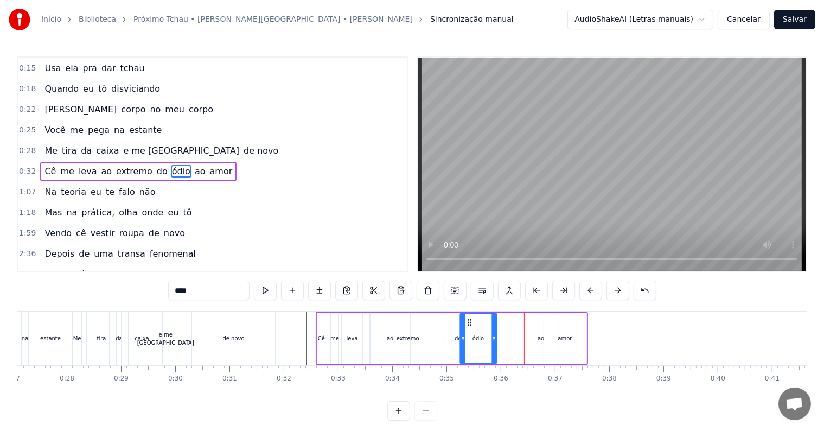
drag, startPoint x: 527, startPoint y: 321, endPoint x: 467, endPoint y: 317, distance: 60.4
click at [467, 318] on icon at bounding box center [470, 322] width 9 height 9
click at [538, 339] on div "ao" at bounding box center [541, 338] width 7 height 8
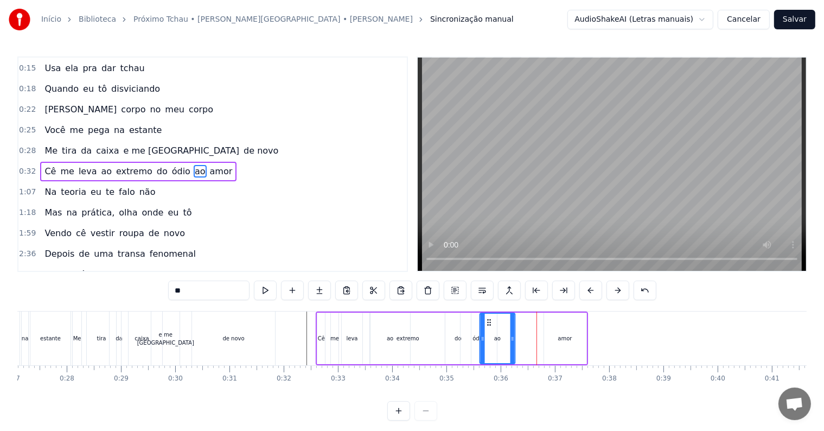
drag, startPoint x: 531, startPoint y: 322, endPoint x: 487, endPoint y: 321, distance: 43.4
click at [488, 322] on circle at bounding box center [488, 322] width 1 height 1
click at [568, 341] on div "amor" at bounding box center [565, 338] width 14 height 8
type input "****"
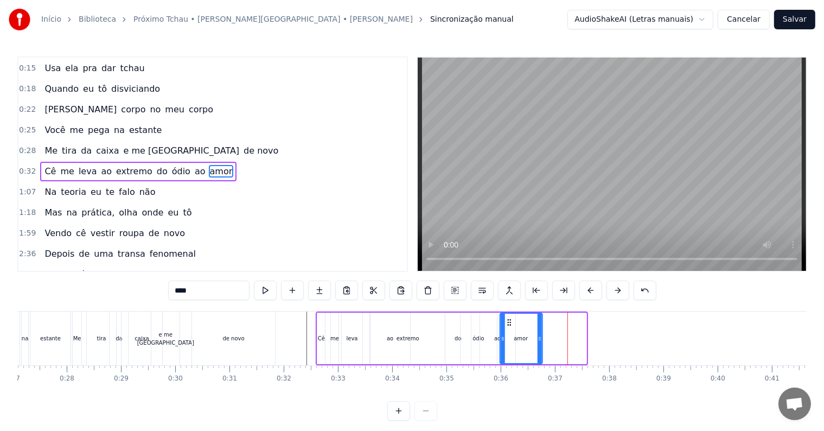
drag, startPoint x: 552, startPoint y: 323, endPoint x: 508, endPoint y: 323, distance: 44.0
click at [508, 323] on icon at bounding box center [509, 322] width 9 height 9
click at [24, 166] on span "0:32" at bounding box center [27, 171] width 17 height 11
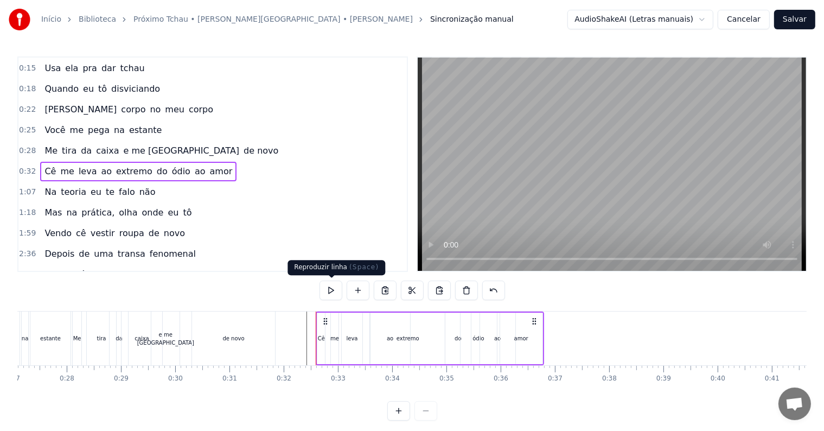
click at [330, 291] on button at bounding box center [331, 291] width 23 height 20
click at [521, 339] on div "amor" at bounding box center [521, 338] width 14 height 8
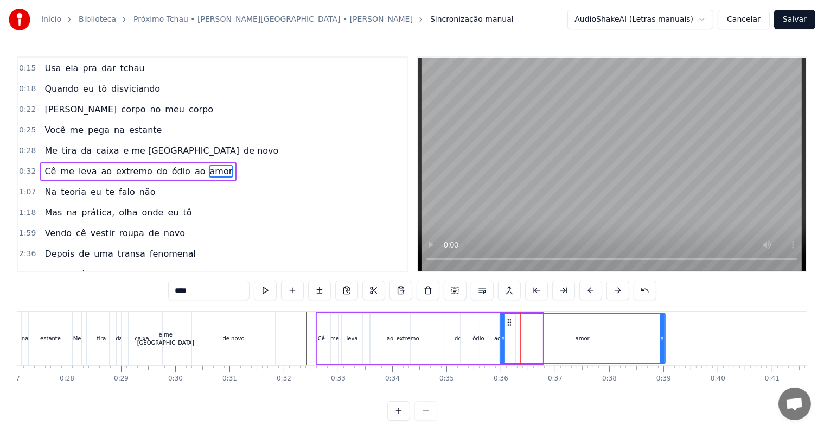
drag, startPoint x: 541, startPoint y: 339, endPoint x: 664, endPoint y: 338, distance: 122.6
click at [664, 338] on icon at bounding box center [662, 338] width 4 height 9
click at [22, 166] on span "0:32" at bounding box center [27, 171] width 17 height 11
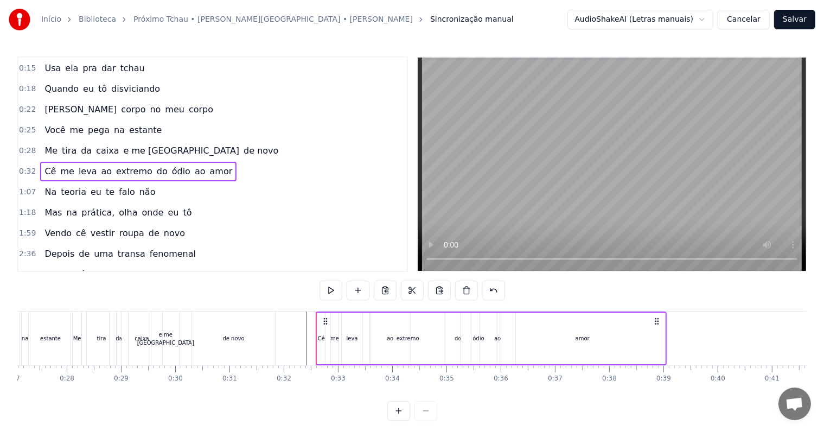
click at [27, 187] on span "1:07" at bounding box center [27, 192] width 17 height 11
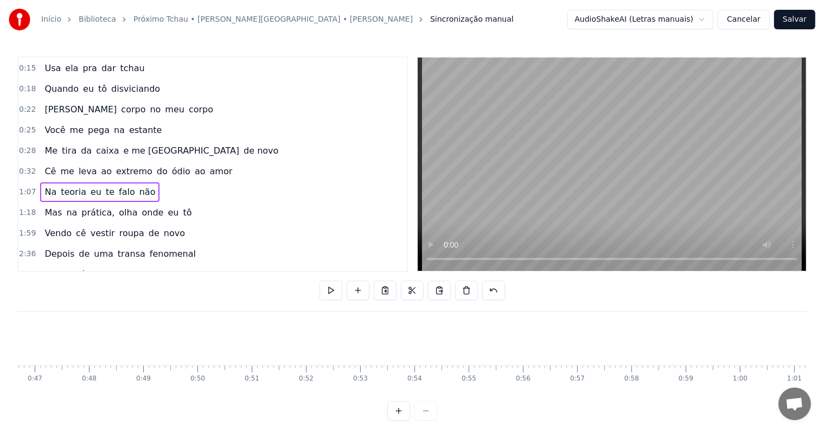
click at [21, 167] on span "0:32" at bounding box center [27, 171] width 17 height 11
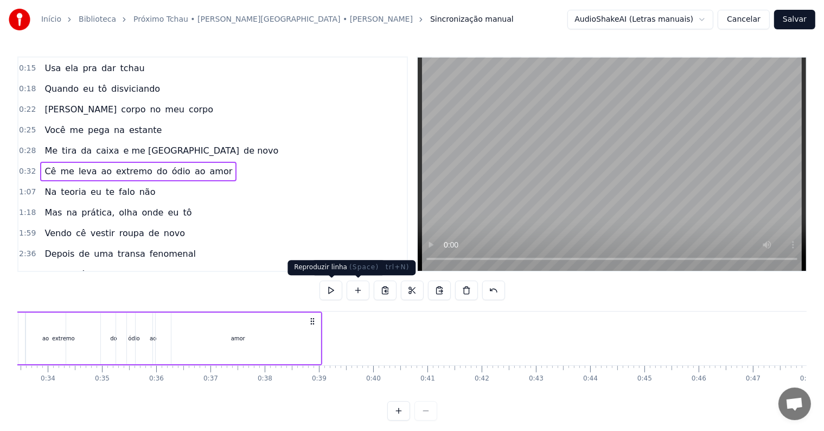
scroll to position [0, 1714]
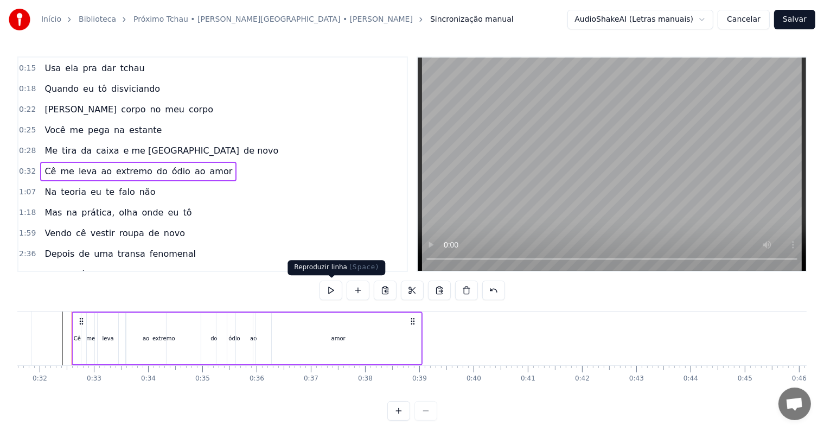
click at [330, 291] on button at bounding box center [331, 291] width 23 height 20
click at [209, 165] on span "amor" at bounding box center [221, 171] width 25 height 12
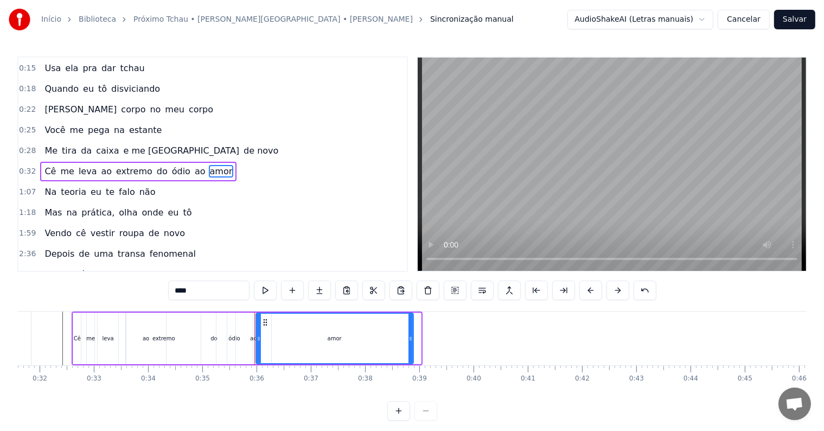
drag, startPoint x: 418, startPoint y: 335, endPoint x: 410, endPoint y: 334, distance: 8.2
click at [410, 334] on icon at bounding box center [411, 338] width 4 height 9
click at [17, 162] on div "Início Biblioteca Próximo Tchau • [PERSON_NAME][GEOGRAPHIC_DATA] • [PERSON_NAME…" at bounding box center [412, 210] width 824 height 421
click at [23, 166] on span "0:32" at bounding box center [27, 171] width 17 height 11
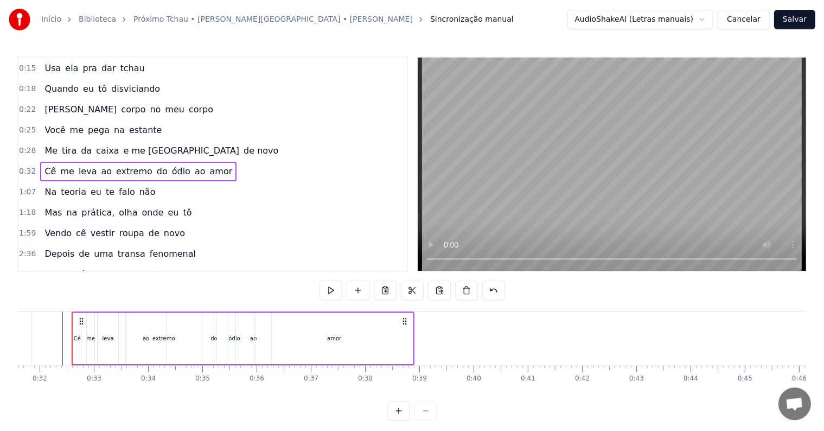
click at [338, 290] on button at bounding box center [331, 291] width 23 height 20
click at [343, 336] on div "amor" at bounding box center [334, 339] width 157 height 52
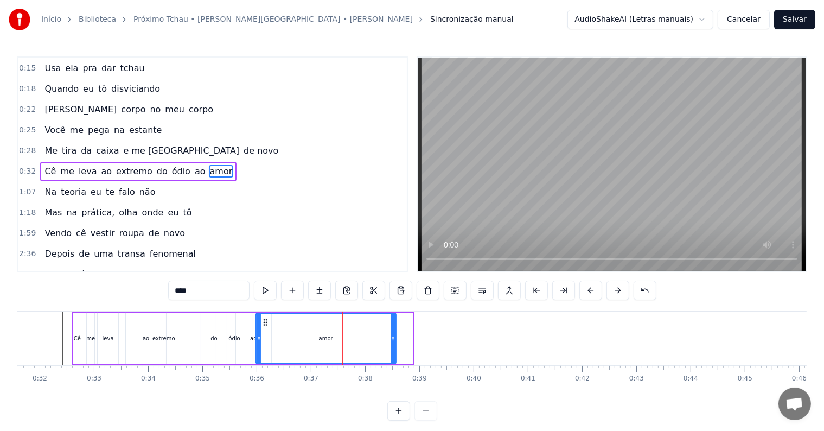
drag, startPoint x: 409, startPoint y: 336, endPoint x: 392, endPoint y: 336, distance: 16.3
click at [392, 336] on icon at bounding box center [393, 338] width 4 height 9
click at [27, 166] on span "0:32" at bounding box center [27, 171] width 17 height 11
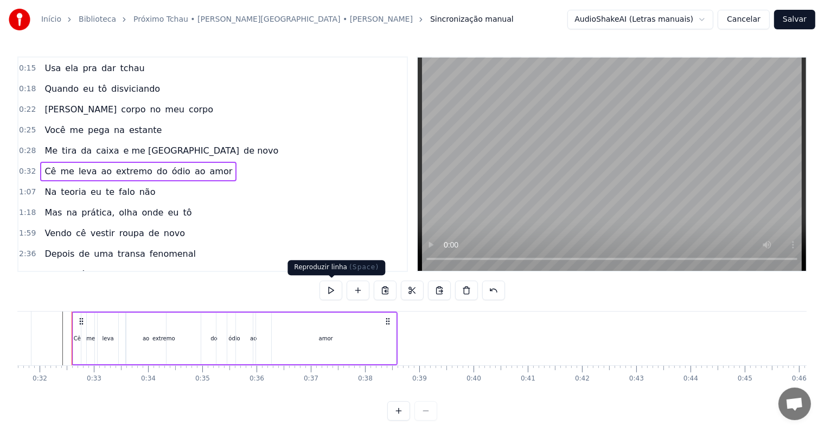
click at [327, 289] on button at bounding box center [331, 291] width 23 height 20
click at [209, 165] on span "amor" at bounding box center [221, 171] width 25 height 12
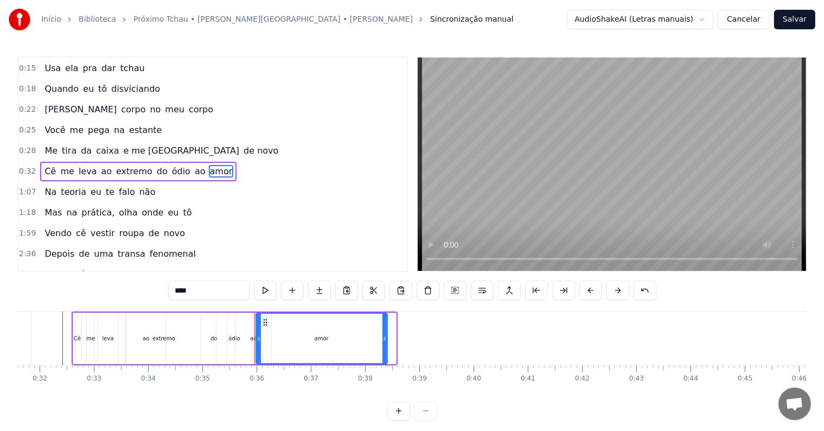
drag, startPoint x: 393, startPoint y: 336, endPoint x: 384, endPoint y: 336, distance: 8.7
click at [384, 336] on icon at bounding box center [385, 338] width 4 height 9
click at [27, 166] on span "0:32" at bounding box center [27, 171] width 17 height 11
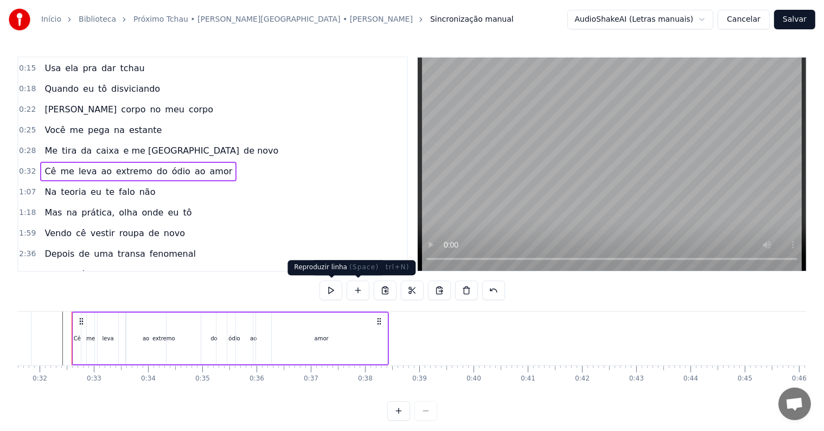
click at [337, 287] on button at bounding box center [331, 291] width 23 height 20
click at [20, 187] on span "1:07" at bounding box center [27, 192] width 17 height 11
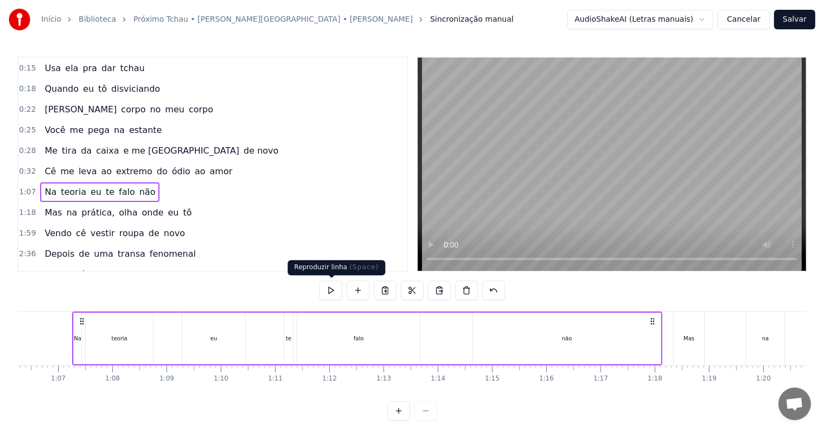
click at [332, 286] on button at bounding box center [331, 291] width 23 height 20
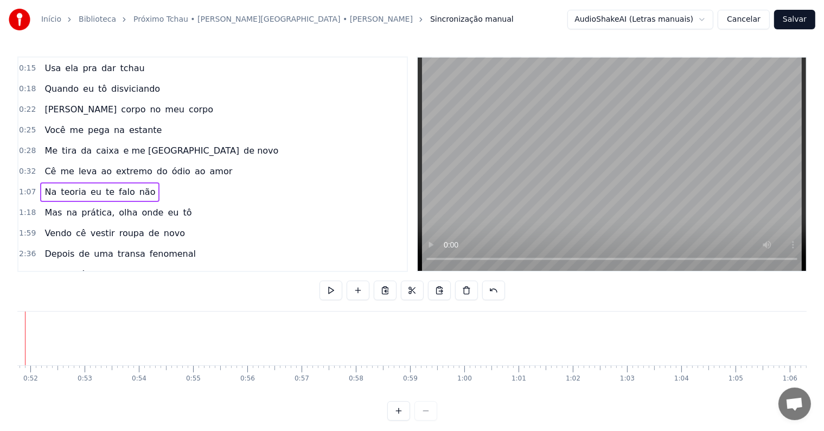
scroll to position [0, 2761]
click at [23, 187] on span "1:06" at bounding box center [27, 192] width 17 height 11
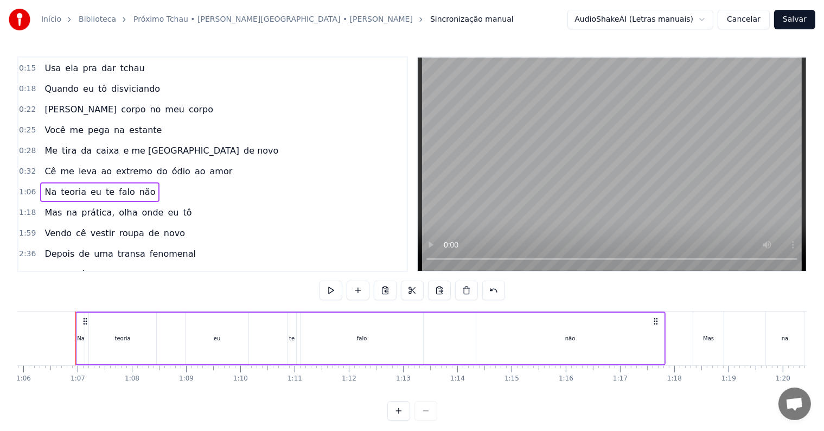
scroll to position [0, 3579]
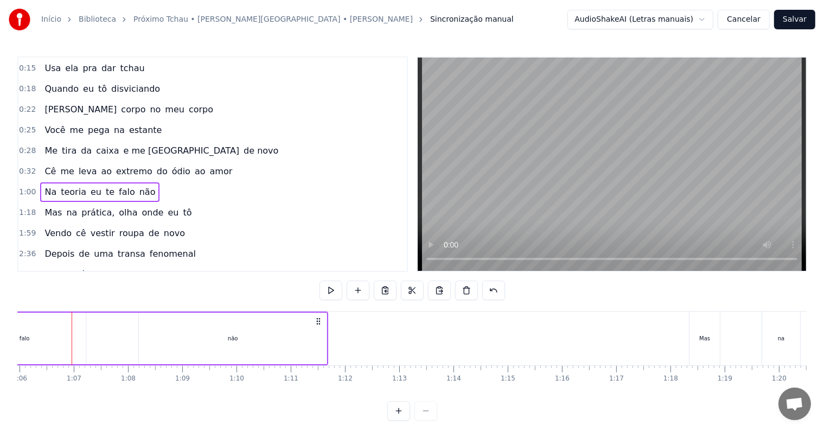
click at [24, 166] on span "0:32" at bounding box center [27, 171] width 17 height 11
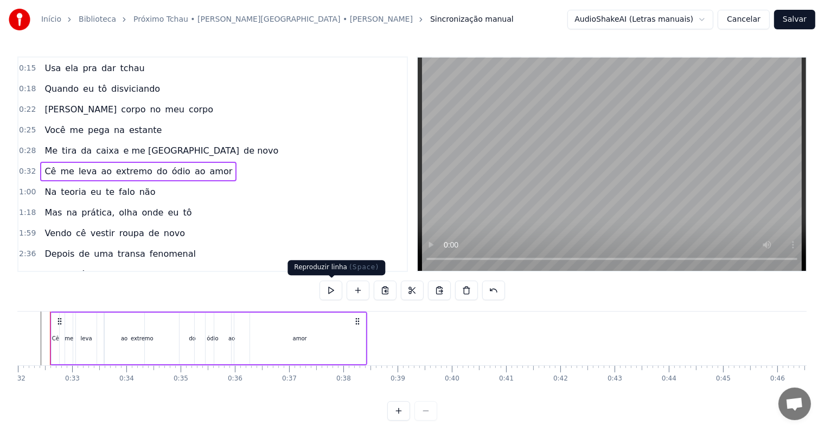
scroll to position [0, 1714]
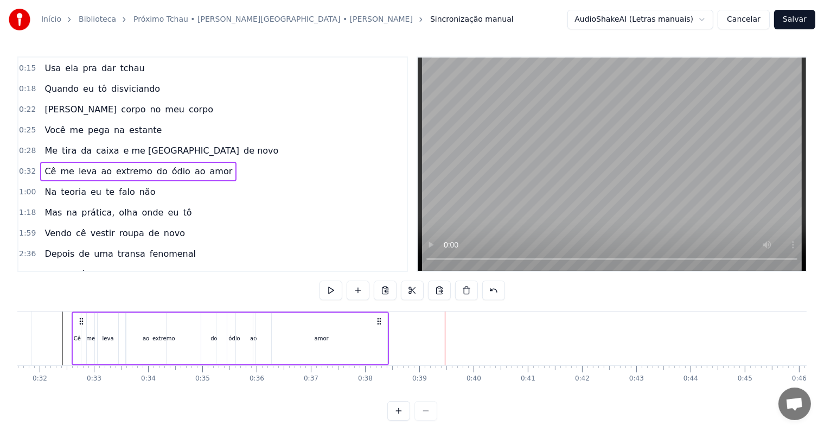
click at [26, 187] on span "1:00" at bounding box center [27, 192] width 17 height 11
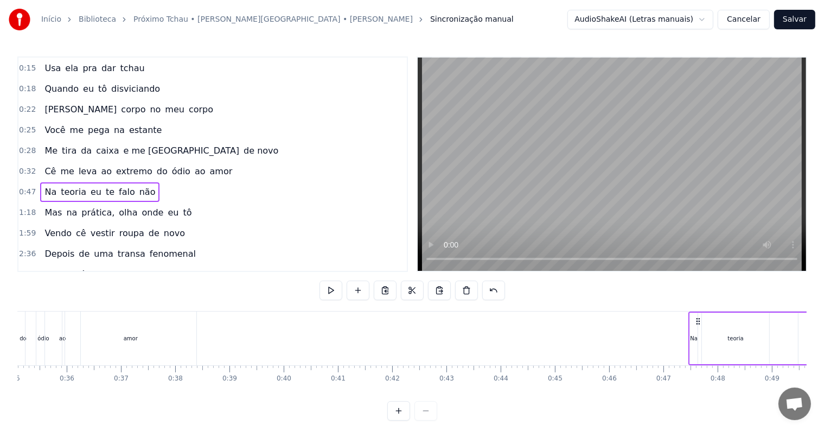
scroll to position [0, 1923]
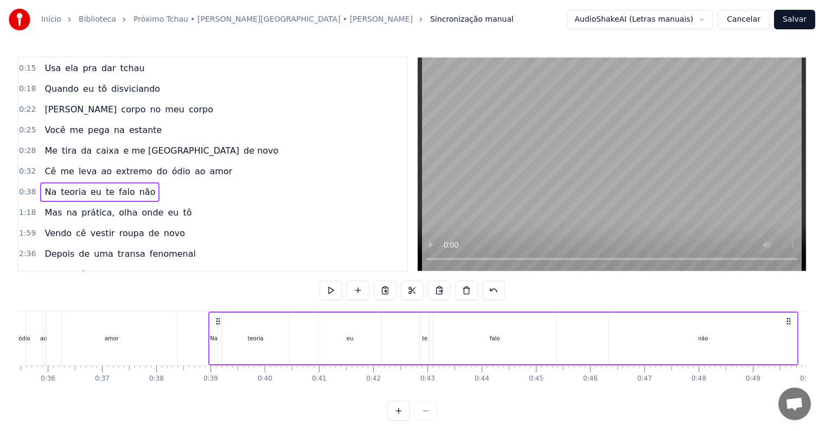
click at [12, 163] on div "Início Biblioteca Próximo Tchau • [PERSON_NAME][GEOGRAPHIC_DATA] • [PERSON_NAME…" at bounding box center [412, 210] width 824 height 421
click at [19, 166] on span "0:32" at bounding box center [27, 171] width 17 height 11
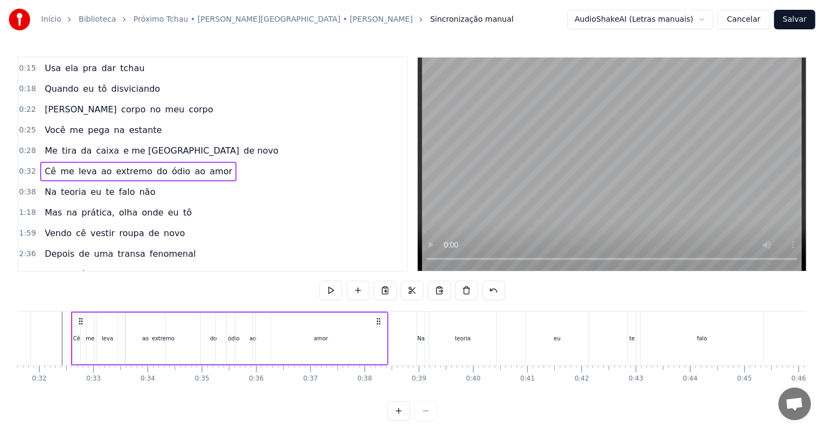
scroll to position [0, 1714]
click at [323, 291] on button at bounding box center [331, 291] width 23 height 20
click at [22, 187] on span "0:38" at bounding box center [27, 192] width 17 height 11
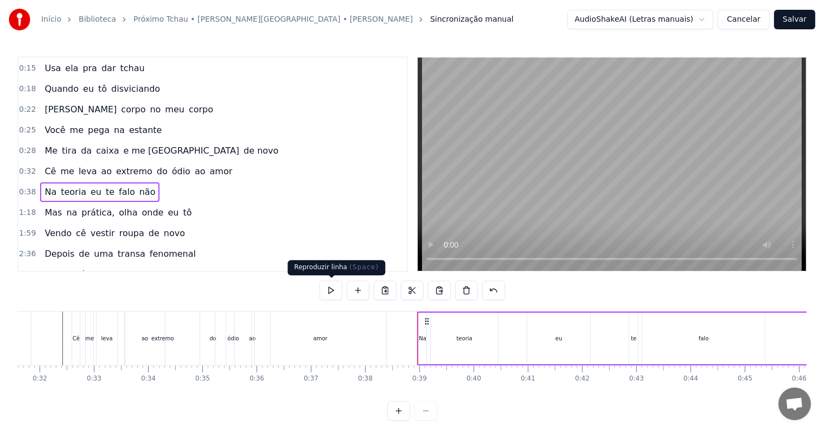
click at [334, 289] on button at bounding box center [331, 291] width 23 height 20
click at [28, 187] on span "0:38" at bounding box center [27, 192] width 17 height 11
click at [332, 290] on button at bounding box center [331, 291] width 23 height 20
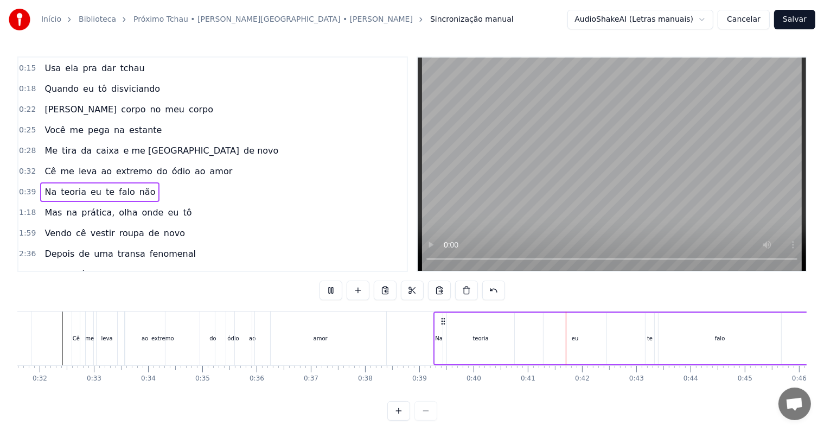
click at [332, 290] on button at bounding box center [331, 291] width 23 height 20
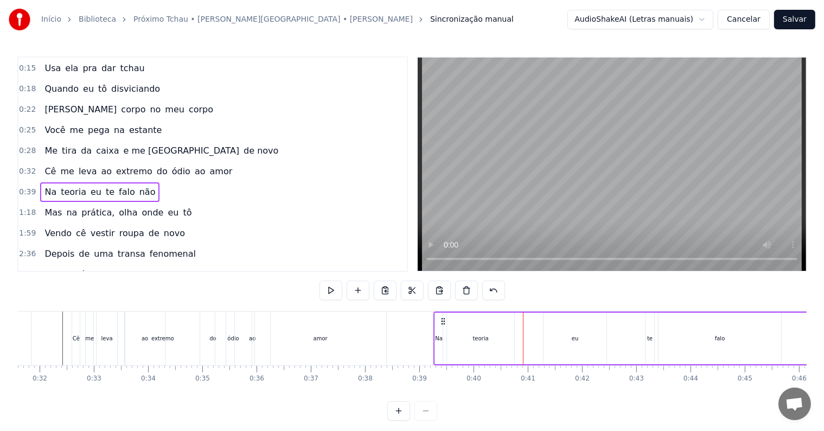
click at [90, 186] on span "eu" at bounding box center [96, 192] width 13 height 12
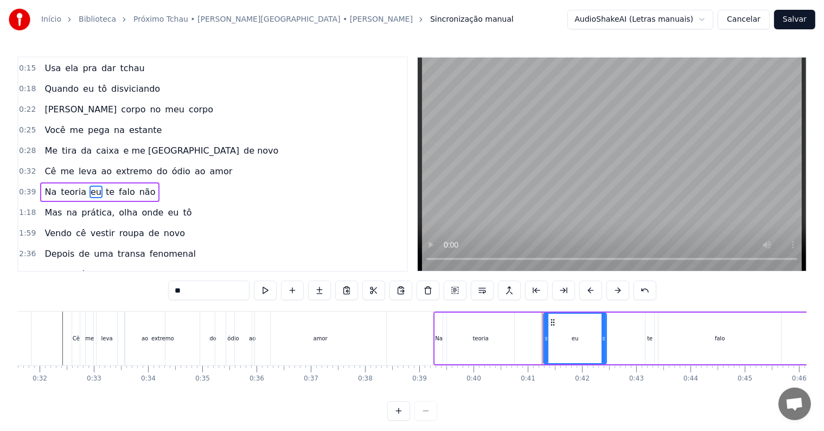
scroll to position [123, 0]
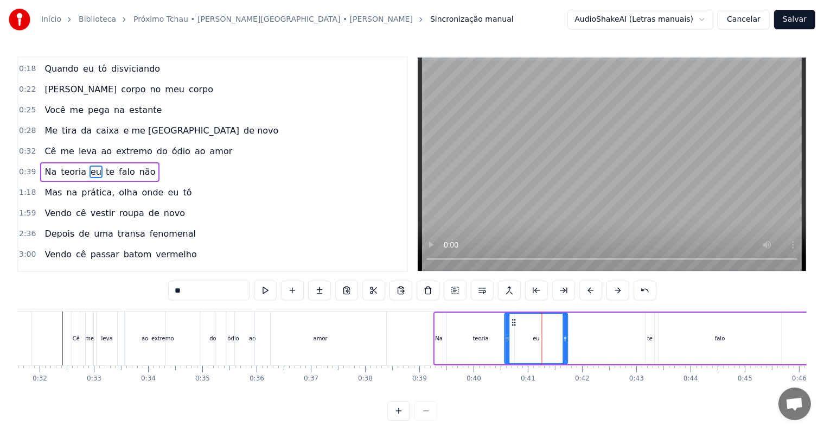
drag, startPoint x: 552, startPoint y: 323, endPoint x: 512, endPoint y: 317, distance: 40.1
click at [512, 318] on icon at bounding box center [514, 322] width 9 height 9
click at [22, 167] on span "0:39" at bounding box center [27, 172] width 17 height 11
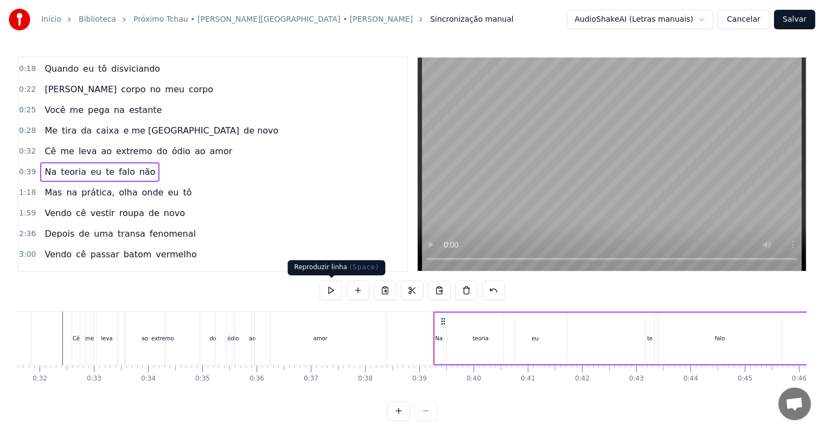
click at [330, 289] on button at bounding box center [331, 291] width 23 height 20
drag, startPoint x: 330, startPoint y: 289, endPoint x: 495, endPoint y: 345, distance: 174.3
click at [330, 289] on button at bounding box center [331, 291] width 23 height 20
click at [647, 341] on div "te" at bounding box center [649, 338] width 5 height 8
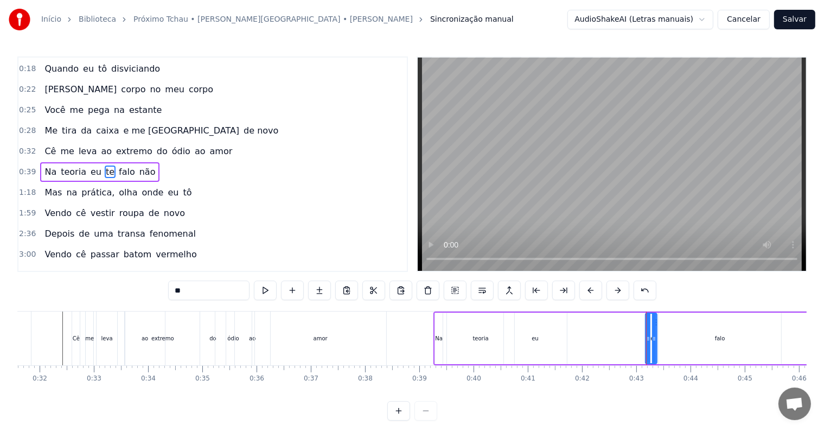
click at [654, 335] on icon at bounding box center [654, 338] width 4 height 9
drag, startPoint x: 647, startPoint y: 338, endPoint x: 638, endPoint y: 336, distance: 9.3
click at [638, 336] on icon at bounding box center [639, 338] width 4 height 9
drag, startPoint x: 642, startPoint y: 324, endPoint x: 543, endPoint y: 321, distance: 99.3
click at [543, 321] on icon at bounding box center [547, 322] width 9 height 9
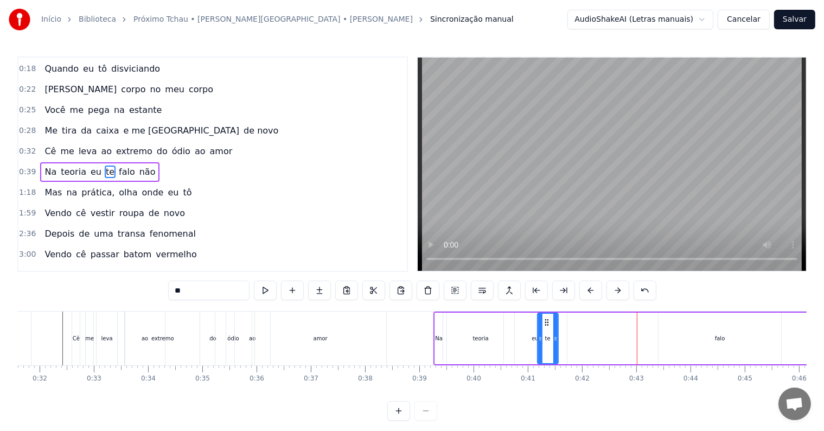
click at [710, 334] on div "falo" at bounding box center [720, 339] width 123 height 52
type input "****"
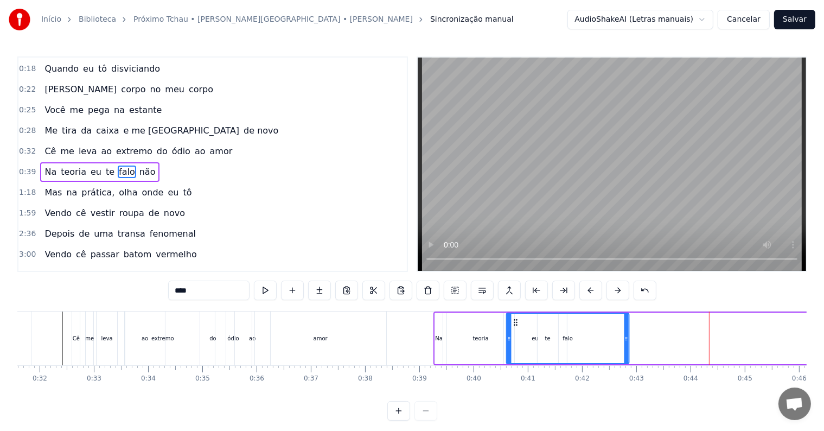
drag, startPoint x: 667, startPoint y: 321, endPoint x: 515, endPoint y: 317, distance: 152.0
click at [515, 318] on icon at bounding box center [516, 322] width 9 height 9
click at [20, 189] on span "1:18" at bounding box center [27, 192] width 17 height 11
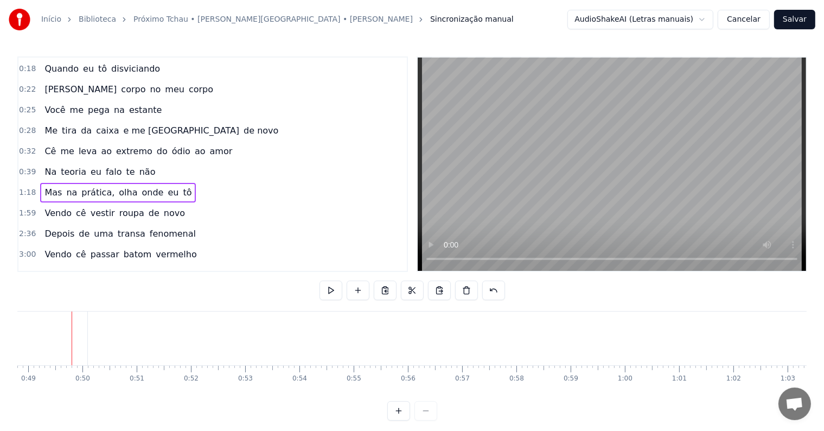
click at [17, 163] on div "0:03 Cê sabe que sua boca 0:06 É uma arma letal 0:10 Pra matar minha saudade 0:…" at bounding box center [212, 163] width 391 height 215
click at [33, 169] on div "0:39 Na teoria eu falo te não" at bounding box center [212, 172] width 389 height 21
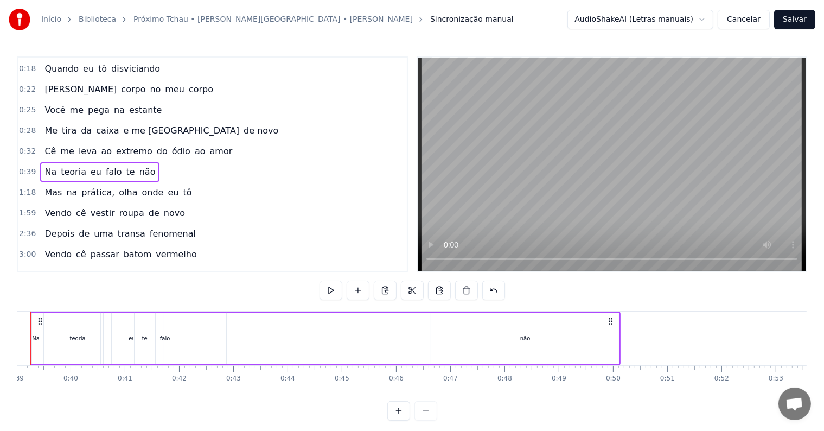
scroll to position [0, 2076]
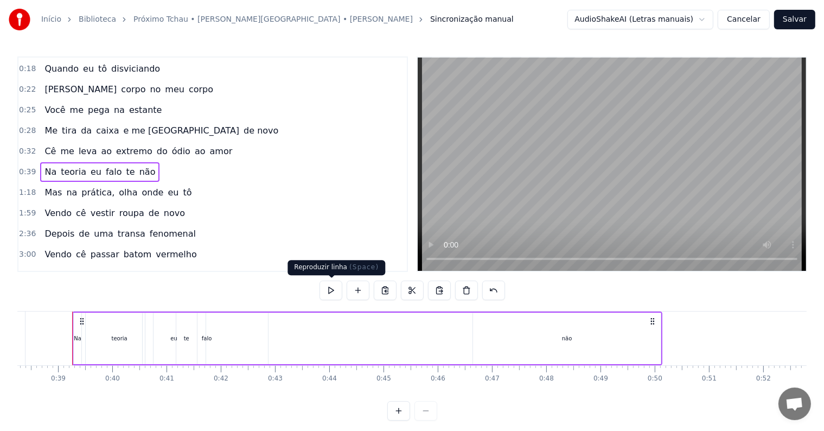
click at [330, 295] on button at bounding box center [331, 291] width 23 height 20
click at [138, 166] on span "não" at bounding box center [147, 171] width 18 height 12
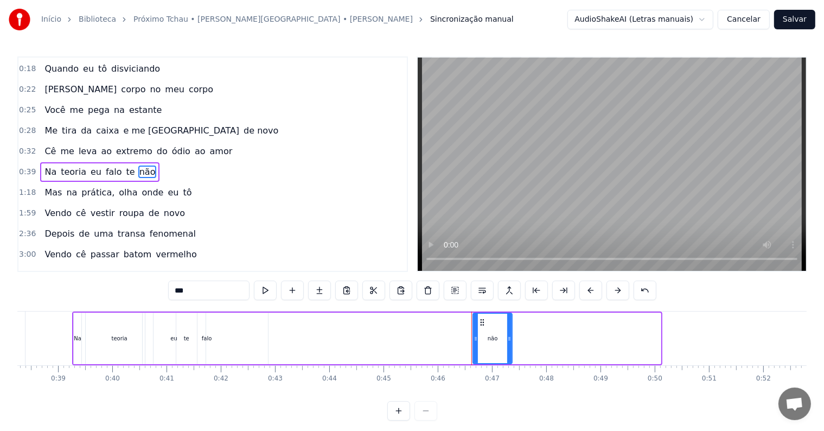
drag, startPoint x: 655, startPoint y: 339, endPoint x: 510, endPoint y: 337, distance: 145.4
click at [510, 337] on icon at bounding box center [509, 338] width 4 height 9
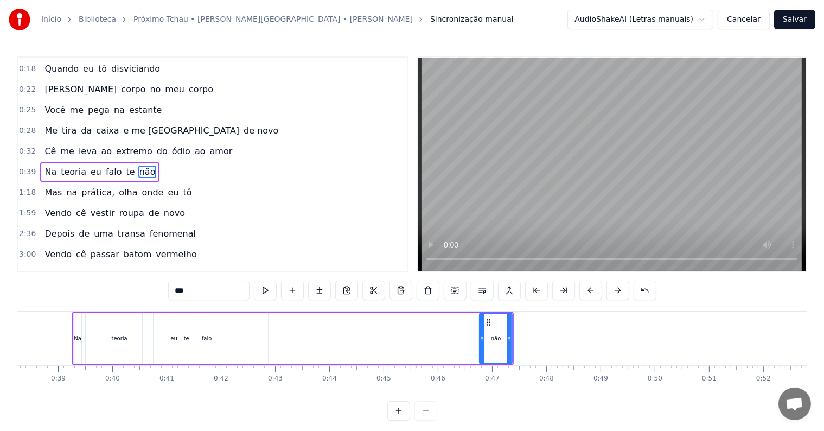
drag, startPoint x: 473, startPoint y: 339, endPoint x: 482, endPoint y: 338, distance: 8.7
click at [482, 338] on icon at bounding box center [482, 338] width 4 height 9
drag, startPoint x: 488, startPoint y: 319, endPoint x: 228, endPoint y: 315, distance: 259.9
click at [228, 315] on div "não" at bounding box center [237, 338] width 29 height 49
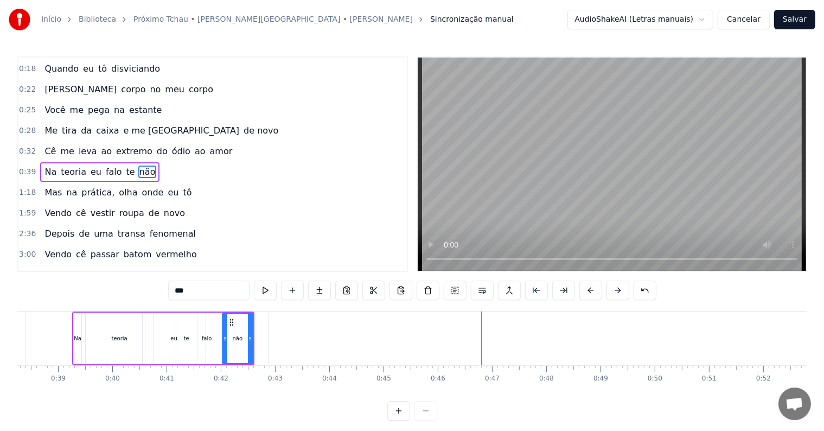
click at [257, 343] on div "falo" at bounding box center [206, 339] width 123 height 52
type input "****"
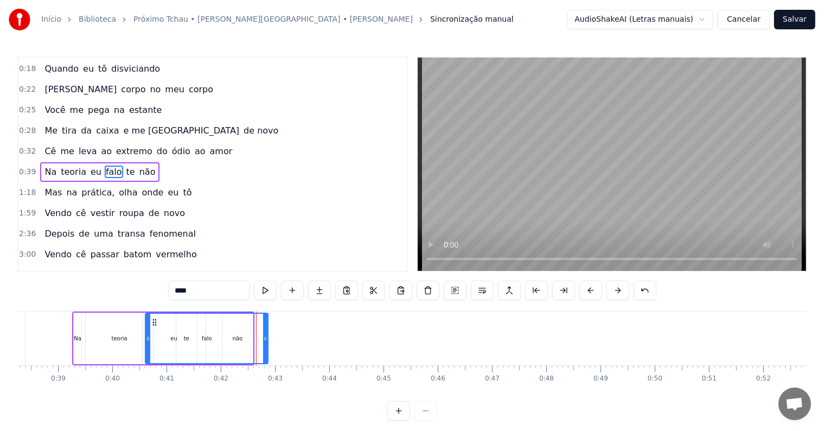
click at [244, 339] on div "falo" at bounding box center [207, 338] width 122 height 49
click at [24, 171] on div "0:39 Na teoria eu falo te não" at bounding box center [212, 172] width 389 height 21
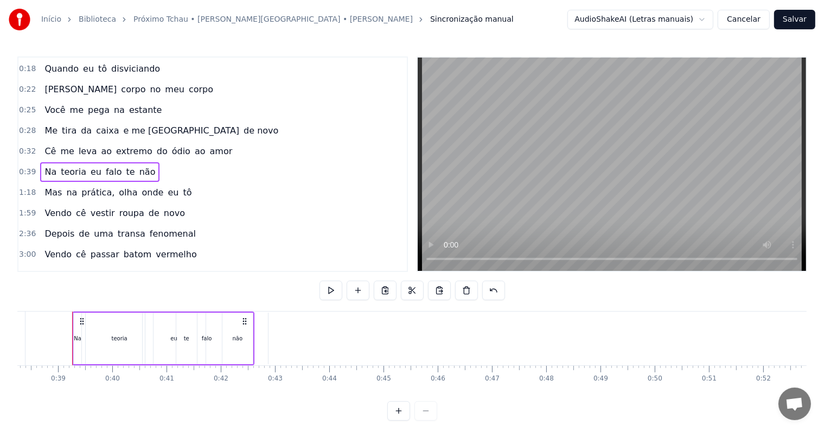
click at [23, 167] on span "0:39" at bounding box center [27, 172] width 17 height 11
click at [125, 167] on span "te" at bounding box center [130, 171] width 11 height 12
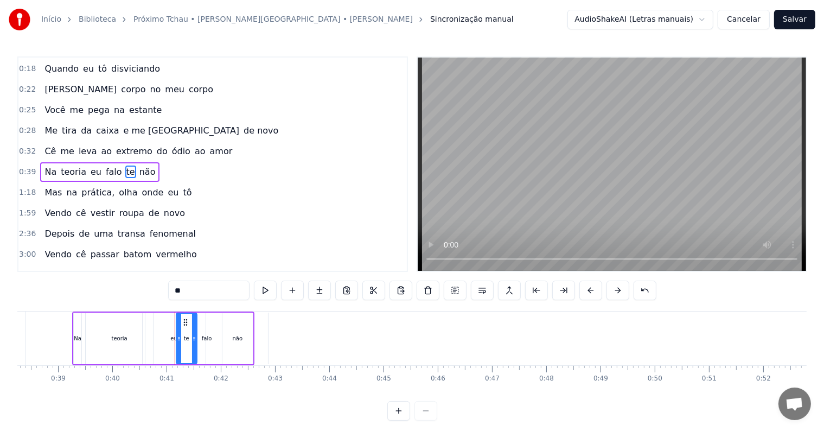
click at [188, 294] on input "**" at bounding box center [208, 291] width 81 height 20
type input "*"
click at [160, 330] on div "falo" at bounding box center [206, 339] width 123 height 52
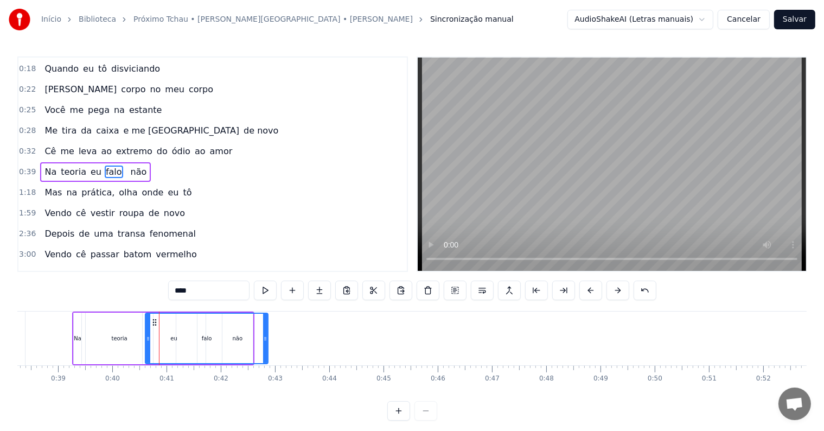
click at [174, 290] on input "****" at bounding box center [208, 291] width 81 height 20
type input "*"
click at [141, 165] on span "não" at bounding box center [150, 171] width 18 height 12
type input "***"
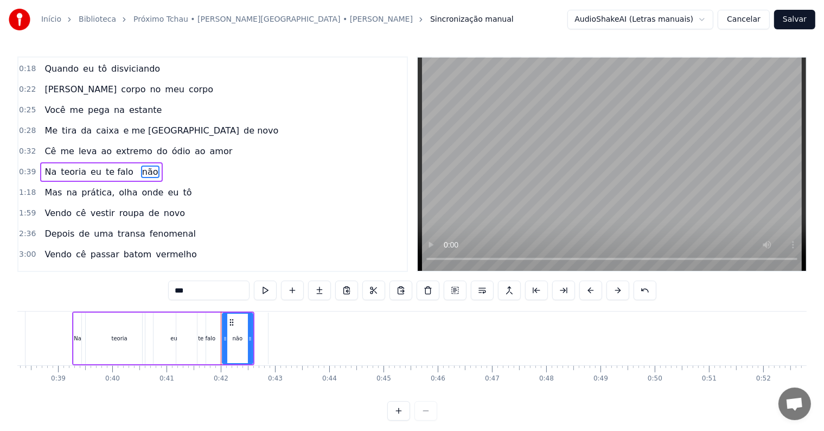
click at [137, 165] on span at bounding box center [138, 171] width 2 height 12
type input "***"
click at [27, 167] on span "0:39" at bounding box center [27, 172] width 17 height 11
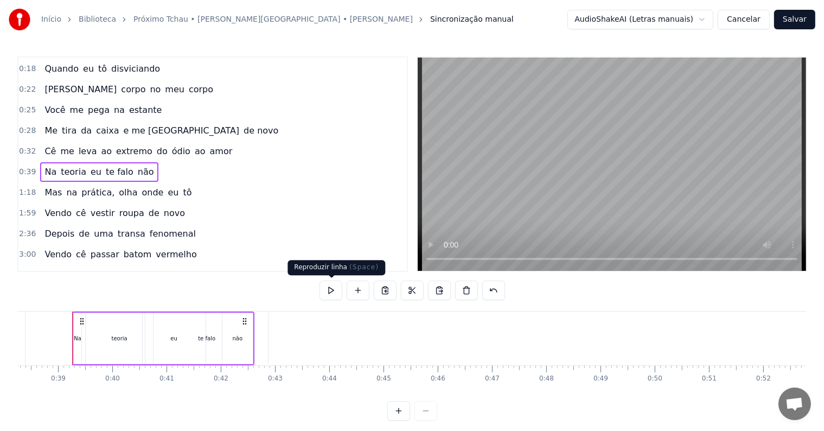
click at [336, 293] on button at bounding box center [331, 291] width 23 height 20
click at [237, 340] on div "não" at bounding box center [237, 338] width 10 height 8
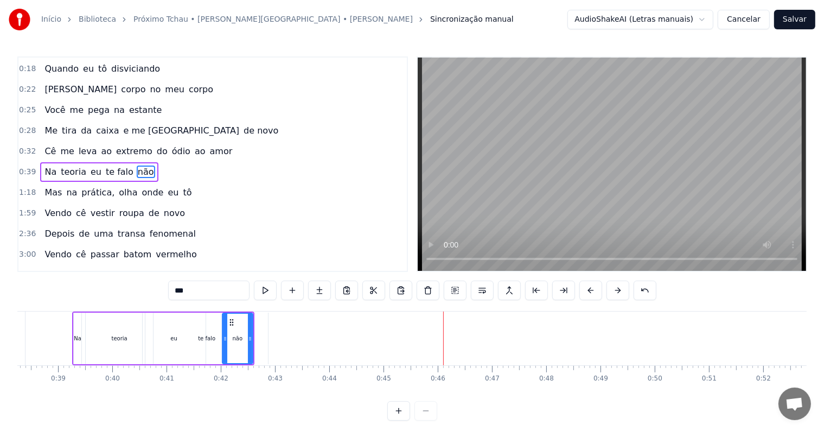
click at [19, 188] on span "1:18" at bounding box center [27, 192] width 17 height 11
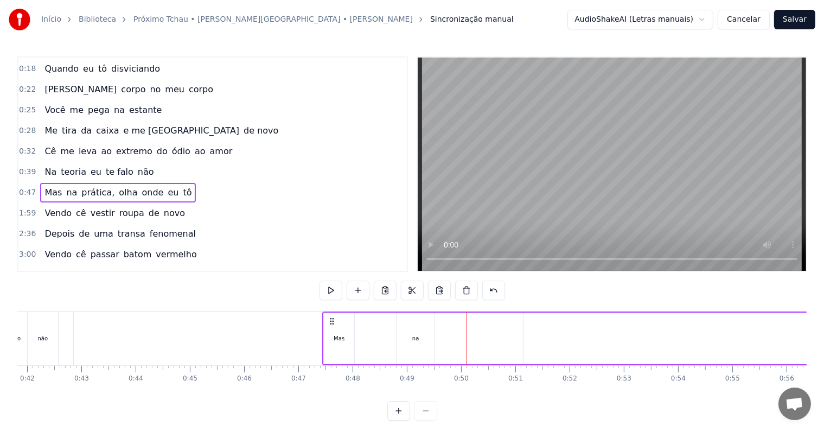
scroll to position [0, 2257]
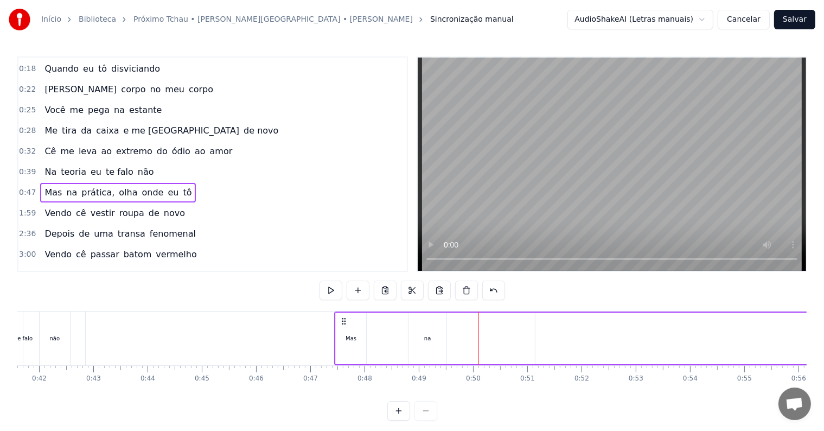
click at [11, 165] on div "Início Biblioteca Próximo Tchau • [PERSON_NAME][GEOGRAPHIC_DATA] • [PERSON_NAME…" at bounding box center [412, 210] width 824 height 421
click at [20, 132] on div "0:28 Me tira da caixa e me usa de novo" at bounding box center [212, 130] width 389 height 21
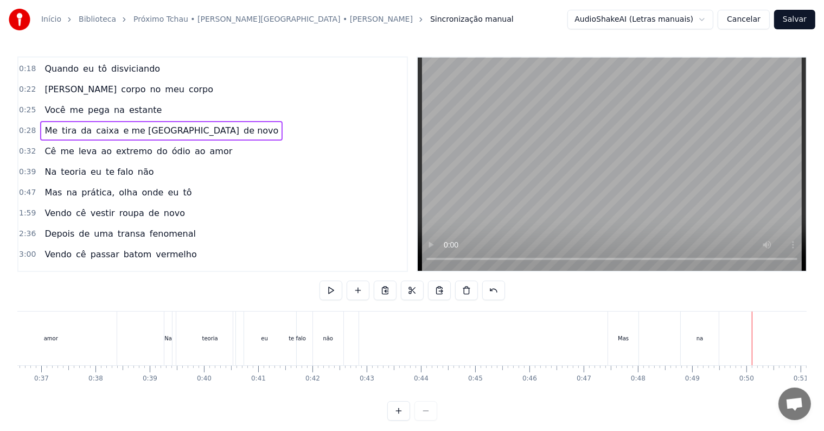
click at [22, 146] on span "0:32" at bounding box center [27, 151] width 17 height 11
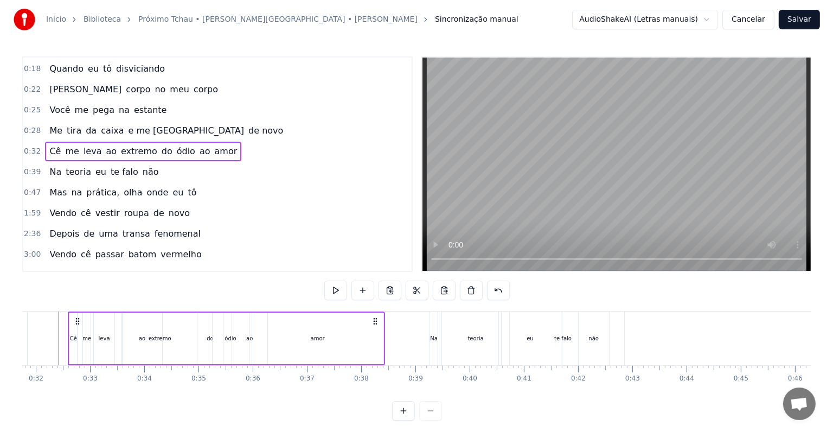
scroll to position [0, 1714]
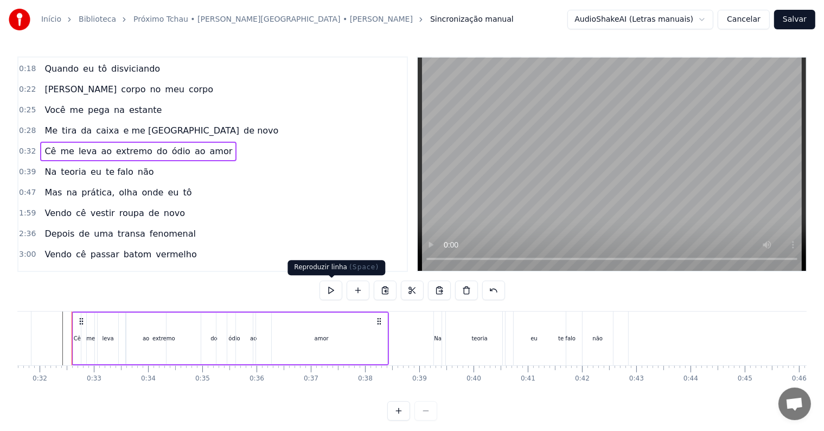
click at [326, 291] on button at bounding box center [331, 291] width 23 height 20
click at [21, 167] on span "0:39" at bounding box center [27, 172] width 17 height 11
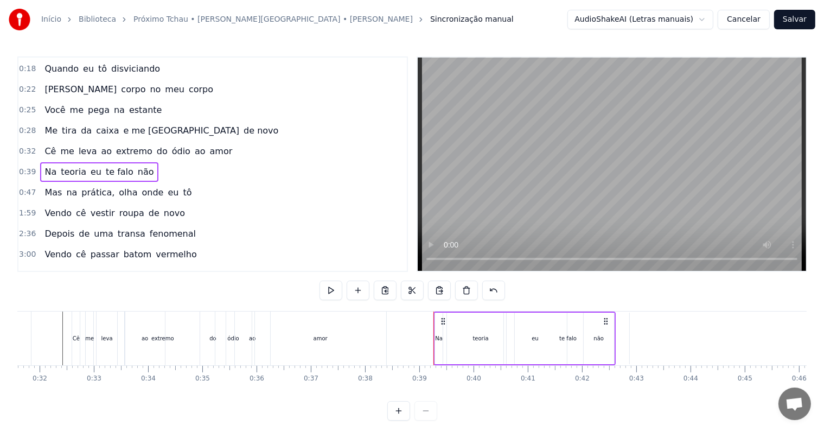
click at [60, 165] on span "teoria" at bounding box center [74, 171] width 28 height 12
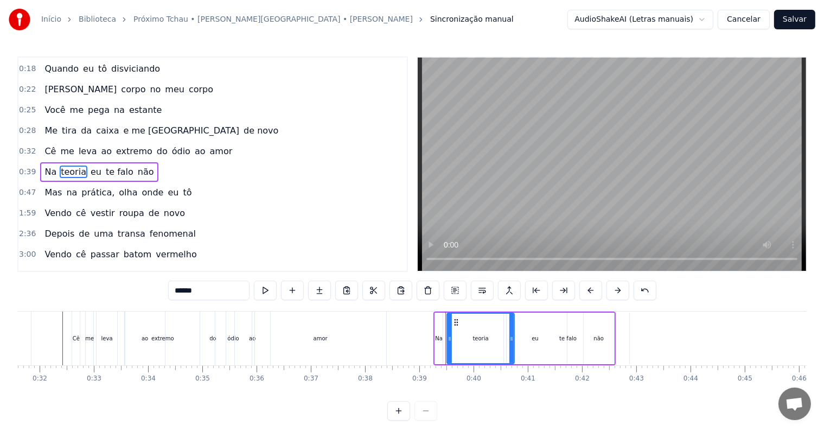
click at [45, 165] on span "Na" at bounding box center [50, 171] width 14 height 12
type input "**"
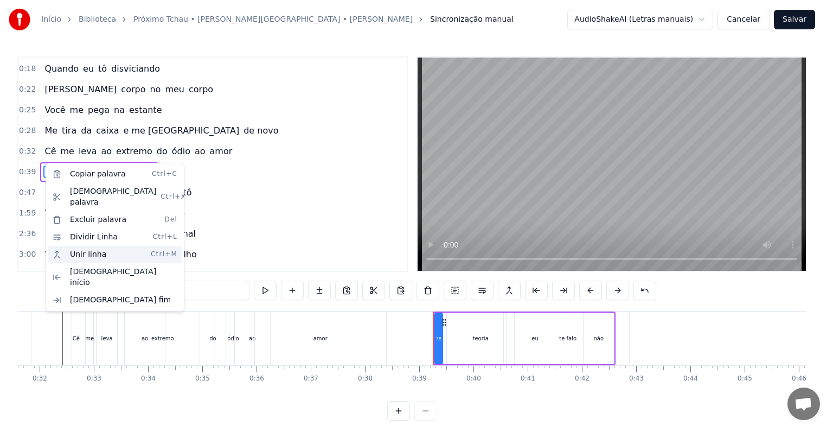
click at [93, 246] on div "Unir linha Ctrl+M" at bounding box center [114, 254] width 133 height 17
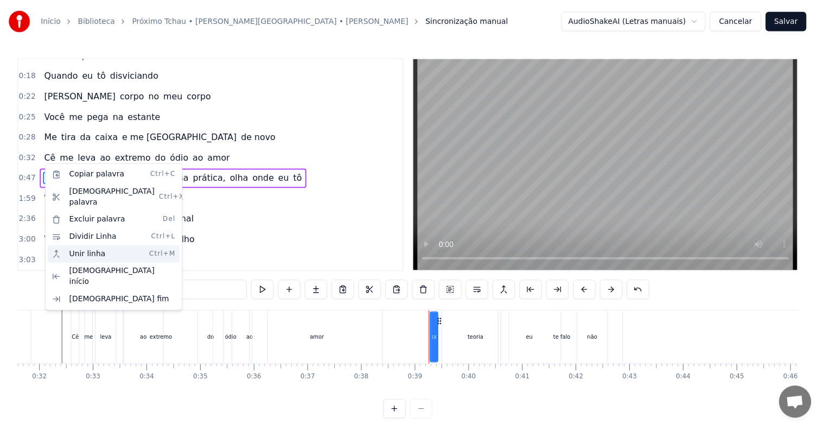
scroll to position [106, 0]
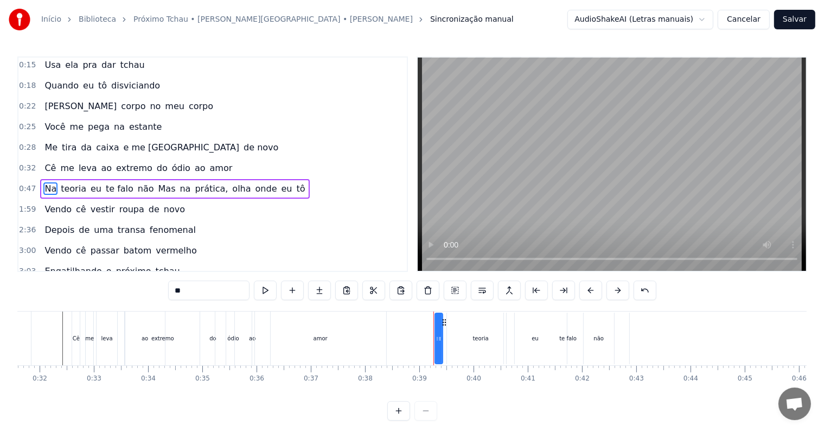
click at [18, 180] on div "0:47 Na teoria eu te falo não Mas na prática, olha onde eu tô" at bounding box center [212, 189] width 389 height 21
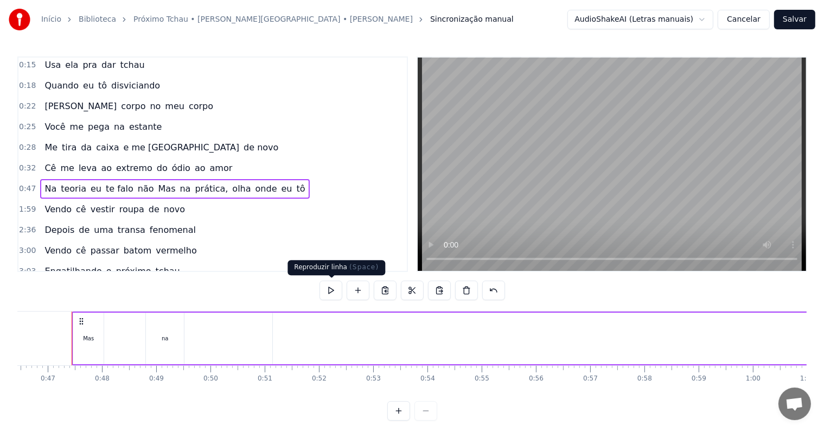
click at [326, 292] on button at bounding box center [331, 291] width 23 height 20
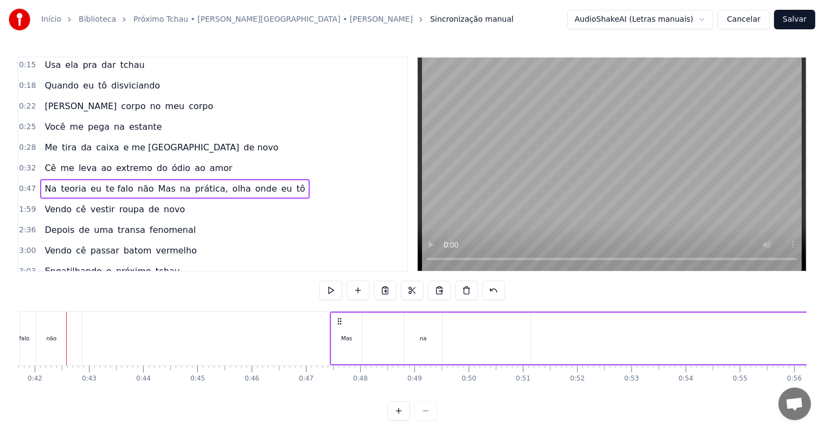
scroll to position [0, 2256]
click at [19, 163] on span "0:32" at bounding box center [27, 168] width 17 height 11
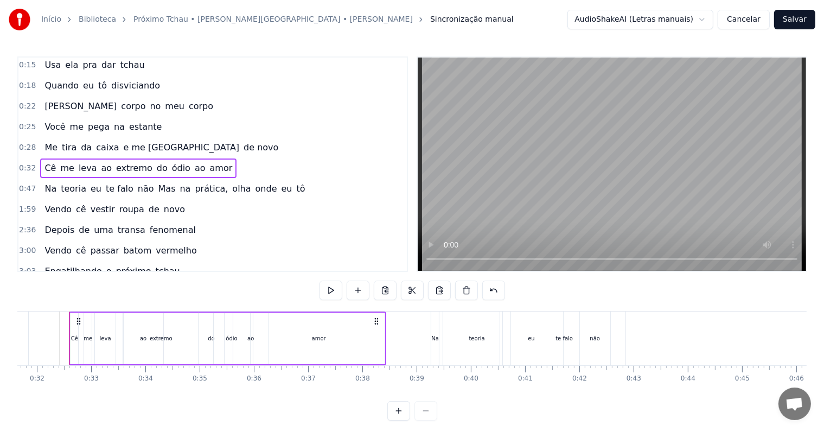
scroll to position [0, 1714]
click at [323, 290] on button at bounding box center [331, 291] width 23 height 20
click at [20, 183] on span "0:47" at bounding box center [27, 188] width 17 height 11
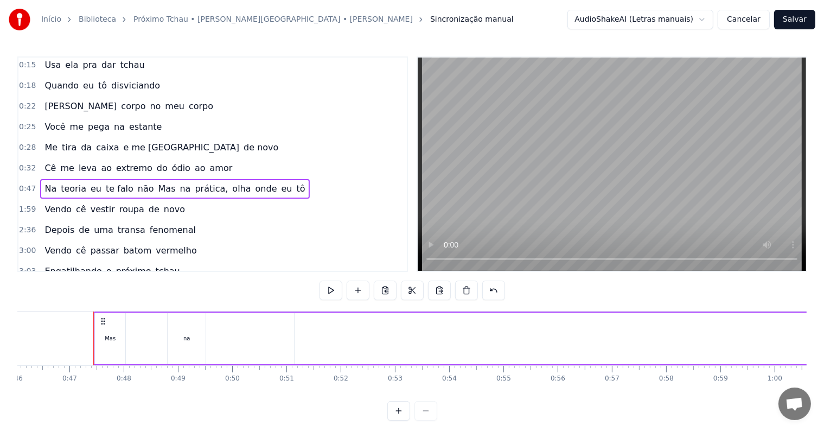
scroll to position [0, 2520]
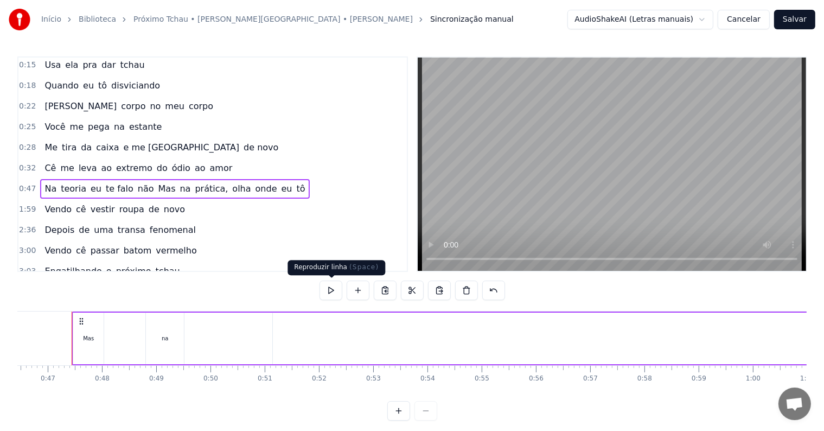
click at [321, 290] on button at bounding box center [331, 291] width 23 height 20
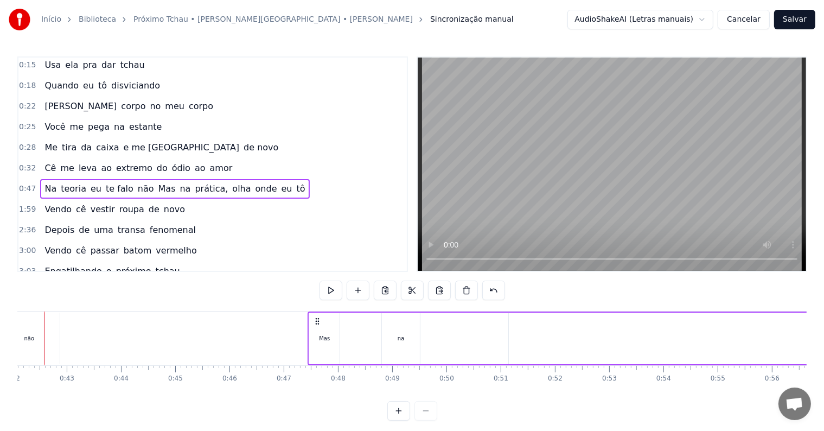
scroll to position [0, 2256]
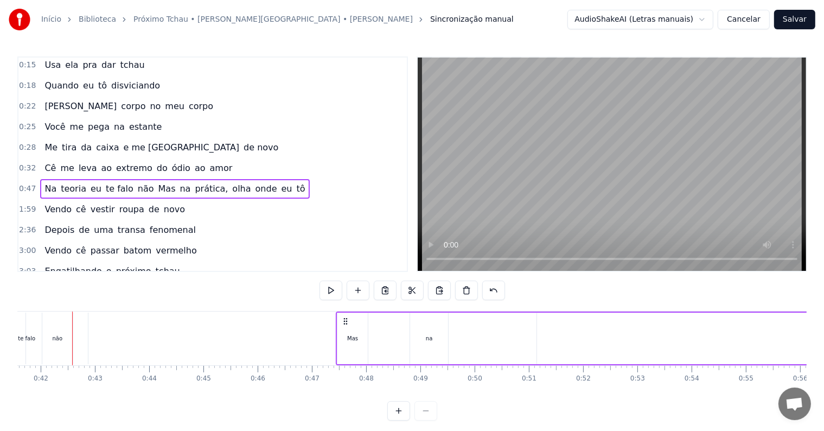
click at [324, 291] on button at bounding box center [331, 291] width 23 height 20
click at [19, 183] on span "0:47" at bounding box center [27, 188] width 17 height 11
click at [28, 185] on span "0:47" at bounding box center [27, 188] width 17 height 11
click at [26, 204] on span "1:59" at bounding box center [27, 209] width 17 height 11
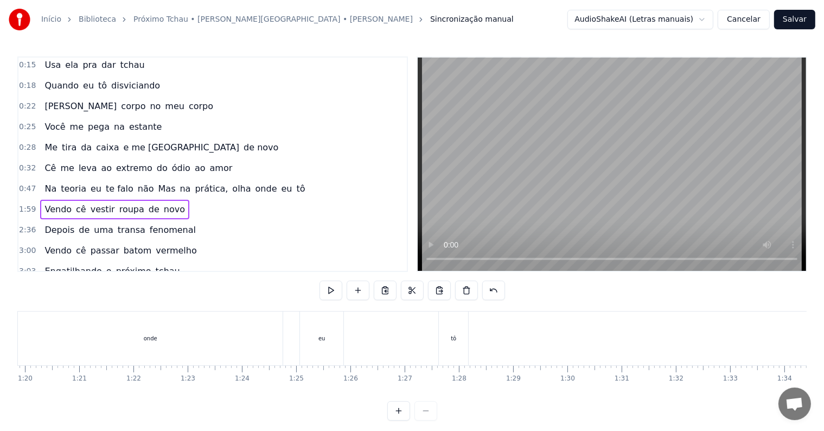
click at [20, 179] on div "0:47 Na teoria eu te falo não Mas na prática, olha onde eu tô" at bounding box center [212, 189] width 389 height 21
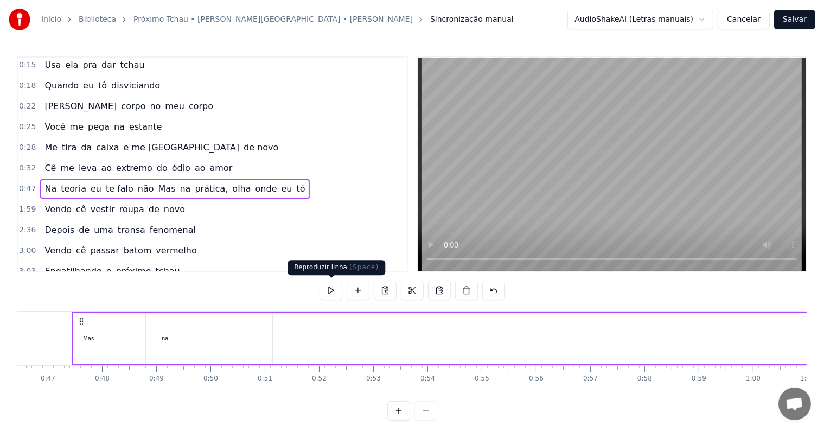
click at [330, 292] on button at bounding box center [331, 291] width 23 height 20
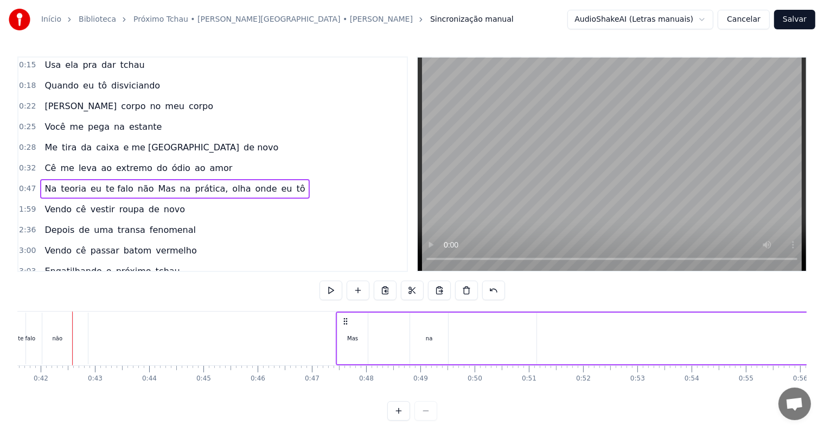
click at [157, 182] on span "Mas" at bounding box center [167, 188] width 20 height 12
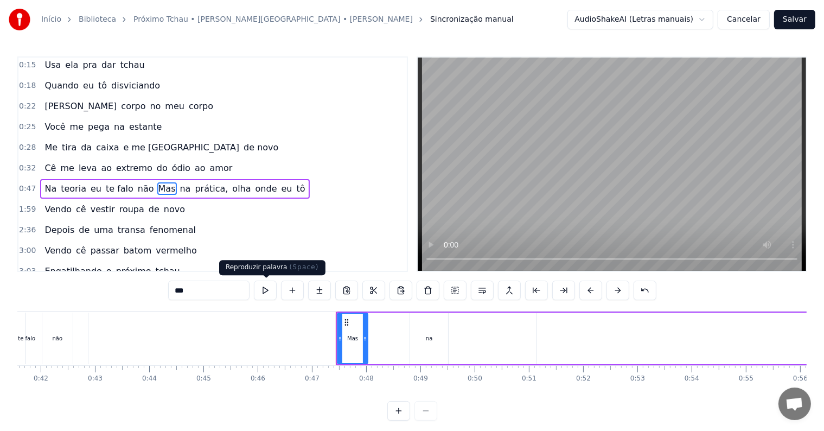
click at [266, 289] on button at bounding box center [265, 291] width 23 height 20
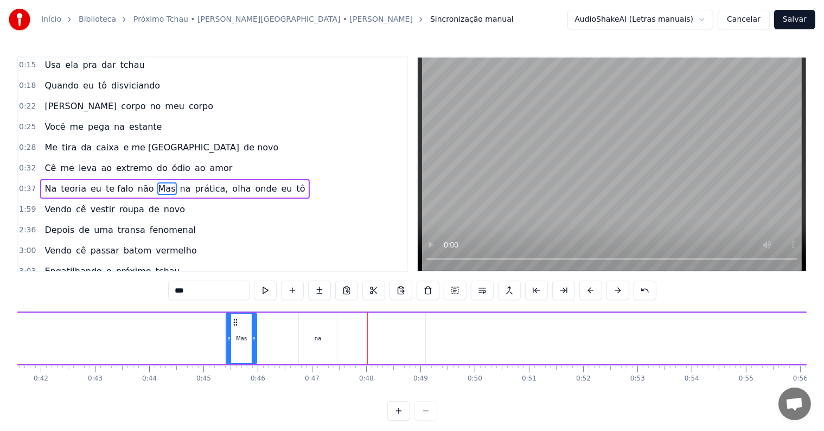
click at [13, 183] on div "Início Biblioteca Próximo Tchau • [PERSON_NAME][GEOGRAPHIC_DATA] • [PERSON_NAME…" at bounding box center [412, 210] width 824 height 421
click at [18, 179] on div "0:37 Na teoria eu te falo não Mas na prática, olha onde eu tô" at bounding box center [212, 189] width 389 height 21
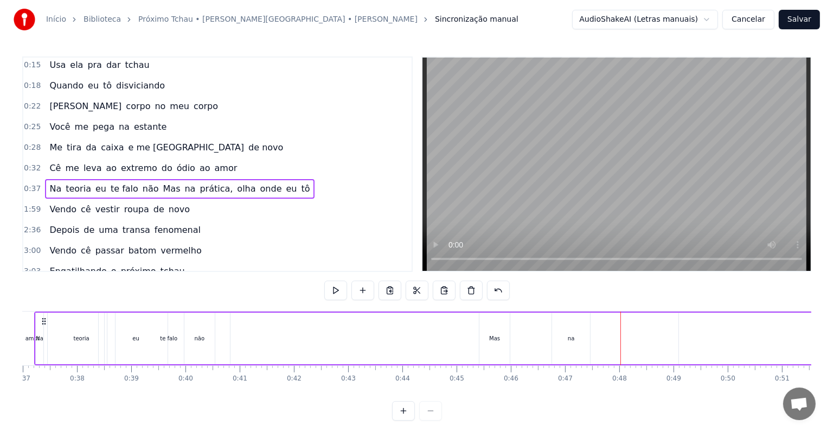
scroll to position [0, 1964]
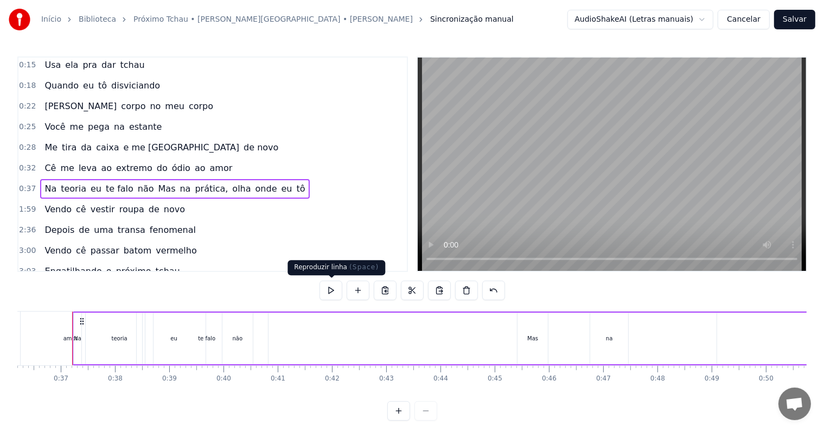
click at [330, 293] on button at bounding box center [331, 291] width 23 height 20
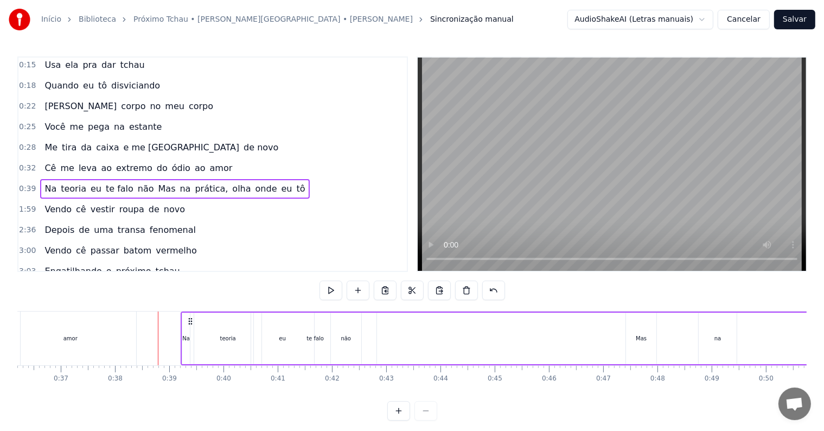
click at [20, 183] on span "0:39" at bounding box center [27, 188] width 17 height 11
click at [346, 340] on div "não" at bounding box center [346, 338] width 10 height 8
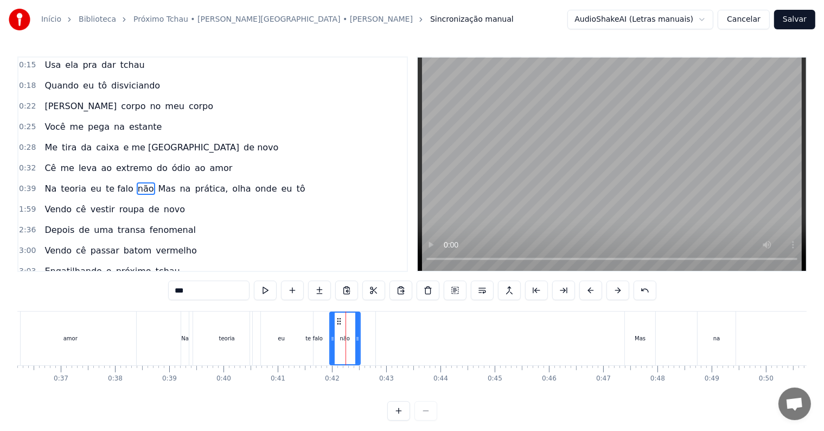
click at [637, 340] on div "Mas" at bounding box center [640, 338] width 11 height 8
type input "***"
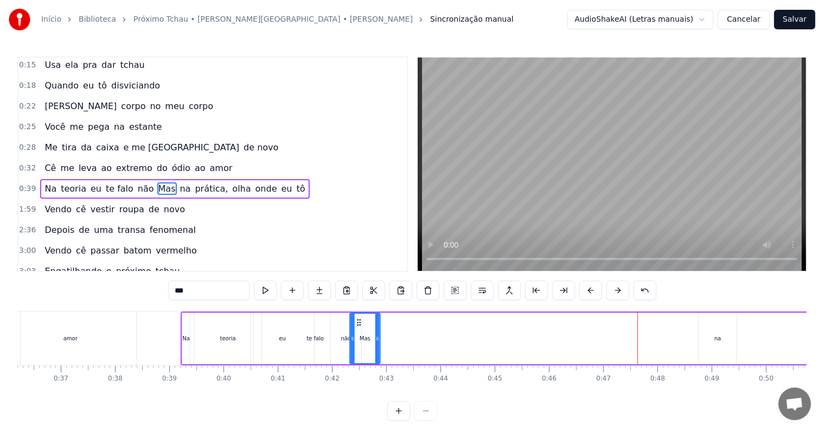
drag, startPoint x: 632, startPoint y: 323, endPoint x: 356, endPoint y: 328, distance: 276.2
click at [356, 328] on div "Mas" at bounding box center [365, 338] width 29 height 49
click at [358, 328] on div "Mas" at bounding box center [365, 338] width 29 height 49
drag, startPoint x: 357, startPoint y: 321, endPoint x: 365, endPoint y: 321, distance: 8.1
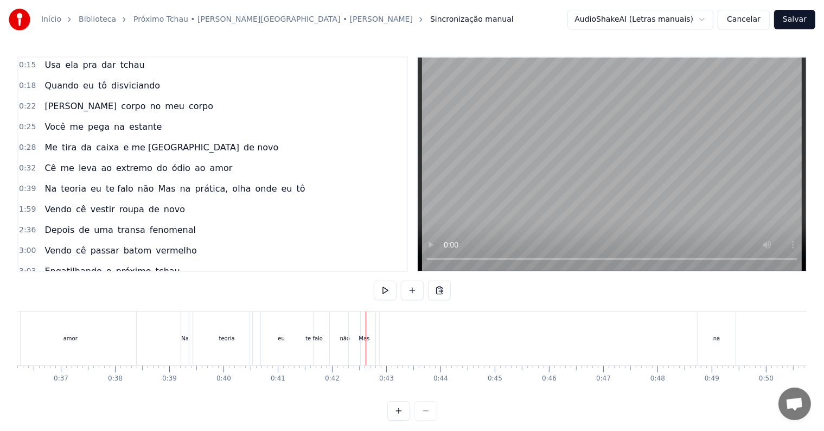
click at [367, 336] on div "Mas" at bounding box center [364, 338] width 11 height 8
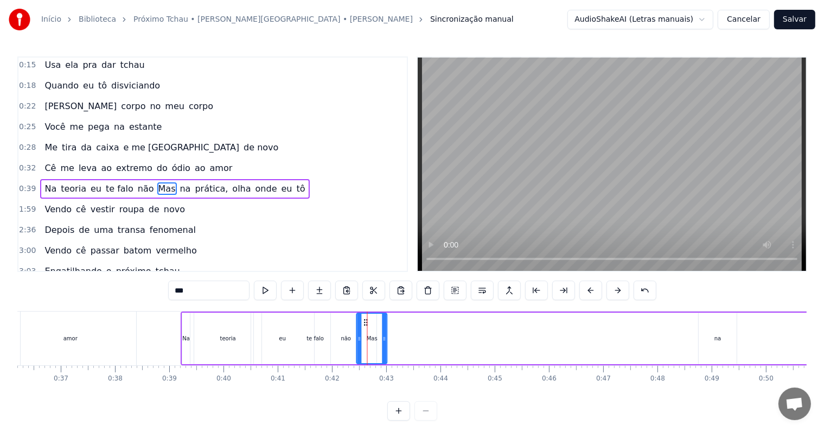
drag, startPoint x: 358, startPoint y: 321, endPoint x: 367, endPoint y: 321, distance: 9.2
click at [367, 321] on div at bounding box center [367, 338] width 1 height 54
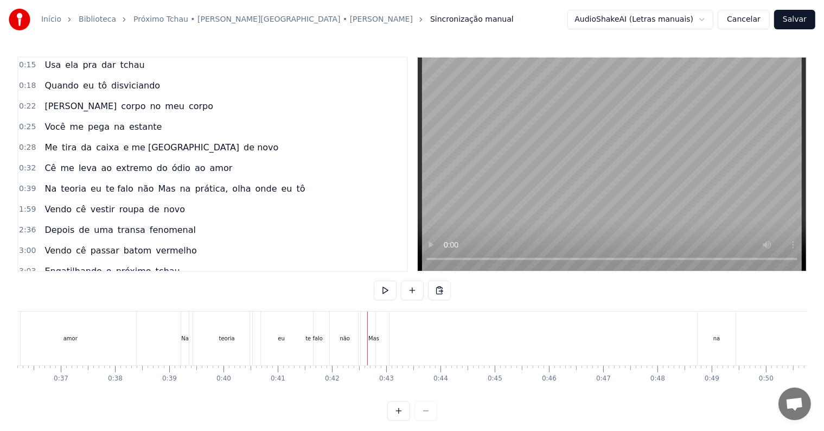
click at [370, 336] on div "Mas" at bounding box center [373, 338] width 11 height 8
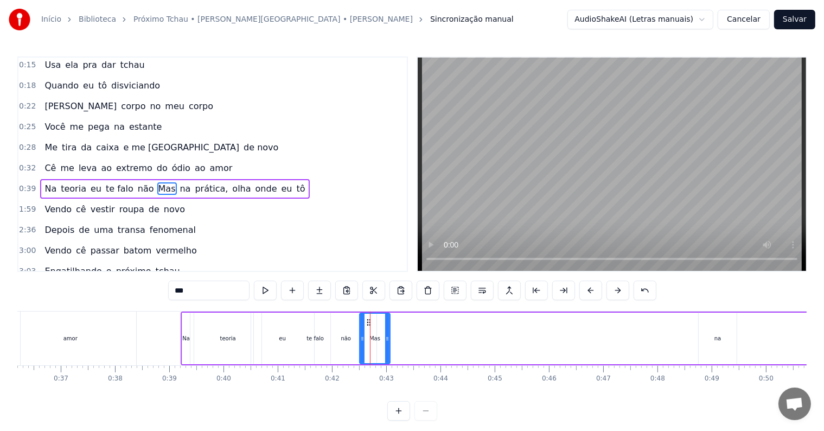
click at [344, 339] on div "não" at bounding box center [346, 338] width 10 height 8
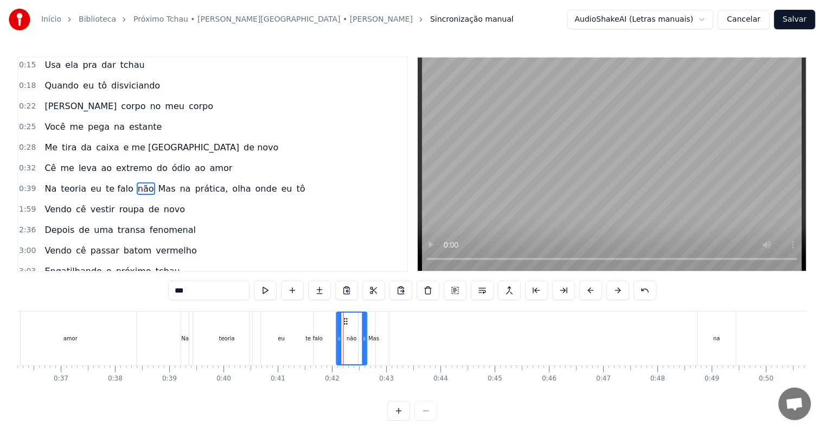
drag, startPoint x: 336, startPoint y: 319, endPoint x: 345, endPoint y: 318, distance: 8.2
click at [345, 318] on icon at bounding box center [346, 321] width 9 height 9
click at [349, 319] on icon at bounding box center [350, 321] width 9 height 9
click at [353, 342] on div "não" at bounding box center [356, 339] width 29 height 52
click at [355, 320] on icon at bounding box center [355, 321] width 9 height 9
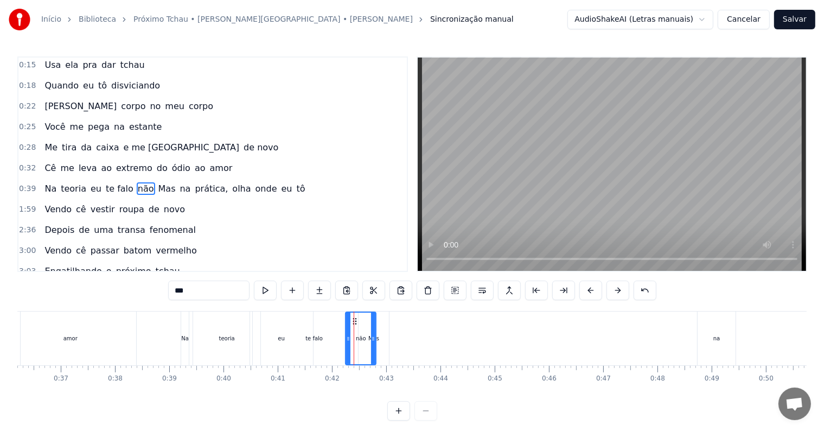
click at [360, 341] on div "não" at bounding box center [361, 338] width 10 height 8
click at [375, 339] on div "não" at bounding box center [360, 338] width 31 height 54
click at [315, 338] on div "te falo" at bounding box center [313, 338] width 17 height 8
type input "*******"
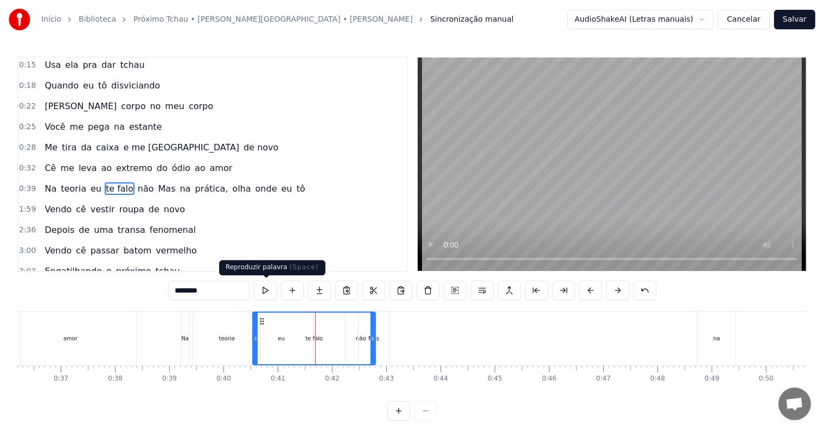
click at [262, 293] on button at bounding box center [265, 291] width 23 height 20
click at [21, 184] on span "0:39" at bounding box center [27, 188] width 17 height 11
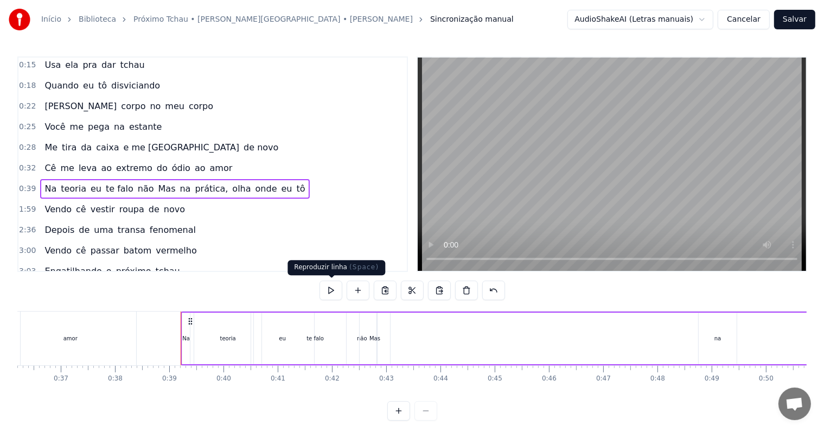
click at [326, 296] on button at bounding box center [331, 291] width 23 height 20
click at [54, 181] on div "Na teoria eu te falo não Mas na prática, olha onde eu tô" at bounding box center [174, 189] width 269 height 20
click at [48, 188] on div "Na teoria eu te falo não Mas na prática, olha onde eu tô" at bounding box center [174, 189] width 269 height 20
click at [46, 182] on span "Na" at bounding box center [50, 188] width 14 height 12
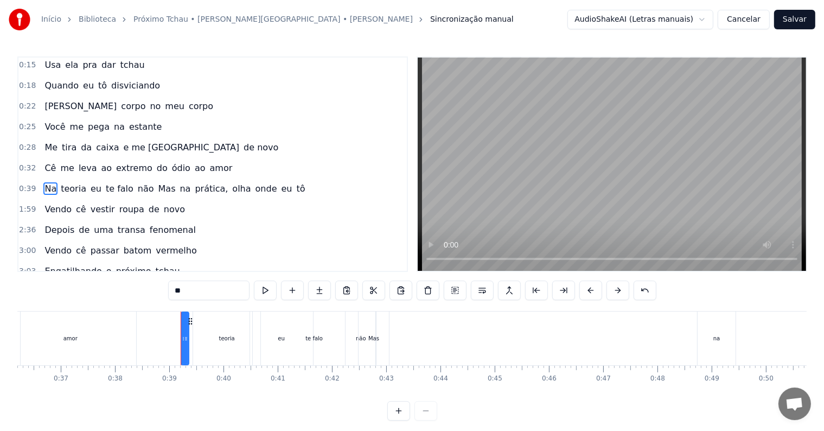
click at [78, 183] on span "teoria" at bounding box center [74, 188] width 28 height 13
click at [70, 182] on span "teoria" at bounding box center [74, 188] width 28 height 12
click at [174, 291] on input "******" at bounding box center [208, 291] width 81 height 20
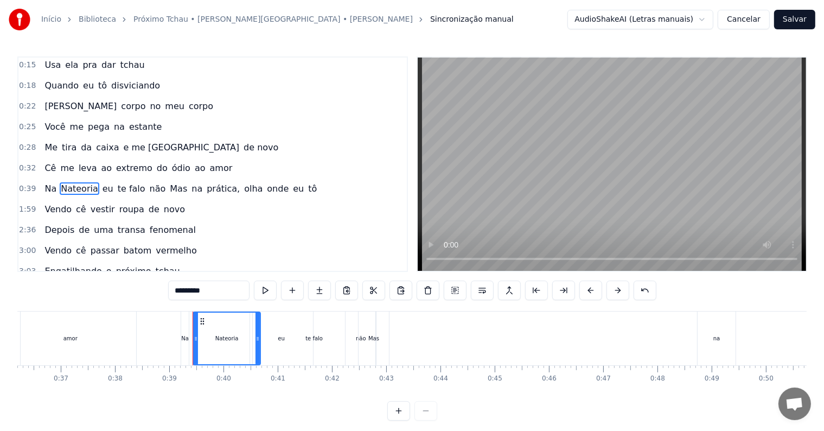
click at [187, 291] on input "********" at bounding box center [208, 291] width 81 height 20
click at [189, 289] on input "********" at bounding box center [208, 291] width 81 height 20
click at [46, 183] on span "Na" at bounding box center [50, 188] width 14 height 12
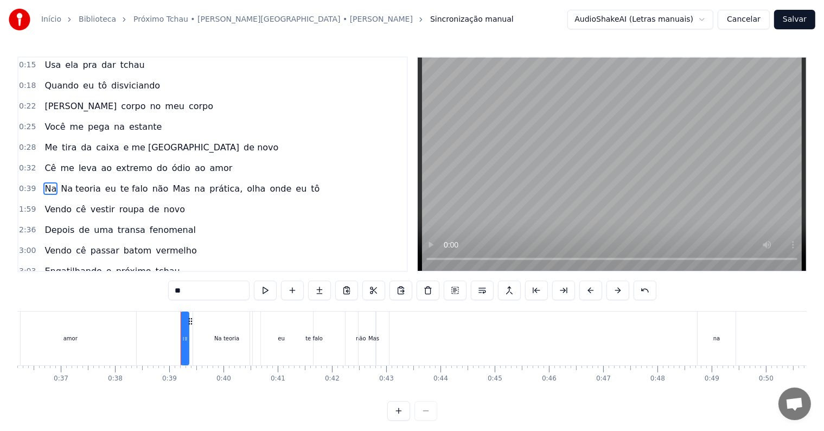
type input "*********"
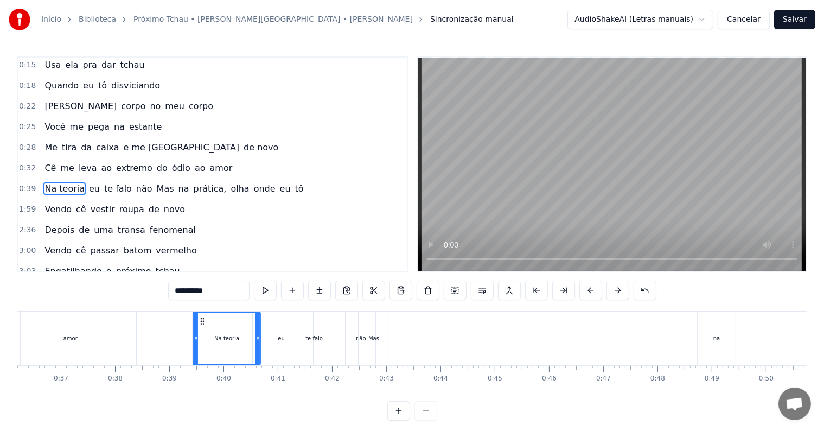
click at [31, 183] on span "0:39" at bounding box center [27, 188] width 17 height 11
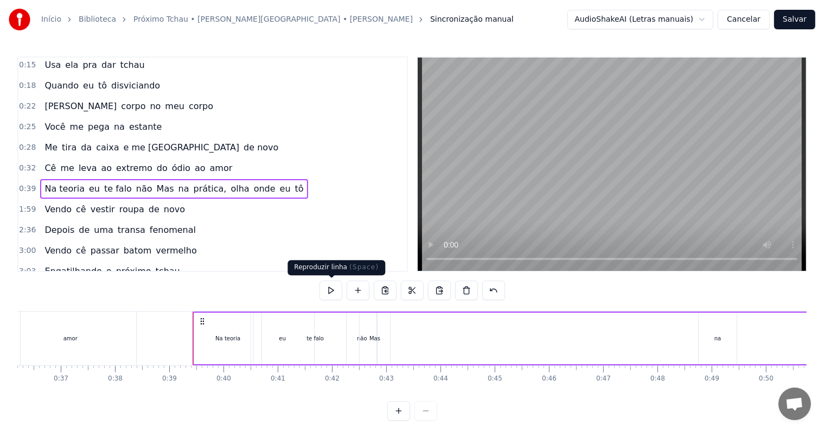
click at [327, 288] on button at bounding box center [331, 291] width 23 height 20
click at [327, 287] on button at bounding box center [331, 291] width 23 height 20
click at [328, 291] on button at bounding box center [331, 291] width 23 height 20
click at [285, 339] on div "te falo" at bounding box center [315, 339] width 123 height 52
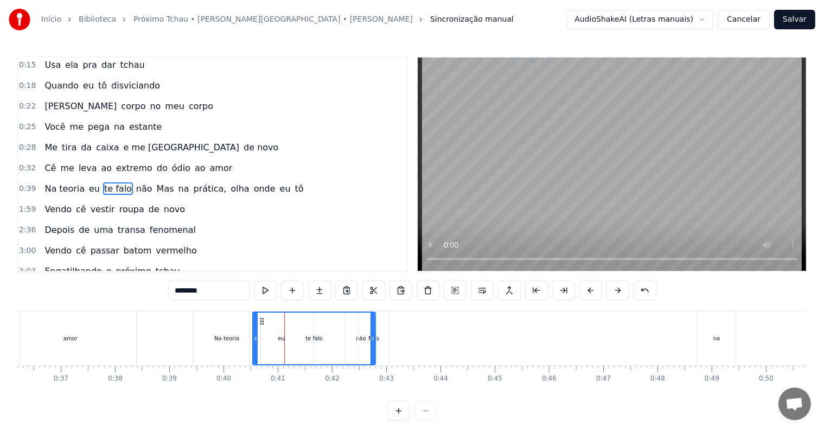
click at [312, 340] on div "te falo" at bounding box center [313, 338] width 17 height 8
click at [315, 339] on div "te falo" at bounding box center [313, 338] width 17 height 8
click at [109, 183] on span "te falo" at bounding box center [118, 188] width 30 height 12
click at [109, 182] on span "te falo" at bounding box center [118, 188] width 30 height 12
drag, startPoint x: 373, startPoint y: 338, endPoint x: 338, endPoint y: 341, distance: 35.4
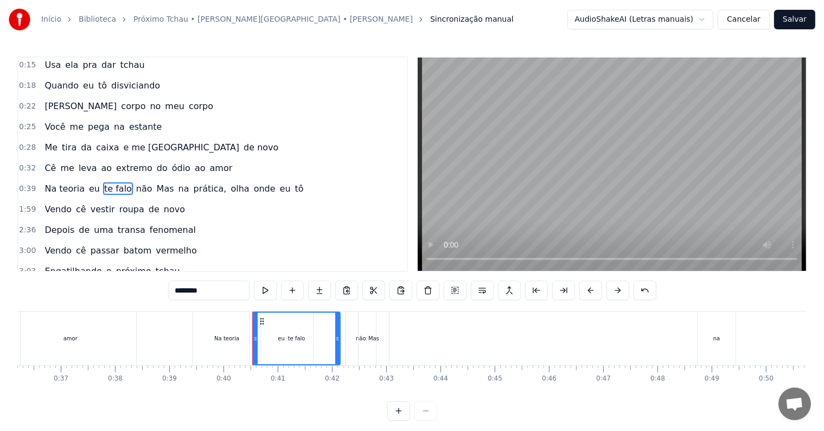
click at [338, 341] on icon at bounding box center [337, 338] width 4 height 9
drag, startPoint x: 260, startPoint y: 321, endPoint x: 266, endPoint y: 321, distance: 6.0
click at [266, 321] on icon at bounding box center [268, 321] width 9 height 9
drag, startPoint x: 343, startPoint y: 336, endPoint x: 310, endPoint y: 336, distance: 32.6
click at [311, 337] on circle at bounding box center [311, 337] width 1 height 1
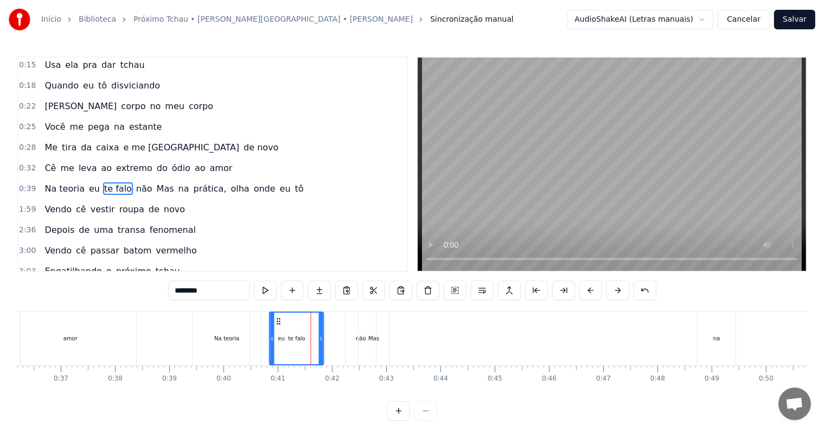
drag, startPoint x: 269, startPoint y: 321, endPoint x: 279, endPoint y: 322, distance: 10.9
click at [279, 322] on icon at bounding box center [279, 321] width 9 height 9
click at [281, 321] on icon at bounding box center [285, 321] width 9 height 9
drag, startPoint x: 281, startPoint y: 321, endPoint x: 293, endPoint y: 322, distance: 12.0
click at [293, 322] on icon at bounding box center [296, 321] width 9 height 9
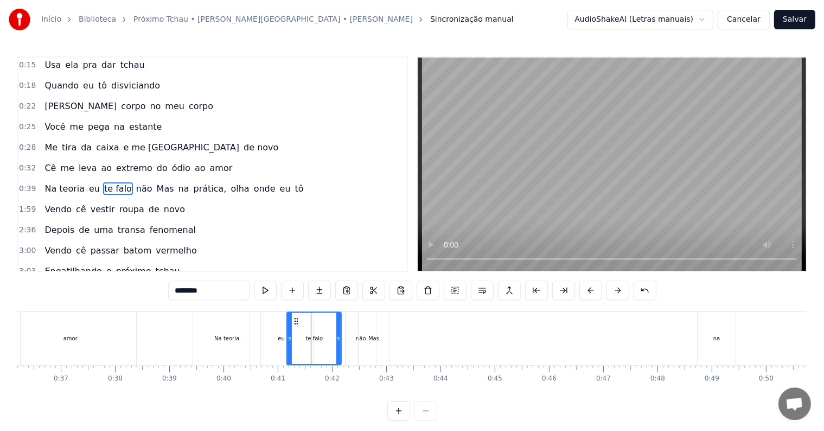
click at [291, 322] on div at bounding box center [290, 339] width 4 height 52
drag, startPoint x: 294, startPoint y: 321, endPoint x: 284, endPoint y: 319, distance: 10.1
click at [284, 319] on icon at bounding box center [286, 321] width 9 height 9
click at [306, 339] on div "te falo" at bounding box center [304, 338] width 17 height 8
click at [310, 338] on div "te falo" at bounding box center [304, 338] width 17 height 8
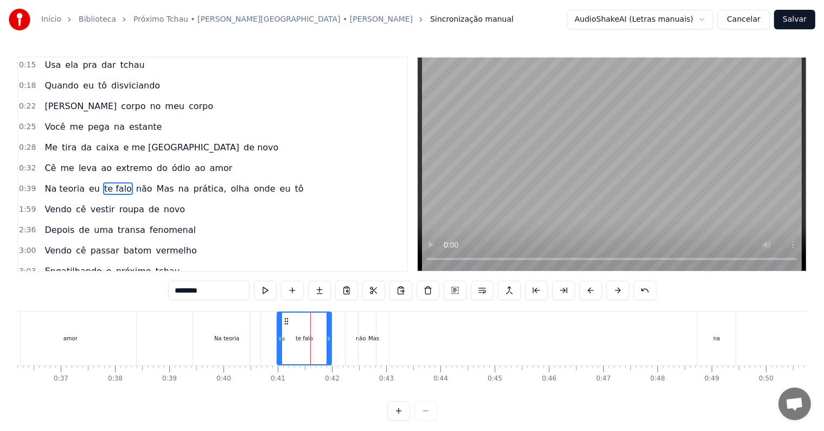
click at [315, 339] on div "te falo" at bounding box center [304, 339] width 53 height 52
click at [323, 339] on div "te falo" at bounding box center [304, 339] width 53 height 52
drag, startPoint x: 286, startPoint y: 319, endPoint x: 292, endPoint y: 319, distance: 6.0
click at [292, 319] on icon at bounding box center [290, 321] width 9 height 9
click at [325, 337] on div "te falo" at bounding box center [310, 339] width 53 height 52
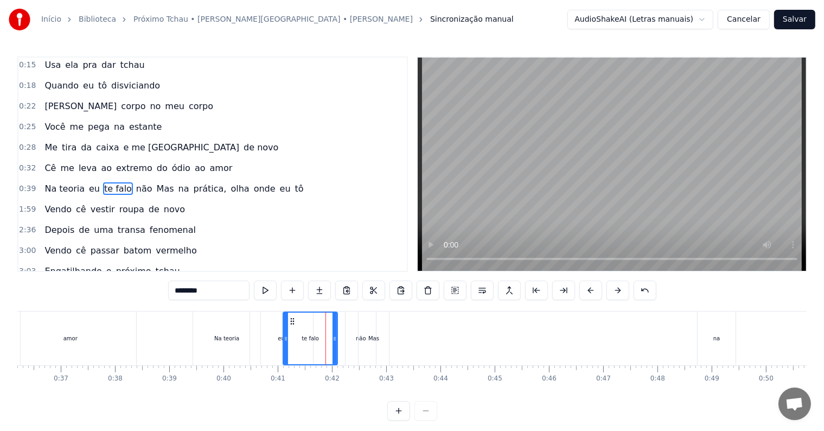
click at [329, 338] on div "te falo" at bounding box center [310, 339] width 53 height 52
click at [287, 319] on icon at bounding box center [288, 321] width 9 height 9
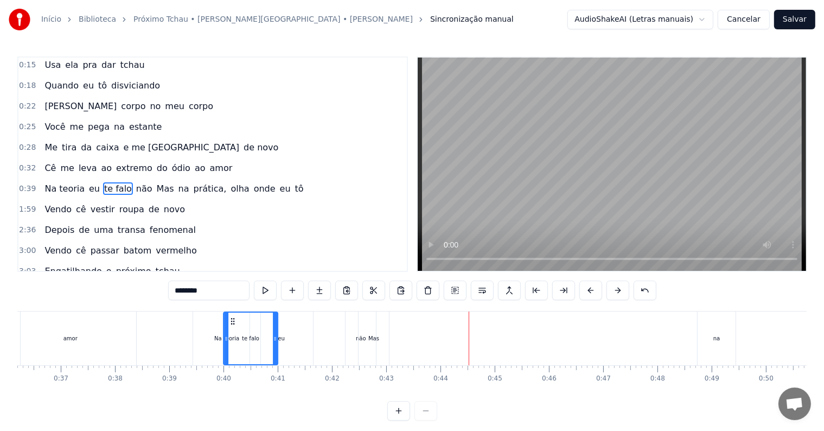
drag, startPoint x: 287, startPoint y: 320, endPoint x: 232, endPoint y: 317, distance: 54.3
click at [232, 317] on icon at bounding box center [233, 321] width 9 height 9
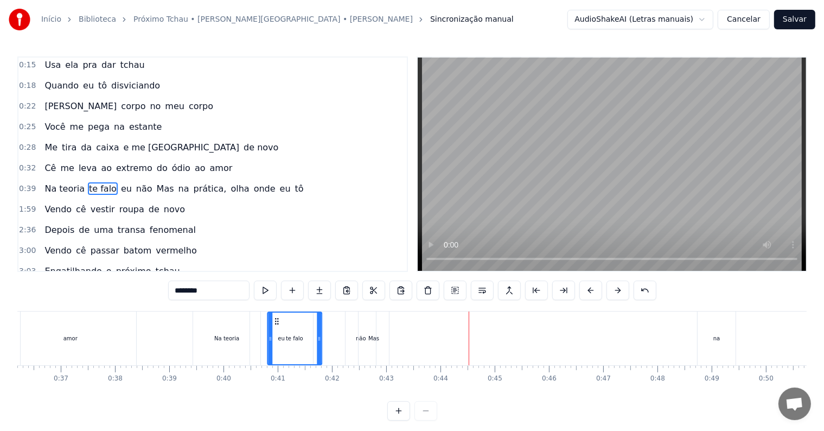
drag, startPoint x: 233, startPoint y: 317, endPoint x: 277, endPoint y: 321, distance: 44.1
click at [279, 339] on div "te falo" at bounding box center [294, 339] width 53 height 52
click at [88, 184] on span "eu" at bounding box center [94, 188] width 13 height 12
type input "**"
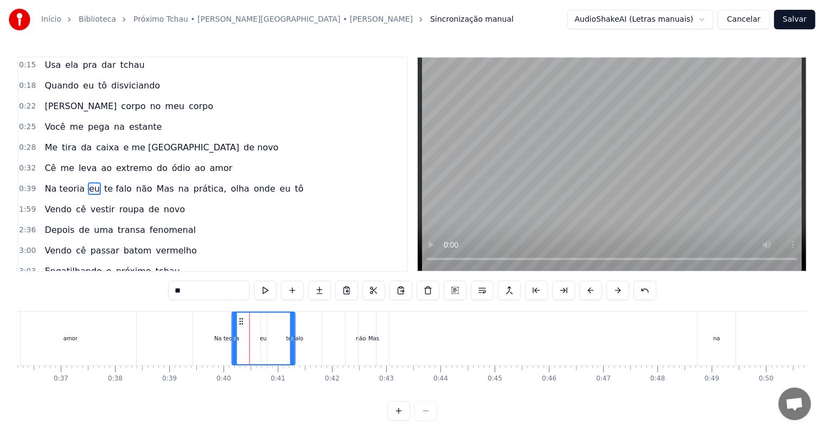
drag, startPoint x: 256, startPoint y: 319, endPoint x: 238, endPoint y: 320, distance: 18.5
click at [238, 320] on icon at bounding box center [241, 321] width 9 height 9
drag, startPoint x: 288, startPoint y: 335, endPoint x: 250, endPoint y: 335, distance: 37.4
click at [251, 335] on icon at bounding box center [253, 338] width 4 height 9
drag, startPoint x: 239, startPoint y: 315, endPoint x: 249, endPoint y: 317, distance: 9.9
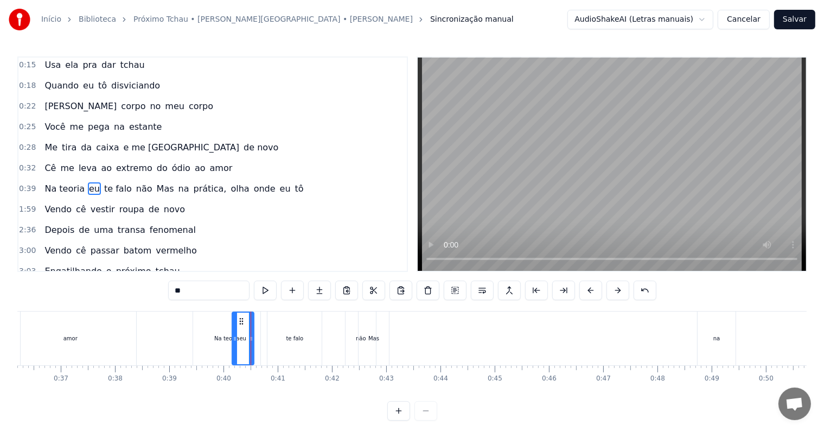
click at [249, 317] on div "eu" at bounding box center [243, 339] width 21 height 52
drag, startPoint x: 238, startPoint y: 320, endPoint x: 244, endPoint y: 317, distance: 7.1
click at [244, 317] on icon at bounding box center [248, 321] width 9 height 9
click at [26, 183] on span "0:39" at bounding box center [27, 188] width 17 height 11
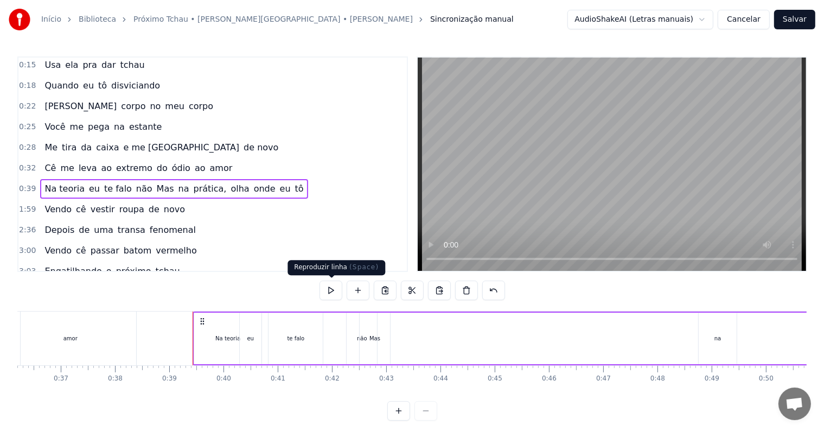
click at [328, 294] on button at bounding box center [331, 291] width 23 height 20
click at [328, 293] on button at bounding box center [331, 291] width 23 height 20
click at [88, 182] on span "eu" at bounding box center [94, 188] width 13 height 13
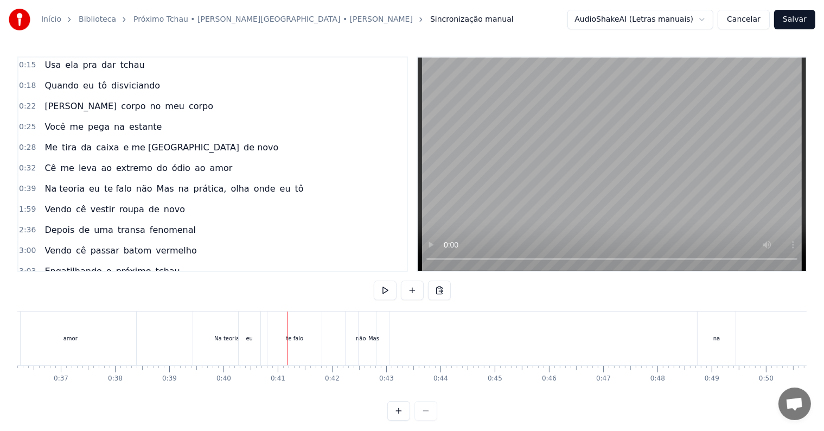
click at [54, 182] on span "Na teoria" at bounding box center [64, 188] width 42 height 12
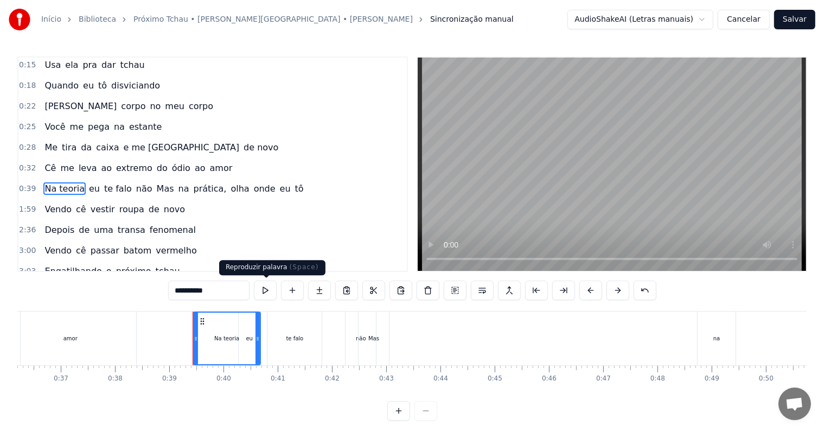
click at [272, 287] on button at bounding box center [265, 291] width 23 height 20
click at [251, 338] on div "Na teoria" at bounding box center [227, 339] width 66 height 52
click at [22, 183] on span "0:39" at bounding box center [27, 188] width 17 height 11
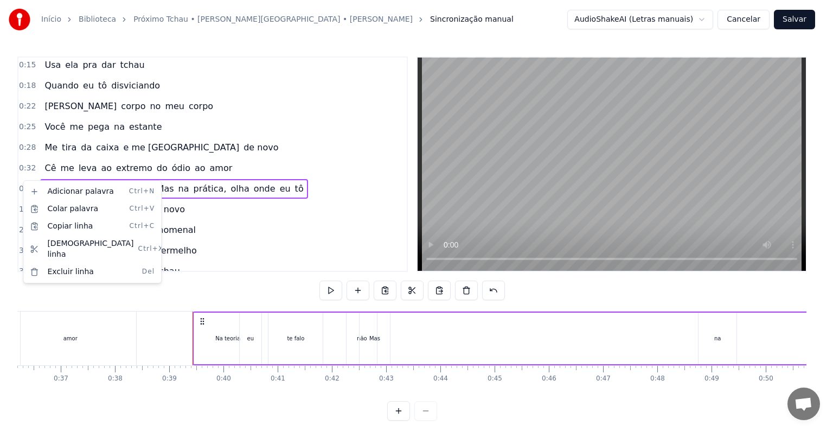
click at [335, 242] on html "Início Biblioteca Próximo Tchau • [PERSON_NAME][GEOGRAPHIC_DATA] • [PERSON_NAME…" at bounding box center [416, 219] width 833 height 438
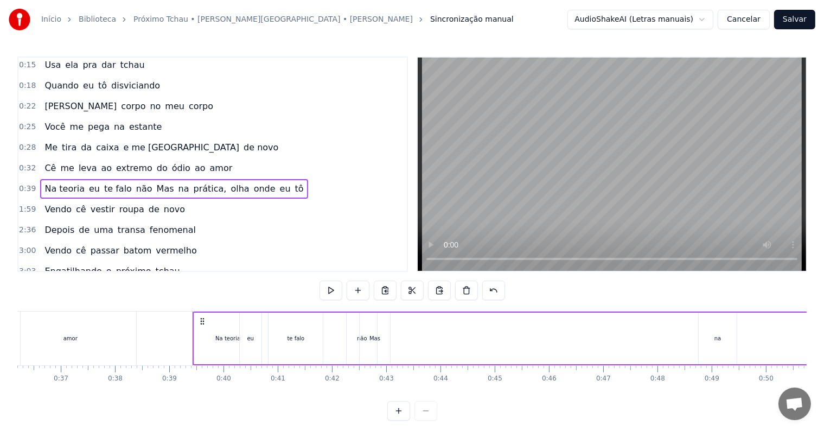
click at [46, 182] on span "Na teoria" at bounding box center [64, 188] width 42 height 12
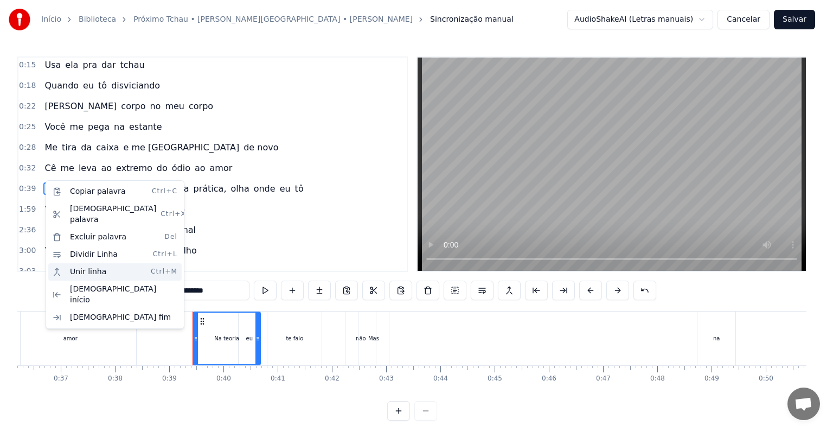
click at [85, 263] on div "Unir linha Ctrl+M" at bounding box center [114, 271] width 133 height 17
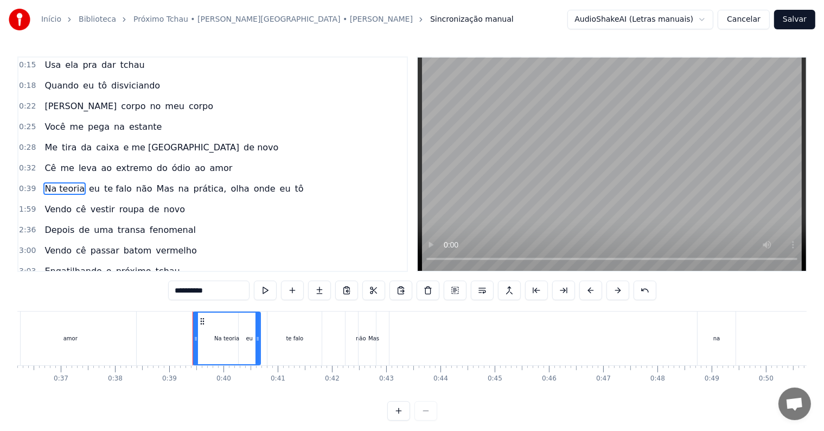
click at [35, 183] on div "0:39 Na teoria eu te falo não Mas na prática, olha onde eu tô" at bounding box center [212, 189] width 389 height 21
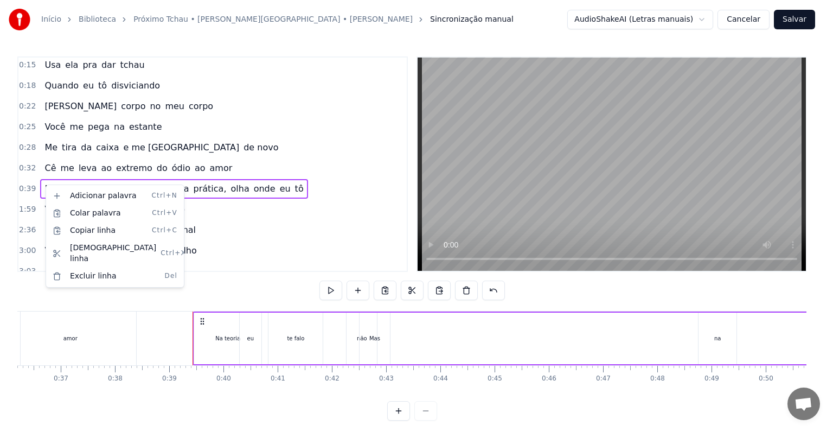
click at [326, 290] on html "Início Biblioteca Próximo Tchau • [PERSON_NAME][GEOGRAPHIC_DATA] • [PERSON_NAME…" at bounding box center [416, 219] width 833 height 438
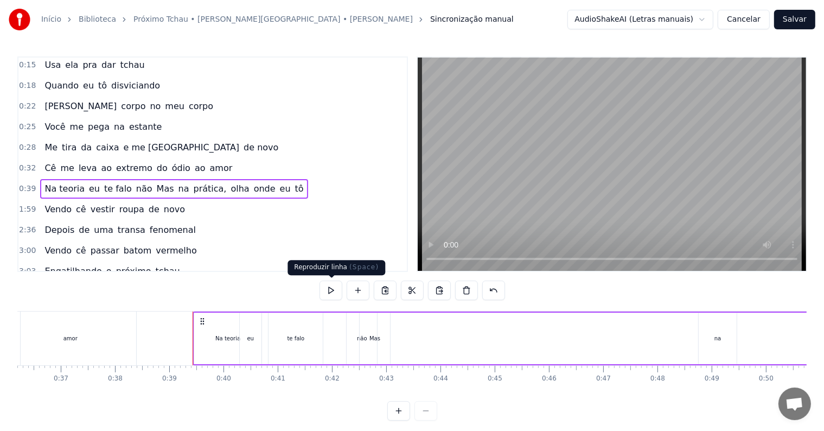
click at [330, 291] on button at bounding box center [331, 291] width 23 height 20
click at [330, 290] on button at bounding box center [331, 291] width 23 height 20
click at [364, 340] on div "Mas" at bounding box center [375, 339] width 30 height 52
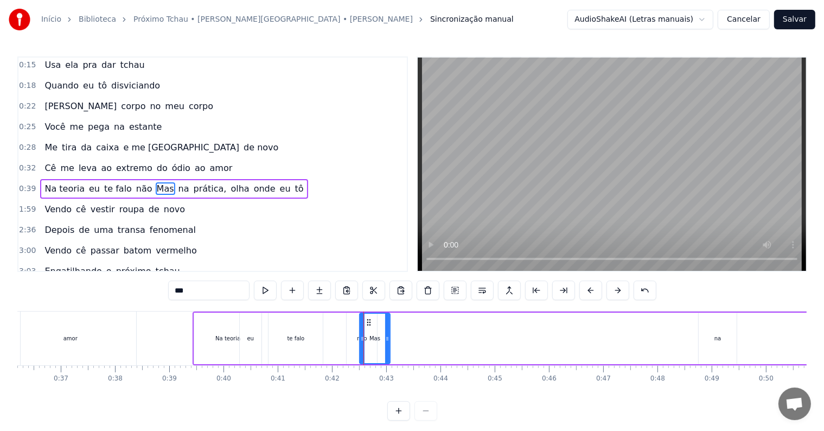
click at [135, 184] on span "não" at bounding box center [144, 188] width 18 height 12
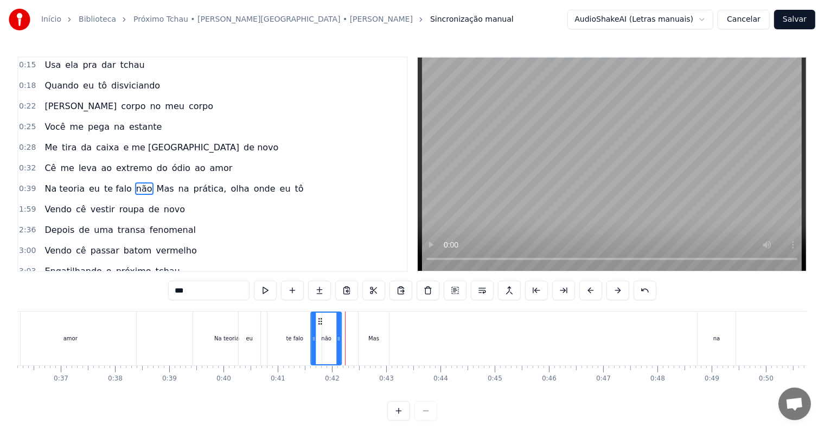
drag, startPoint x: 354, startPoint y: 321, endPoint x: 320, endPoint y: 308, distance: 36.8
click at [320, 308] on div "0:03 Cê sabe que sua boca 0:06 É uma arma letal 0:10 Pra matar minha saudade 0:…" at bounding box center [412, 238] width 790 height 364
click at [264, 287] on button at bounding box center [265, 291] width 23 height 20
drag, startPoint x: 321, startPoint y: 319, endPoint x: 304, endPoint y: 315, distance: 16.8
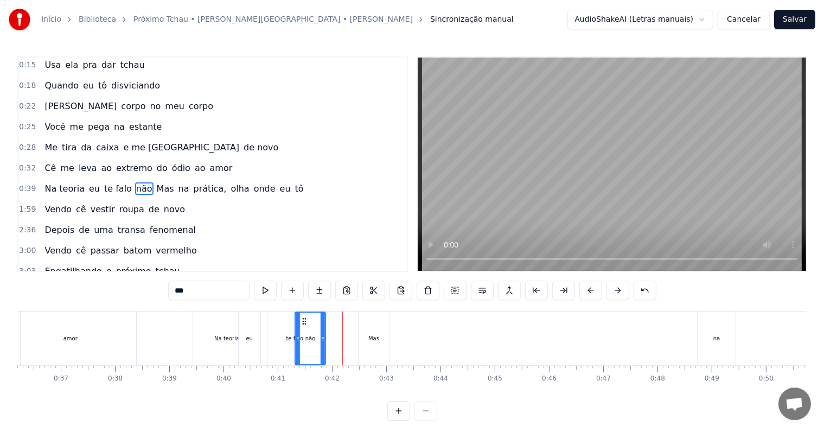
click at [304, 315] on div "não" at bounding box center [310, 339] width 29 height 52
click at [156, 183] on span "Mas" at bounding box center [166, 188] width 20 height 12
type input "***"
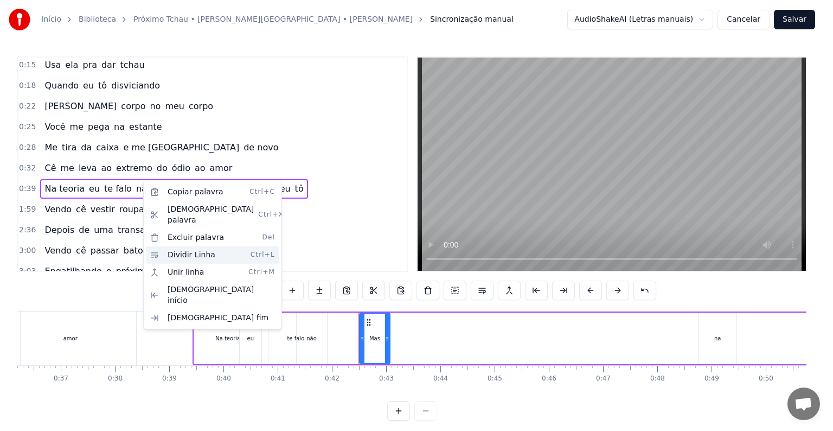
click at [175, 246] on div "Dividir Linha Ctrl+L" at bounding box center [212, 254] width 133 height 17
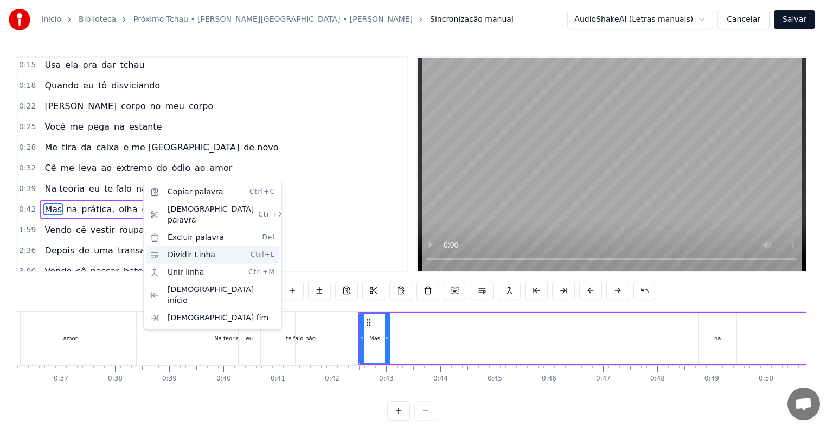
scroll to position [126, 0]
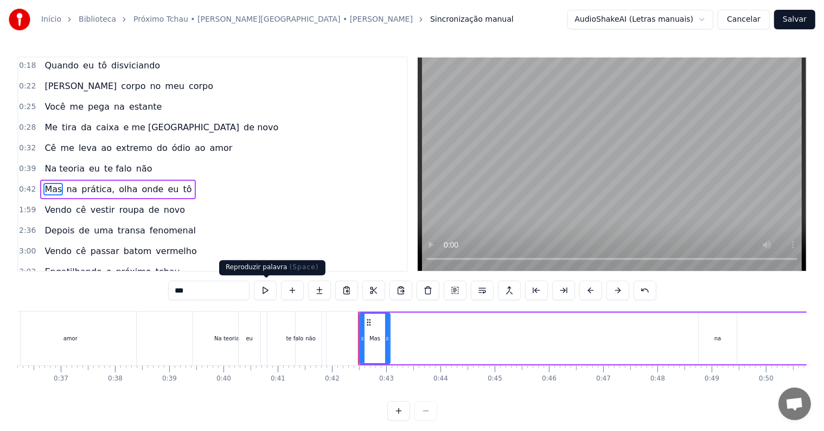
click at [269, 293] on button at bounding box center [265, 291] width 23 height 20
click at [17, 179] on div "Início Biblioteca Próximo Tchau • [PERSON_NAME][GEOGRAPHIC_DATA] • [PERSON_NAME…" at bounding box center [412, 210] width 824 height 421
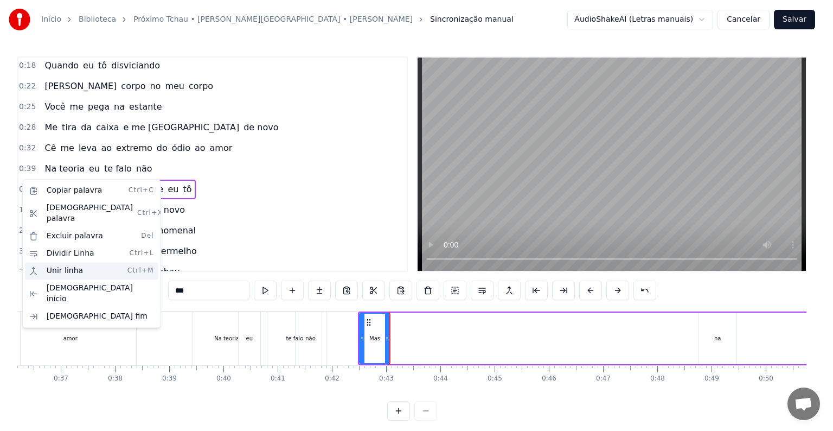
click at [66, 262] on div "Unir linha Ctrl+M" at bounding box center [91, 270] width 133 height 17
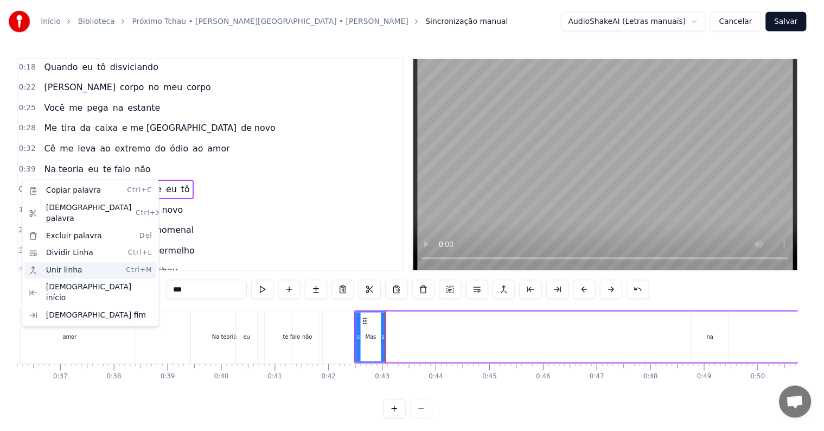
scroll to position [106, 0]
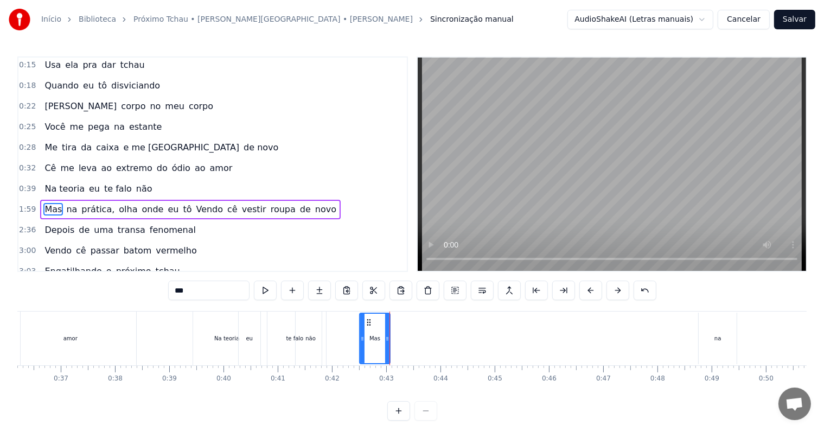
click at [30, 183] on span "0:39" at bounding box center [27, 188] width 17 height 11
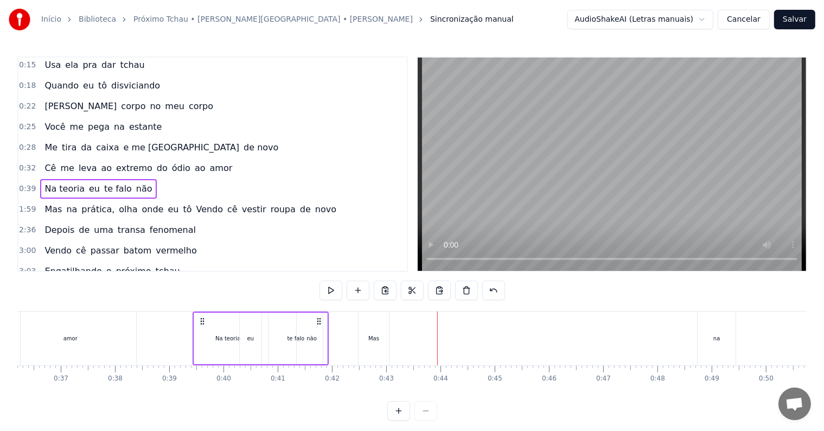
click at [43, 182] on span "Na teoria" at bounding box center [64, 188] width 42 height 12
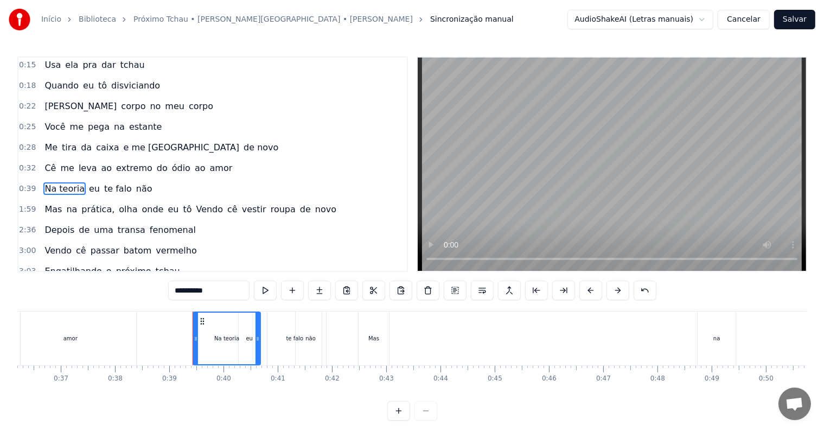
click at [88, 182] on span "eu" at bounding box center [94, 188] width 13 height 12
click at [103, 182] on span "te falo" at bounding box center [118, 188] width 30 height 12
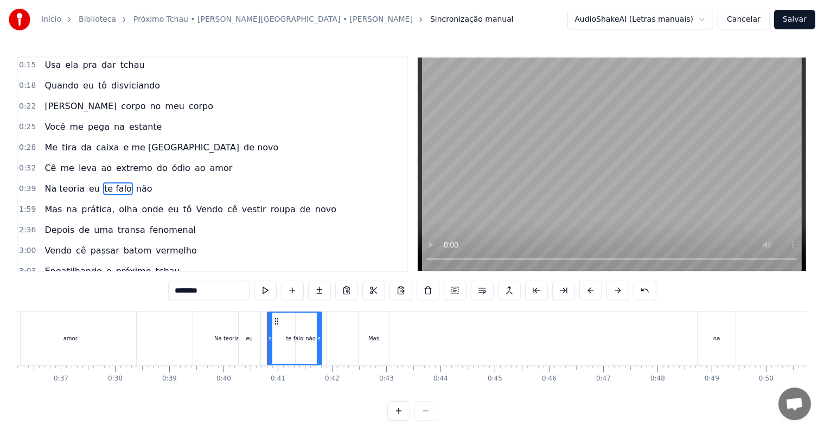
click at [88, 183] on span "eu" at bounding box center [94, 188] width 13 height 12
type input "**"
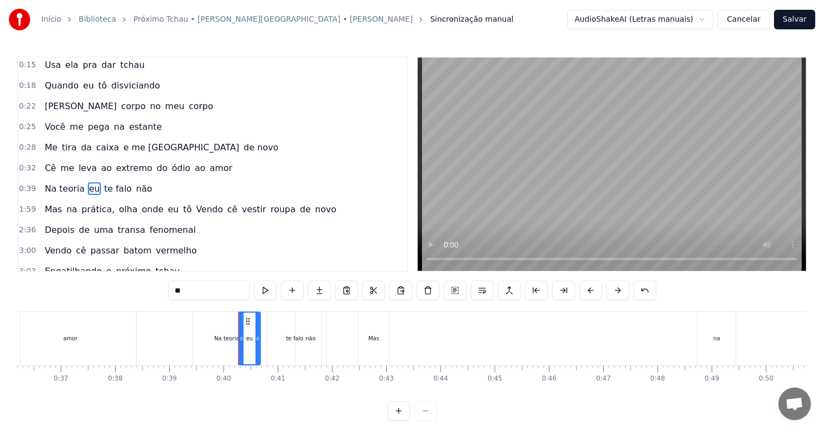
drag, startPoint x: 191, startPoint y: 291, endPoint x: 176, endPoint y: 289, distance: 14.8
click at [176, 289] on input "**" at bounding box center [208, 291] width 81 height 20
click at [67, 183] on span "Na teoria" at bounding box center [64, 188] width 42 height 12
click at [214, 290] on input "*********" at bounding box center [208, 291] width 81 height 20
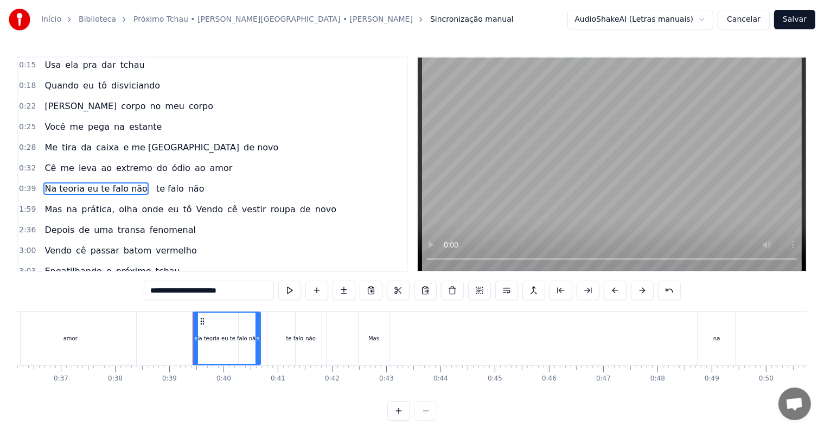
click at [155, 182] on span "te falo" at bounding box center [170, 188] width 30 height 12
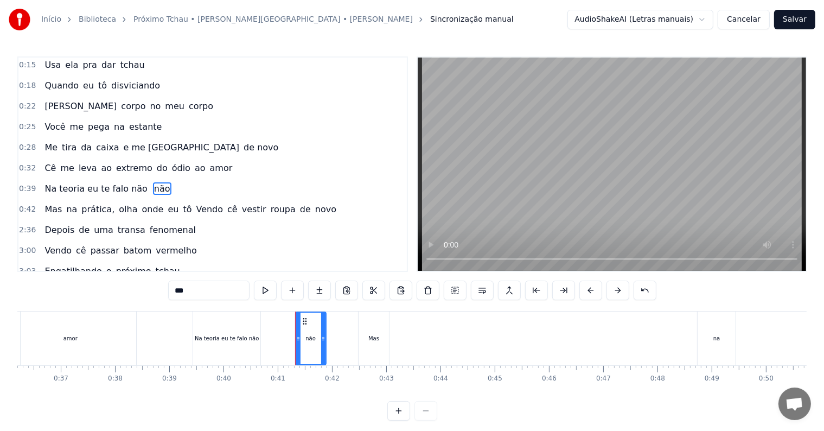
click at [153, 182] on span "não" at bounding box center [162, 188] width 18 height 12
type input "***"
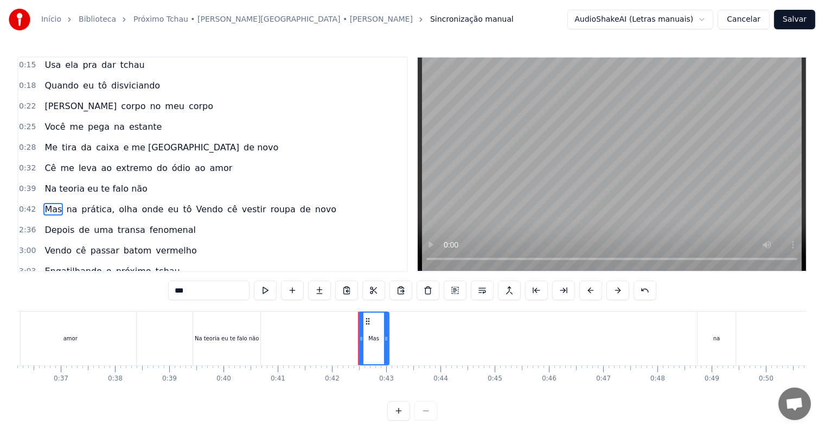
click at [15, 180] on div "Início Biblioteca Próximo Tchau • [PERSON_NAME][GEOGRAPHIC_DATA] • [PERSON_NAME…" at bounding box center [412, 210] width 824 height 421
click at [22, 183] on span "0:39" at bounding box center [27, 188] width 17 height 11
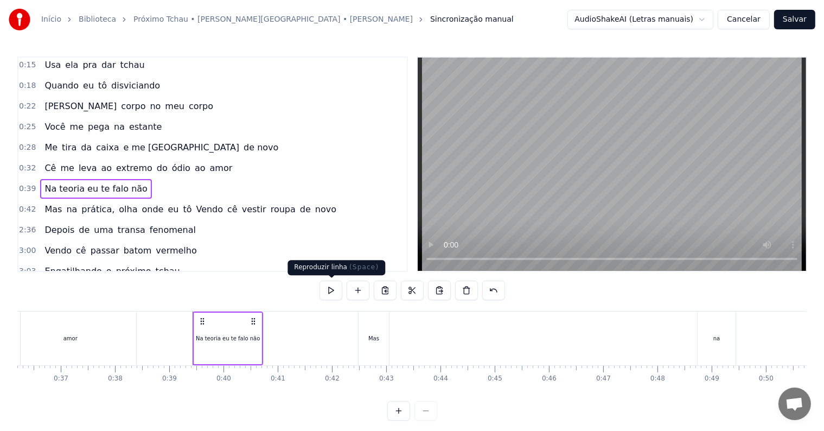
click at [330, 289] on button at bounding box center [331, 291] width 23 height 20
click at [330, 288] on button at bounding box center [331, 291] width 23 height 20
click at [52, 203] on span "Mas" at bounding box center [53, 209] width 20 height 12
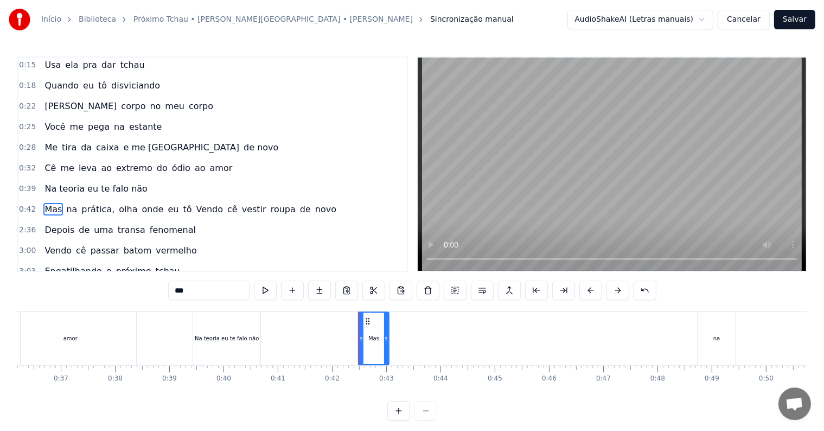
click at [213, 289] on input "***" at bounding box center [208, 291] width 81 height 20
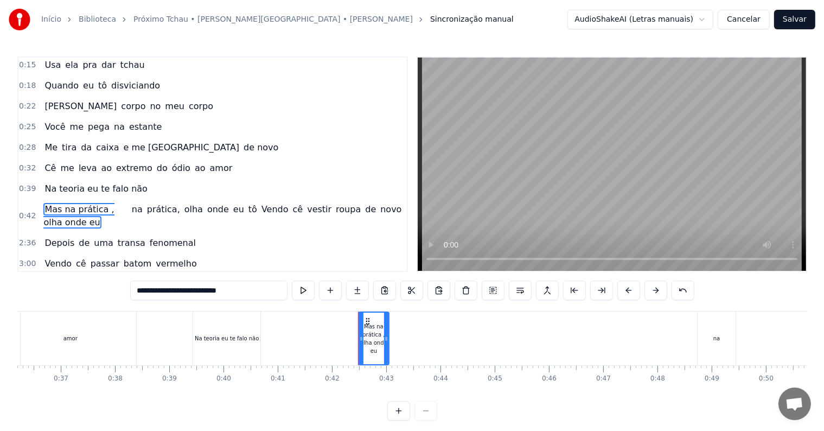
scroll to position [119, 0]
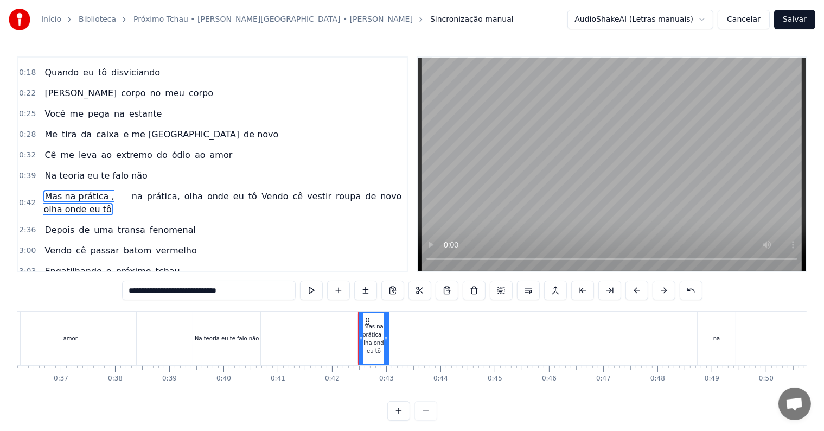
click at [144, 190] on span "na" at bounding box center [137, 196] width 13 height 12
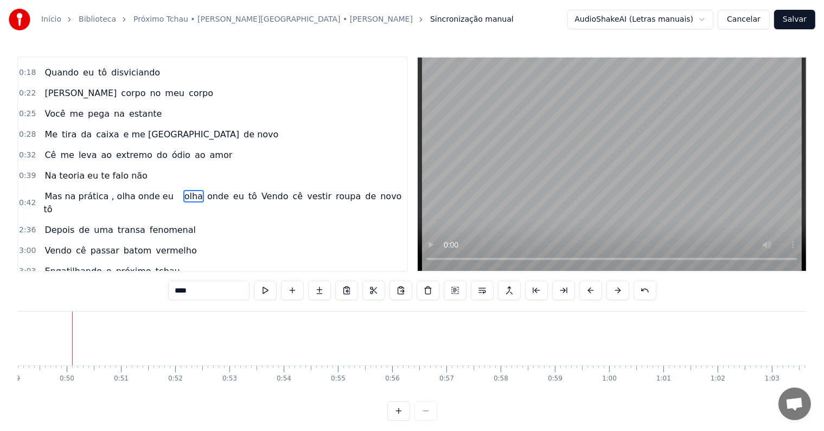
scroll to position [106, 0]
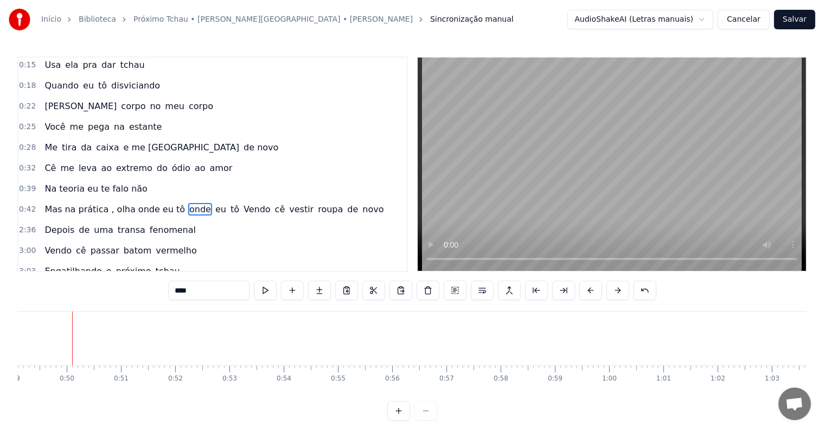
type input "**"
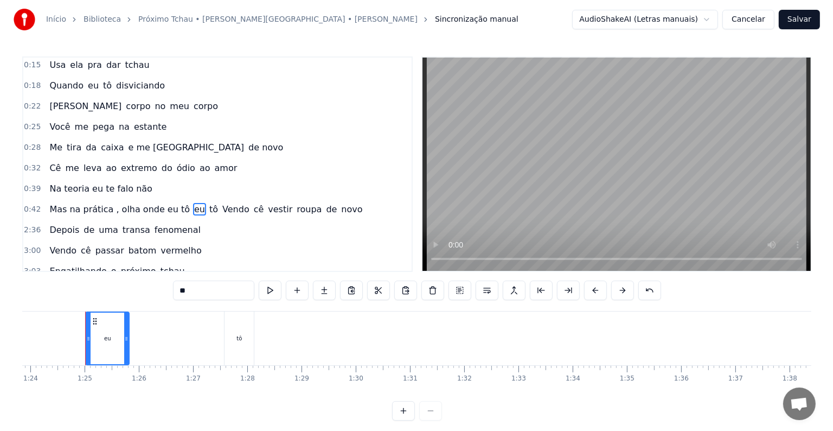
scroll to position [0, 4558]
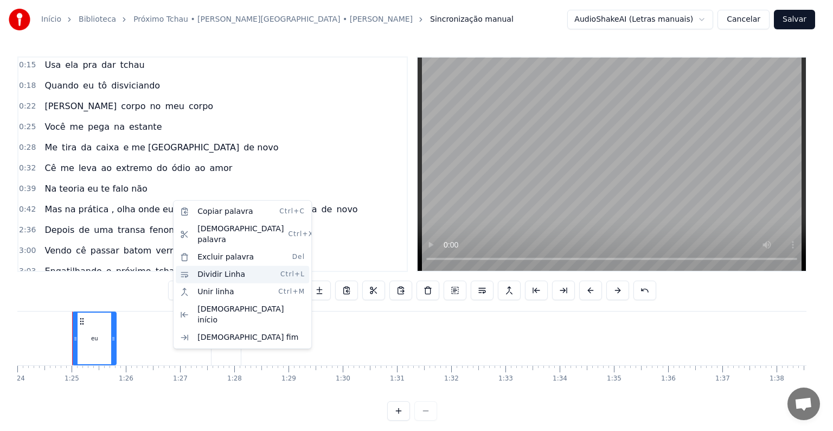
click at [198, 266] on div "Dividir Linha Ctrl+L" at bounding box center [242, 274] width 133 height 17
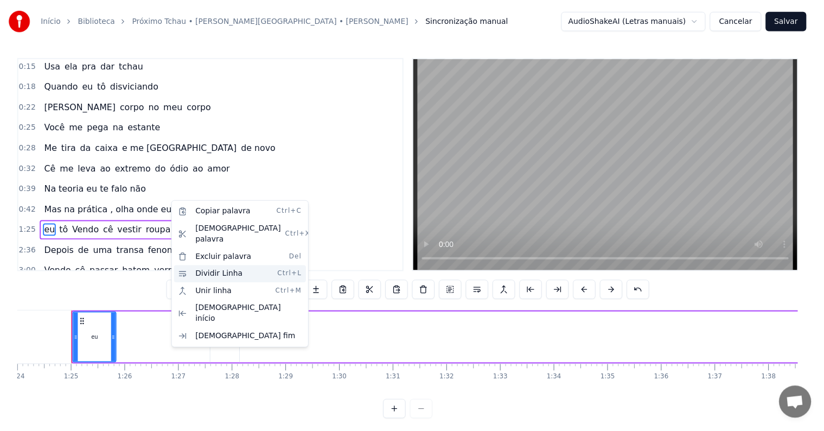
scroll to position [126, 0]
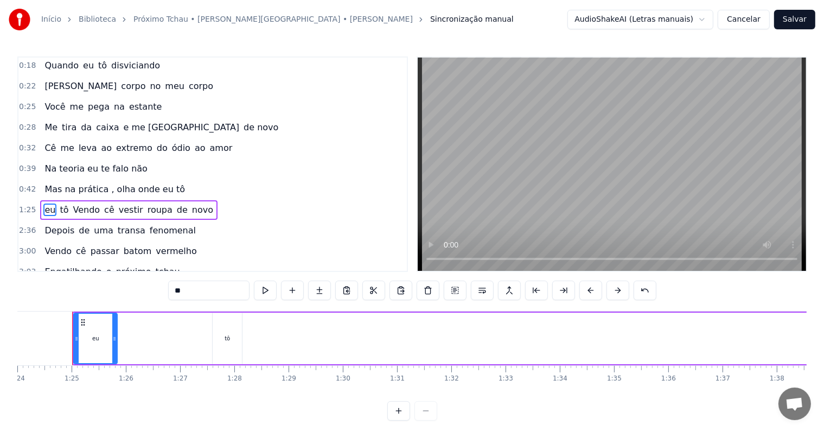
click at [26, 184] on span "0:42" at bounding box center [27, 189] width 17 height 11
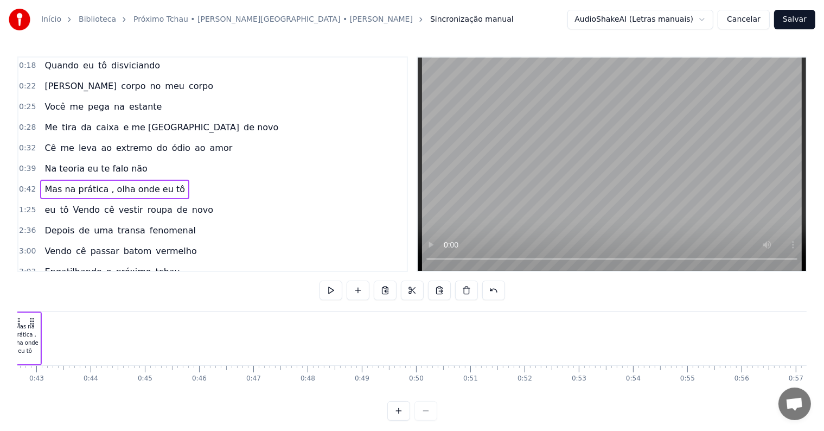
scroll to position [0, 2250]
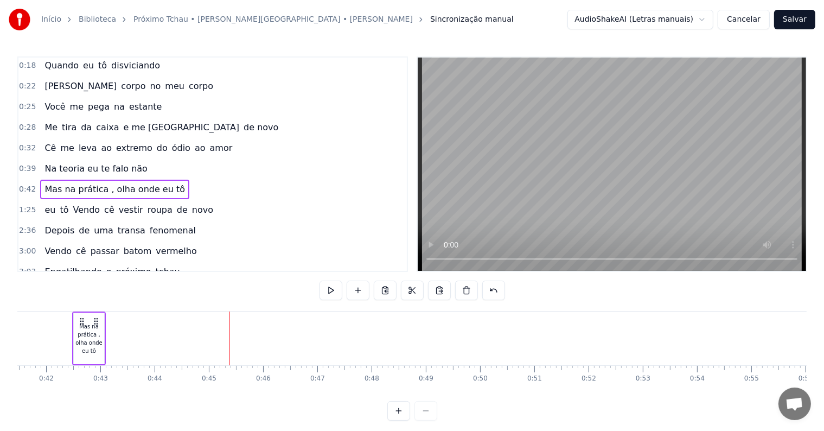
click at [94, 327] on div "Mas na prática , olha onde eu tô" at bounding box center [89, 338] width 30 height 33
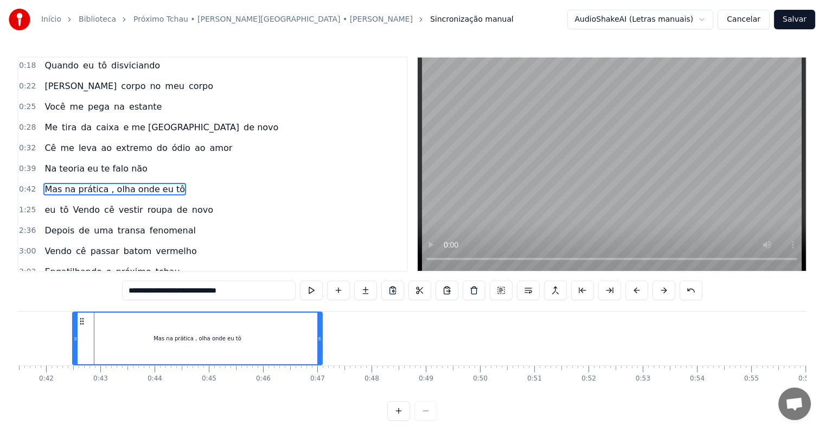
drag, startPoint x: 101, startPoint y: 338, endPoint x: 321, endPoint y: 334, distance: 219.2
click at [321, 334] on icon at bounding box center [319, 338] width 4 height 9
click at [26, 184] on span "0:42" at bounding box center [27, 189] width 17 height 11
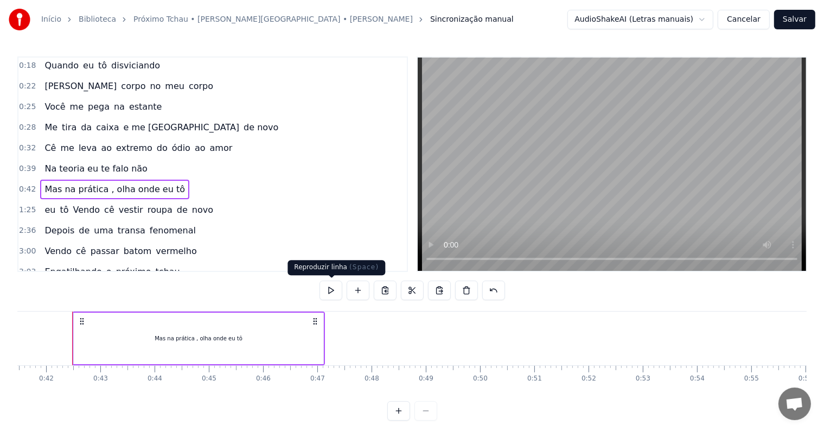
click at [327, 289] on button at bounding box center [331, 291] width 23 height 20
click at [315, 321] on icon at bounding box center [315, 321] width 9 height 9
click at [156, 183] on span "Mas na prática , olha onde eu tô" at bounding box center [114, 189] width 143 height 12
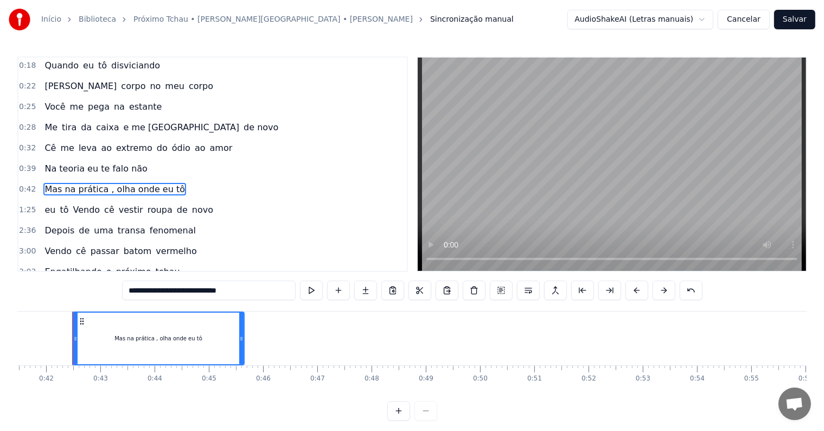
drag, startPoint x: 319, startPoint y: 339, endPoint x: 241, endPoint y: 343, distance: 78.3
click at [241, 343] on div at bounding box center [241, 339] width 4 height 52
click at [12, 163] on div "**********" at bounding box center [412, 210] width 824 height 421
click at [21, 164] on span "0:39" at bounding box center [27, 168] width 17 height 11
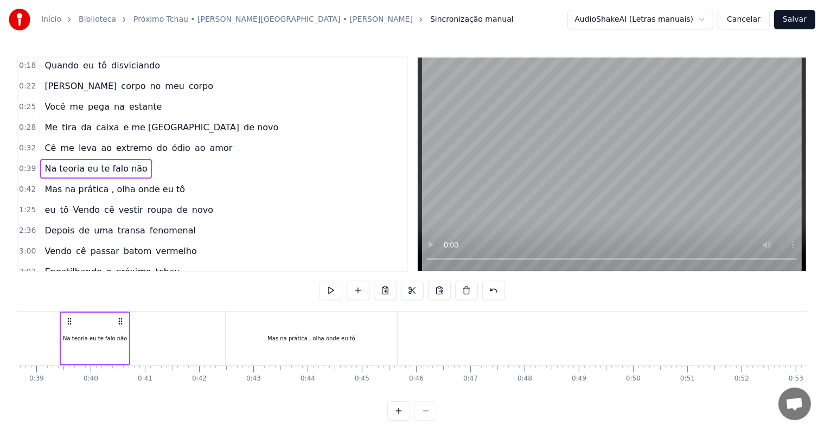
scroll to position [0, 2085]
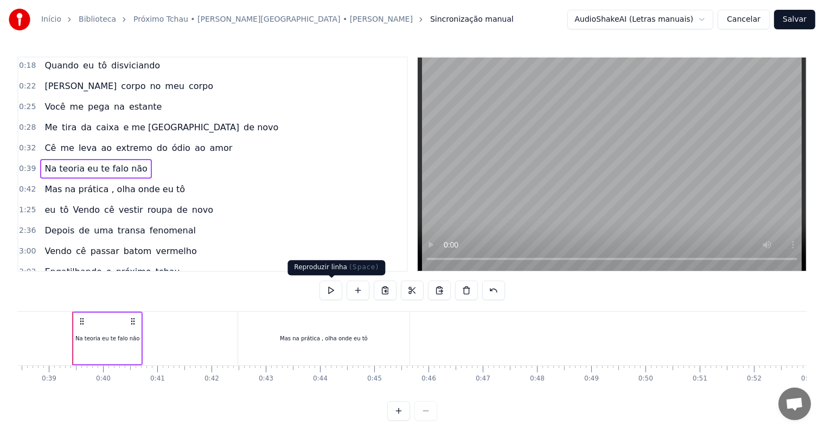
click at [334, 294] on button at bounding box center [331, 291] width 23 height 20
click at [108, 162] on span "Na teoria eu te falo não" at bounding box center [95, 168] width 105 height 12
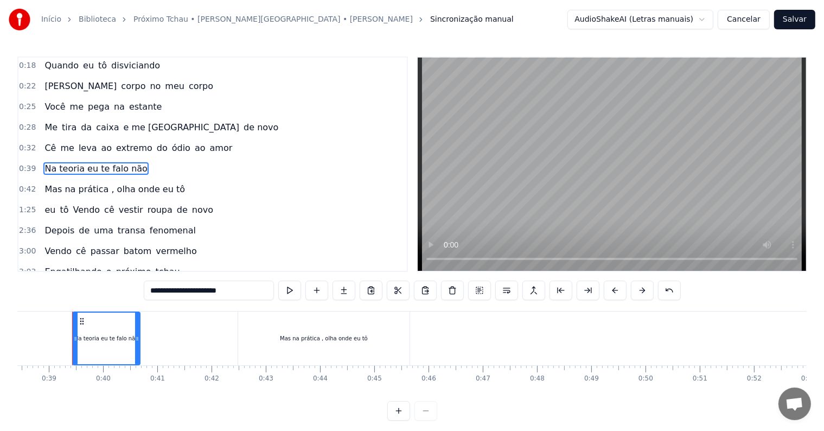
scroll to position [123, 0]
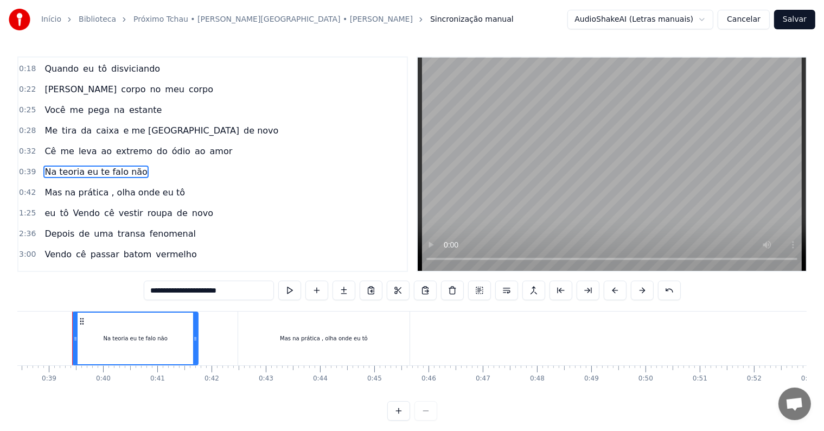
drag, startPoint x: 138, startPoint y: 338, endPoint x: 196, endPoint y: 333, distance: 58.3
click at [196, 333] on div at bounding box center [195, 339] width 4 height 52
click at [297, 291] on button at bounding box center [289, 291] width 23 height 20
click at [26, 167] on span "0:39" at bounding box center [27, 172] width 17 height 11
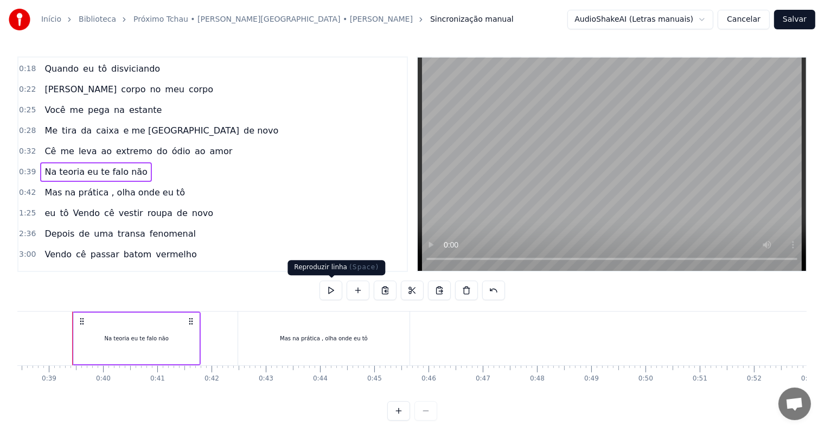
click at [329, 291] on button at bounding box center [331, 291] width 23 height 20
click at [27, 187] on span "0:42" at bounding box center [27, 192] width 17 height 11
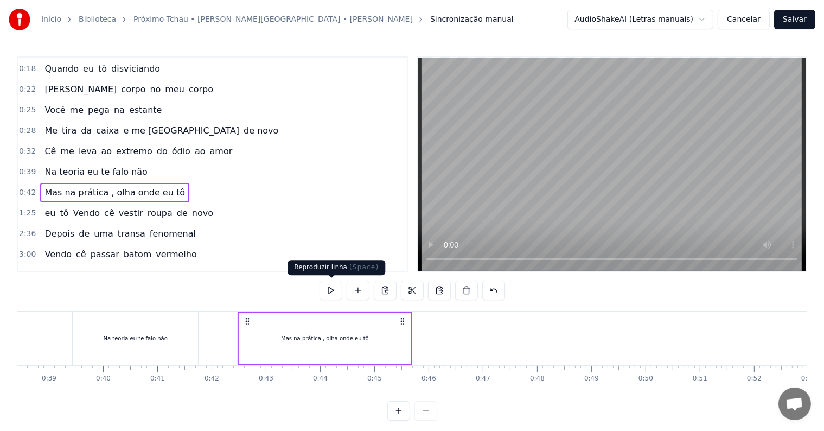
click at [333, 292] on button at bounding box center [331, 291] width 23 height 20
click at [32, 208] on span "1:25" at bounding box center [27, 213] width 17 height 11
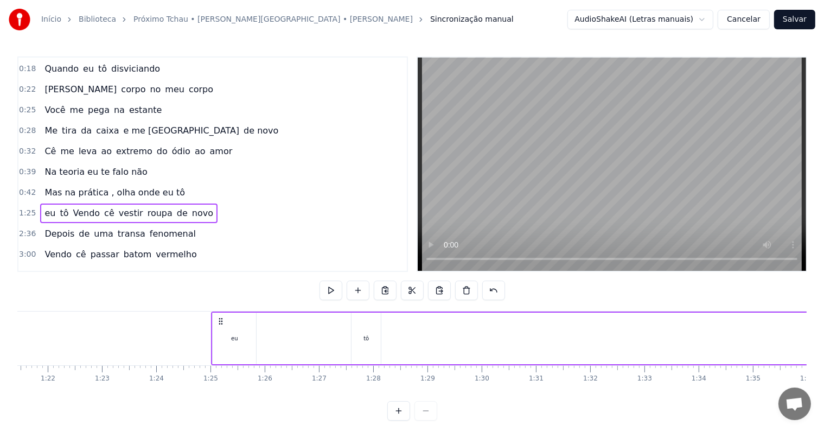
scroll to position [0, 4558]
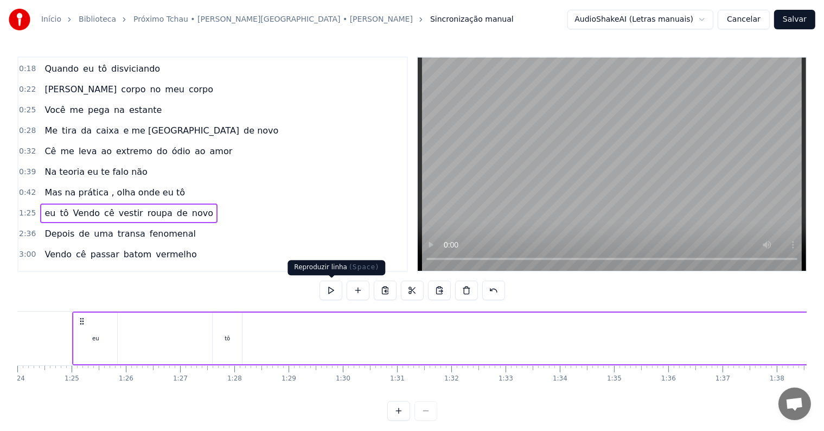
click at [332, 288] on button at bounding box center [331, 291] width 23 height 20
click at [323, 287] on button at bounding box center [331, 291] width 23 height 20
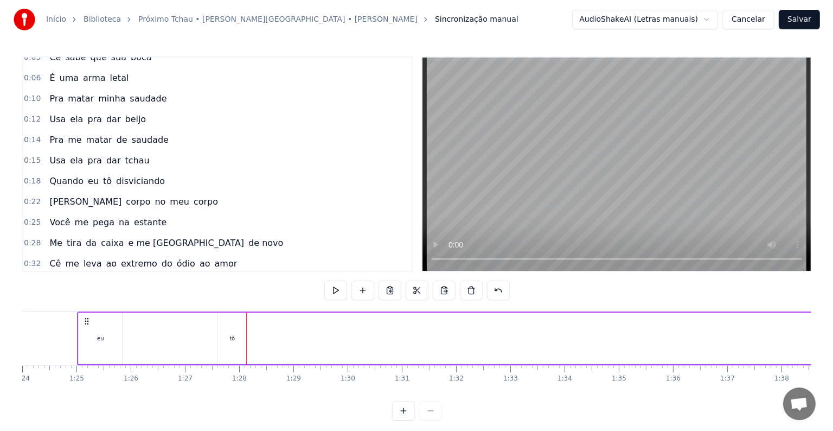
scroll to position [0, 0]
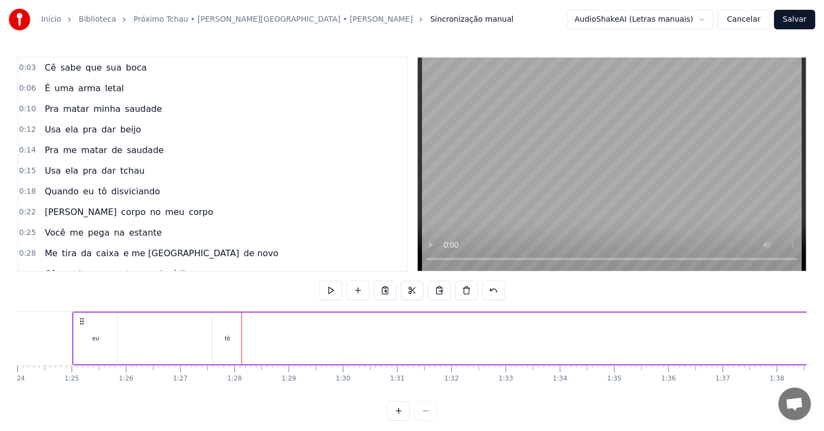
click at [758, 22] on button "Cancelar" at bounding box center [744, 20] width 52 height 20
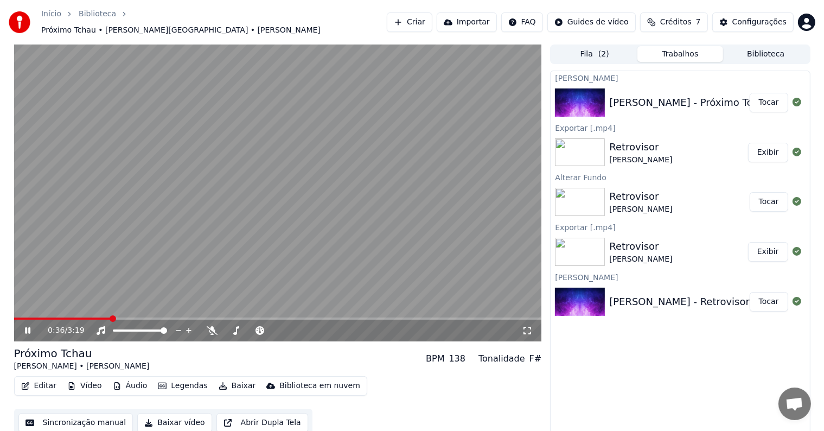
click at [24, 327] on icon at bounding box center [36, 330] width 26 height 9
click at [602, 49] on span "( 2 )" at bounding box center [604, 54] width 11 height 11
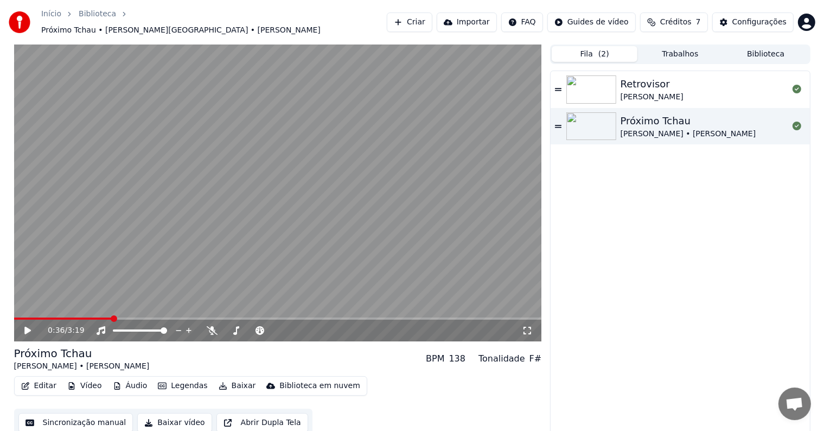
click at [646, 85] on div "Retrovisor" at bounding box center [652, 84] width 63 height 15
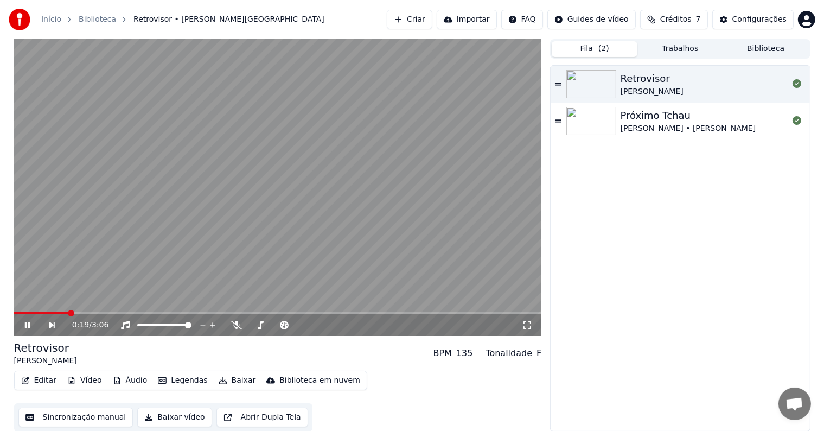
click at [46, 18] on link "Início" at bounding box center [51, 19] width 20 height 11
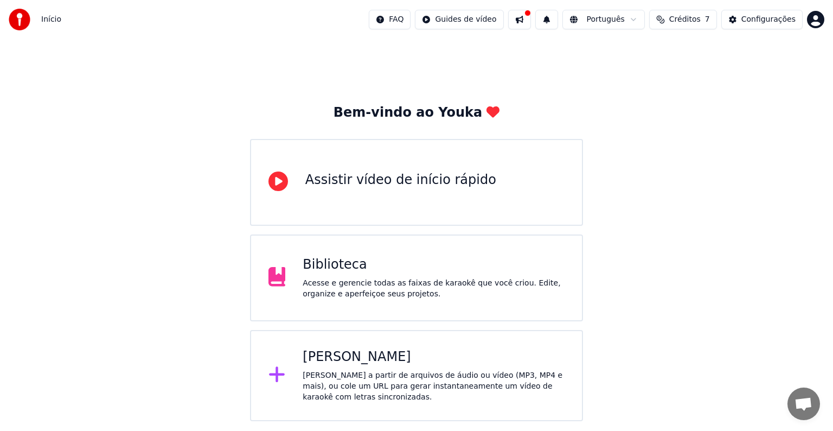
click at [531, 20] on button at bounding box center [519, 20] width 23 height 20
click at [410, 273] on div "Biblioteca Acesse e gerencie todas as faixas de karaokê que você criou. Edite, …" at bounding box center [434, 277] width 262 height 43
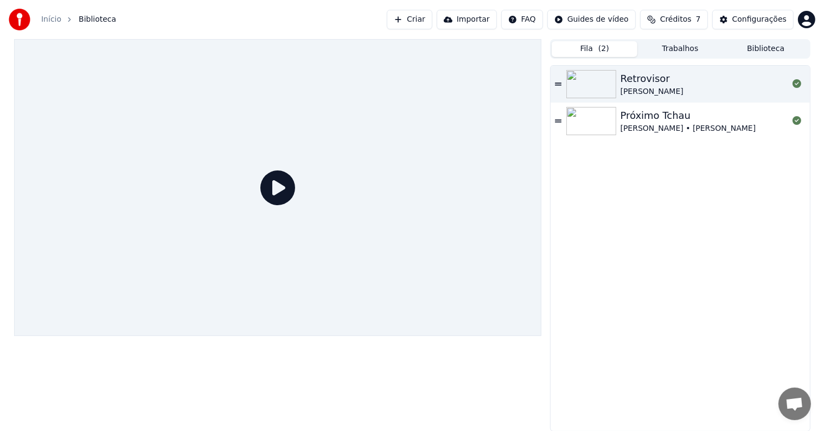
click at [559, 119] on icon at bounding box center [558, 121] width 7 height 8
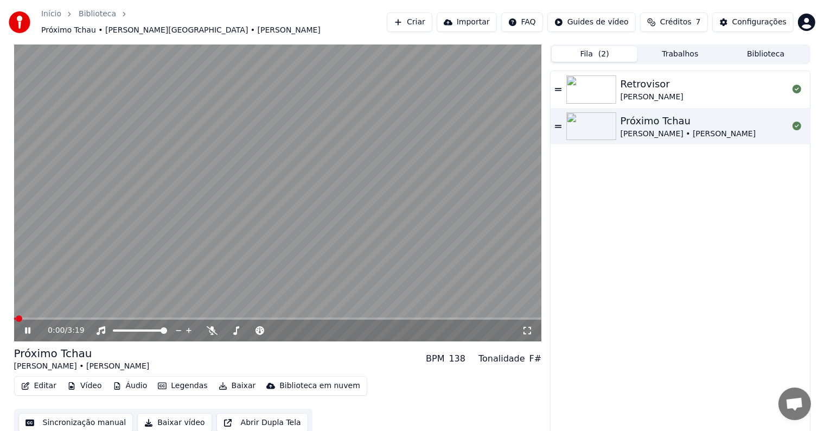
click at [28, 327] on icon at bounding box center [27, 330] width 5 height 7
click at [28, 327] on icon at bounding box center [27, 331] width 7 height 8
click at [28, 327] on icon at bounding box center [36, 330] width 26 height 9
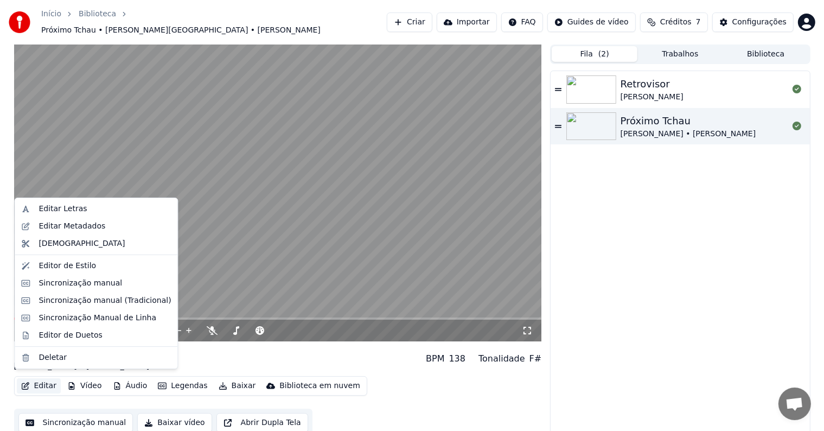
click at [44, 381] on button "Editar" at bounding box center [39, 385] width 44 height 15
click at [54, 211] on div "Editar Letras" at bounding box center [63, 208] width 48 height 11
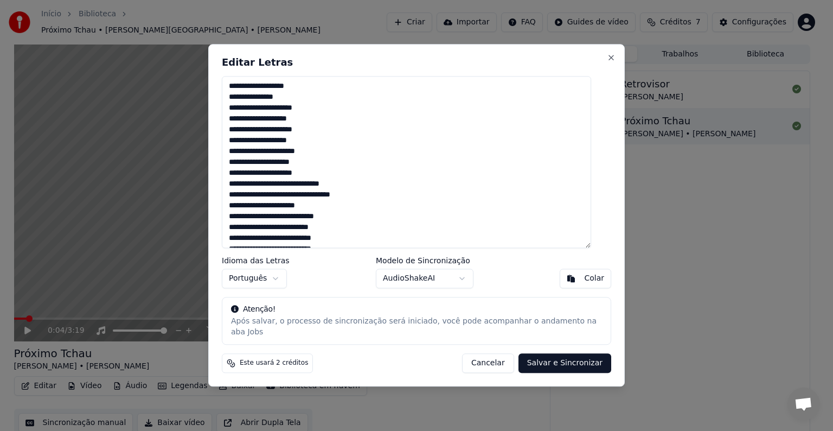
click at [455, 281] on body "**********" at bounding box center [412, 215] width 824 height 431
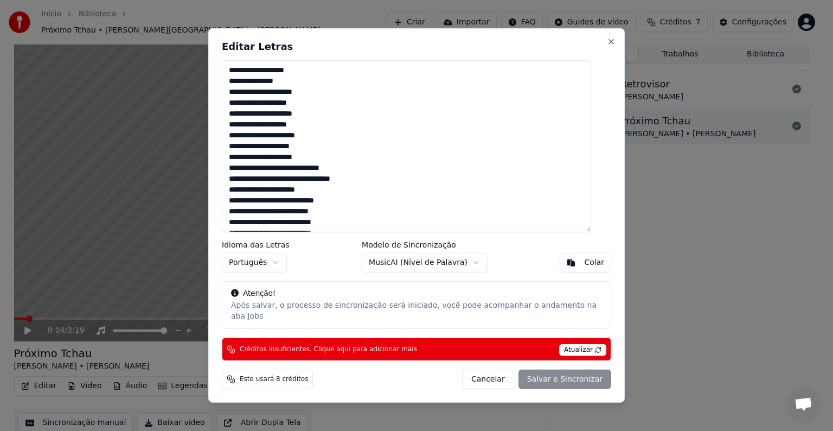
click at [489, 371] on button "Cancelar" at bounding box center [488, 380] width 52 height 20
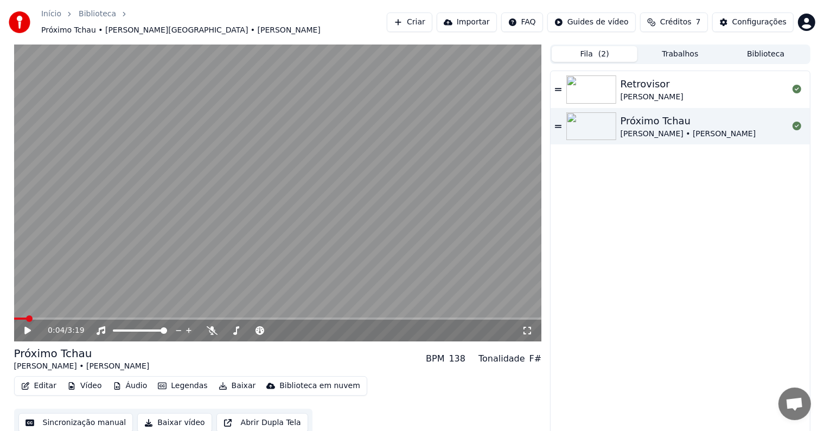
drag, startPoint x: 89, startPoint y: 348, endPoint x: 14, endPoint y: 346, distance: 75.5
click at [14, 346] on div "Próximo Tchau" at bounding box center [82, 353] width 136 height 15
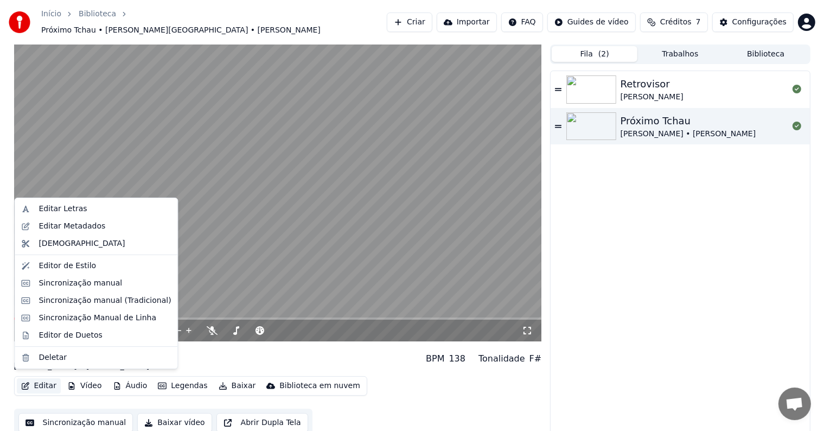
click at [27, 382] on icon "button" at bounding box center [25, 386] width 9 height 8
click at [69, 207] on div "Editar Letras" at bounding box center [63, 208] width 48 height 11
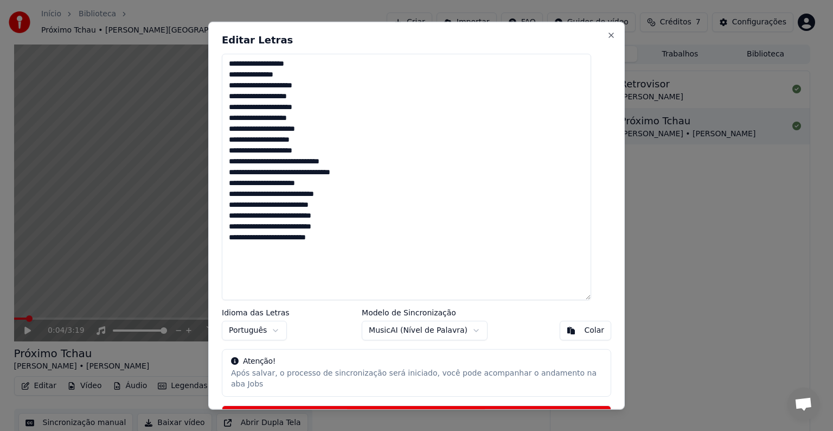
drag, startPoint x: 597, startPoint y: 234, endPoint x: 511, endPoint y: 257, distance: 88.6
click at [608, 296] on div "**********" at bounding box center [416, 216] width 417 height 388
click at [233, 148] on textarea "**********" at bounding box center [407, 177] width 370 height 247
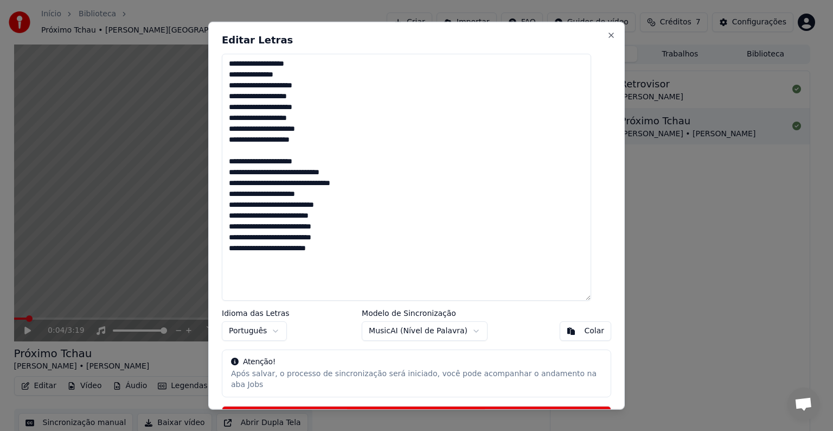
drag, startPoint x: 363, startPoint y: 28, endPoint x: 429, endPoint y: 28, distance: 66.2
click at [429, 28] on div "**********" at bounding box center [416, 216] width 417 height 388
drag, startPoint x: 381, startPoint y: 37, endPoint x: 434, endPoint y: 35, distance: 53.2
click at [434, 35] on h2 "Editar Letras" at bounding box center [417, 40] width 390 height 10
drag, startPoint x: 378, startPoint y: 36, endPoint x: 467, endPoint y: 32, distance: 88.5
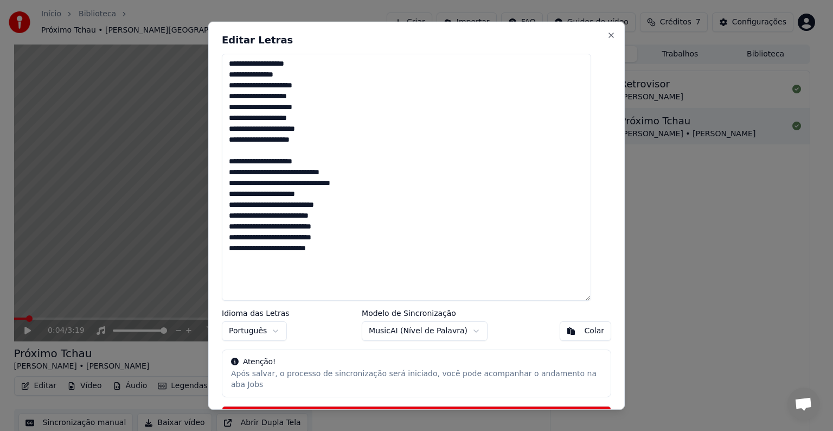
click at [467, 32] on div "**********" at bounding box center [416, 216] width 417 height 388
drag, startPoint x: 235, startPoint y: 182, endPoint x: 335, endPoint y: 195, distance: 101.2
click at [335, 195] on textarea "**********" at bounding box center [407, 177] width 370 height 247
click at [334, 209] on textarea "**********" at bounding box center [407, 177] width 370 height 247
click at [233, 184] on textarea "**********" at bounding box center [407, 177] width 370 height 247
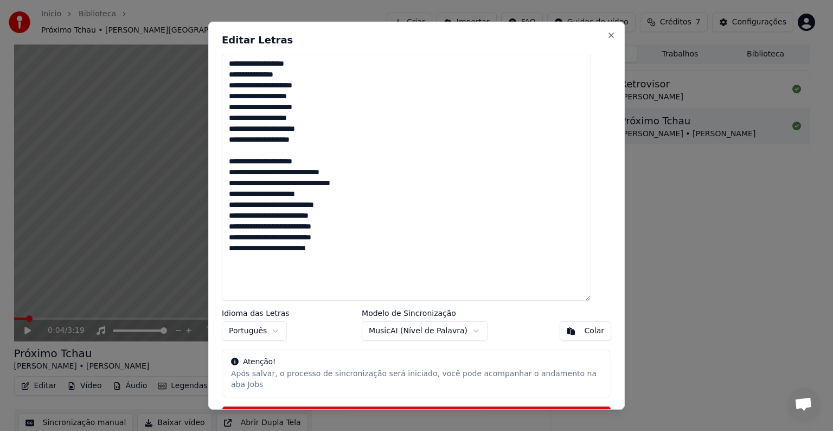
click at [233, 161] on textarea "**********" at bounding box center [407, 177] width 370 height 247
click at [347, 238] on textarea "**********" at bounding box center [407, 177] width 370 height 247
drag, startPoint x: 237, startPoint y: 173, endPoint x: 320, endPoint y: 182, distance: 84.1
click at [320, 182] on textarea "**********" at bounding box center [407, 177] width 370 height 247
click at [348, 181] on textarea "**********" at bounding box center [407, 177] width 370 height 247
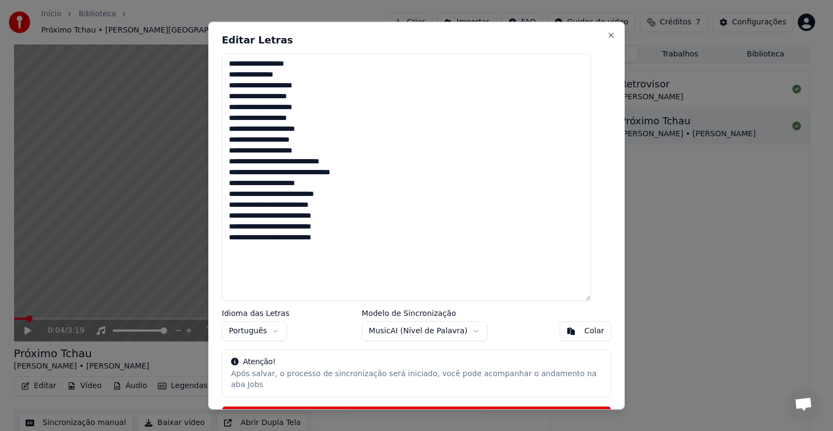
drag, startPoint x: 235, startPoint y: 171, endPoint x: 354, endPoint y: 232, distance: 133.0
click at [354, 232] on textarea "**********" at bounding box center [407, 177] width 370 height 247
click at [256, 260] on textarea "**********" at bounding box center [407, 177] width 370 height 247
paste textarea "**********"
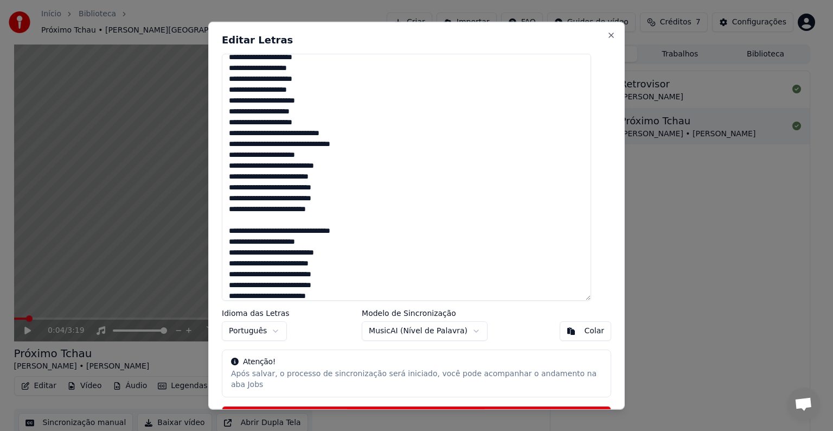
click at [588, 194] on textarea "**********" at bounding box center [407, 177] width 370 height 247
click at [419, 202] on textarea "**********" at bounding box center [407, 177] width 370 height 247
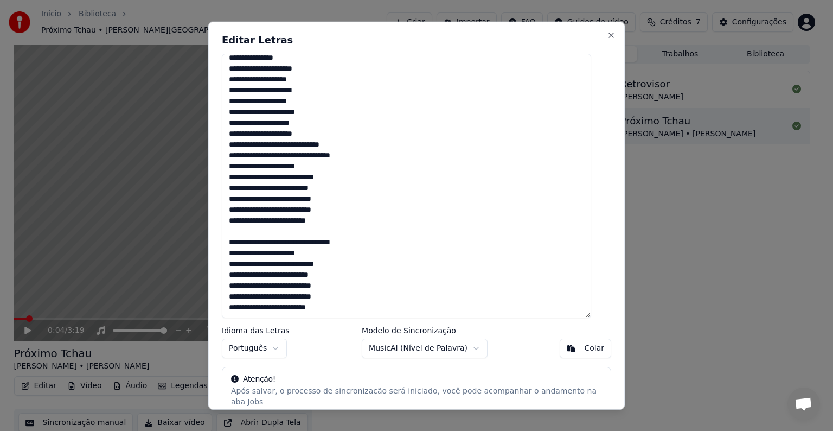
scroll to position [16, 0]
drag, startPoint x: 593, startPoint y: 297, endPoint x: 600, endPoint y: 313, distance: 17.5
click at [600, 313] on div "**********" at bounding box center [416, 216] width 417 height 388
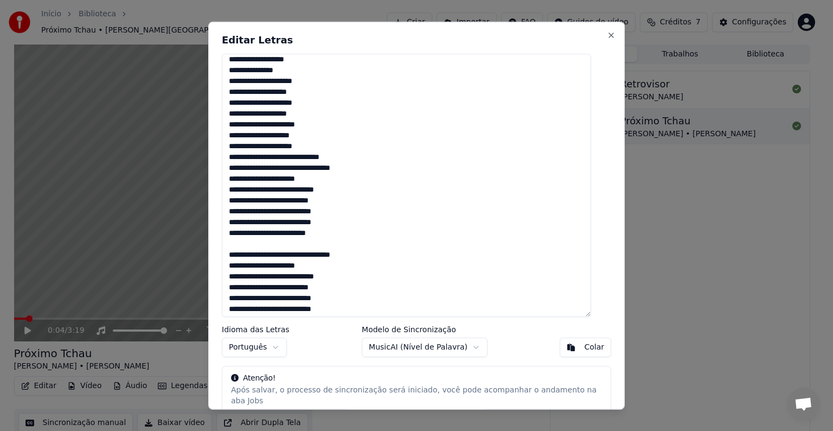
scroll to position [0, 0]
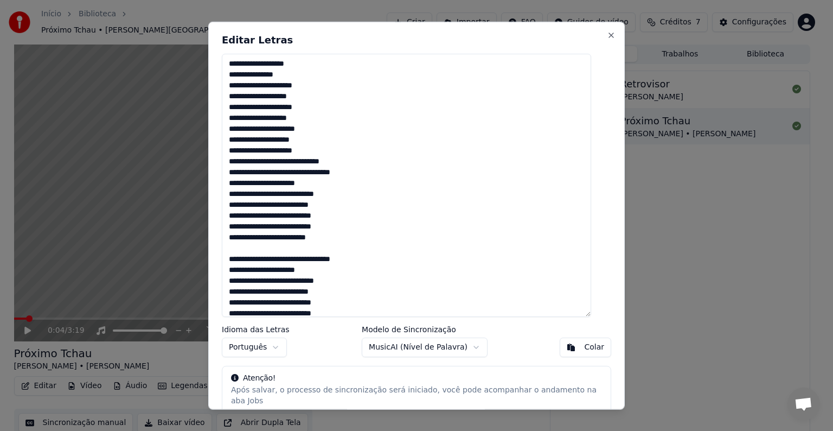
drag, startPoint x: 235, startPoint y: 60, endPoint x: 349, endPoint y: 161, distance: 152.6
click at [349, 161] on textarea "**********" at bounding box center [407, 185] width 370 height 263
click at [382, 152] on textarea "**********" at bounding box center [407, 185] width 370 height 263
drag, startPoint x: 233, startPoint y: 61, endPoint x: 377, endPoint y: 231, distance: 222.5
click at [378, 232] on textarea "**********" at bounding box center [407, 185] width 370 height 263
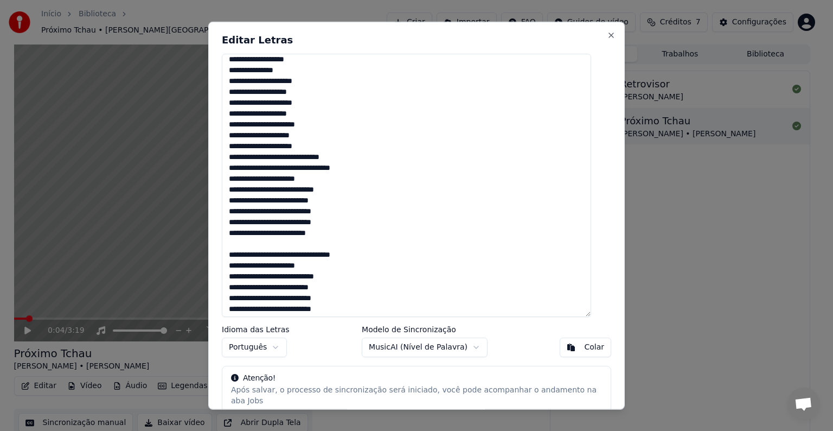
scroll to position [17, 0]
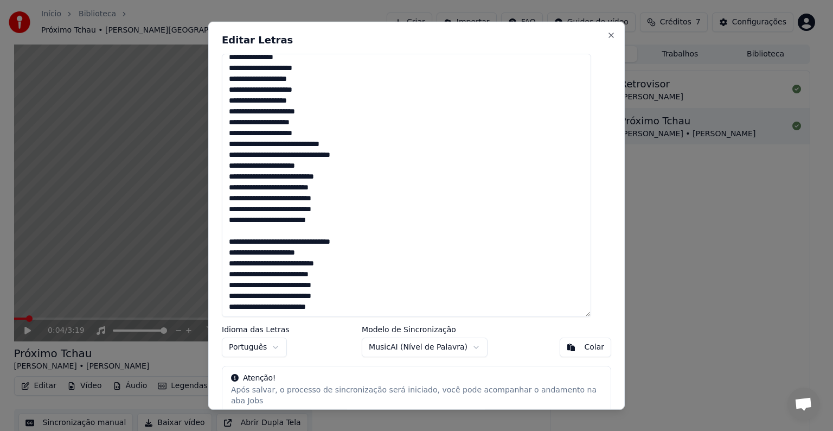
click at [358, 228] on textarea "**********" at bounding box center [407, 185] width 370 height 263
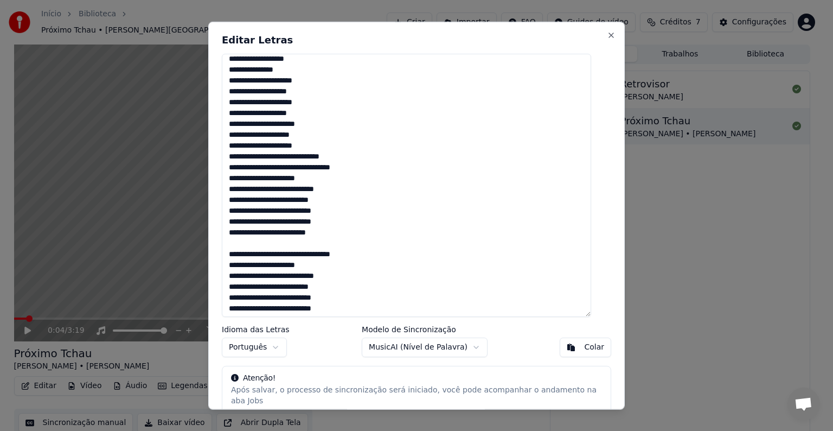
scroll to position [0, 0]
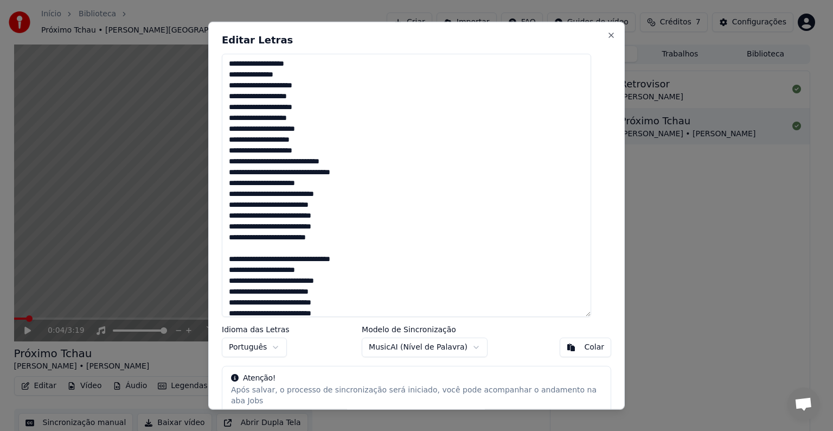
click at [237, 63] on textarea "**********" at bounding box center [407, 185] width 370 height 263
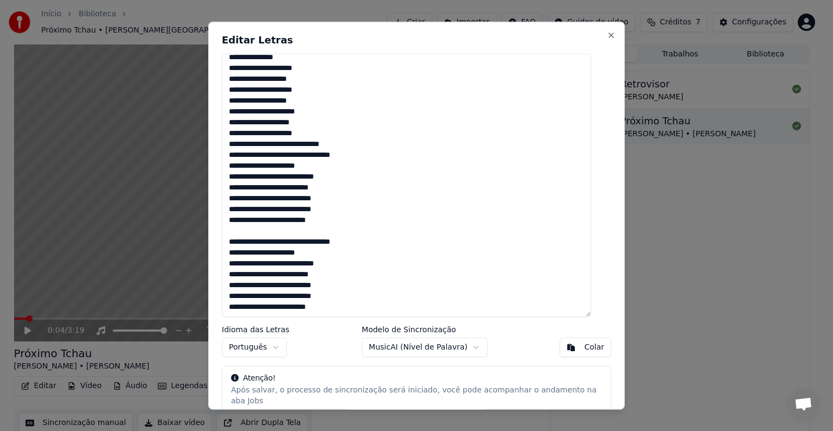
drag, startPoint x: 235, startPoint y: 62, endPoint x: 367, endPoint y: 311, distance: 282.0
click at [367, 311] on textarea "**********" at bounding box center [407, 185] width 370 height 263
click at [237, 239] on textarea "**********" at bounding box center [407, 185] width 370 height 263
click at [234, 240] on textarea "**********" at bounding box center [407, 185] width 370 height 263
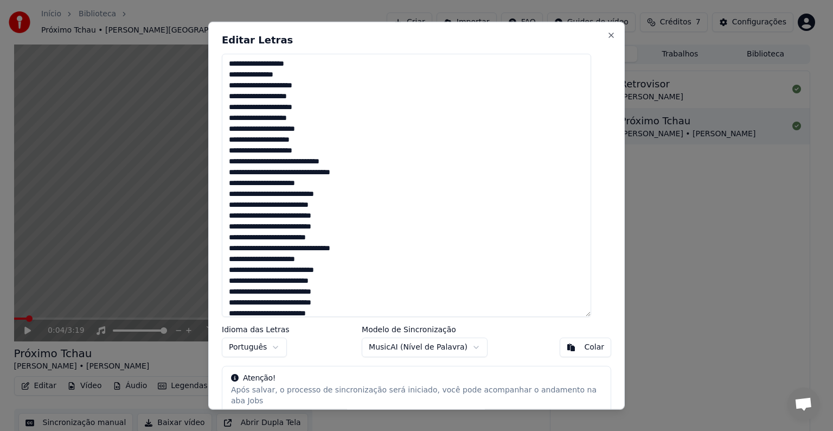
drag, startPoint x: 341, startPoint y: 312, endPoint x: 206, endPoint y: -9, distance: 348.3
click at [206, 0] on html "Início Biblioteca [PERSON_NAME][GEOGRAPHIC_DATA] • [PERSON_NAME] Criar Importar…" at bounding box center [416, 215] width 833 height 431
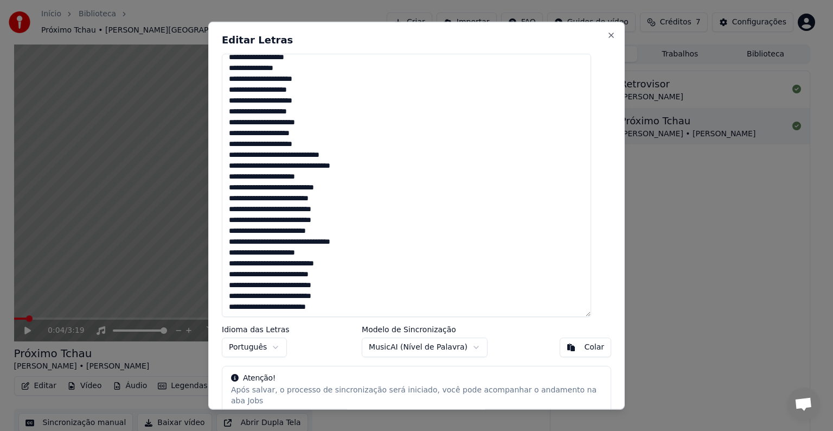
scroll to position [66, 0]
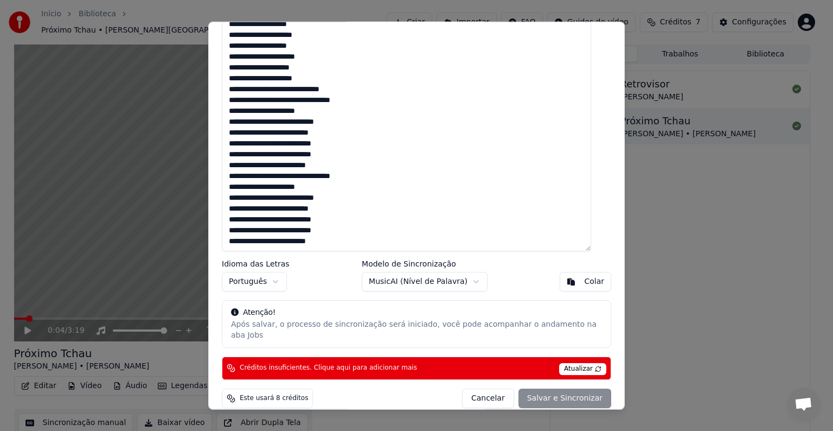
click at [340, 243] on textarea "**********" at bounding box center [407, 119] width 370 height 263
paste textarea "**********"
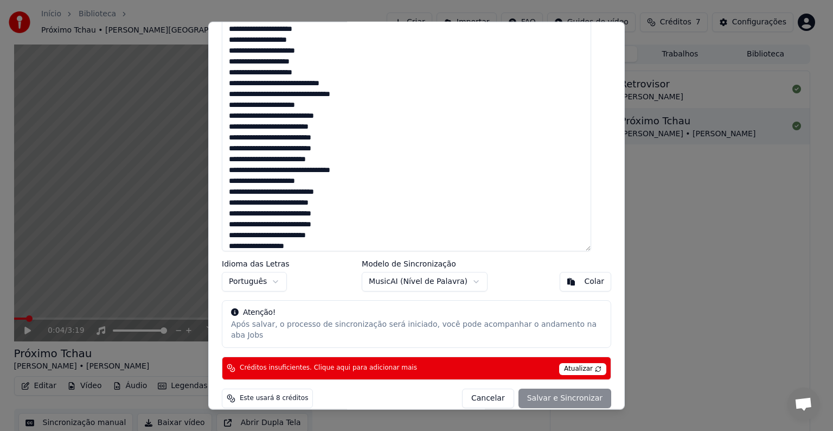
scroll to position [262, 0]
type textarea "**********"
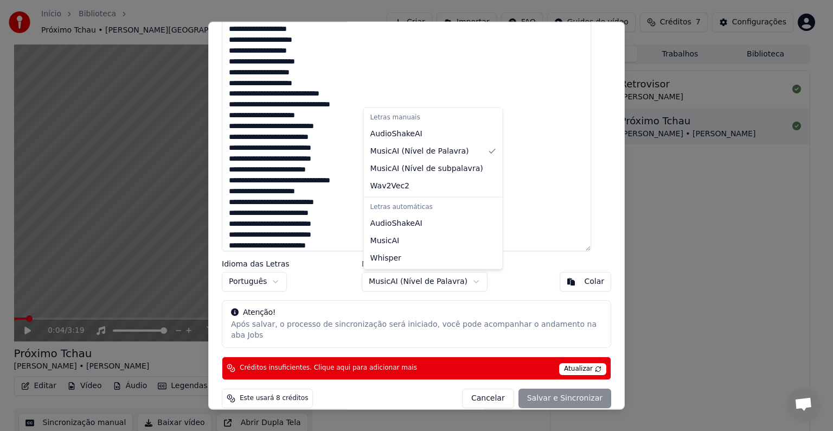
click at [415, 286] on body "Início Biblioteca [PERSON_NAME][GEOGRAPHIC_DATA] • [PERSON_NAME] Criar Importar…" at bounding box center [412, 215] width 824 height 431
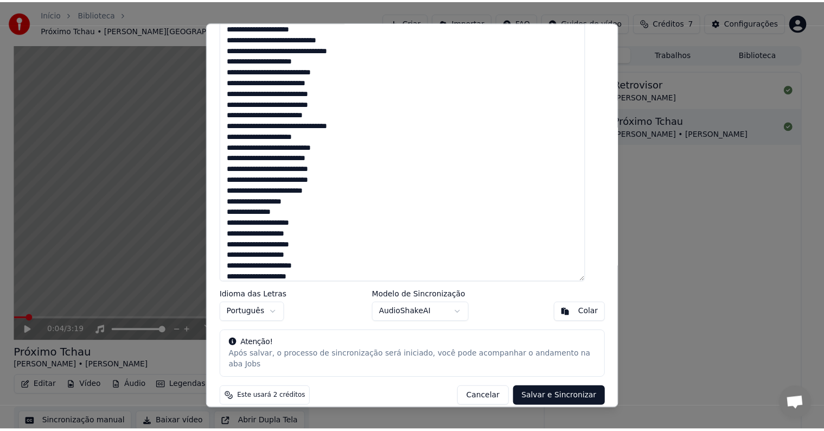
scroll to position [0, 0]
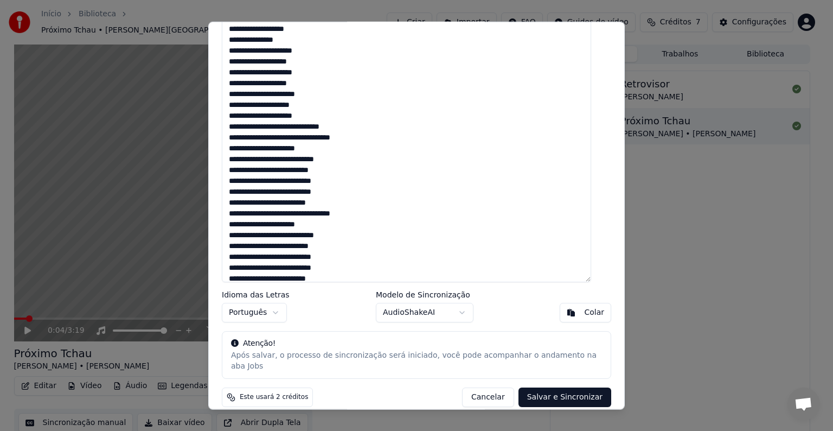
click at [568, 387] on button "Salvar e Sincronizar" at bounding box center [565, 397] width 93 height 20
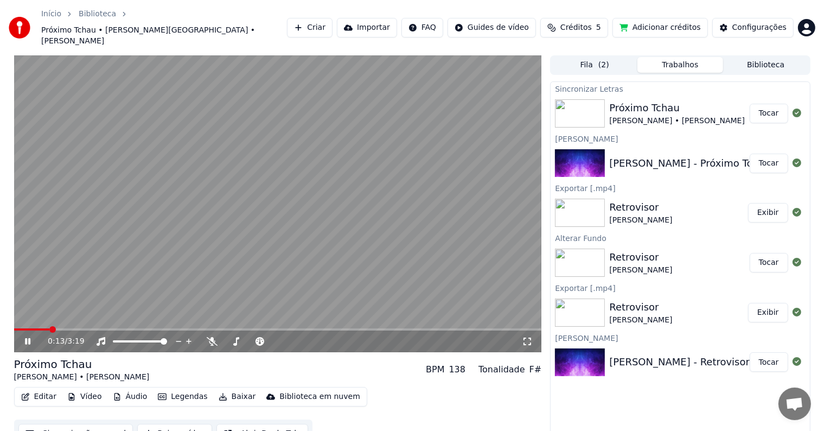
drag, startPoint x: 41, startPoint y: 309, endPoint x: 35, endPoint y: 309, distance: 6.5
click at [35, 309] on video at bounding box center [278, 203] width 528 height 297
click at [14, 326] on span at bounding box center [17, 329] width 7 height 7
click at [34, 337] on icon at bounding box center [36, 341] width 26 height 9
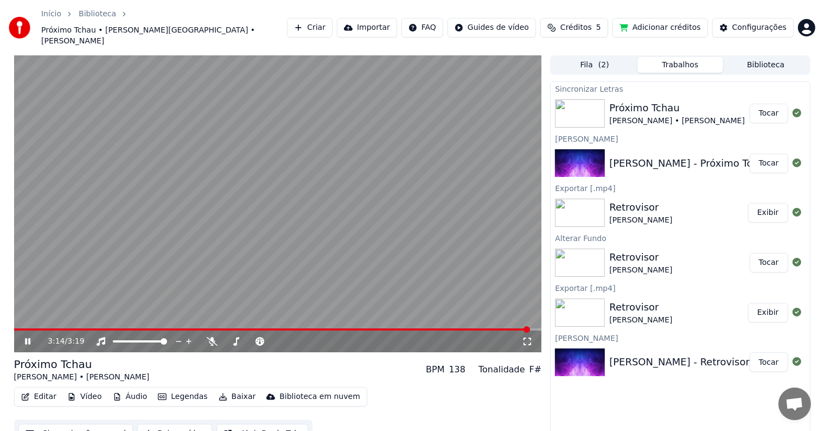
scroll to position [1, 0]
click at [164, 423] on button "Baixar vídeo" at bounding box center [174, 433] width 74 height 20
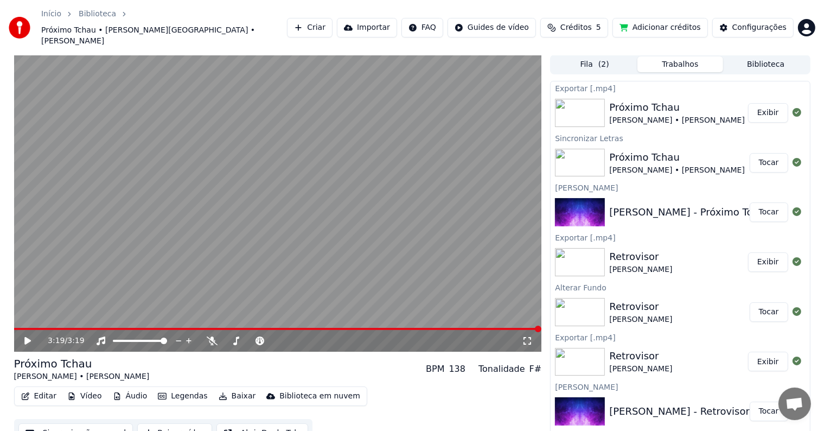
click at [762, 103] on button "Exibir" at bounding box center [768, 113] width 40 height 20
click at [608, 56] on button "Fila ( 2 )" at bounding box center [595, 64] width 86 height 16
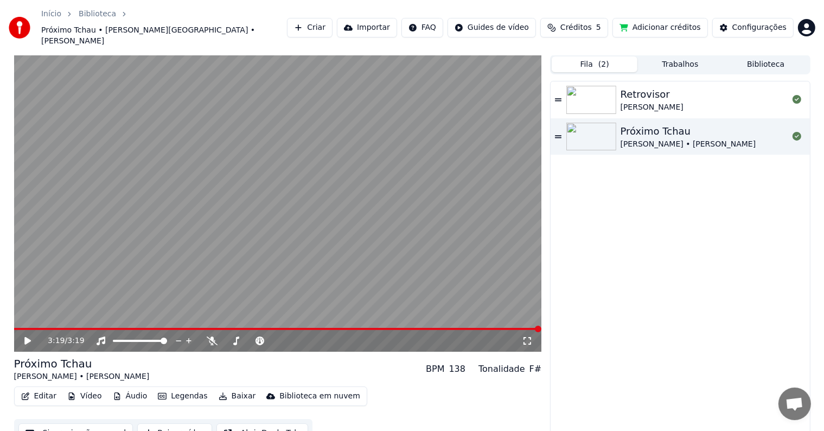
click at [649, 102] on div "[PERSON_NAME]" at bounding box center [652, 107] width 63 height 11
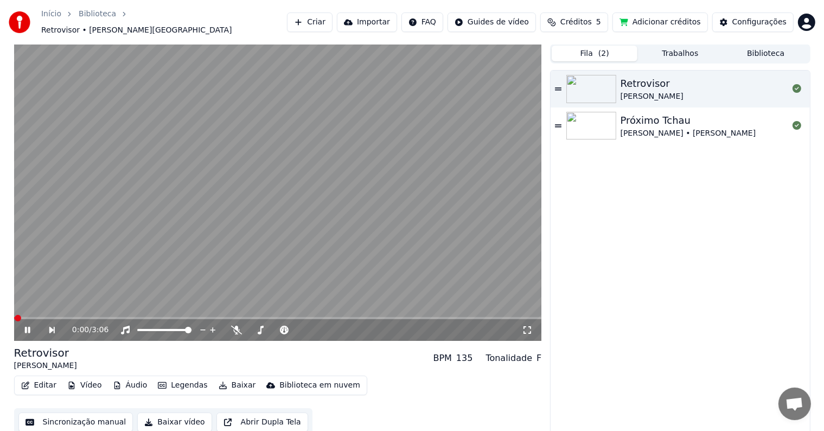
click at [556, 84] on div "Retrovisor [PERSON_NAME]" at bounding box center [680, 89] width 259 height 37
click at [754, 23] on div "Configurações" at bounding box center [760, 22] width 54 height 11
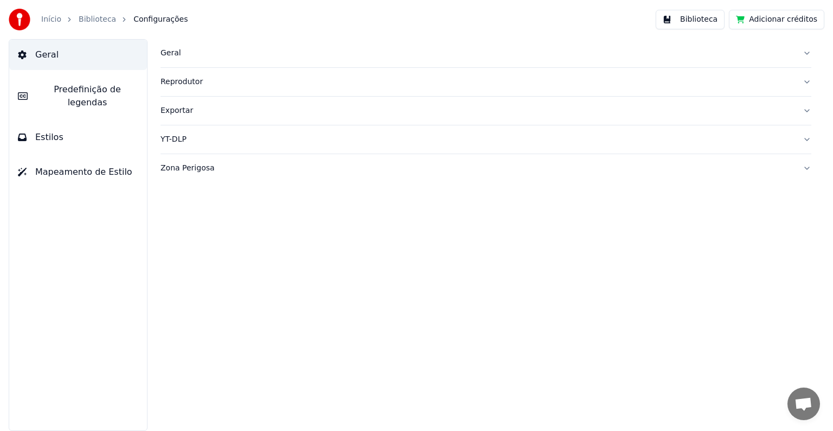
click at [38, 56] on span "Geral" at bounding box center [46, 54] width 23 height 13
click at [59, 20] on div "Início" at bounding box center [57, 19] width 32 height 11
click at [51, 19] on link "Início" at bounding box center [51, 19] width 20 height 11
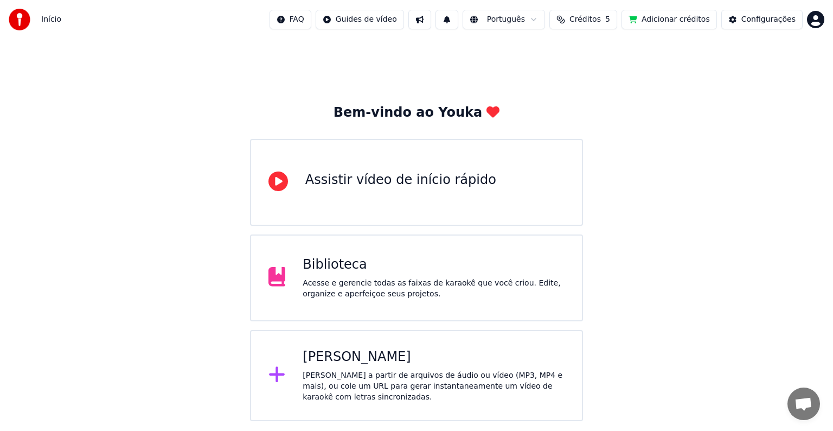
click at [361, 287] on div "Acesse e gerencie todas as faixas de karaokê que você criou. Edite, organize e …" at bounding box center [434, 289] width 262 height 22
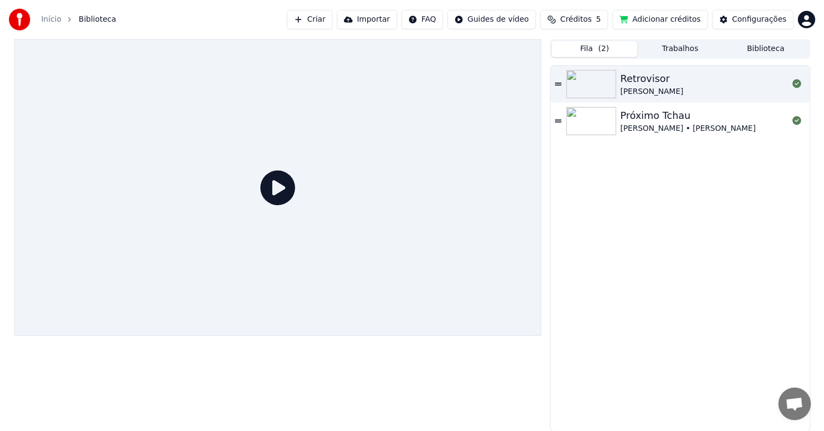
click at [328, 20] on button "Criar" at bounding box center [310, 20] width 46 height 20
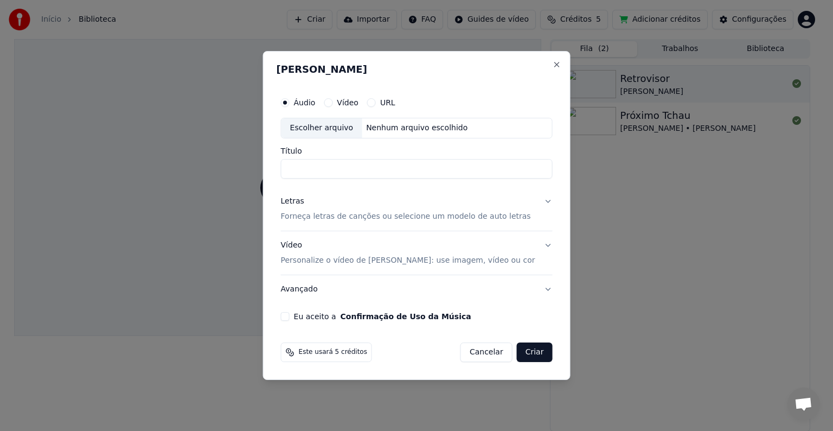
click at [478, 351] on button "Cancelar" at bounding box center [487, 352] width 52 height 20
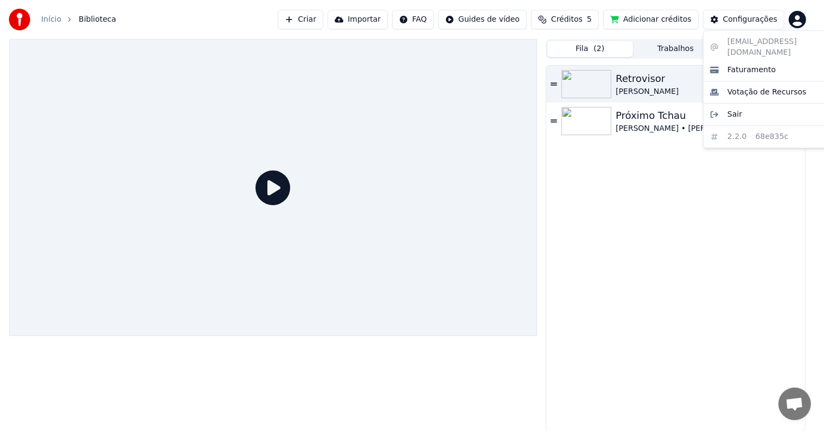
click at [811, 18] on html "Início Biblioteca Criar Importar FAQ Guides de vídeo Créditos 5 Adicionar crédi…" at bounding box center [412, 215] width 824 height 431
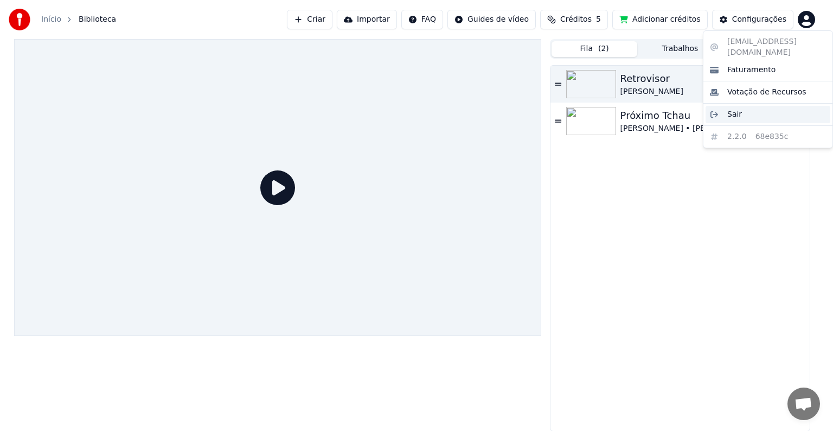
click at [733, 109] on span "Sair" at bounding box center [735, 114] width 15 height 11
